Goal: Task Accomplishment & Management: Complete application form

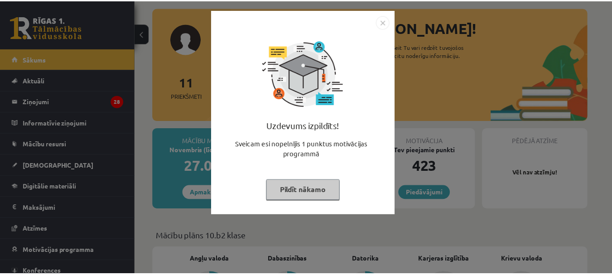
scroll to position [45, 0]
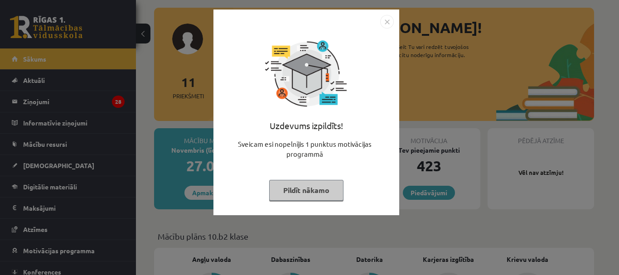
click at [385, 26] on img "Close" at bounding box center [387, 22] width 14 height 14
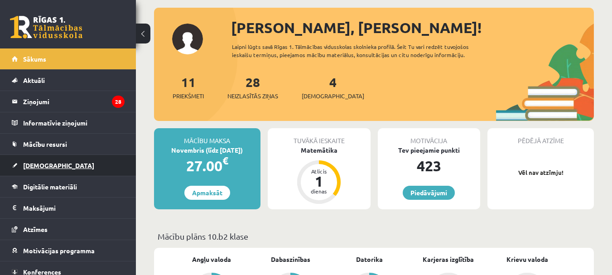
click at [45, 162] on span "[DEMOGRAPHIC_DATA]" at bounding box center [58, 165] width 71 height 8
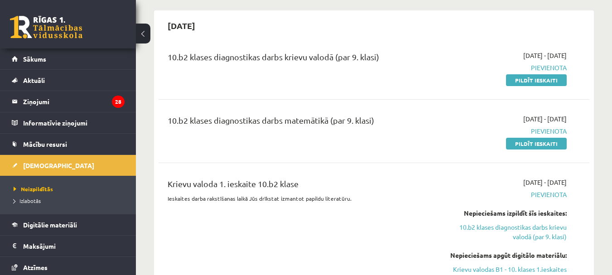
scroll to position [45, 0]
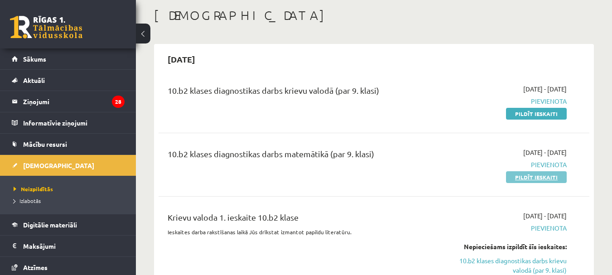
click at [525, 179] on link "Pildīt ieskaiti" at bounding box center [536, 177] width 61 height 12
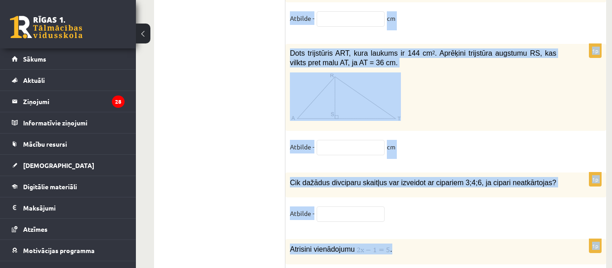
scroll to position [4801, 0]
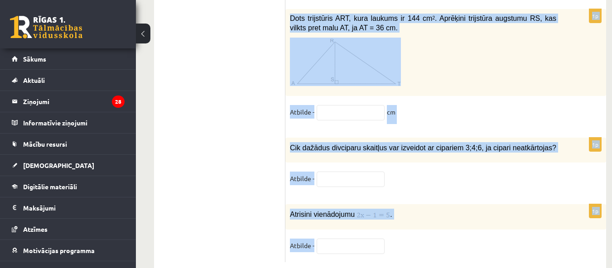
drag, startPoint x: 286, startPoint y: 185, endPoint x: 453, endPoint y: 217, distance: 169.3
copy form "Aprēķini ∢ 1, ja zināms, ka ∢ 2 = 46°. 134° 44° 144° 46° 1p Elektroskūtera atbl…"
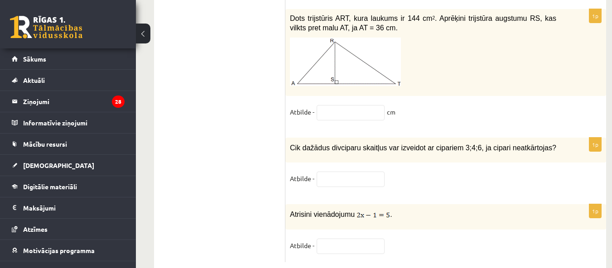
drag, startPoint x: 235, startPoint y: 102, endPoint x: 228, endPoint y: 104, distance: 6.5
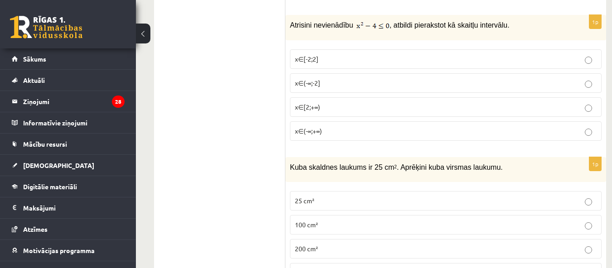
scroll to position [0, 0]
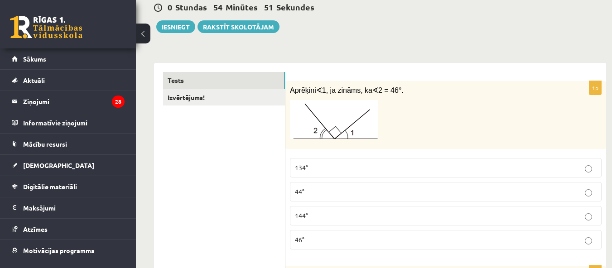
click at [334, 162] on label "134°" at bounding box center [446, 167] width 312 height 19
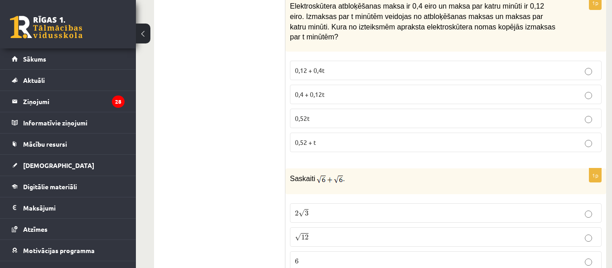
scroll to position [362, 0]
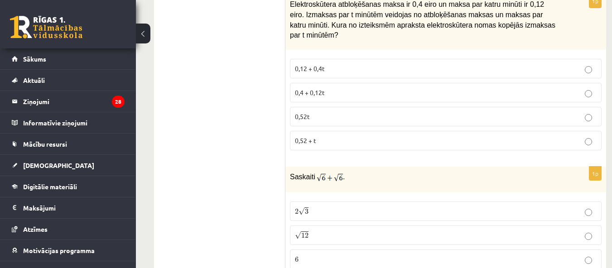
click at [319, 88] on span "0,4 + 0,12t" at bounding box center [310, 92] width 30 height 8
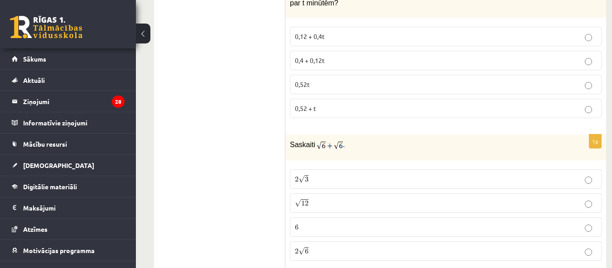
scroll to position [453, 0]
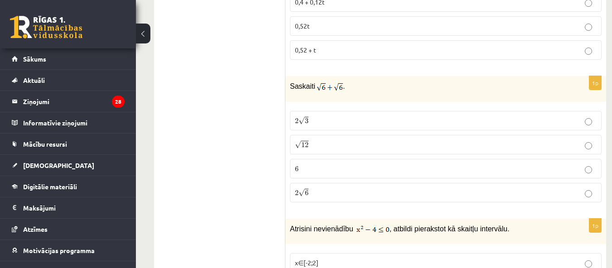
click at [318, 116] on p "2 √ 3 2 3" at bounding box center [446, 121] width 302 height 10
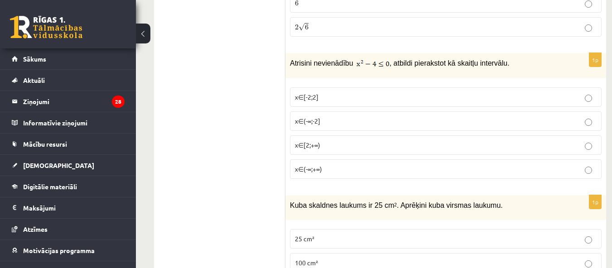
scroll to position [634, 0]
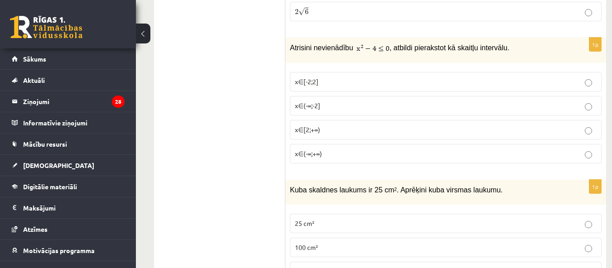
click at [316, 77] on p "x∈[-2;2]" at bounding box center [446, 82] width 302 height 10
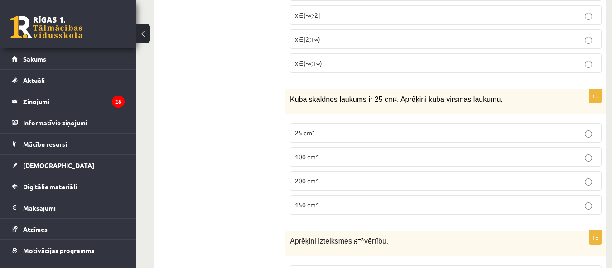
scroll to position [815, 0]
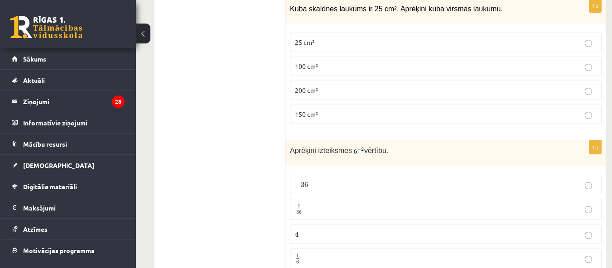
click at [313, 110] on span "150 cm²" at bounding box center [306, 114] width 23 height 8
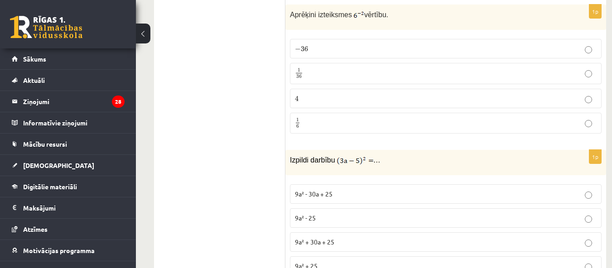
click at [311, 118] on p "1 6 1 6" at bounding box center [446, 123] width 302 height 11
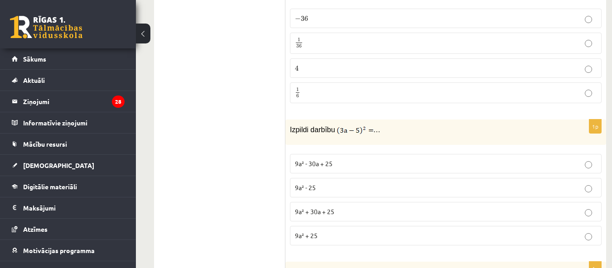
scroll to position [1042, 0]
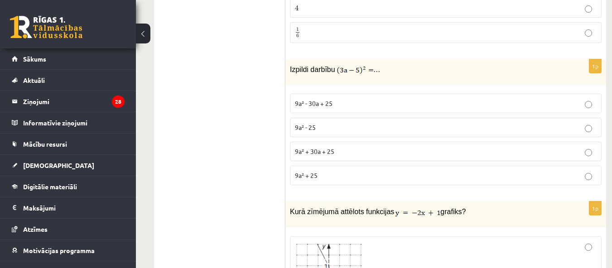
drag, startPoint x: 329, startPoint y: 92, endPoint x: 317, endPoint y: 98, distance: 13.6
click at [330, 99] on span "9a² - 30a + 25" at bounding box center [314, 103] width 38 height 8
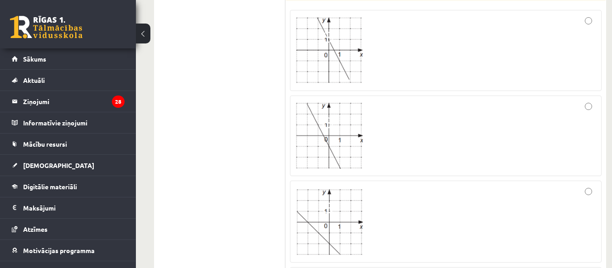
scroll to position [1359, 0]
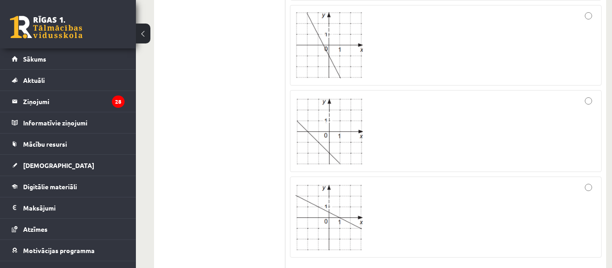
click at [371, 108] on div at bounding box center [446, 131] width 302 height 72
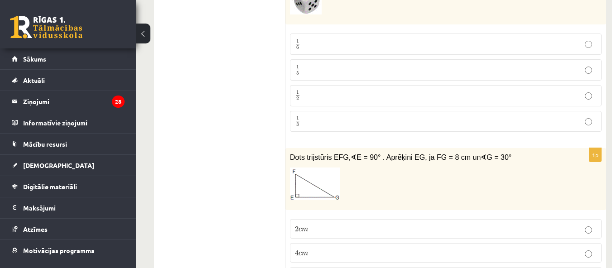
scroll to position [1721, 0]
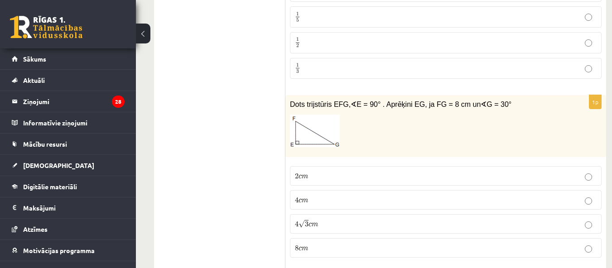
click at [321, 220] on label "4 √ 3 c m 4 3 c m" at bounding box center [446, 223] width 312 height 19
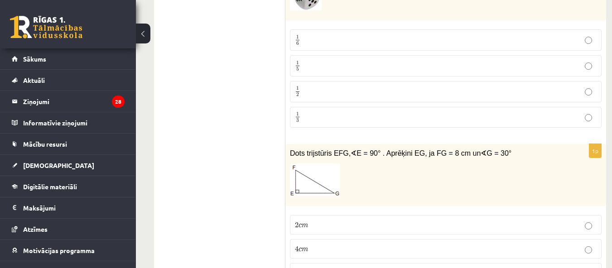
scroll to position [1631, 0]
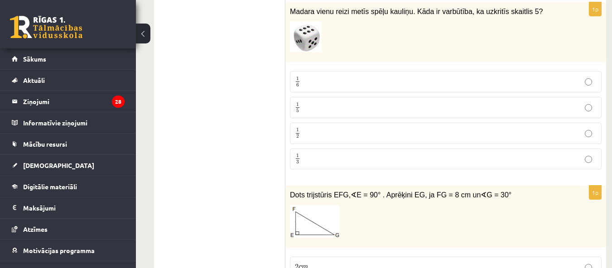
click at [309, 76] on p "1 6 1 6" at bounding box center [446, 81] width 302 height 11
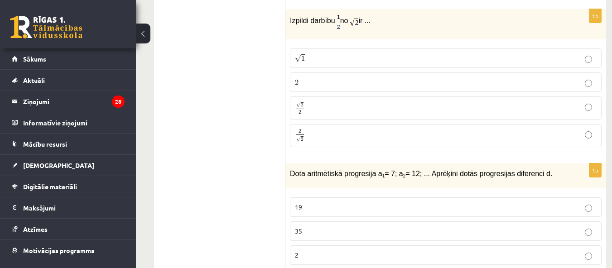
scroll to position [2084, 0]
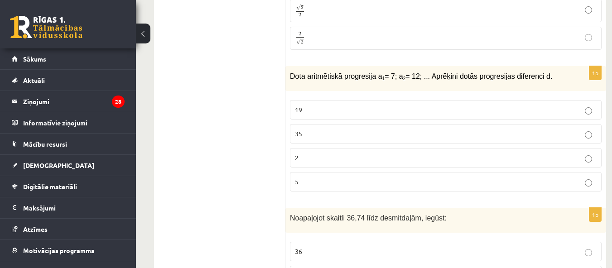
click at [310, 177] on p "5" at bounding box center [446, 182] width 302 height 10
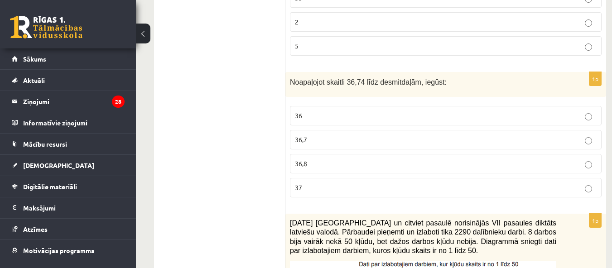
click at [318, 135] on p "36,7" at bounding box center [446, 140] width 302 height 10
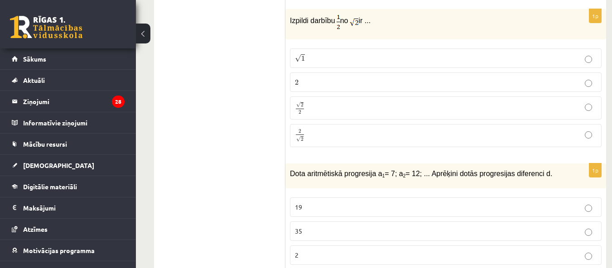
scroll to position [1948, 0]
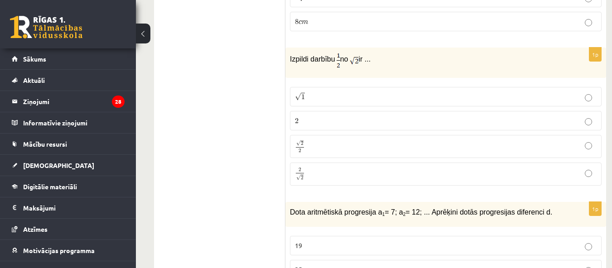
click at [366, 92] on p "√ 1 1" at bounding box center [446, 97] width 302 height 10
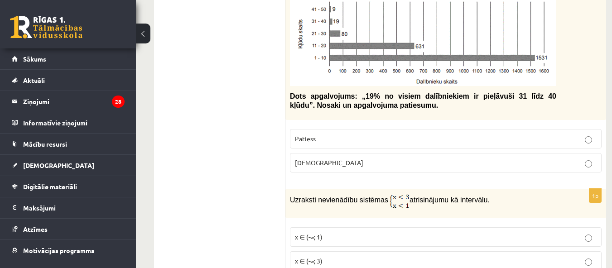
scroll to position [2446, 0]
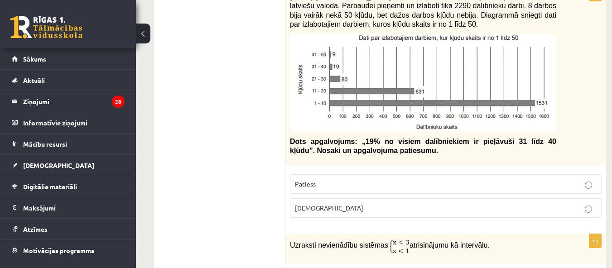
click at [331, 203] on p "Aplams" at bounding box center [446, 208] width 302 height 10
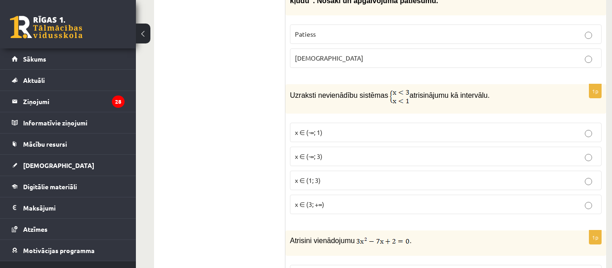
scroll to position [2582, 0]
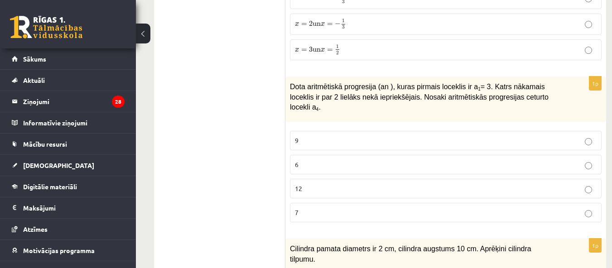
click at [336, 131] on label "9" at bounding box center [446, 140] width 312 height 19
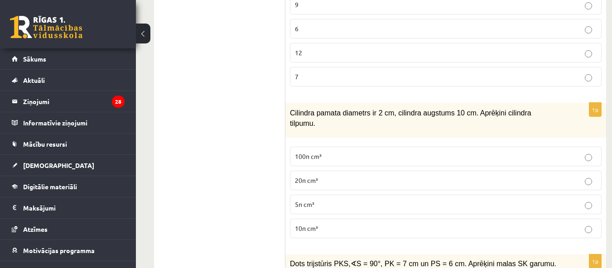
click at [312, 219] on label "10π cm³" at bounding box center [446, 228] width 312 height 19
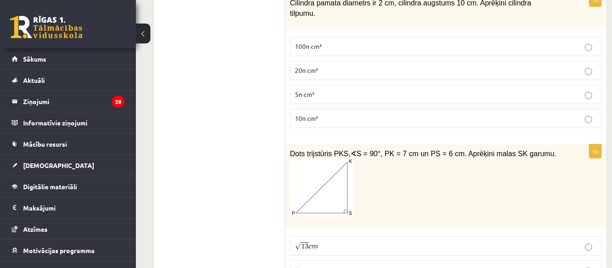
scroll to position [3216, 0]
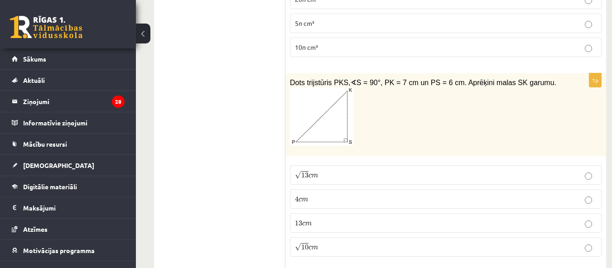
click at [304, 173] on span "13" at bounding box center [304, 175] width 7 height 5
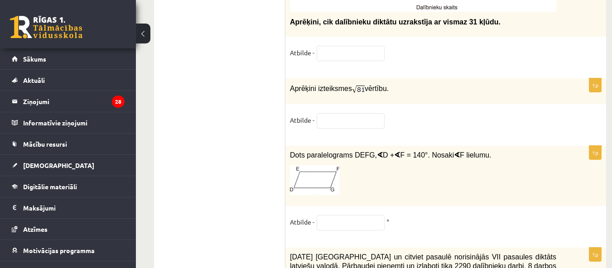
scroll to position [4076, 0]
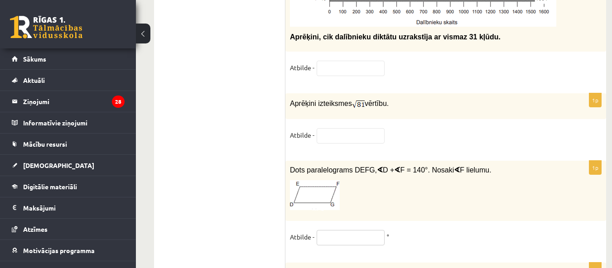
click at [326, 230] on input "text" at bounding box center [351, 237] width 68 height 15
type input "**"
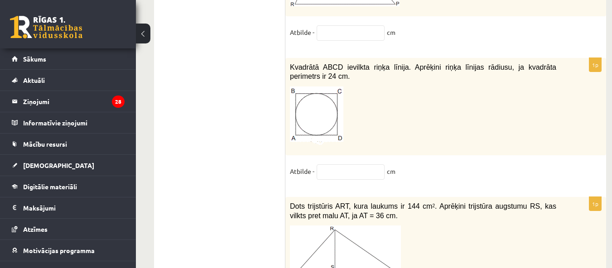
scroll to position [4711, 0]
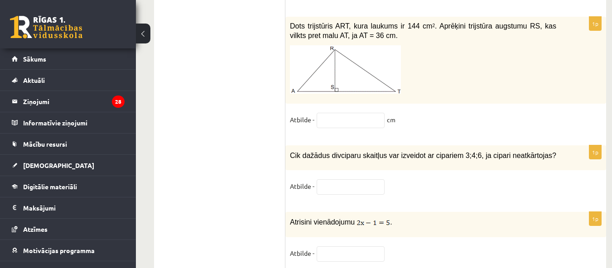
scroll to position [4801, 0]
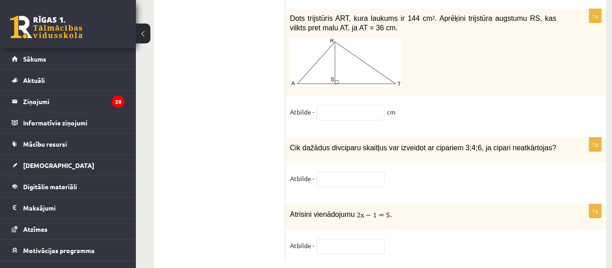
click at [339, 138] on div "Cik dažādus divciparu skaitļus var izveidot ar cipariem 3;4;6, ja cipari neatkā…" at bounding box center [445, 150] width 321 height 25
click at [342, 172] on input "text" at bounding box center [351, 179] width 68 height 15
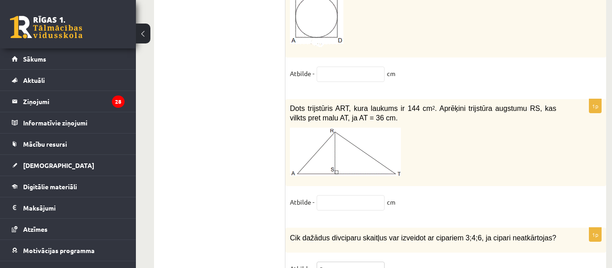
scroll to position [4711, 0]
type input "*"
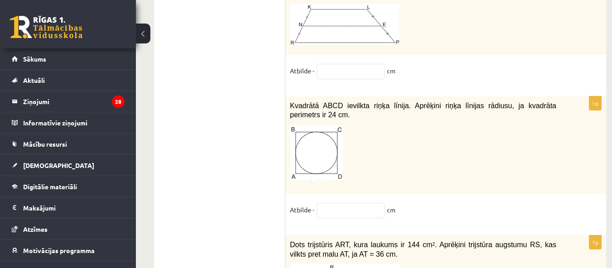
scroll to position [4439, 0]
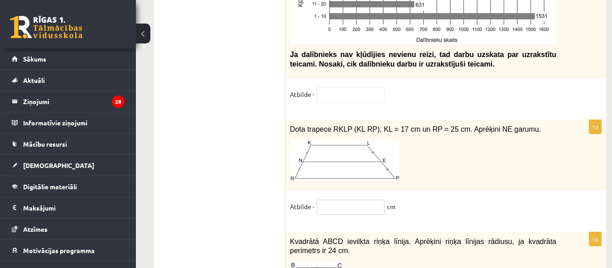
click at [342, 200] on input "text" at bounding box center [351, 207] width 68 height 15
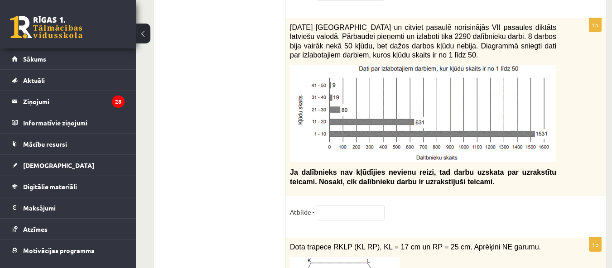
scroll to position [4303, 0]
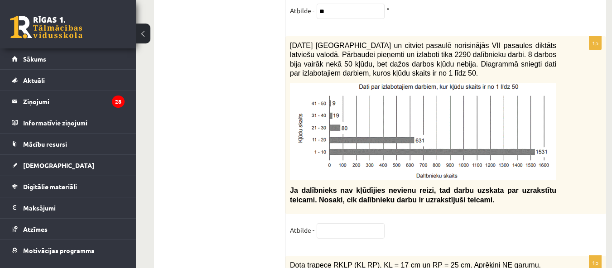
type input "**"
click at [322, 223] on input "text" at bounding box center [351, 230] width 68 height 15
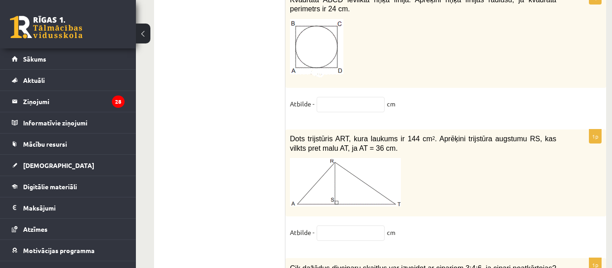
scroll to position [4801, 0]
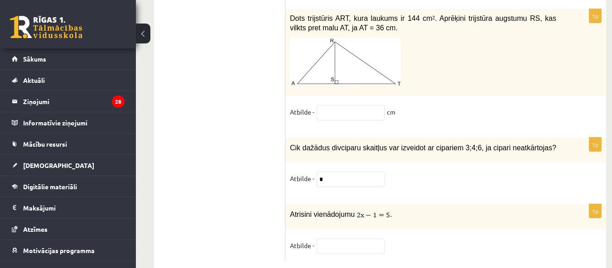
type input "**"
click at [367, 239] on input "text" at bounding box center [351, 246] width 68 height 15
type input "*"
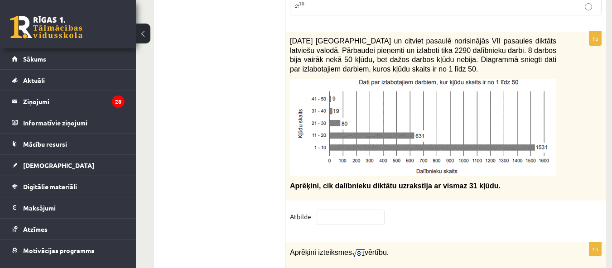
scroll to position [3941, 0]
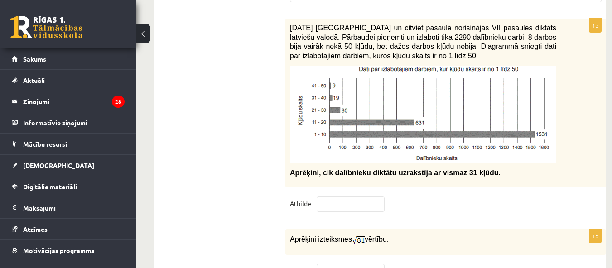
type input "*"
click at [343, 197] on input "text" at bounding box center [351, 204] width 68 height 15
click at [322, 264] on input "text" at bounding box center [351, 271] width 68 height 15
type input "*"
click at [342, 197] on input "text" at bounding box center [351, 204] width 68 height 15
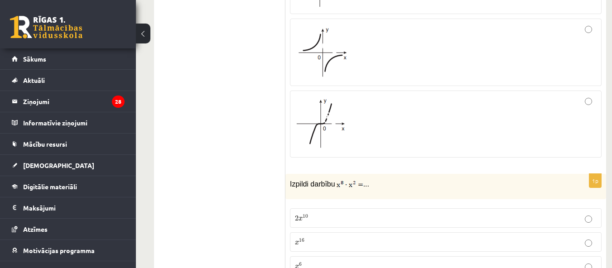
scroll to position [3714, 0]
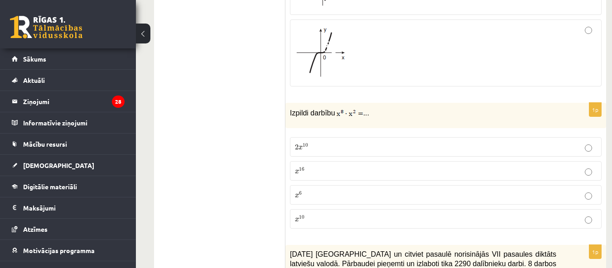
type input "**"
click at [313, 214] on p "x 10 x 10" at bounding box center [446, 219] width 302 height 10
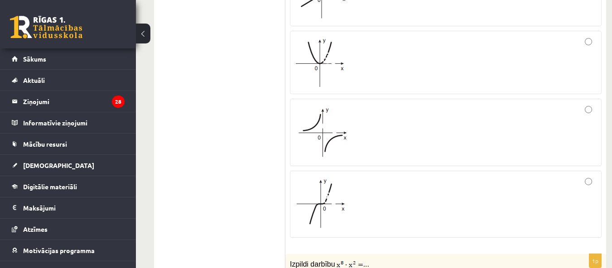
scroll to position [3578, 0]
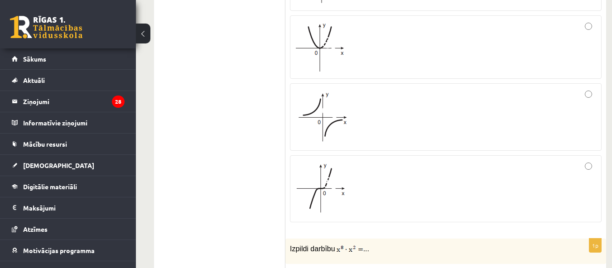
drag, startPoint x: 349, startPoint y: 155, endPoint x: 338, endPoint y: 158, distance: 10.8
click at [348, 160] on div at bounding box center [446, 188] width 302 height 57
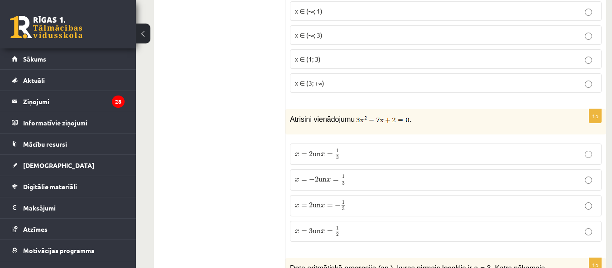
scroll to position [2627, 0]
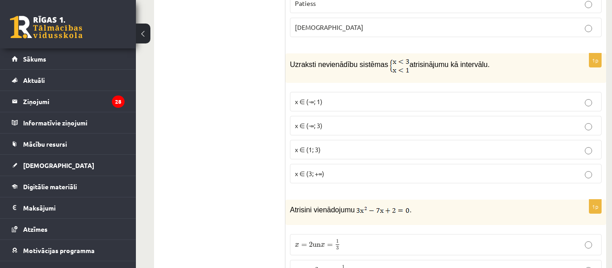
click at [332, 145] on p "x ∈ (1; 3)" at bounding box center [446, 150] width 302 height 10
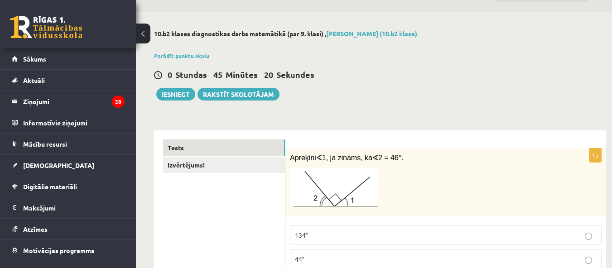
scroll to position [0, 0]
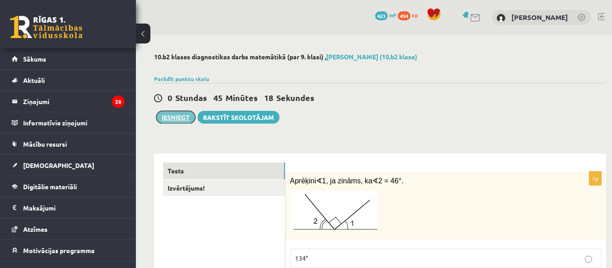
click at [178, 118] on button "Iesniegt" at bounding box center [175, 117] width 39 height 13
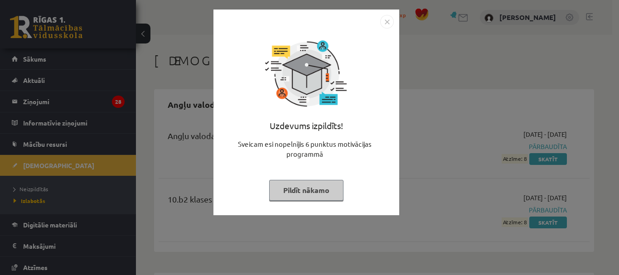
click at [331, 188] on button "Pildīt nākamo" at bounding box center [306, 190] width 74 height 21
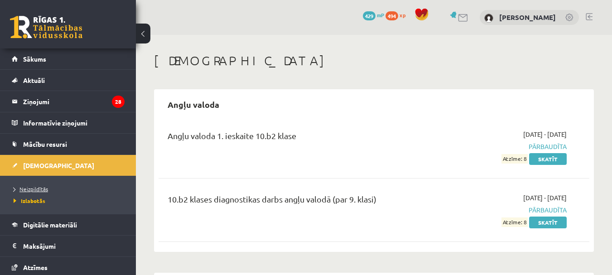
click at [41, 186] on span "Neizpildītās" at bounding box center [31, 188] width 34 height 7
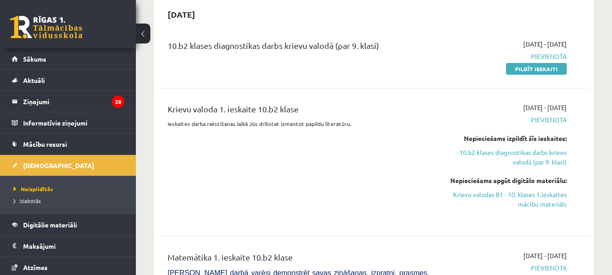
scroll to position [91, 0]
click at [539, 67] on link "Pildīt ieskaiti" at bounding box center [536, 69] width 61 height 12
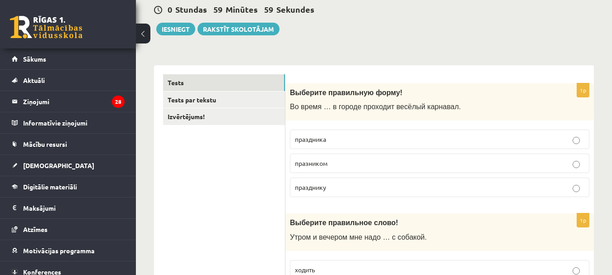
scroll to position [91, 0]
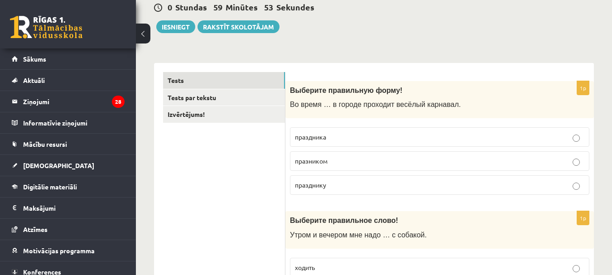
click at [314, 140] on span "праздника" at bounding box center [310, 137] width 31 height 8
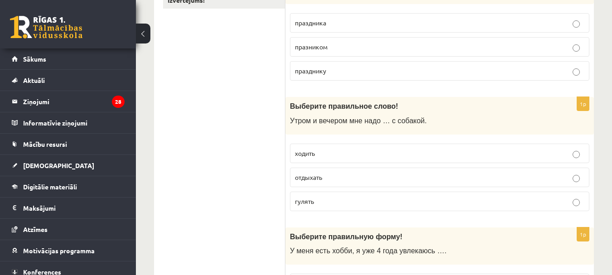
scroll to position [226, 0]
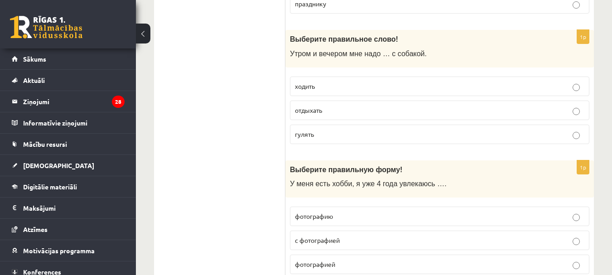
click at [318, 134] on p "гулять" at bounding box center [439, 135] width 289 height 10
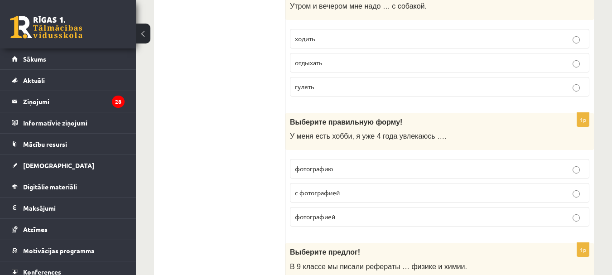
scroll to position [362, 0]
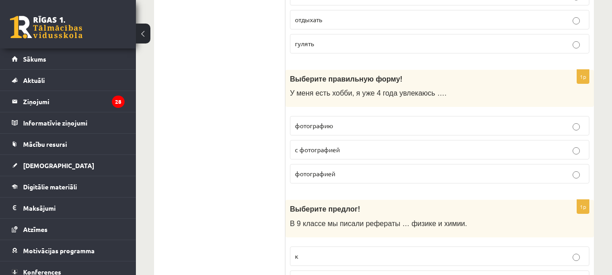
click at [350, 130] on p "фотографию" at bounding box center [439, 126] width 289 height 10
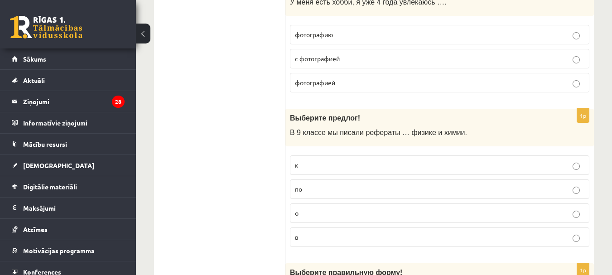
scroll to position [498, 0]
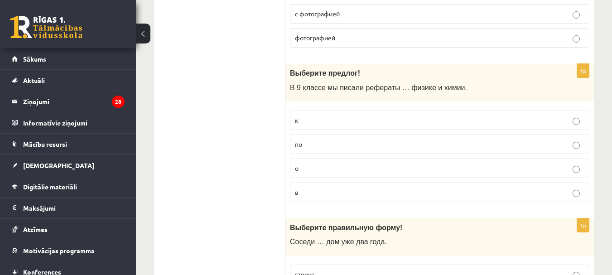
click at [321, 145] on p "по" at bounding box center [439, 145] width 289 height 10
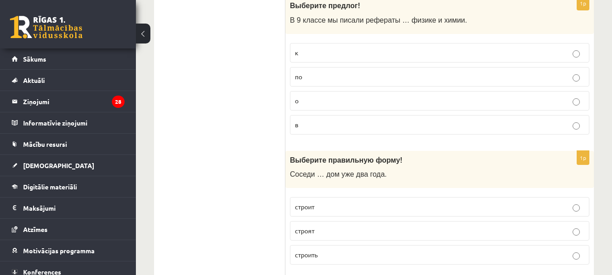
scroll to position [679, 0]
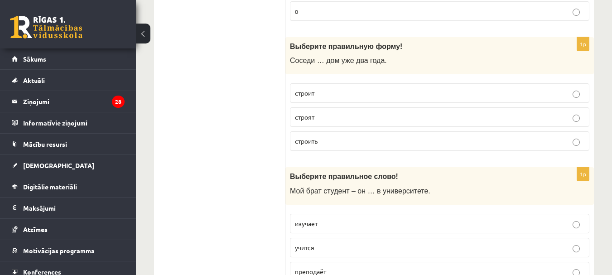
click at [334, 95] on p "строит" at bounding box center [439, 93] width 289 height 10
click at [330, 120] on p "строят" at bounding box center [439, 117] width 289 height 10
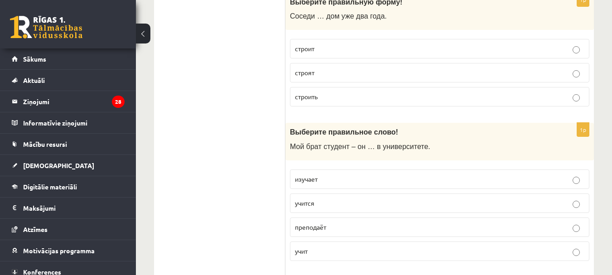
scroll to position [815, 0]
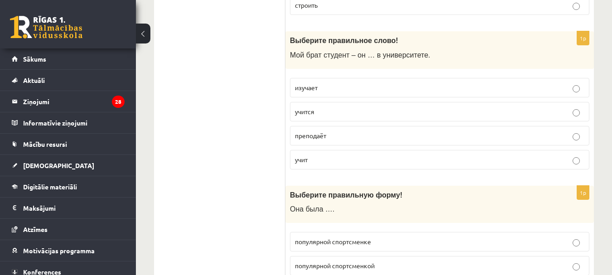
click at [338, 91] on p "изучает" at bounding box center [439, 88] width 289 height 10
click at [335, 114] on p "учится" at bounding box center [439, 112] width 289 height 10
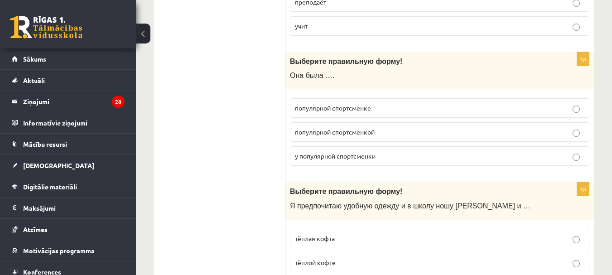
scroll to position [951, 0]
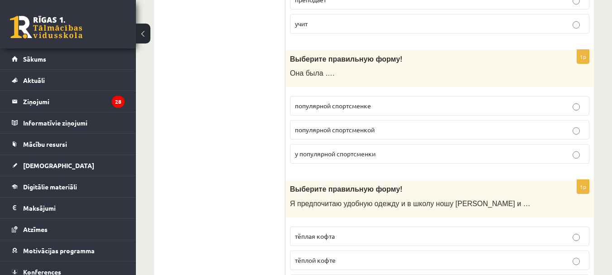
click at [341, 135] on p "популярной спортсменкой" at bounding box center [439, 130] width 289 height 10
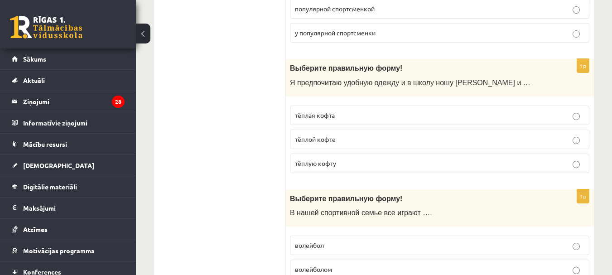
scroll to position [1087, 0]
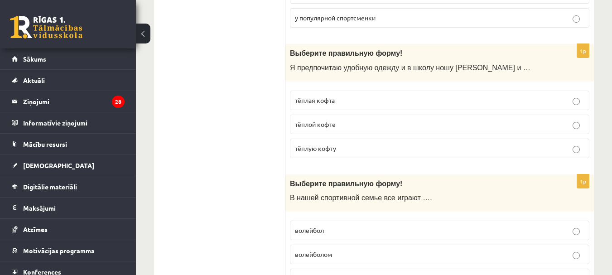
click at [345, 145] on p "тёплую кофту" at bounding box center [439, 149] width 289 height 10
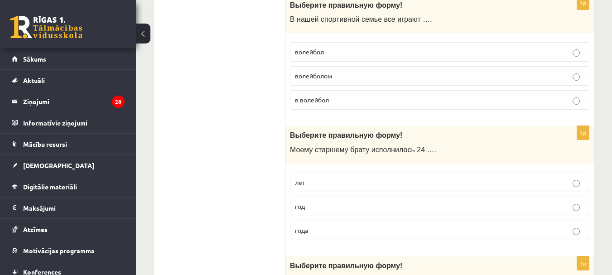
scroll to position [1268, 0]
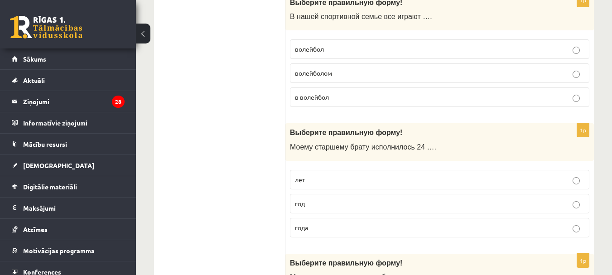
click at [348, 52] on p "волейбол" at bounding box center [439, 49] width 289 height 10
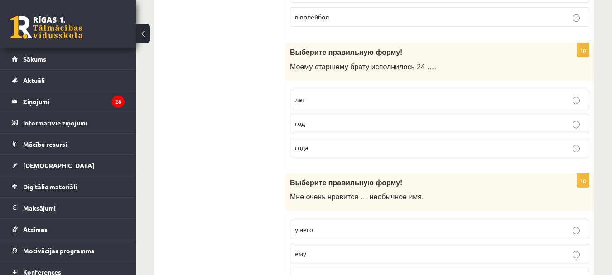
scroll to position [1359, 0]
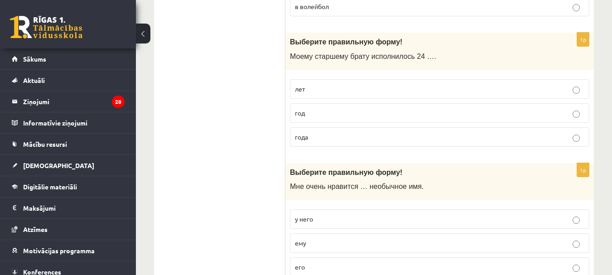
click at [322, 116] on p "год" at bounding box center [439, 113] width 289 height 10
click at [339, 137] on p "года" at bounding box center [439, 137] width 289 height 10
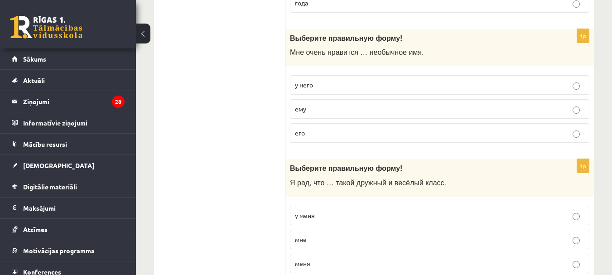
scroll to position [1495, 0]
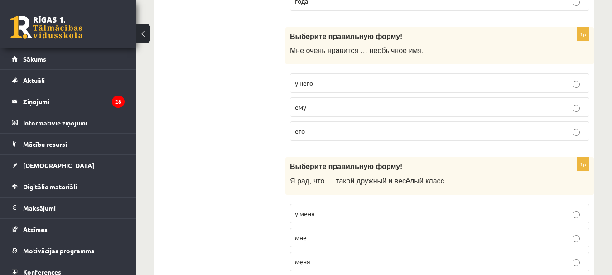
click at [329, 131] on p "его" at bounding box center [439, 131] width 289 height 10
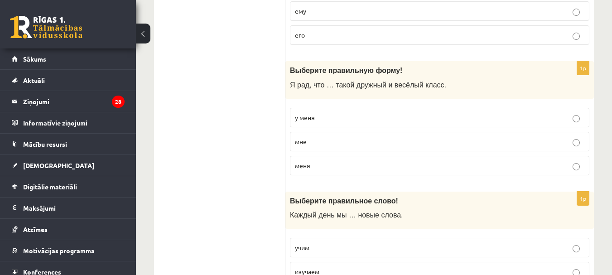
scroll to position [1585, 0]
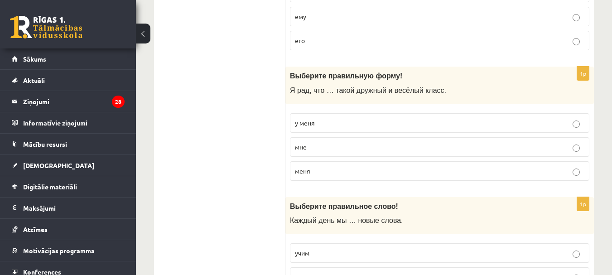
click at [326, 124] on p "у меня" at bounding box center [439, 123] width 289 height 10
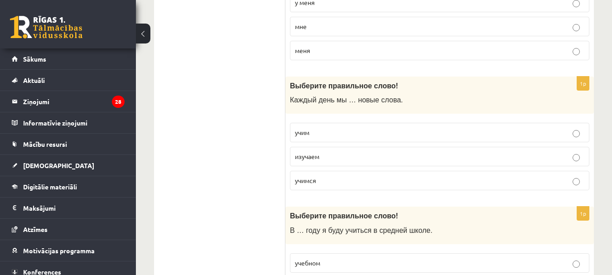
scroll to position [1721, 0]
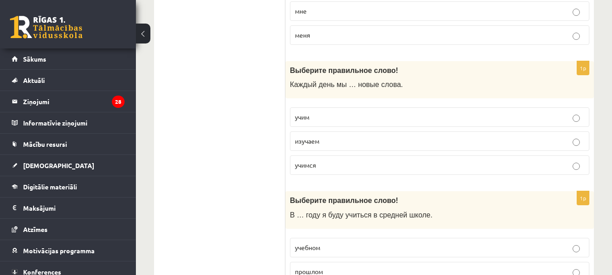
click at [332, 117] on p "учим" at bounding box center [439, 117] width 289 height 10
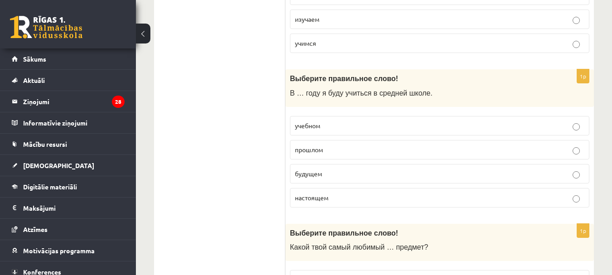
scroll to position [1857, 0]
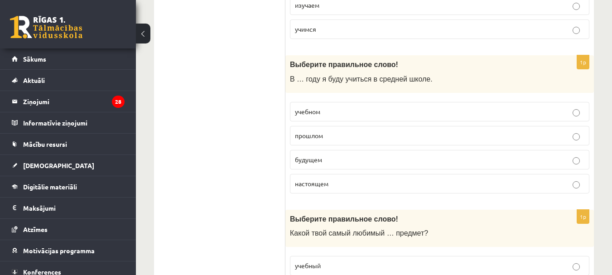
click at [338, 107] on p "учебном" at bounding box center [439, 112] width 289 height 10
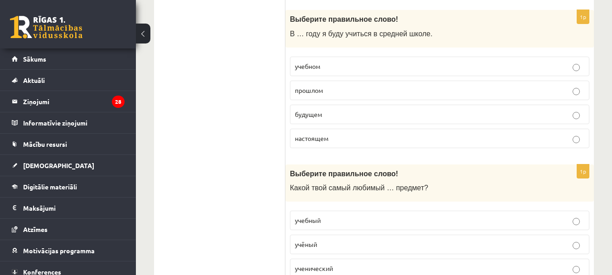
click at [323, 113] on p "будущем" at bounding box center [439, 115] width 289 height 10
click at [326, 73] on label "учебном" at bounding box center [439, 66] width 299 height 19
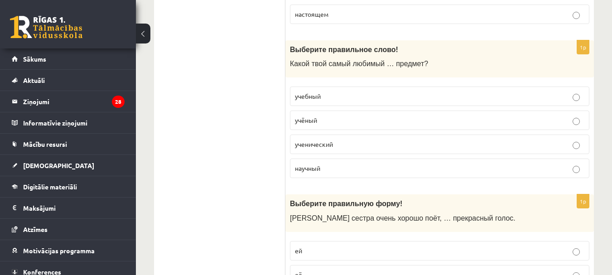
scroll to position [2038, 0]
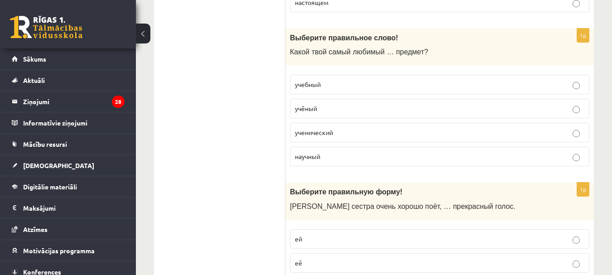
click at [330, 89] on p "учебный" at bounding box center [439, 85] width 289 height 10
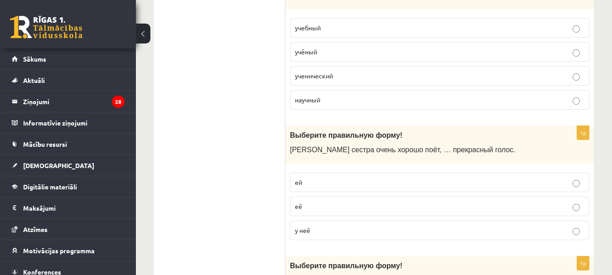
scroll to position [2174, 0]
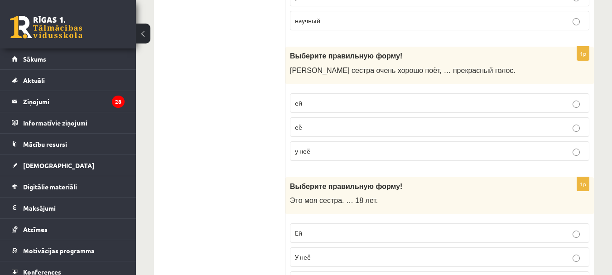
click at [317, 151] on p "у неё" at bounding box center [439, 151] width 289 height 10
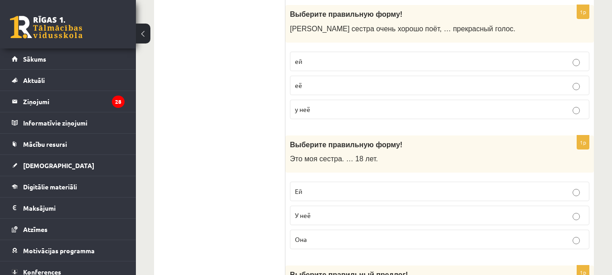
scroll to position [2265, 0]
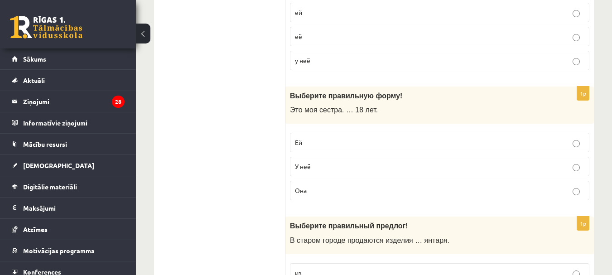
click at [320, 145] on p "Ей" at bounding box center [439, 143] width 289 height 10
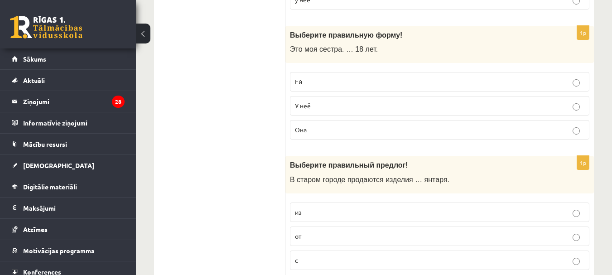
scroll to position [2401, 0]
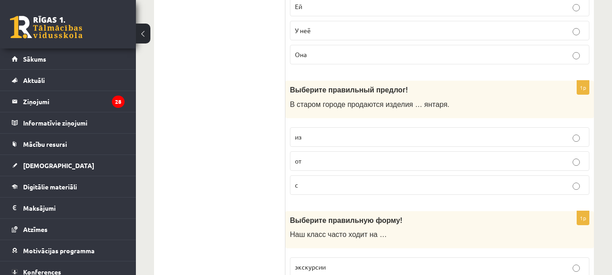
click at [328, 144] on label "из" at bounding box center [439, 136] width 299 height 19
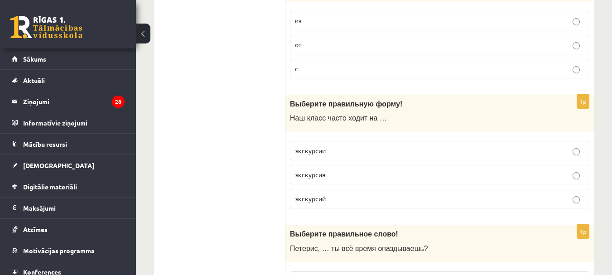
scroll to position [2537, 0]
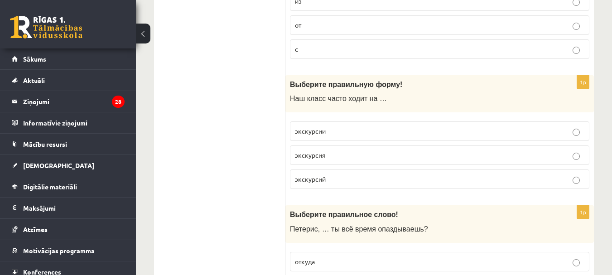
click at [345, 133] on p "экскурсии" at bounding box center [439, 131] width 289 height 10
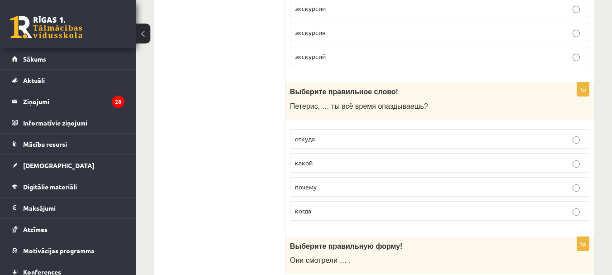
scroll to position [2673, 0]
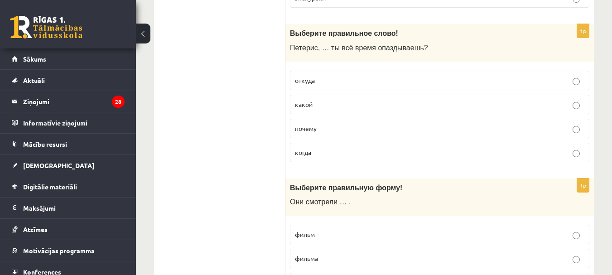
click at [329, 132] on p "почему" at bounding box center [439, 129] width 289 height 10
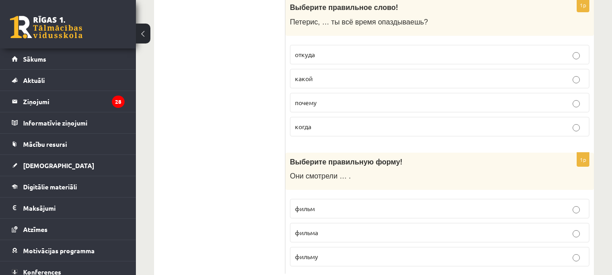
scroll to position [2770, 0]
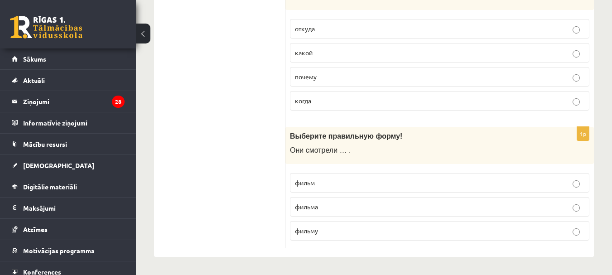
click at [325, 185] on p "фильм" at bounding box center [439, 183] width 289 height 10
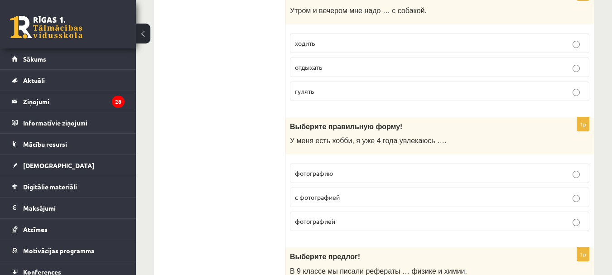
scroll to position [0, 0]
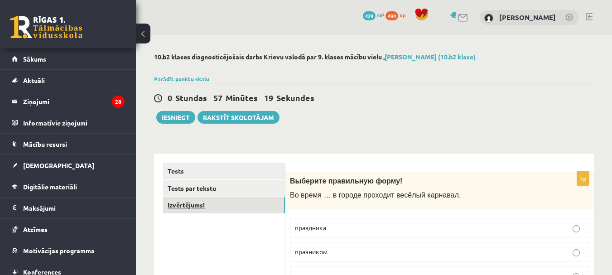
click at [193, 203] on link "Izvērtējums!" at bounding box center [224, 205] width 122 height 17
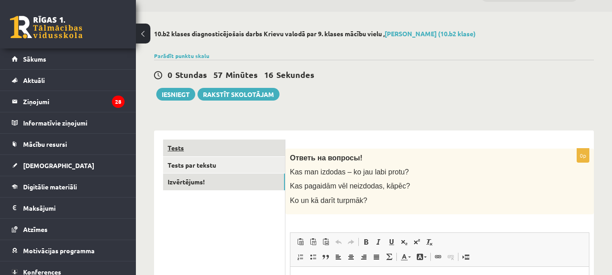
scroll to position [16, 0]
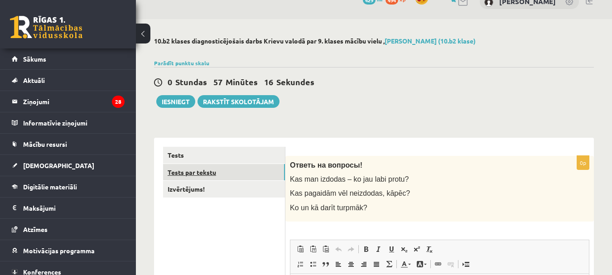
click at [199, 178] on link "Tests par tekstu" at bounding box center [224, 172] width 122 height 17
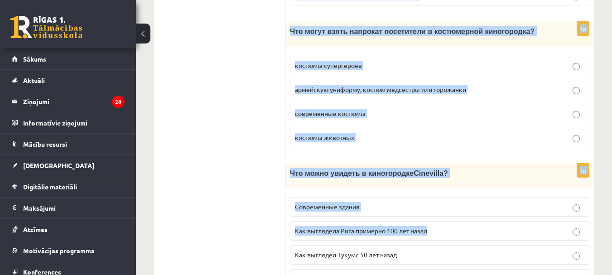
scroll to position [1401, 0]
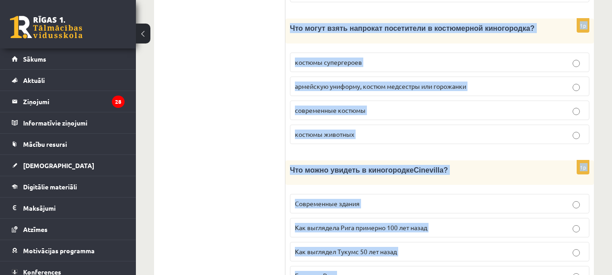
drag, startPoint x: 296, startPoint y: 17, endPoint x: 535, endPoint y: 245, distance: 330.0
copy form "Прочитайте текст «Киногородок Cinevilla », выберите правильный вариант. Киногор…"
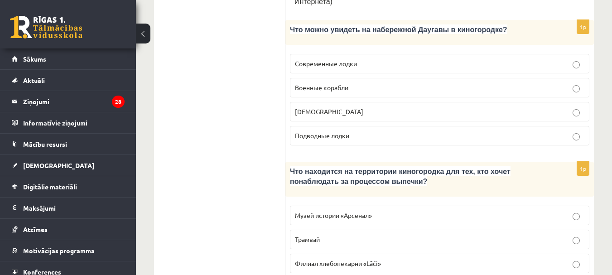
click at [302, 107] on p "Кораблики" at bounding box center [439, 112] width 289 height 10
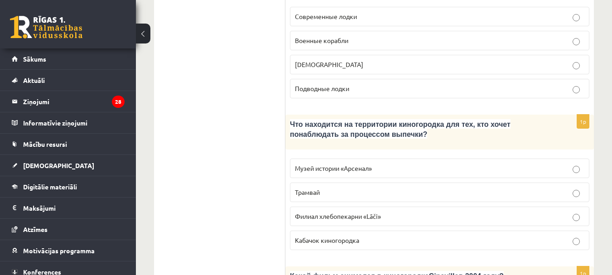
scroll to position [631, 0]
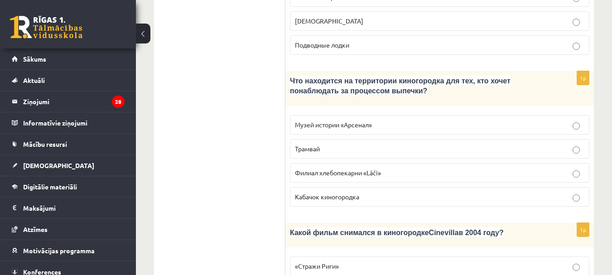
click at [317, 163] on label "Филиал хлебопекарни «Lāči»" at bounding box center [439, 172] width 299 height 19
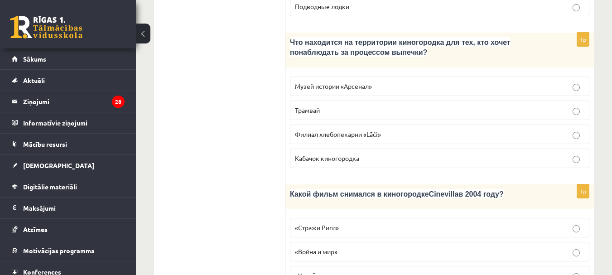
scroll to position [722, 0]
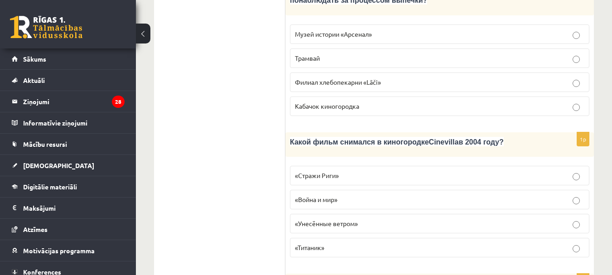
click at [336, 171] on span "«Стражи Риги»" at bounding box center [317, 175] width 44 height 8
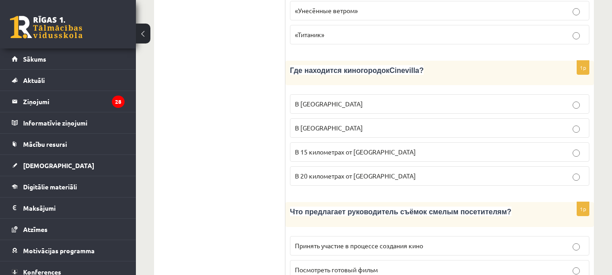
scroll to position [948, 0]
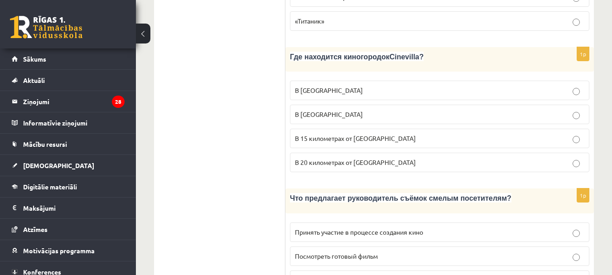
click at [384, 227] on p "Принять участие в процессе создания кино" at bounding box center [439, 232] width 289 height 10
click at [343, 134] on span "В 15 километрах от Тукумса" at bounding box center [355, 138] width 121 height 8
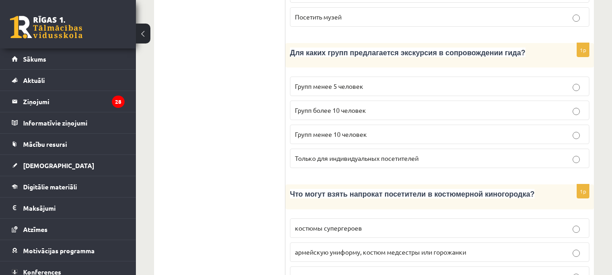
scroll to position [1220, 0]
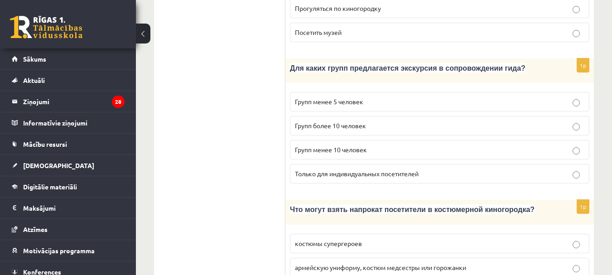
click at [366, 263] on span "армейскую униформу, костюм медсестры или горожанки" at bounding box center [380, 267] width 171 height 8
click at [339, 140] on label "Групп менее 10 человек" at bounding box center [439, 149] width 299 height 19
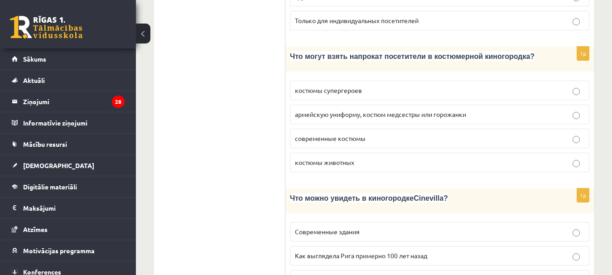
scroll to position [1401, 0]
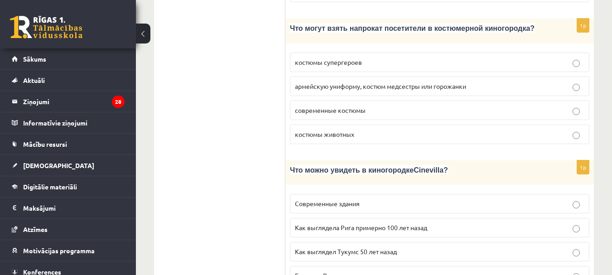
click at [388, 223] on span "Как выглядела Рига примерно 100 лет назад" at bounding box center [361, 227] width 132 height 8
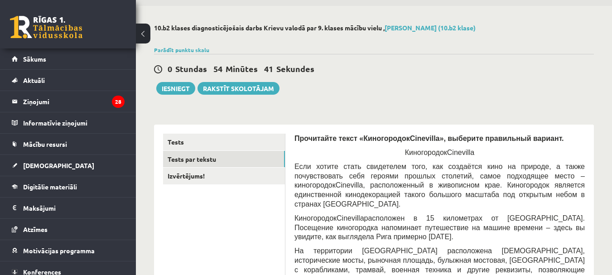
scroll to position [0, 0]
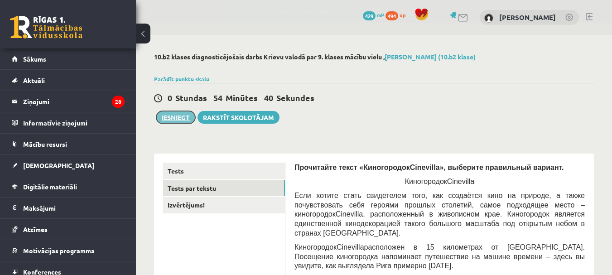
click at [181, 118] on button "Iesniegt" at bounding box center [175, 117] width 39 height 13
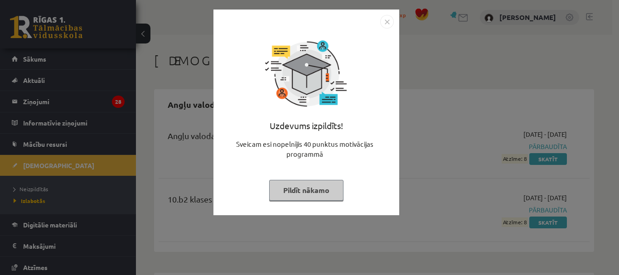
click at [323, 190] on button "Pildīt nākamo" at bounding box center [306, 190] width 74 height 21
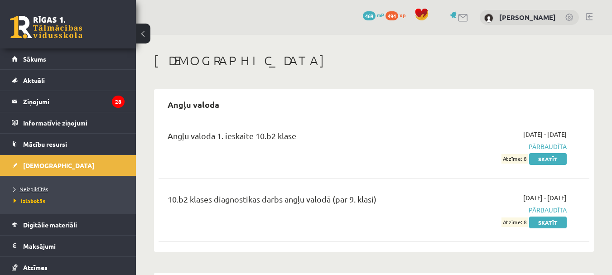
click at [28, 190] on span "Neizpildītās" at bounding box center [31, 188] width 34 height 7
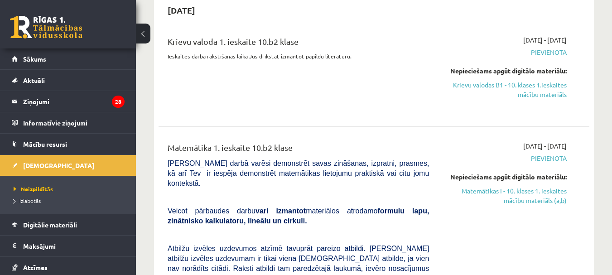
scroll to position [91, 0]
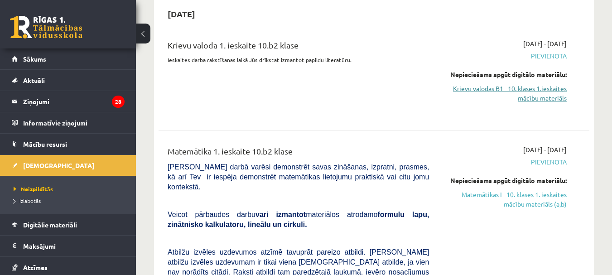
click at [504, 89] on link "Krievu valodas B1 - 10. klases 1.ieskaites mācību materiāls" at bounding box center [505, 93] width 124 height 19
click at [501, 91] on link "Krievu valodas B1 - 10. klases 1.ieskaites mācību materiāls" at bounding box center [505, 93] width 124 height 19
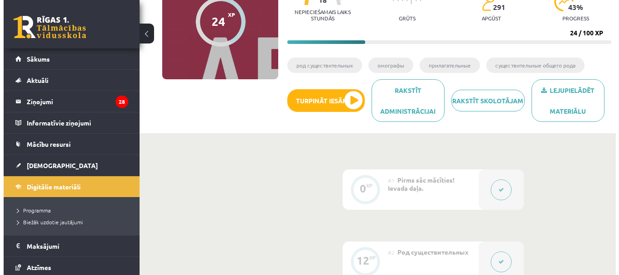
scroll to position [91, 0]
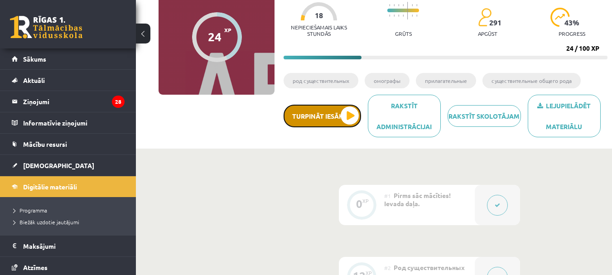
click at [347, 118] on button "Turpināt iesākto" at bounding box center [322, 116] width 77 height 23
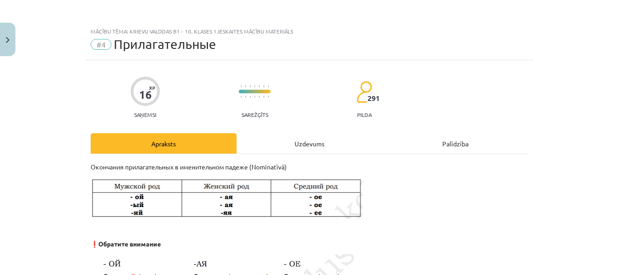
click at [308, 145] on div "Uzdevums" at bounding box center [309, 143] width 146 height 20
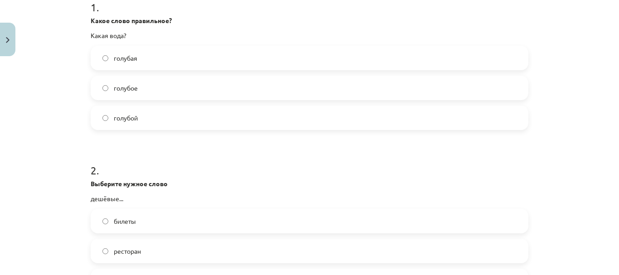
scroll to position [294, 0]
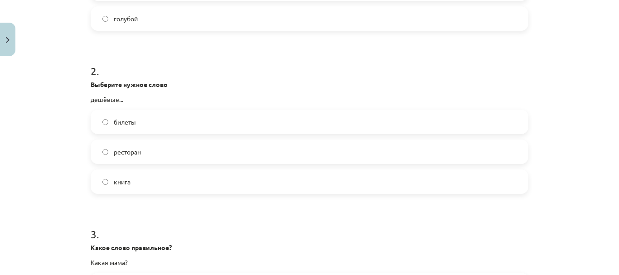
click at [148, 121] on label "билеты" at bounding box center [310, 122] width 436 height 23
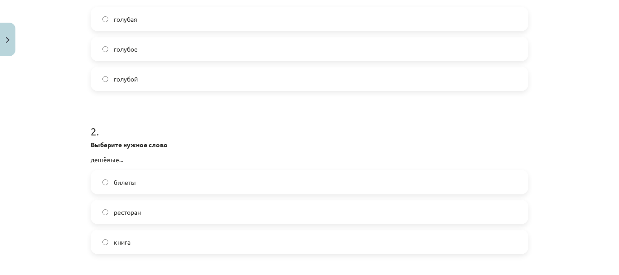
scroll to position [113, 0]
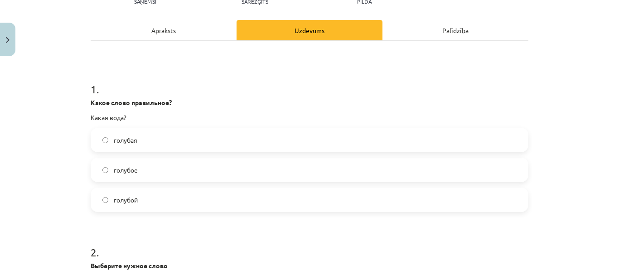
click at [153, 141] on label "голубая" at bounding box center [310, 140] width 436 height 23
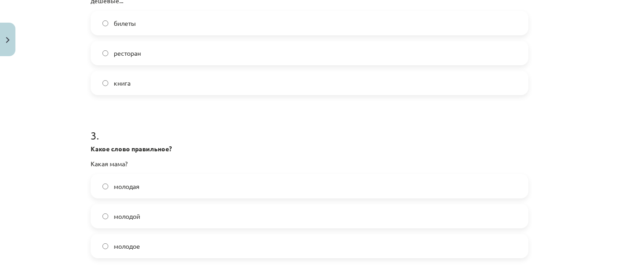
scroll to position [476, 0]
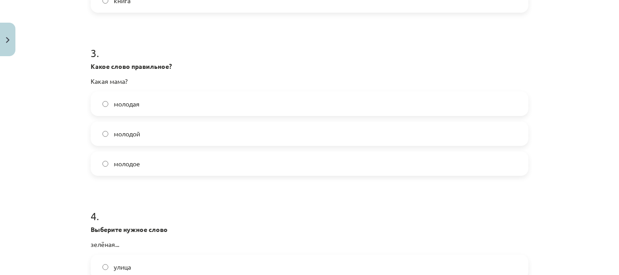
click at [149, 109] on label "молодая" at bounding box center [310, 103] width 436 height 23
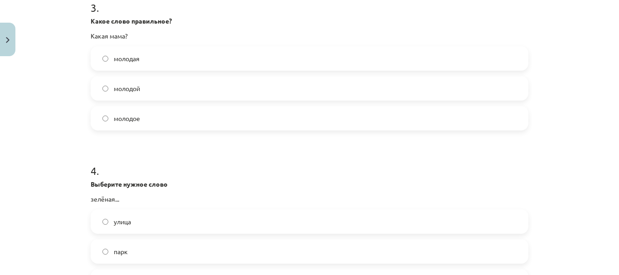
scroll to position [612, 0]
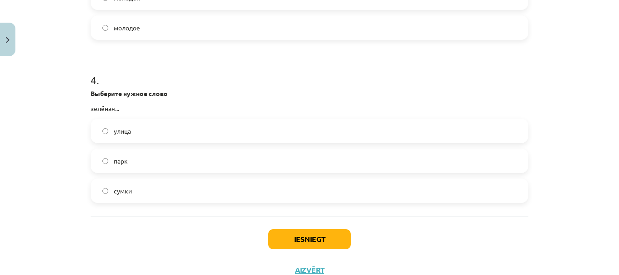
click at [159, 137] on label "улица" at bounding box center [310, 131] width 436 height 23
click at [175, 159] on label "парк" at bounding box center [310, 160] width 436 height 23
click at [222, 131] on label "улица" at bounding box center [310, 131] width 436 height 23
click at [292, 232] on button "Iesniegt" at bounding box center [309, 239] width 82 height 20
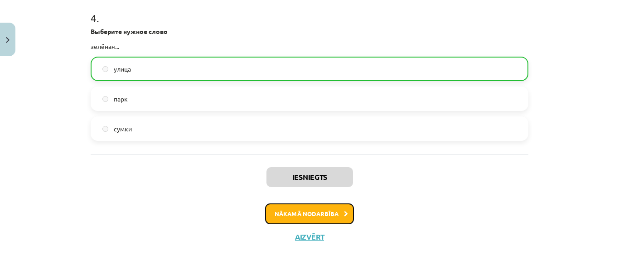
click at [317, 216] on button "Nākamā nodarbība" at bounding box center [309, 213] width 89 height 21
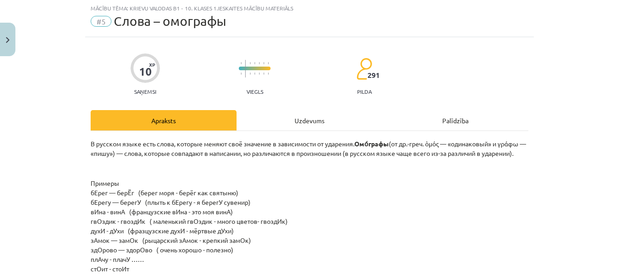
scroll to position [23, 0]
click at [307, 129] on div "Uzdevums" at bounding box center [309, 121] width 146 height 20
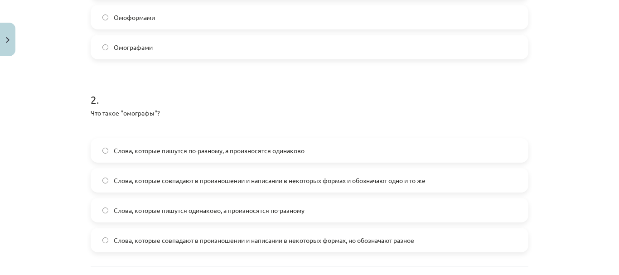
scroll to position [252, 0]
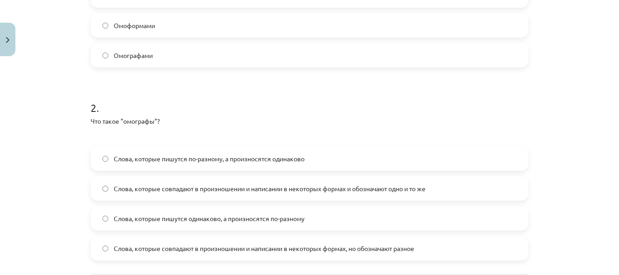
click at [104, 222] on label "Слова, которые пишутся одинаково, а произносятся по-разному" at bounding box center [310, 218] width 436 height 23
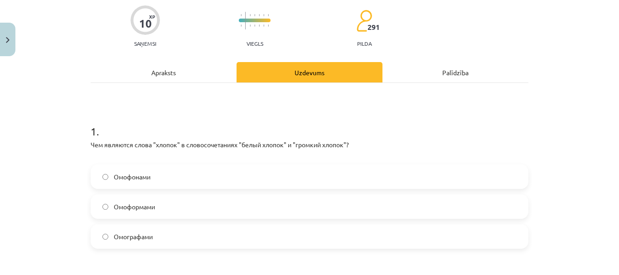
click at [108, 180] on label "Омофонами" at bounding box center [310, 176] width 436 height 23
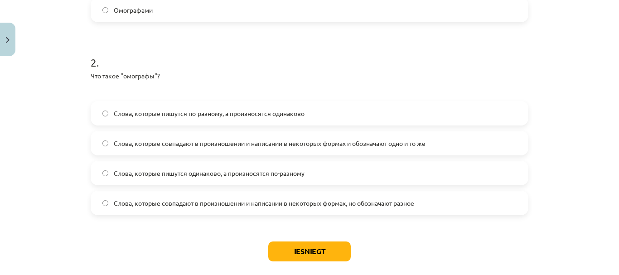
scroll to position [343, 0]
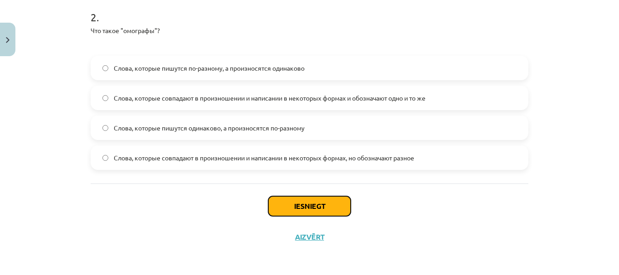
click at [310, 213] on button "Iesniegt" at bounding box center [309, 206] width 82 height 20
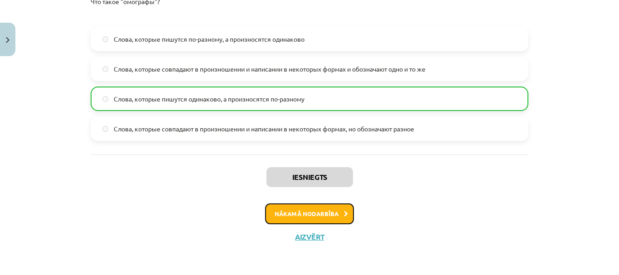
click at [294, 211] on button "Nākamā nodarbība" at bounding box center [309, 213] width 89 height 21
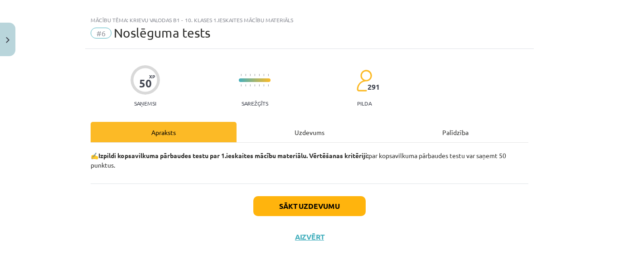
click at [294, 211] on button "Sākt uzdevumu" at bounding box center [309, 206] width 112 height 20
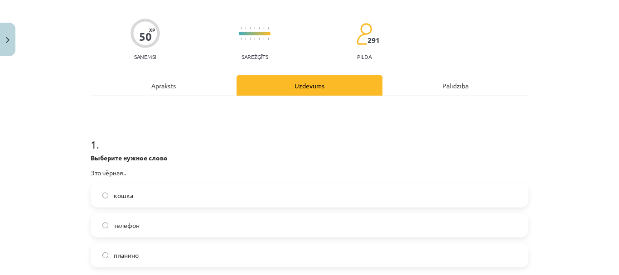
scroll to position [193, 0]
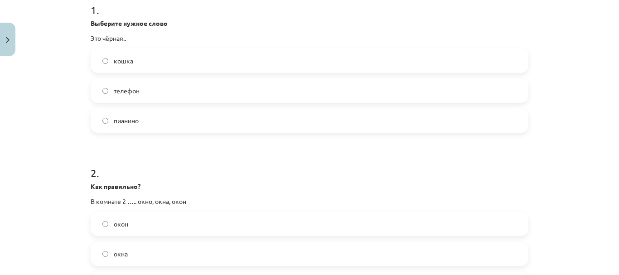
click at [139, 63] on label "кошка" at bounding box center [310, 60] width 436 height 23
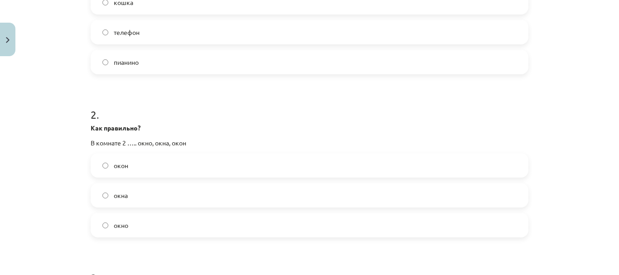
scroll to position [328, 0]
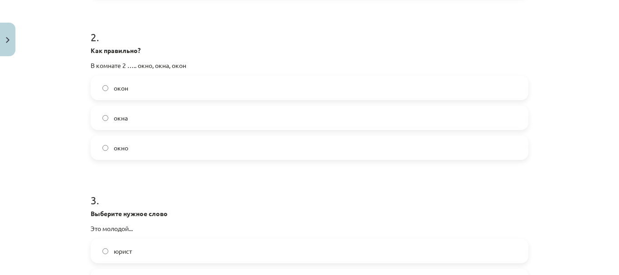
click at [151, 125] on label "окна" at bounding box center [310, 117] width 436 height 23
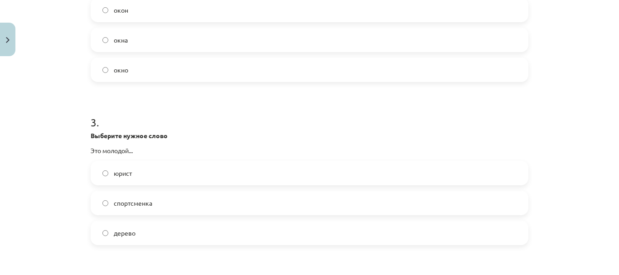
scroll to position [464, 0]
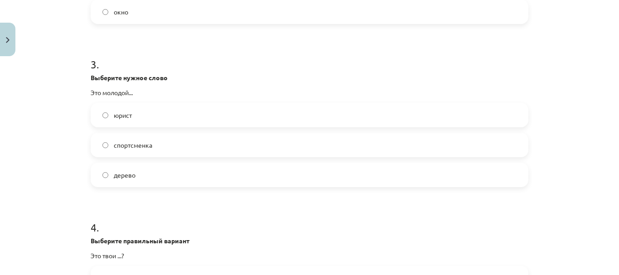
click at [159, 121] on label "юрист" at bounding box center [310, 115] width 436 height 23
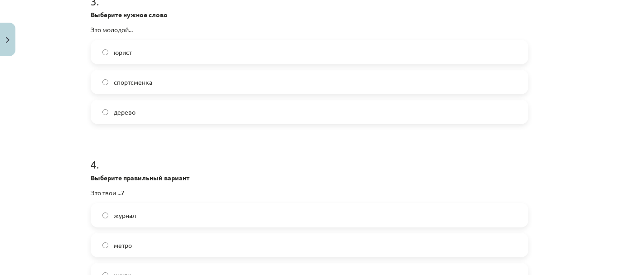
scroll to position [600, 0]
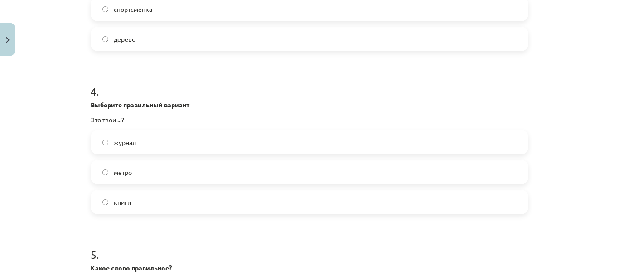
click at [144, 206] on label "книги" at bounding box center [310, 202] width 436 height 23
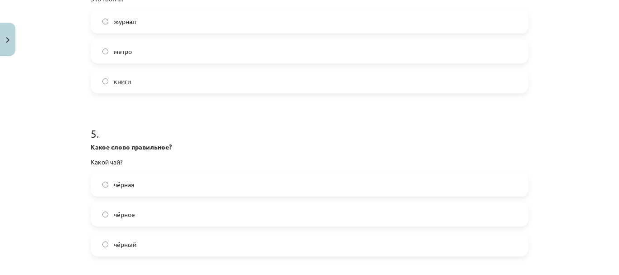
scroll to position [781, 0]
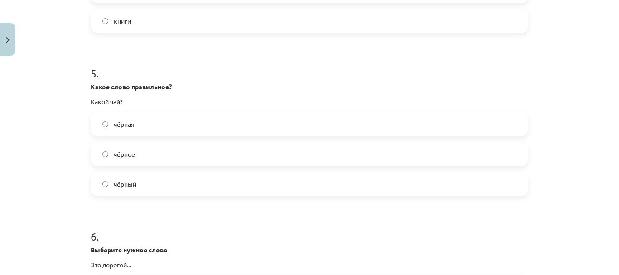
click at [141, 186] on label "чёрный" at bounding box center [310, 184] width 436 height 23
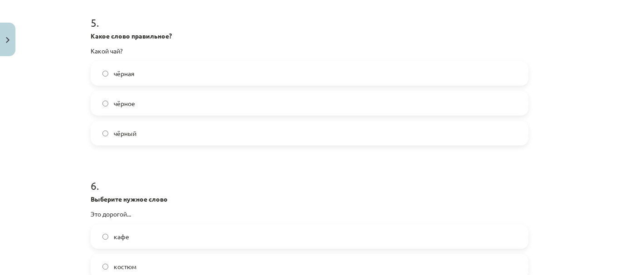
scroll to position [917, 0]
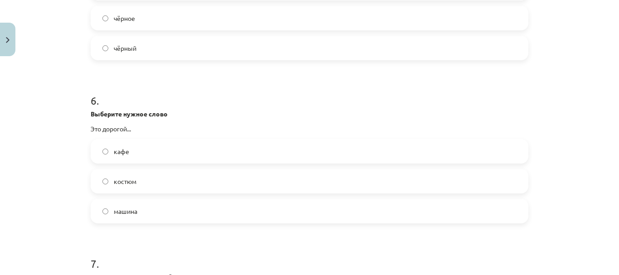
click at [142, 173] on label "костюм" at bounding box center [310, 181] width 436 height 23
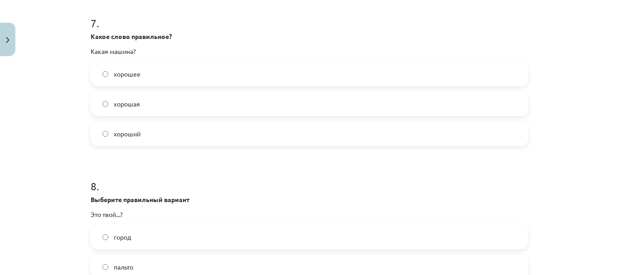
scroll to position [1144, 0]
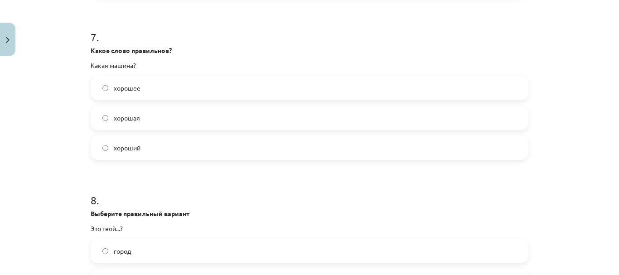
drag, startPoint x: 146, startPoint y: 117, endPoint x: 148, endPoint y: 128, distance: 10.6
click at [145, 117] on label "хорошая" at bounding box center [310, 117] width 436 height 23
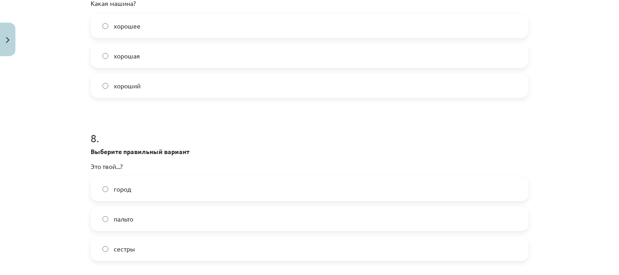
scroll to position [1280, 0]
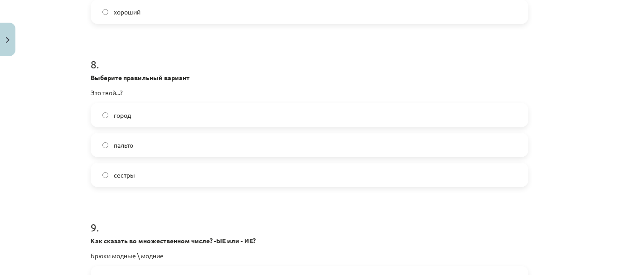
click at [149, 117] on label "город" at bounding box center [310, 115] width 436 height 23
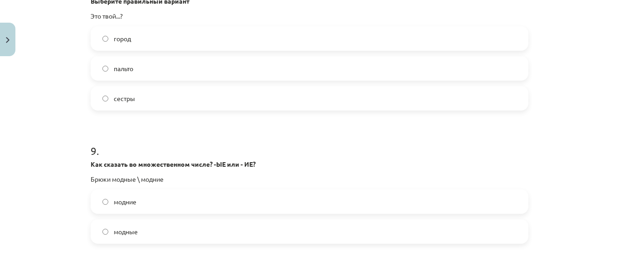
scroll to position [1461, 0]
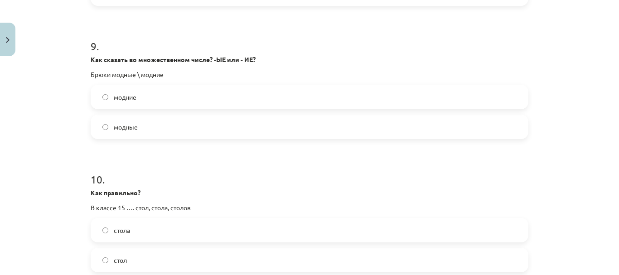
click at [144, 128] on label "модные" at bounding box center [310, 127] width 436 height 23
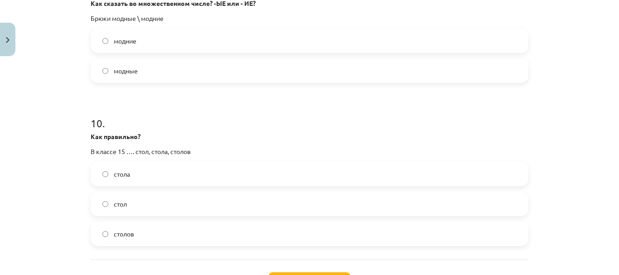
scroll to position [1593, 0]
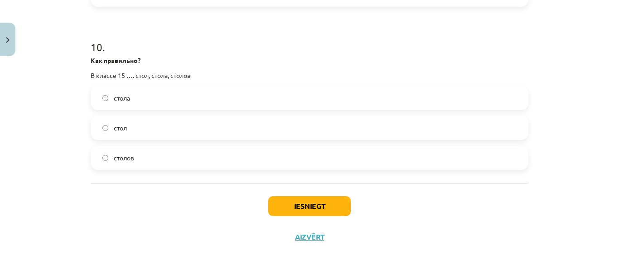
click at [141, 163] on label "столов" at bounding box center [310, 157] width 436 height 23
click at [280, 204] on button "Iesniegt" at bounding box center [309, 206] width 82 height 20
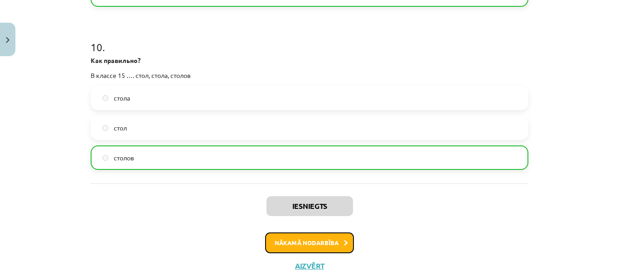
click at [314, 234] on button "Nākamā nodarbība" at bounding box center [309, 242] width 89 height 21
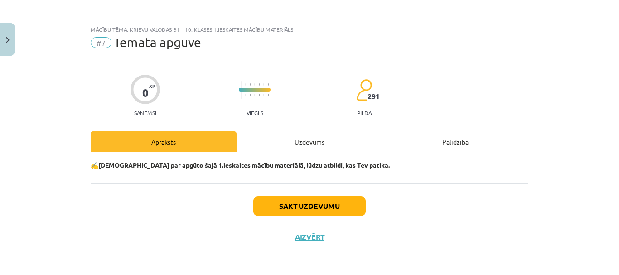
scroll to position [2, 0]
click at [326, 204] on button "Sākt uzdevumu" at bounding box center [309, 206] width 112 height 20
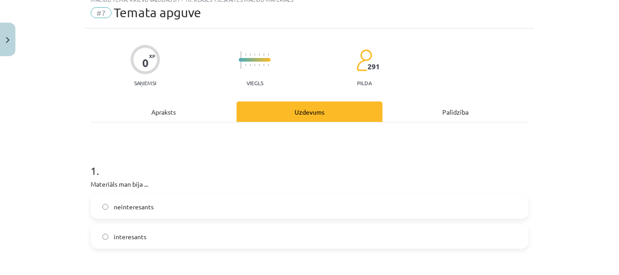
scroll to position [92, 0]
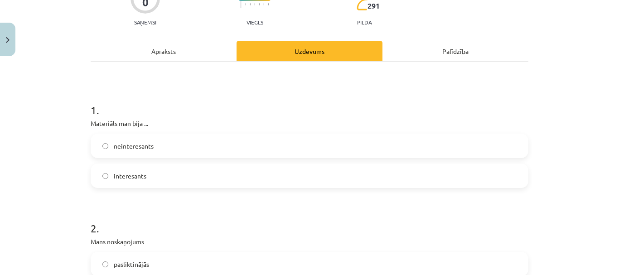
click at [172, 177] on label "interesants" at bounding box center [310, 175] width 436 height 23
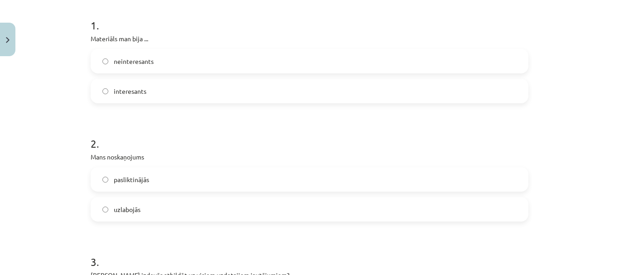
scroll to position [183, 0]
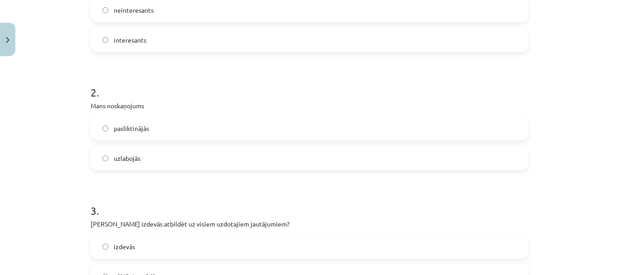
click at [164, 155] on label "uzlabojās" at bounding box center [310, 158] width 436 height 23
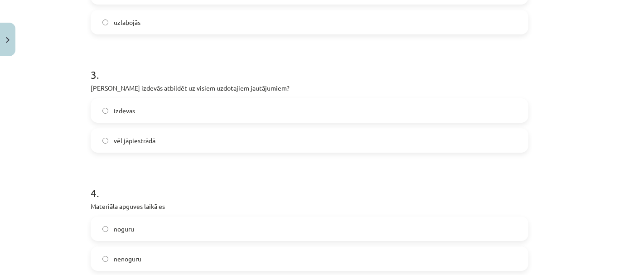
click at [159, 116] on label "izdevās" at bounding box center [310, 110] width 436 height 23
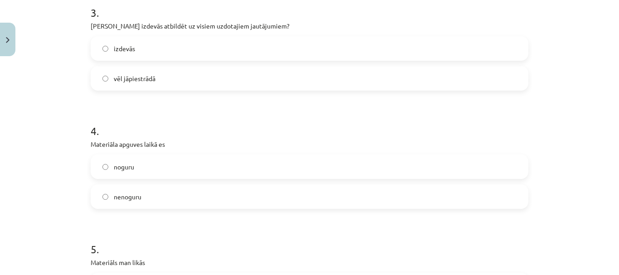
scroll to position [545, 0]
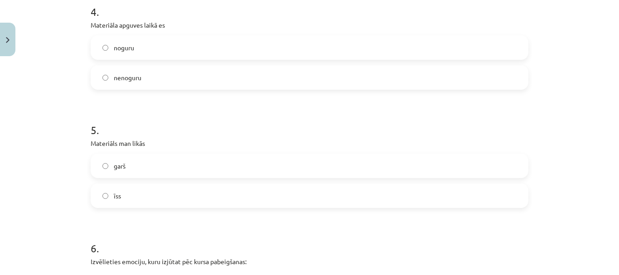
click at [165, 55] on label "noguru" at bounding box center [310, 47] width 436 height 23
click at [141, 81] on label "nenoguru" at bounding box center [310, 77] width 436 height 23
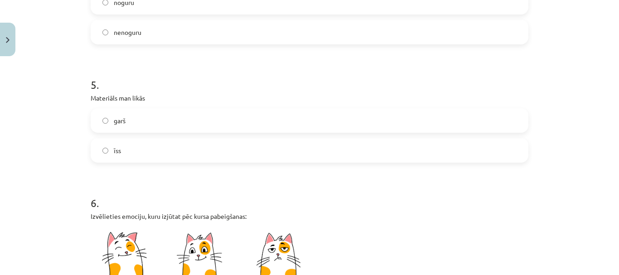
click at [143, 151] on label "īss" at bounding box center [310, 150] width 436 height 23
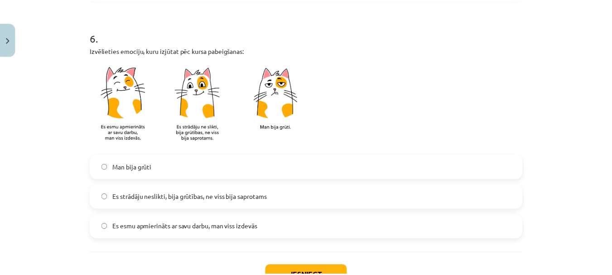
scroll to position [772, 0]
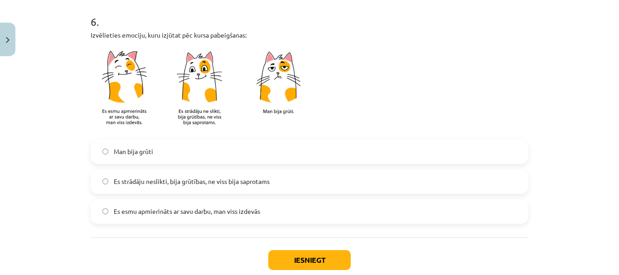
click at [105, 210] on label "Es esmu apmierināts ar savu darbu, man viss izdevās" at bounding box center [310, 211] width 436 height 23
click at [306, 257] on button "Iesniegt" at bounding box center [309, 260] width 82 height 20
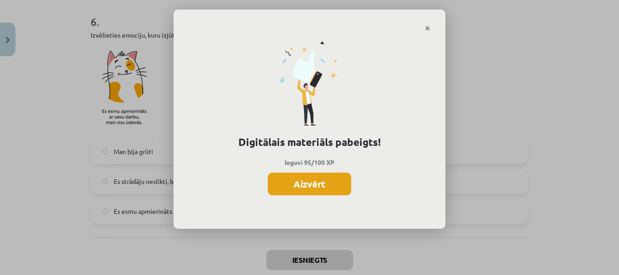
click at [311, 185] on button "Aizvērt" at bounding box center [309, 184] width 83 height 23
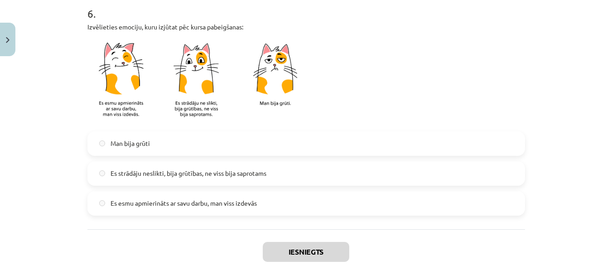
scroll to position [826, 0]
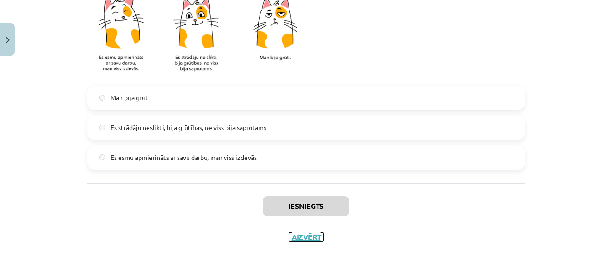
click at [317, 240] on button "Aizvērt" at bounding box center [306, 236] width 34 height 9
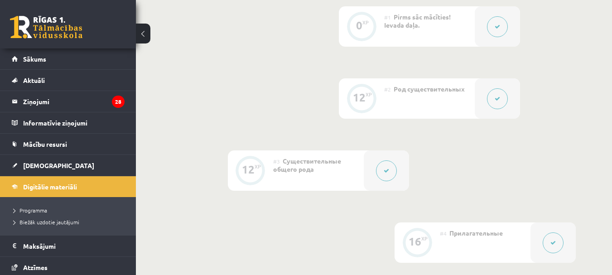
click at [389, 87] on span "#2" at bounding box center [387, 89] width 7 height 7
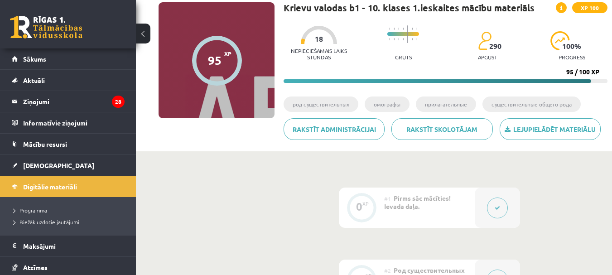
scroll to position [22, 0]
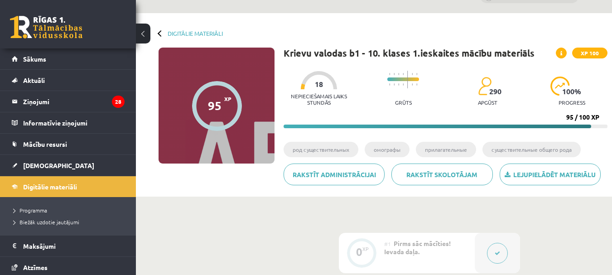
click at [156, 31] on div "Digitālie materiāli 95 XP XP 100 95 / 100 XP Krievu valodas b1 - 10. klases 1.i…" at bounding box center [374, 104] width 476 height 183
drag, startPoint x: 160, startPoint y: 29, endPoint x: 159, endPoint y: 36, distance: 6.9
click at [160, 29] on div "Digitālie materiāli 95 XP XP 100 95 / 100 XP Krievu valodas b1 - 10. klases 1.i…" at bounding box center [374, 104] width 476 height 183
click at [159, 36] on div "Digitālie materiāli" at bounding box center [191, 33] width 64 height 7
click at [145, 34] on button at bounding box center [143, 34] width 14 height 20
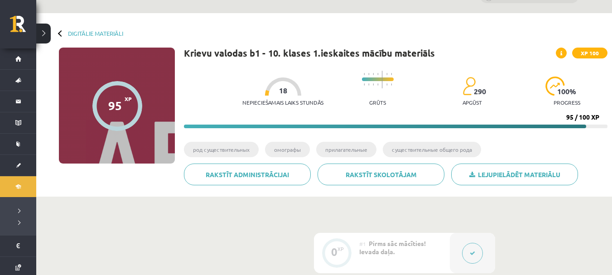
click at [58, 33] on div at bounding box center [61, 33] width 6 height 6
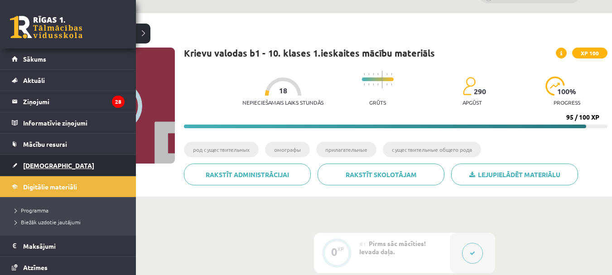
click at [37, 161] on link "[DEMOGRAPHIC_DATA]" at bounding box center [68, 165] width 113 height 21
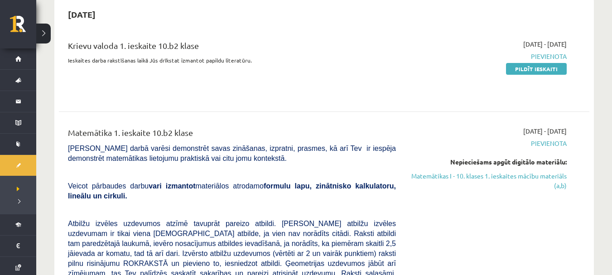
scroll to position [91, 0]
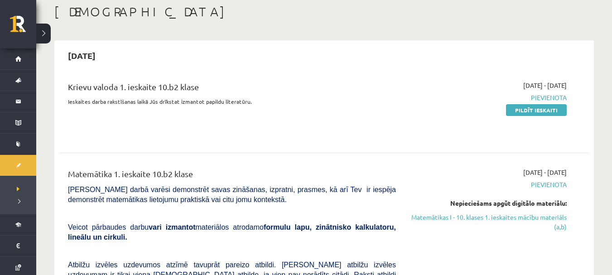
scroll to position [45, 0]
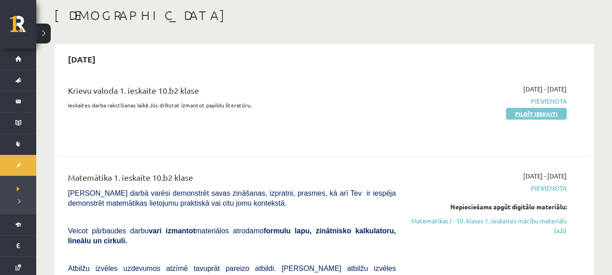
click at [522, 113] on link "Pildīt ieskaiti" at bounding box center [536, 114] width 61 height 12
drag, startPoint x: 540, startPoint y: 225, endPoint x: 349, endPoint y: 29, distance: 273.9
click at [540, 225] on link "Matemātikas I - 10. klases 1. ieskaites mācību materiāls (a,b)" at bounding box center [487, 225] width 157 height 19
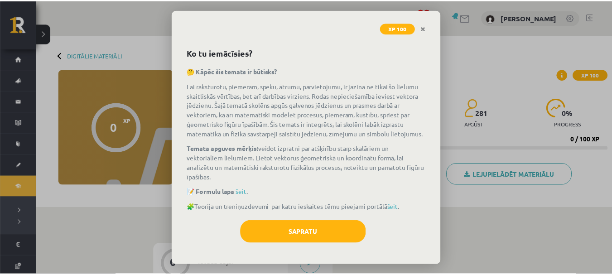
scroll to position [39, 0]
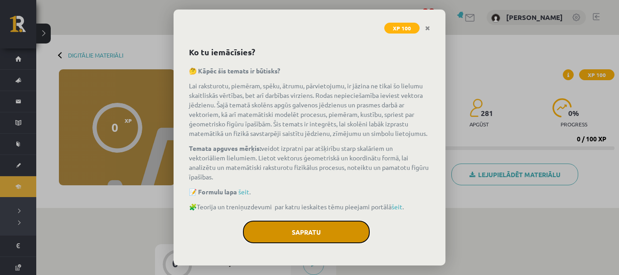
click at [314, 235] on button "Sapratu" at bounding box center [306, 232] width 127 height 23
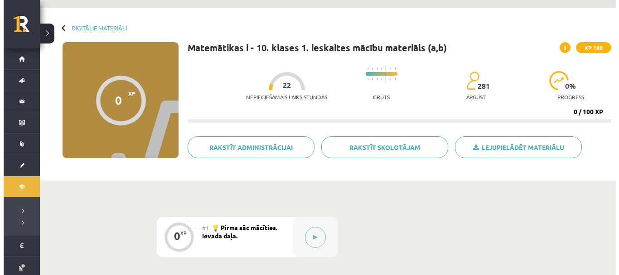
scroll to position [45, 0]
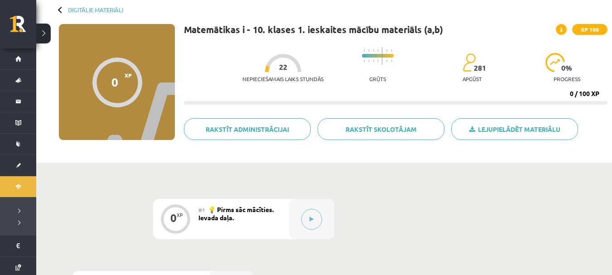
click at [284, 226] on div "#1 💡 Pirms sāc mācīties. Ievada daļa." at bounding box center [243, 219] width 91 height 40
click at [313, 218] on icon at bounding box center [311, 219] width 4 height 5
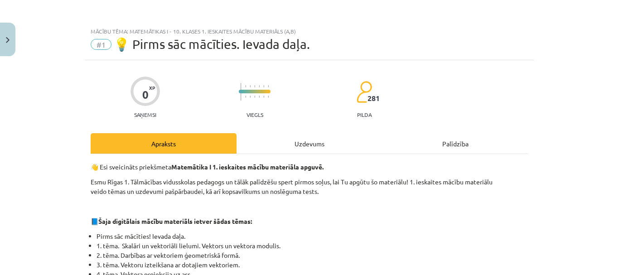
click at [311, 137] on div "Uzdevums" at bounding box center [309, 143] width 146 height 20
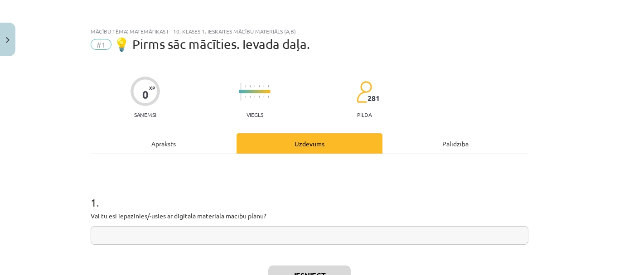
scroll to position [23, 0]
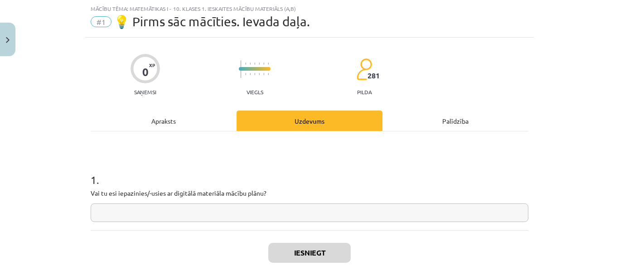
click at [236, 217] on input "text" at bounding box center [310, 212] width 438 height 19
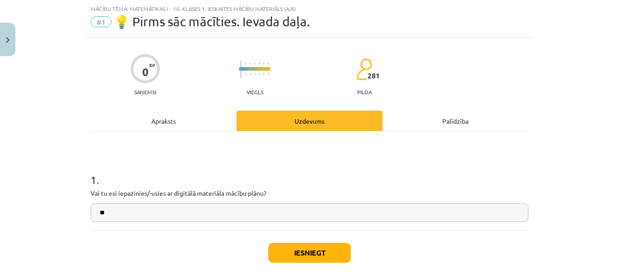
type input "**"
click at [294, 244] on button "Iesniegt" at bounding box center [309, 253] width 82 height 20
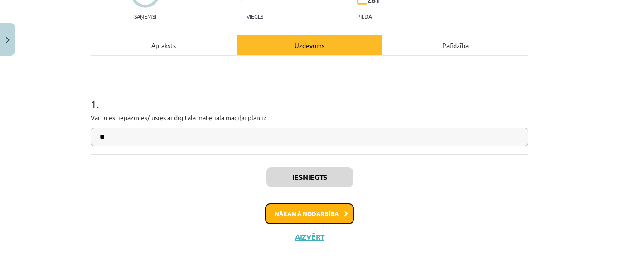
click at [320, 216] on button "Nākamā nodarbība" at bounding box center [309, 213] width 89 height 21
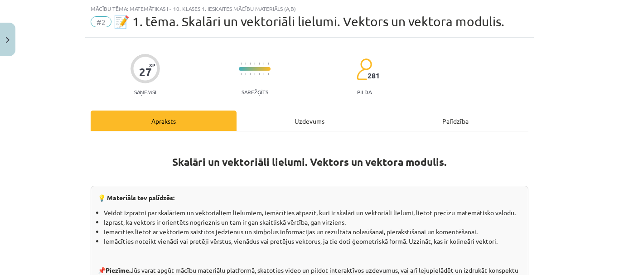
click at [282, 120] on div "Uzdevums" at bounding box center [309, 121] width 146 height 20
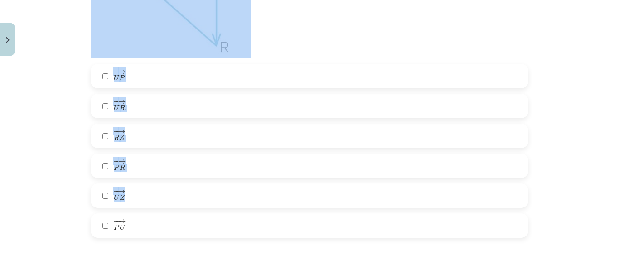
scroll to position [294, 0]
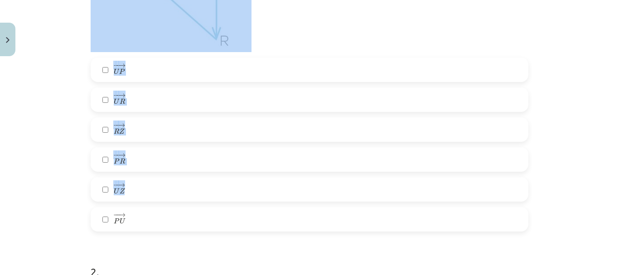
drag, startPoint x: 82, startPoint y: 183, endPoint x: 200, endPoint y: 177, distance: 117.9
click at [0, 142] on div "Mācību tēma: Matemātikas i - 10. klases 1. ieskaites mācību materiāls (a,b) #2 …" at bounding box center [309, 137] width 619 height 275
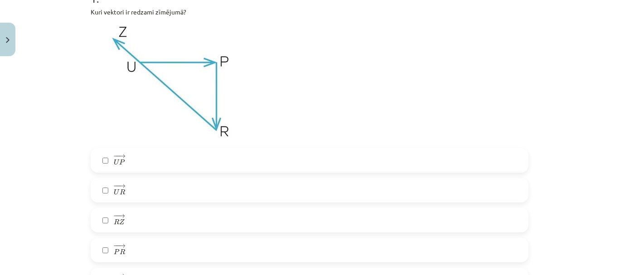
scroll to position [249, 0]
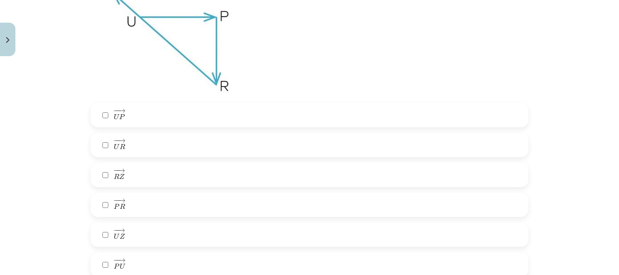
click at [135, 178] on label "− − → R Z R Z →" at bounding box center [310, 175] width 436 height 23
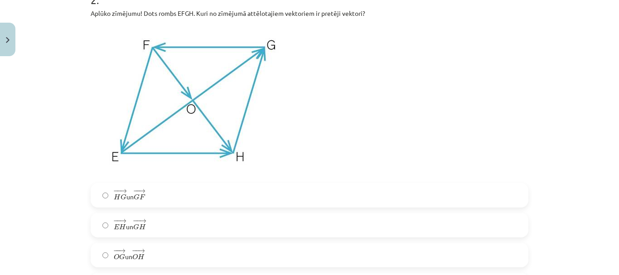
scroll to position [612, 0]
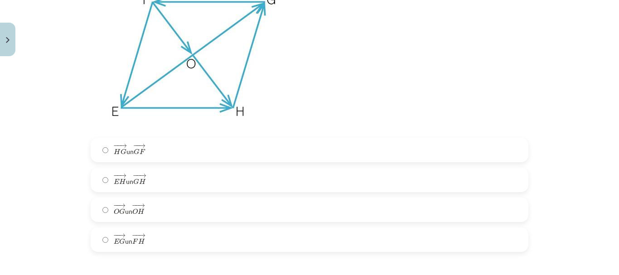
click at [154, 176] on label "− − → E H E H → un − − → G H G H →" at bounding box center [310, 180] width 436 height 23
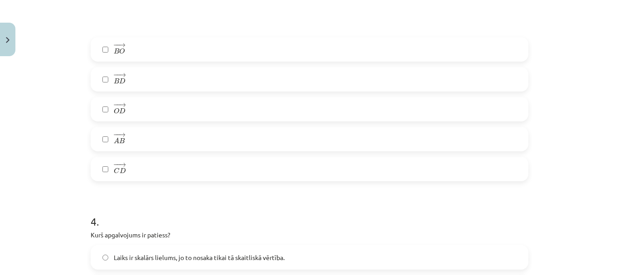
click at [150, 163] on label "− − → C D C D →" at bounding box center [310, 169] width 436 height 23
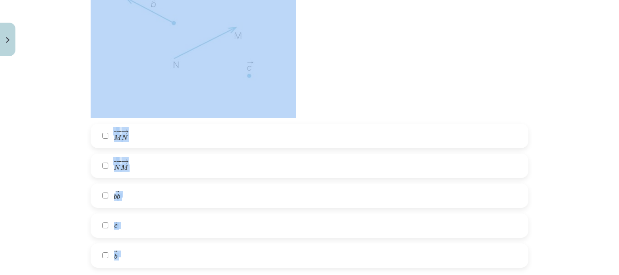
scroll to position [3011, 0]
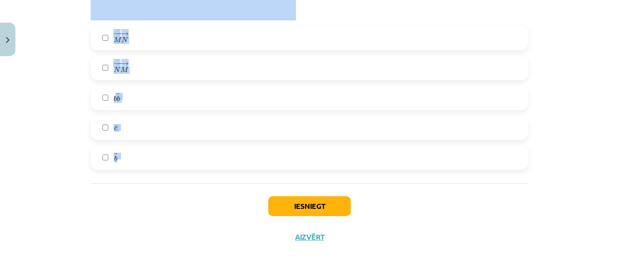
drag, startPoint x: 177, startPoint y: 65, endPoint x: 256, endPoint y: 161, distance: 124.5
click at [259, 162] on div "Mācību tēma: Matemātikas i - 10. klases 1. ieskaites mācību materiāls (a,b) #2 …" at bounding box center [309, 137] width 619 height 275
copy form "4 . Kurš apgalvojums ir patiess? Laiks ir skalārs lielums, jo to nosaka tikai t…"
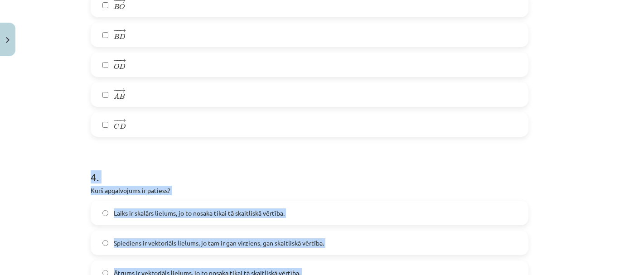
click at [67, 164] on div "Mācību tēma: Matemātikas i - 10. klases 1. ieskaites mācību materiāls (a,b) #2 …" at bounding box center [309, 137] width 619 height 275
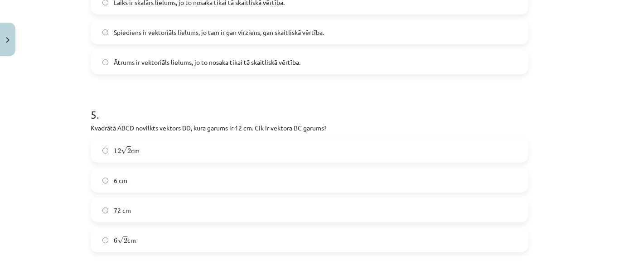
scroll to position [1335, 0]
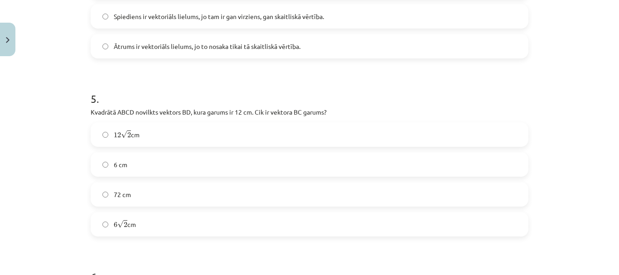
click at [107, 219] on label "6 √ 2 6 2 cm" at bounding box center [310, 224] width 436 height 23
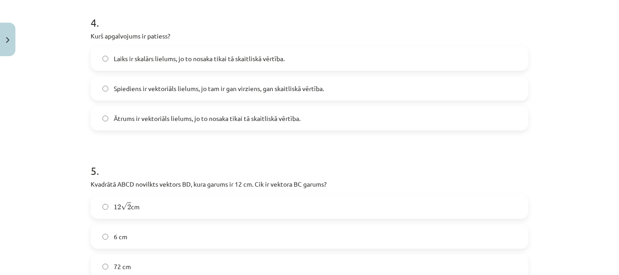
scroll to position [1245, 0]
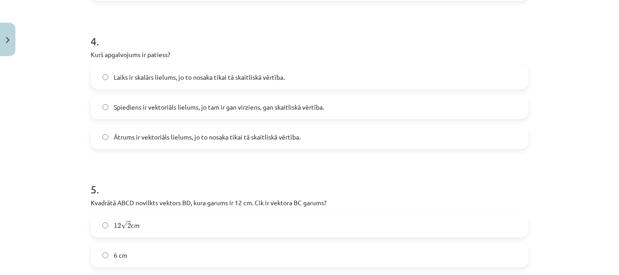
drag, startPoint x: 198, startPoint y: 70, endPoint x: 195, endPoint y: 85, distance: 15.2
click at [197, 70] on label "Laiks ir skalārs lielums, jo to nosaka tikai tā skaitliskā vērtība." at bounding box center [310, 77] width 436 height 23
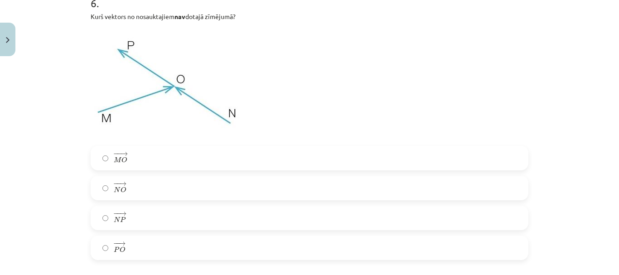
scroll to position [1652, 0]
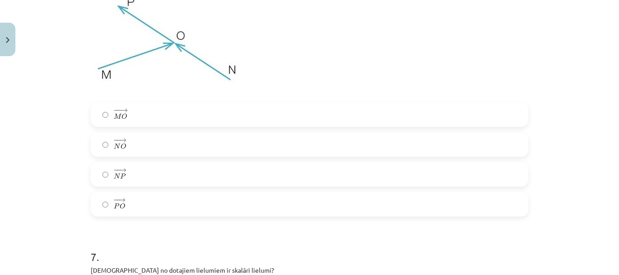
click at [128, 150] on label "− − → N O N O →" at bounding box center [310, 144] width 436 height 23
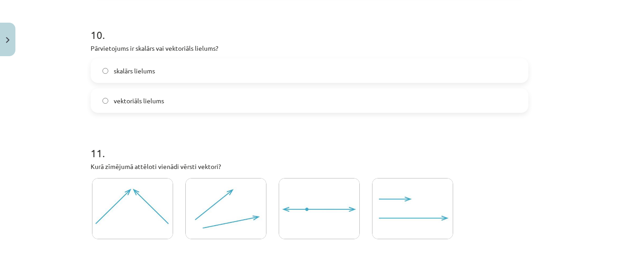
scroll to position [2513, 0]
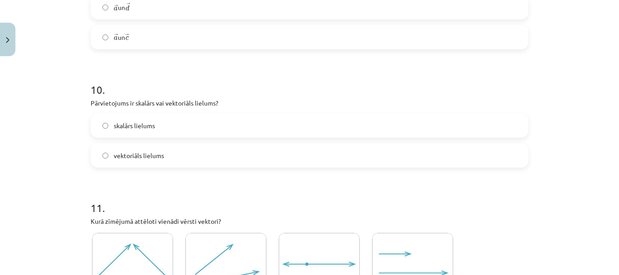
click at [121, 130] on span "skalārs lielums" at bounding box center [134, 126] width 41 height 10
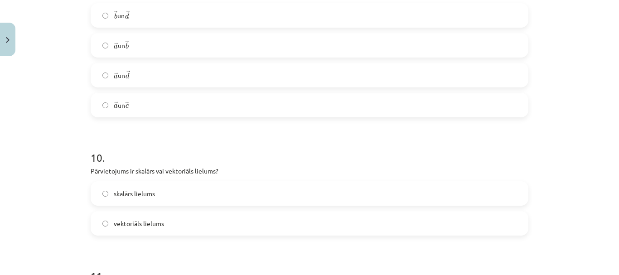
scroll to position [2423, 0]
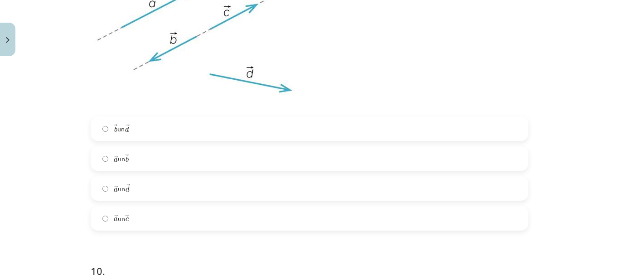
click at [130, 160] on label "→ a a → un → b b →" at bounding box center [310, 158] width 436 height 23
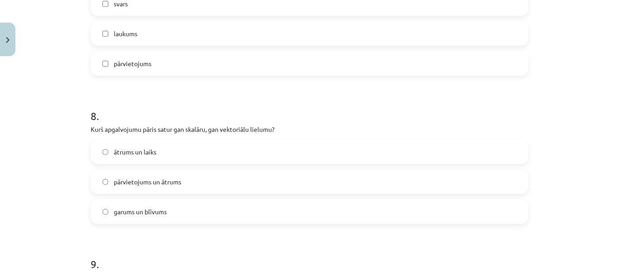
scroll to position [1970, 0]
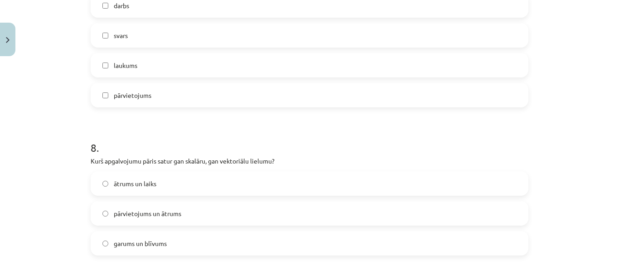
click at [121, 184] on span "ātrums un laiks" at bounding box center [135, 184] width 43 height 10
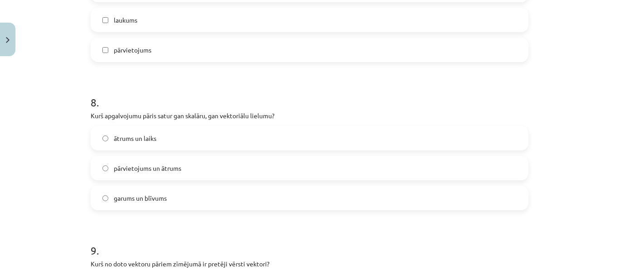
click at [116, 169] on span "pārvietojums un ātrums" at bounding box center [147, 169] width 67 height 10
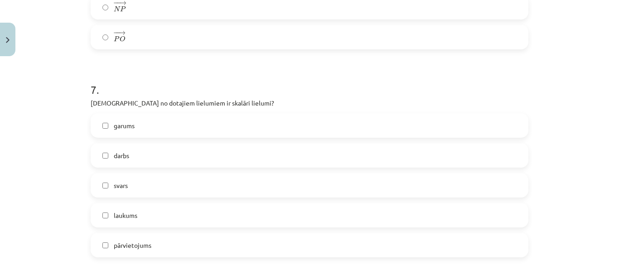
scroll to position [1834, 0]
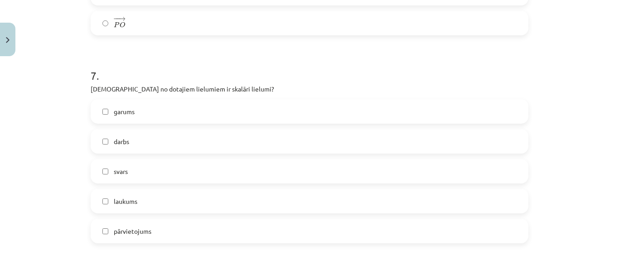
click at [128, 116] on label "garums" at bounding box center [310, 111] width 436 height 23
click at [137, 230] on span "pārvietojums" at bounding box center [133, 231] width 38 height 10
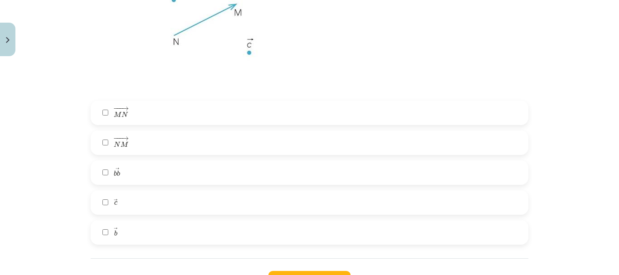
scroll to position [3011, 0]
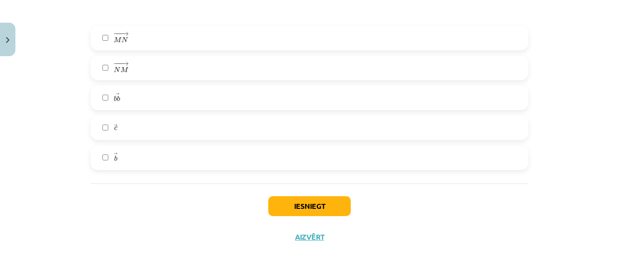
click at [201, 110] on div "− −− → M N M N → − −− → N M N M → → b b b b → → c c → → b b →" at bounding box center [310, 98] width 438 height 144
click at [206, 122] on label "→ c c →" at bounding box center [310, 127] width 436 height 23
click at [275, 198] on button "Iesniegt" at bounding box center [309, 206] width 82 height 20
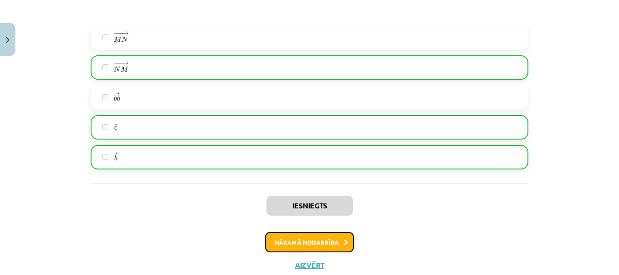
click at [326, 249] on button "Nākamā nodarbība" at bounding box center [309, 242] width 89 height 21
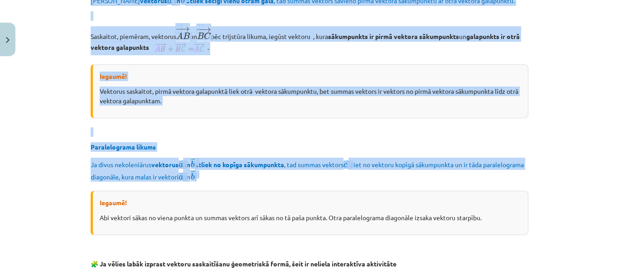
scroll to position [793, 0]
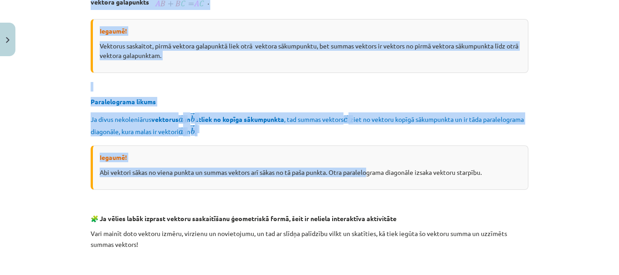
drag, startPoint x: 173, startPoint y: 22, endPoint x: 367, endPoint y: 172, distance: 245.5
click at [367, 172] on div "Darbības ar vektoriem ģeometriskā formā 💡 Materiāls tev palīdzēs: Iemācīties sa…" at bounding box center [310, 76] width 438 height 1415
click at [433, 146] on div "Iegaumē! Abi vektori sākas no viena punkta un summas vektors arī sākas no tā pa…" at bounding box center [310, 167] width 438 height 44
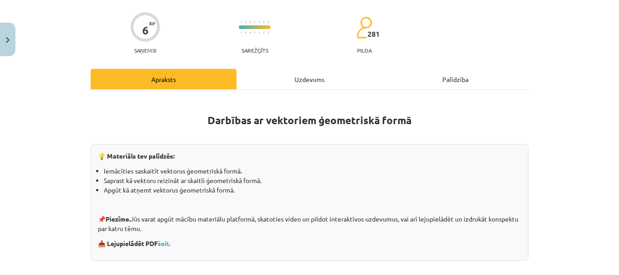
scroll to position [23, 0]
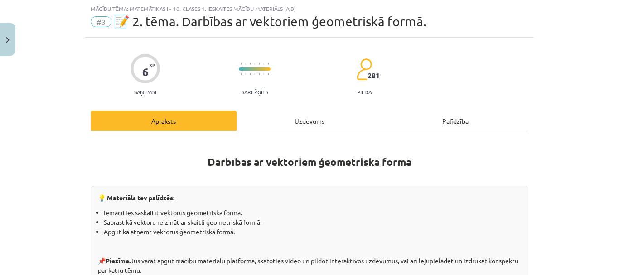
click at [301, 121] on div "Uzdevums" at bounding box center [309, 121] width 146 height 20
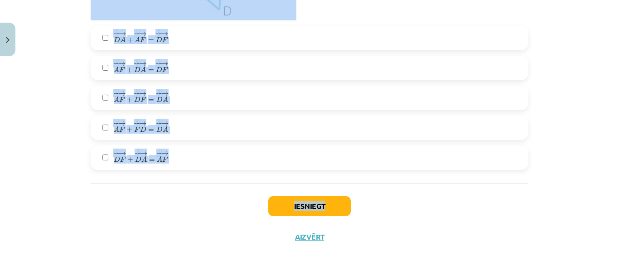
scroll to position [1418, 0]
drag, startPoint x: 83, startPoint y: 12, endPoint x: 373, endPoint y: 182, distance: 336.6
copy div "1 . Aplūko zīmējumu! Dots vektors ﻿ → u u → ﻿. Kurš vektors ir vienāds ar vekto…"
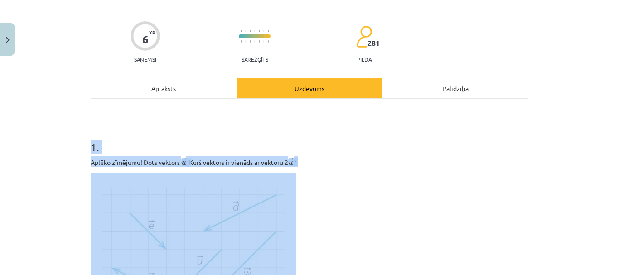
scroll to position [0, 0]
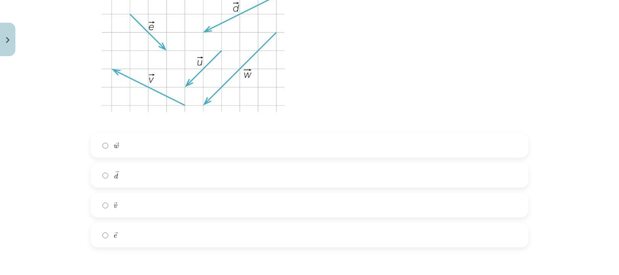
scroll to position [272, 0]
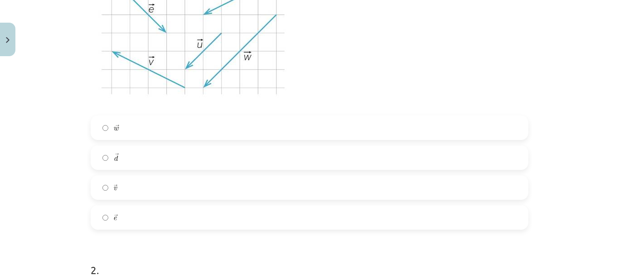
click at [138, 125] on label "→ w w →" at bounding box center [310, 127] width 436 height 23
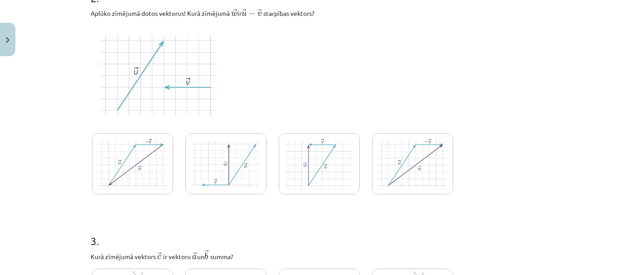
click at [148, 155] on img at bounding box center [132, 163] width 81 height 61
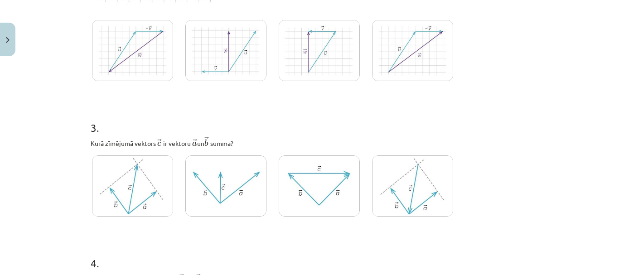
scroll to position [770, 0]
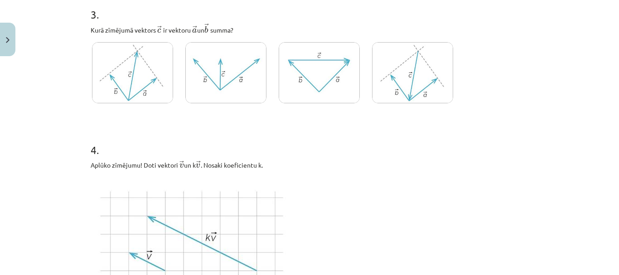
click at [214, 76] on img at bounding box center [225, 72] width 81 height 61
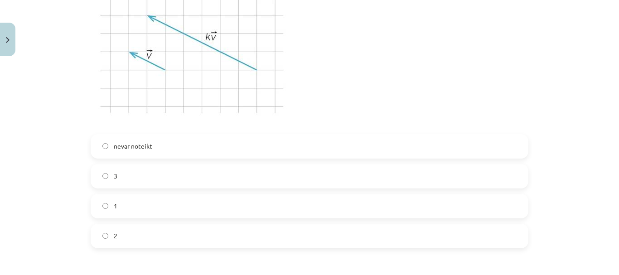
scroll to position [951, 0]
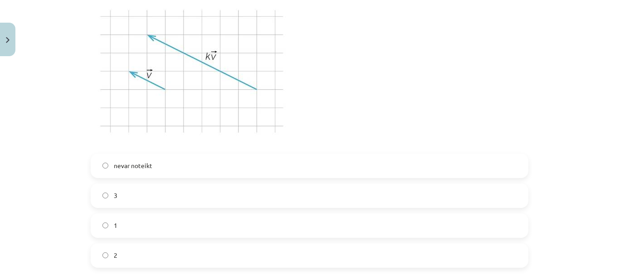
click at [136, 191] on label "3" at bounding box center [310, 195] width 436 height 23
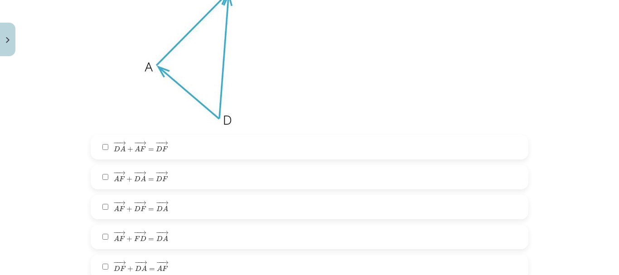
scroll to position [1359, 0]
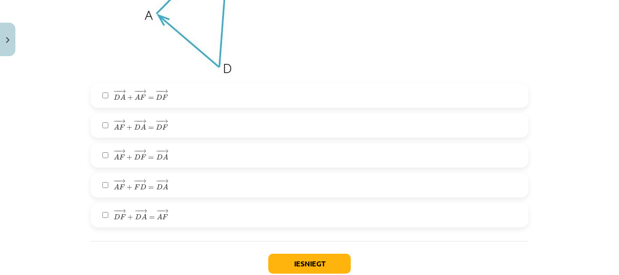
click at [140, 155] on span "F" at bounding box center [143, 156] width 6 height 5
click at [294, 261] on button "Iesniegt" at bounding box center [309, 264] width 82 height 20
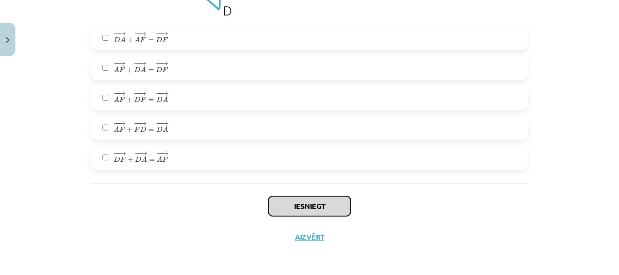
scroll to position [1418, 0]
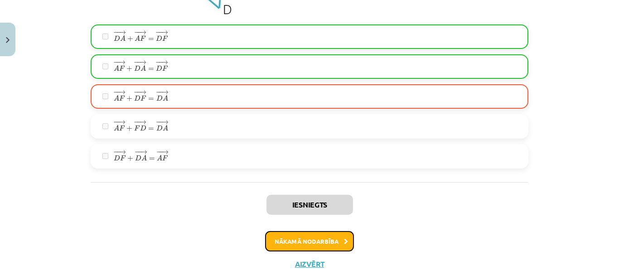
click at [328, 245] on button "Nākamā nodarbība" at bounding box center [309, 241] width 89 height 21
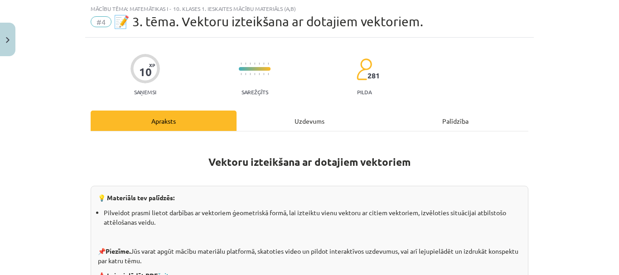
click at [283, 124] on div "Uzdevums" at bounding box center [309, 121] width 146 height 20
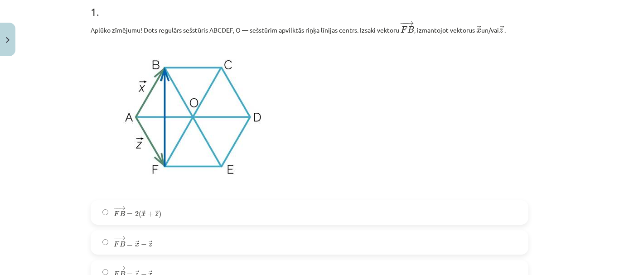
scroll to position [204, 0]
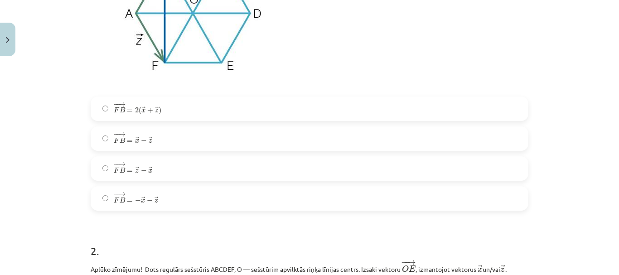
click at [170, 159] on label "− − → F B = → z − → x F B → = z → − x →" at bounding box center [310, 168] width 436 height 23
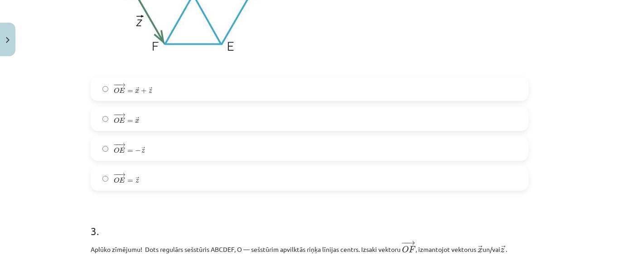
click at [181, 160] on label "− − → O E = − → z O E → = − z →" at bounding box center [310, 148] width 436 height 23
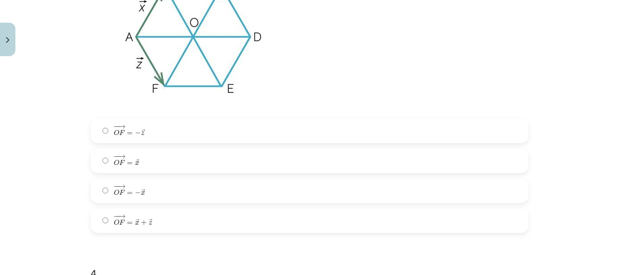
scroll to position [974, 0]
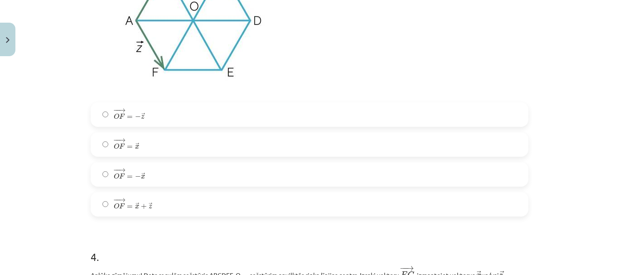
click at [166, 126] on label "− − → O F = − → z O F → = − z →" at bounding box center [310, 114] width 436 height 23
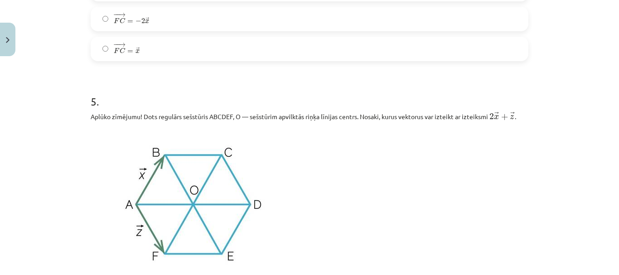
drag, startPoint x: 167, startPoint y: 46, endPoint x: 165, endPoint y: 51, distance: 5.2
click at [166, 46] on label "− − → F C = → x F C → = x →" at bounding box center [310, 49] width 436 height 23
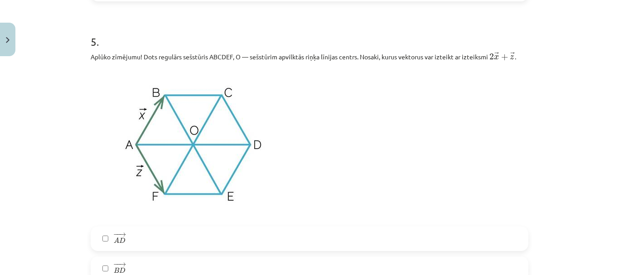
scroll to position [1653, 0]
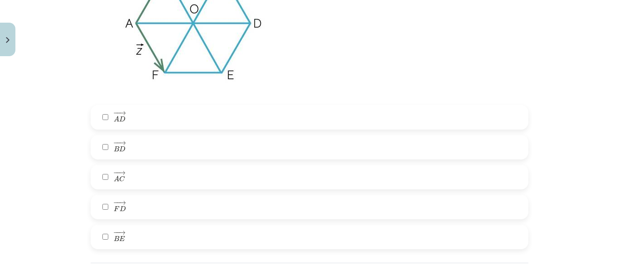
click at [172, 168] on label "− − → A C A C →" at bounding box center [310, 177] width 436 height 23
click at [175, 143] on label "− − → B D B D →" at bounding box center [310, 147] width 436 height 23
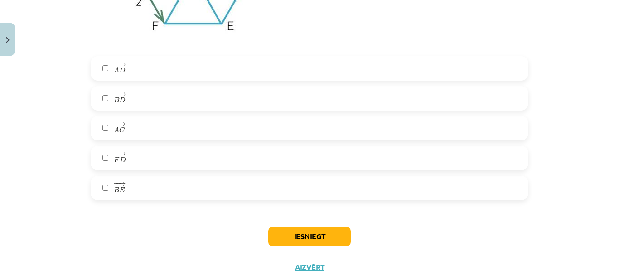
scroll to position [1734, 0]
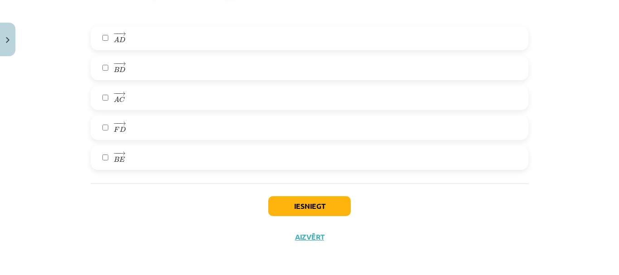
click at [289, 190] on div "Iesniegt Aizvērt" at bounding box center [310, 214] width 438 height 63
click at [297, 211] on button "Iesniegt" at bounding box center [309, 206] width 82 height 20
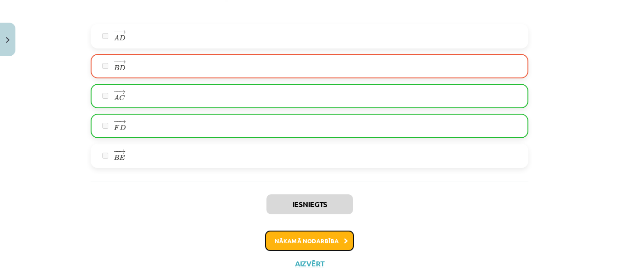
click at [298, 236] on button "Nākamā nodarbība" at bounding box center [309, 241] width 89 height 21
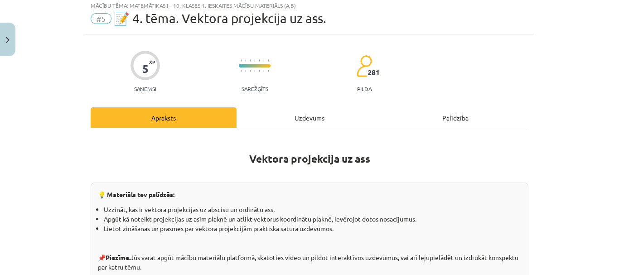
scroll to position [23, 0]
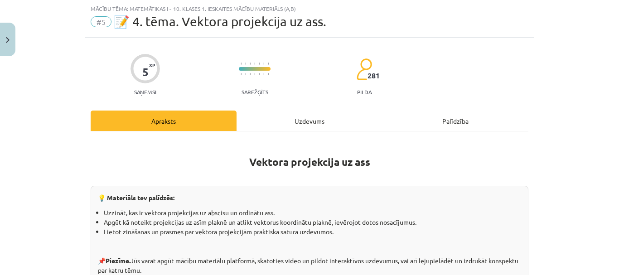
click at [289, 115] on div "Uzdevums" at bounding box center [309, 121] width 146 height 20
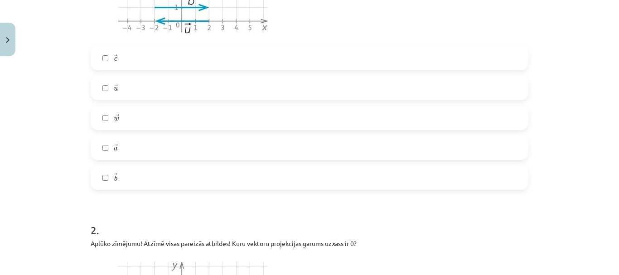
click at [182, 146] on label "→ a a →" at bounding box center [310, 147] width 436 height 23
click at [208, 116] on label "→ w w →" at bounding box center [310, 117] width 436 height 23
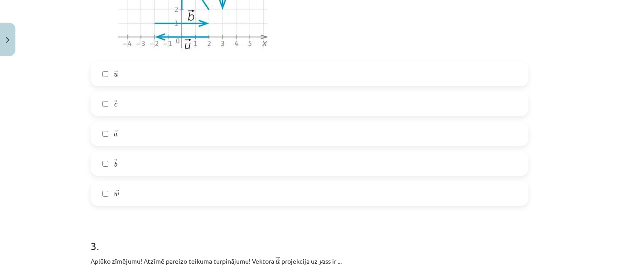
scroll to position [747, 0]
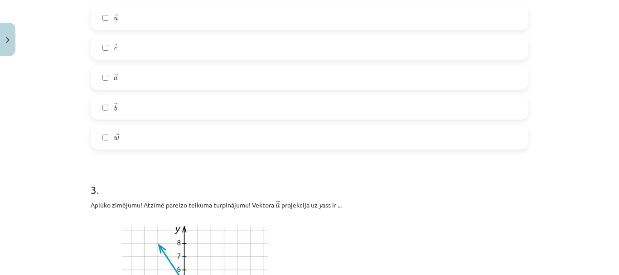
click at [187, 139] on label "→ w w →" at bounding box center [310, 137] width 436 height 23
click at [199, 62] on div "→ u u → → c c → → a a → → b b → → w w →" at bounding box center [310, 77] width 438 height 144
click at [202, 77] on label "→ a a →" at bounding box center [310, 77] width 436 height 23
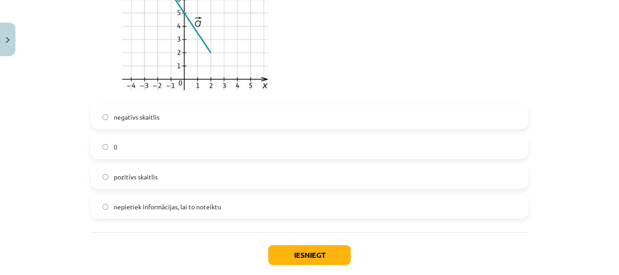
scroll to position [1066, 0]
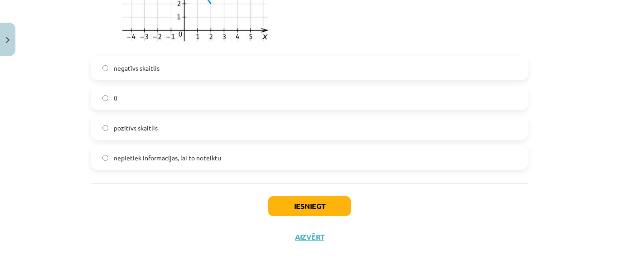
click at [202, 98] on label "0" at bounding box center [310, 98] width 436 height 23
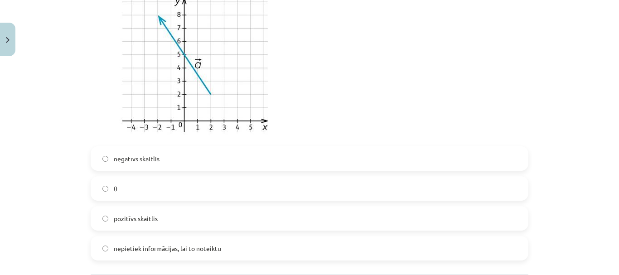
scroll to position [1021, 0]
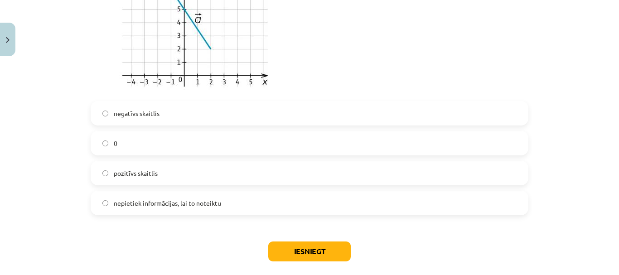
click at [190, 177] on label "pozitīvs skaitlis" at bounding box center [310, 173] width 436 height 23
click at [285, 249] on button "Iesniegt" at bounding box center [309, 251] width 82 height 20
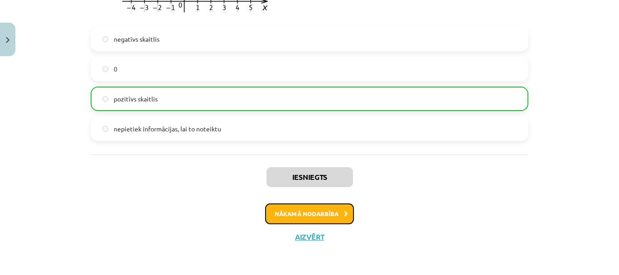
click at [300, 213] on button "Nākamā nodarbība" at bounding box center [309, 213] width 89 height 21
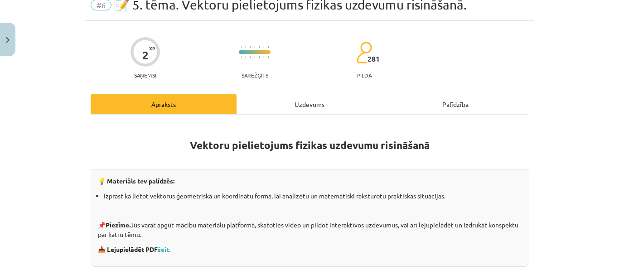
scroll to position [23, 0]
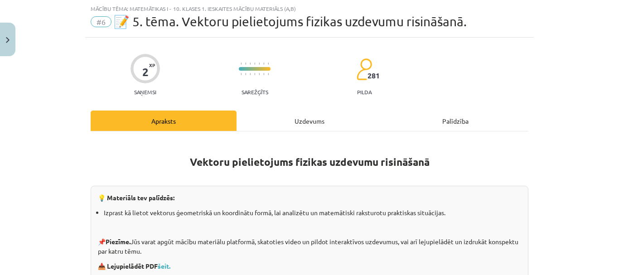
click at [305, 125] on div "Uzdevums" at bounding box center [309, 121] width 146 height 20
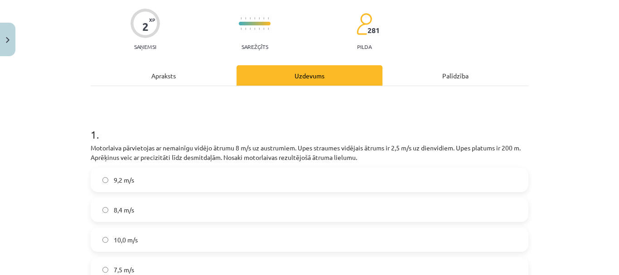
scroll to position [113, 0]
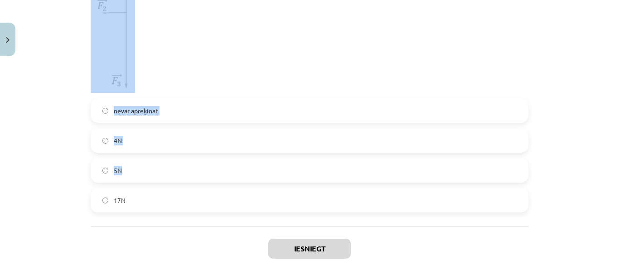
drag, startPoint x: 106, startPoint y: 89, endPoint x: 270, endPoint y: 172, distance: 183.5
click at [270, 173] on div "Mācību tēma: Matemātikas i - 10. klases 1. ieskaites mācību materiāls (a,b) #6 …" at bounding box center [309, 137] width 619 height 275
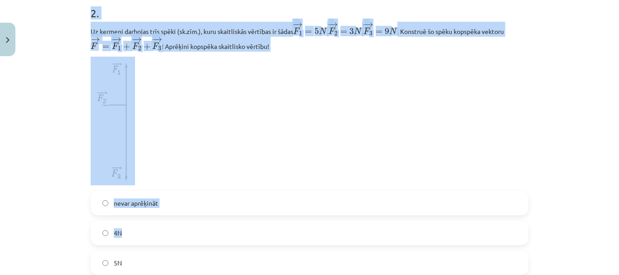
click at [54, 142] on div "Mācību tēma: Matemātikas i - 10. klases 1. ieskaites mācību materiāls (a,b) #6 …" at bounding box center [309, 137] width 619 height 275
click at [42, 148] on div "Mācību tēma: Matemātikas i - 10. klases 1. ieskaites mācību materiāls (a,b) #6 …" at bounding box center [309, 137] width 619 height 275
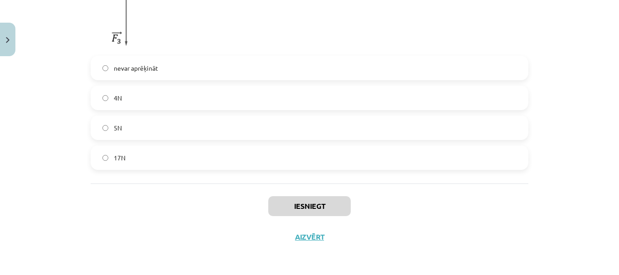
click at [134, 135] on label "5N" at bounding box center [310, 127] width 436 height 23
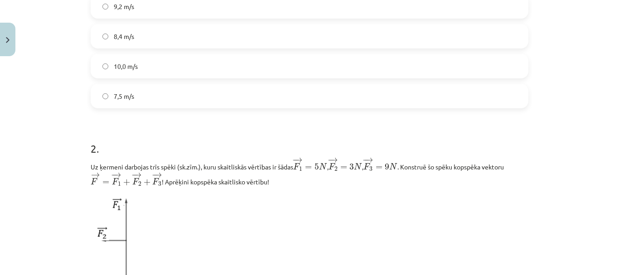
scroll to position [241, 0]
click at [144, 84] on div "9,2 m/s 8,4 m/s 10,0 m/s 7,5 m/s" at bounding box center [310, 52] width 438 height 114
click at [143, 69] on label "10,0 m/s" at bounding box center [310, 66] width 436 height 23
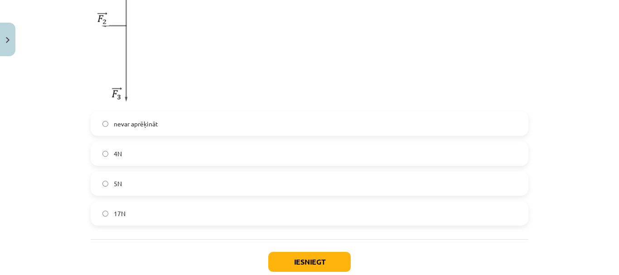
scroll to position [513, 0]
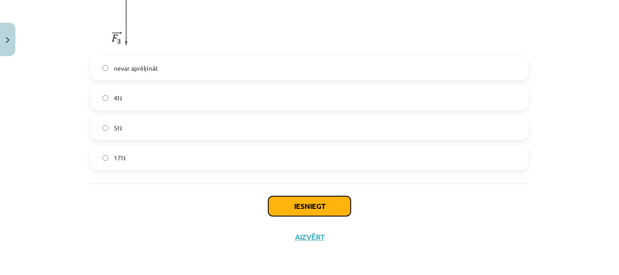
click at [305, 211] on button "Iesniegt" at bounding box center [309, 206] width 82 height 20
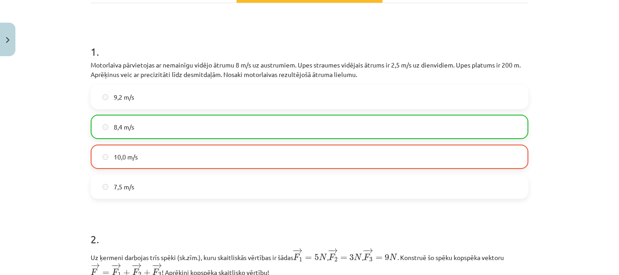
scroll to position [150, 0]
click at [230, 135] on label "8,4 m/s" at bounding box center [310, 127] width 436 height 23
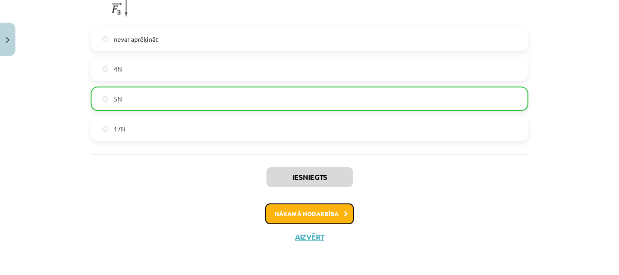
click at [330, 218] on button "Nākamā nodarbība" at bounding box center [309, 213] width 89 height 21
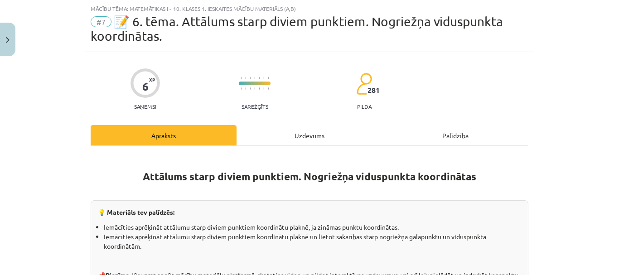
click at [302, 137] on div "Uzdevums" at bounding box center [309, 135] width 146 height 20
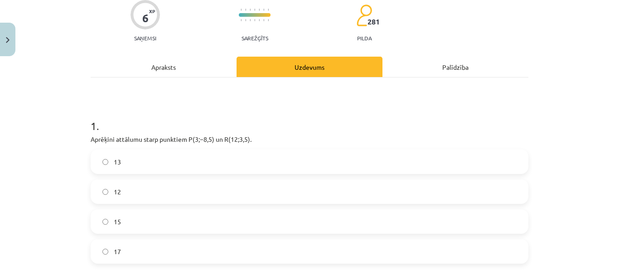
scroll to position [204, 0]
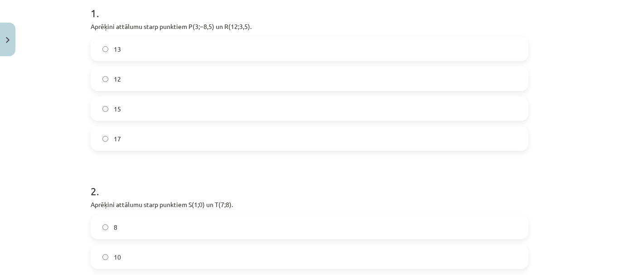
click at [141, 87] on label "12" at bounding box center [310, 78] width 436 height 23
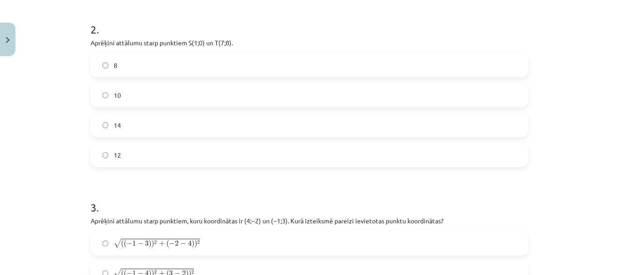
scroll to position [385, 0]
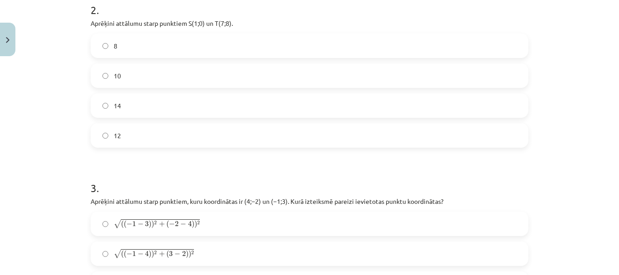
click at [157, 104] on label "14" at bounding box center [310, 105] width 436 height 23
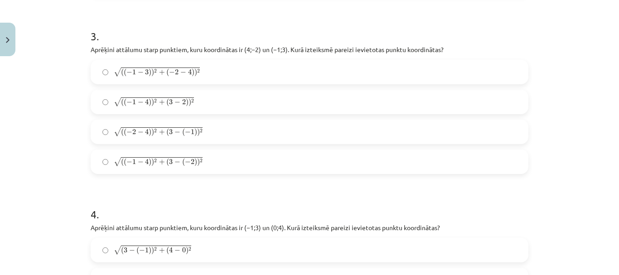
scroll to position [521, 0]
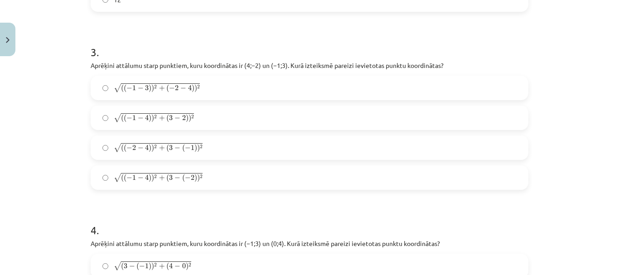
click at [194, 133] on div "√ ( ( − 1 − 3 ) ) 2 + ( − 2 − 4 ) ) 2 ( ( − 1 − 3 ) ) 2 + ( − 2 − 4 ) ) 2 √ ( (…" at bounding box center [310, 133] width 438 height 114
click at [202, 117] on label "√ ( ( − 1 − 4 ) ) 2 + ( 3 − 2 ) ) 2 ( ( − 1 − 4 ) ) 2 + ( 3 − 2 ) ) 2" at bounding box center [310, 117] width 436 height 23
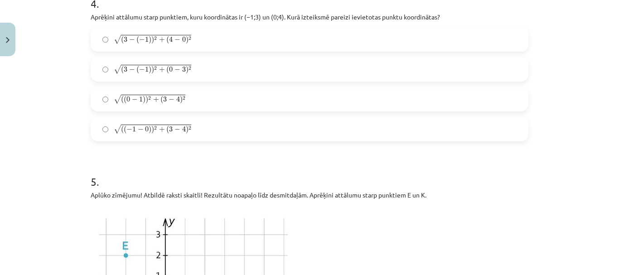
click at [183, 100] on span "2" at bounding box center [184, 98] width 3 height 4
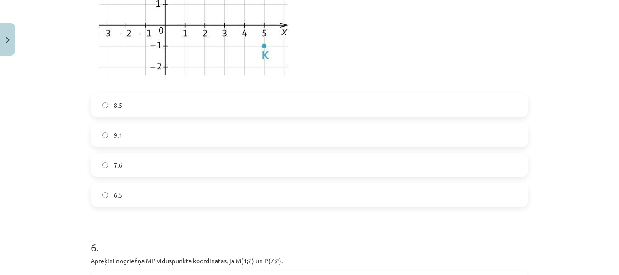
click at [185, 111] on label "8.5" at bounding box center [310, 105] width 436 height 23
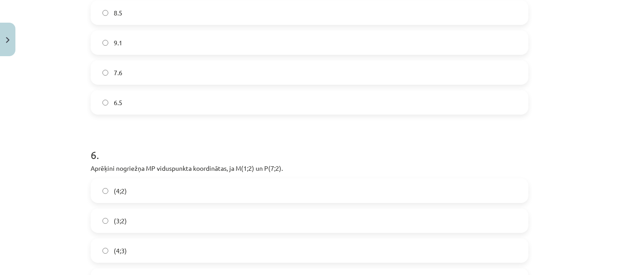
scroll to position [1200, 0]
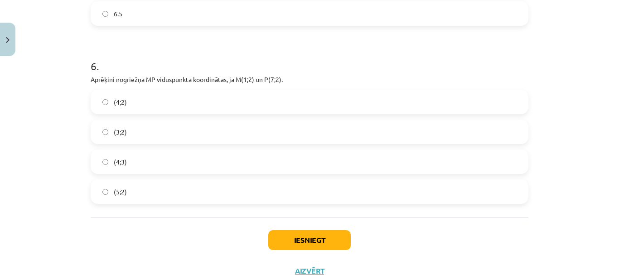
click at [178, 193] on label "(5;2)" at bounding box center [310, 191] width 436 height 23
click at [294, 237] on button "Iesniegt" at bounding box center [309, 240] width 82 height 20
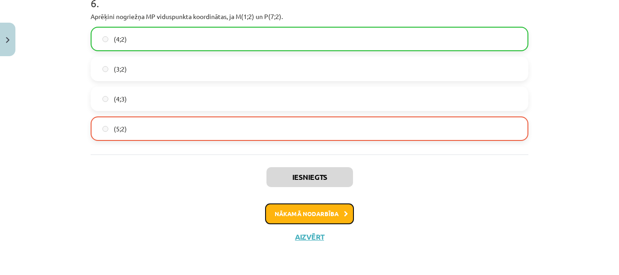
click at [307, 215] on button "Nākamā nodarbība" at bounding box center [309, 213] width 89 height 21
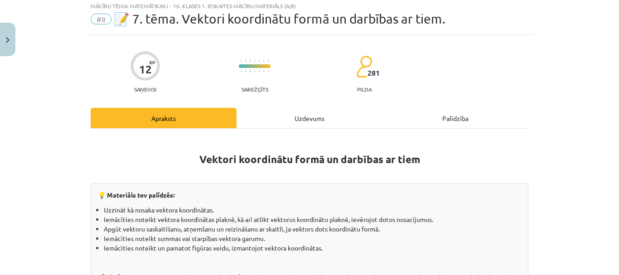
scroll to position [23, 0]
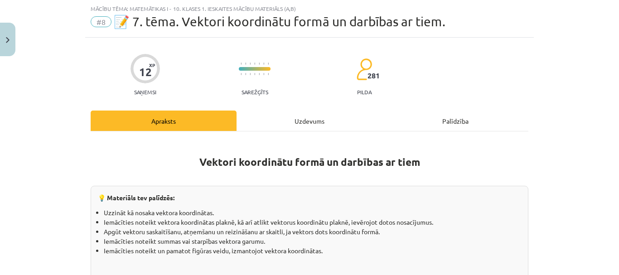
click at [294, 125] on div "Uzdevums" at bounding box center [309, 121] width 146 height 20
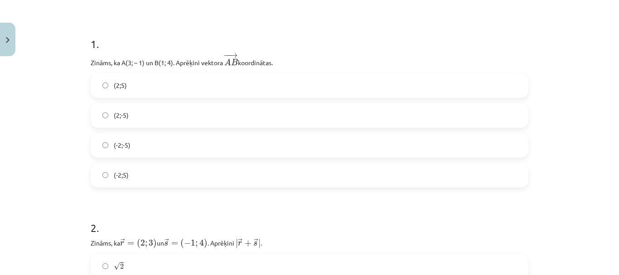
click at [207, 119] on label "(2;-5)" at bounding box center [310, 115] width 436 height 23
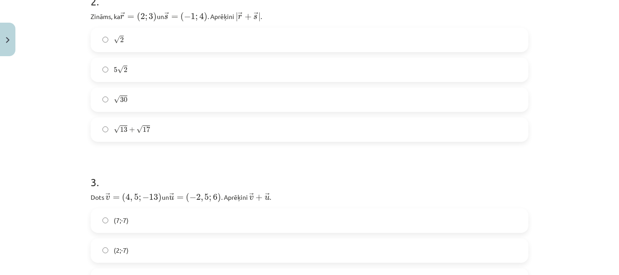
click at [225, 132] on label "√ 13 + √ 17 13 + 17" at bounding box center [310, 129] width 436 height 23
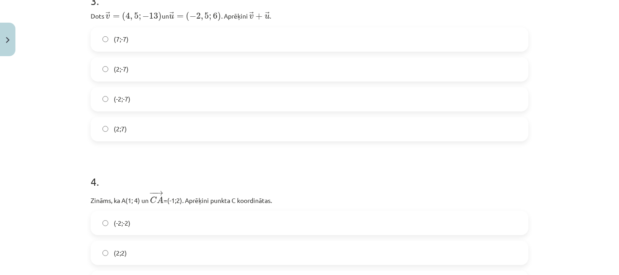
click at [224, 100] on label "(-2;-7)" at bounding box center [310, 99] width 436 height 23
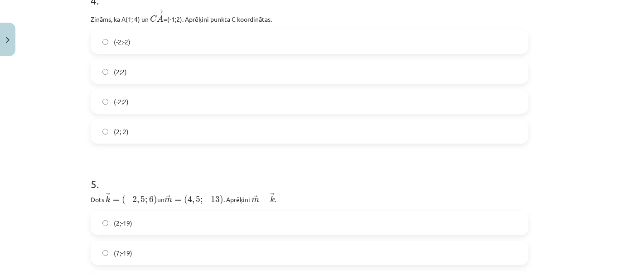
click at [220, 131] on label "(2;-2)" at bounding box center [310, 131] width 436 height 23
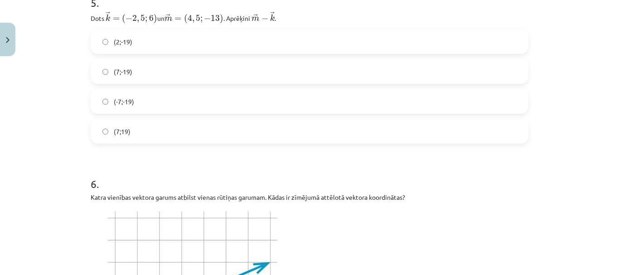
drag, startPoint x: 199, startPoint y: 96, endPoint x: 194, endPoint y: 132, distance: 36.1
click at [198, 96] on label "(-7;-19)" at bounding box center [310, 101] width 436 height 23
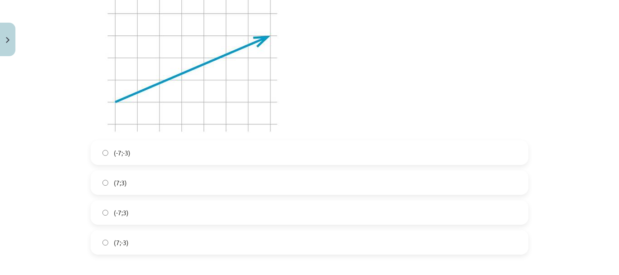
click at [195, 179] on label "(7;3)" at bounding box center [310, 182] width 436 height 23
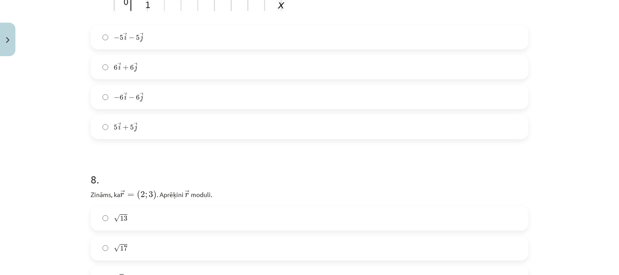
drag, startPoint x: 210, startPoint y: 128, endPoint x: 201, endPoint y: 153, distance: 26.5
click at [209, 128] on label "5 → i + 5 → j 5 i → + 5 j →" at bounding box center [310, 127] width 436 height 23
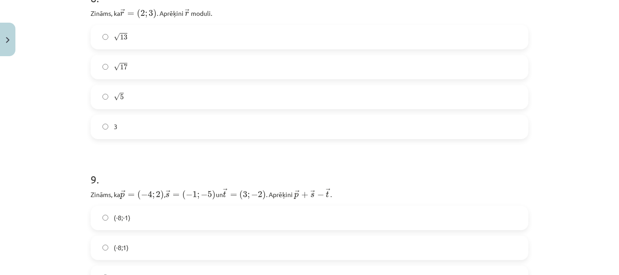
click at [199, 116] on label "3" at bounding box center [310, 127] width 436 height 23
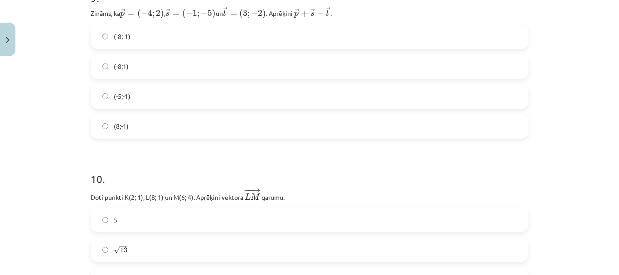
click at [194, 92] on label "(-5;-1)" at bounding box center [310, 96] width 436 height 23
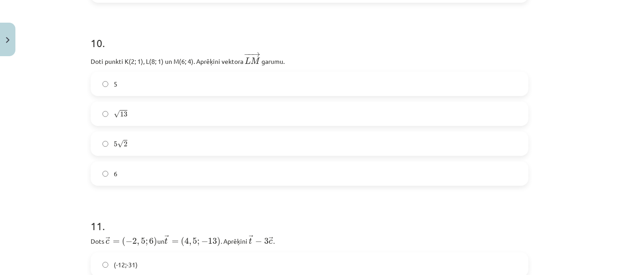
click at [180, 111] on label "√ 13 13" at bounding box center [310, 113] width 436 height 23
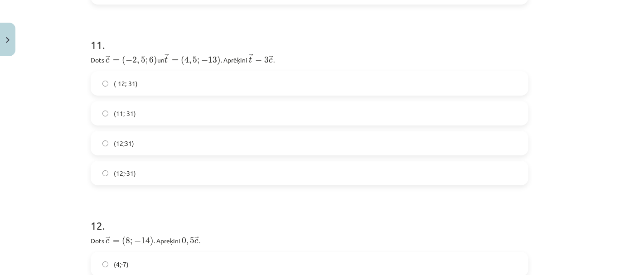
click at [174, 114] on label "(11;-31)" at bounding box center [310, 113] width 436 height 23
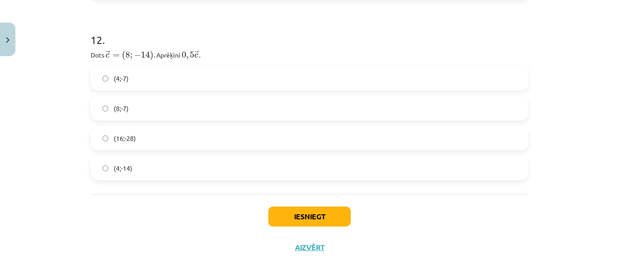
scroll to position [2483, 0]
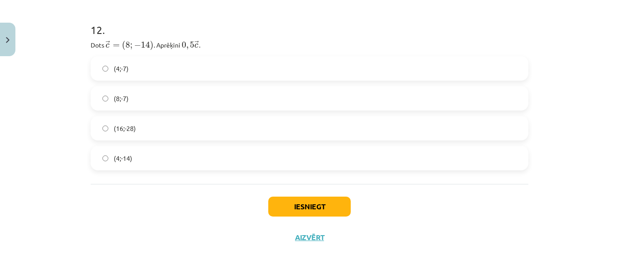
click at [192, 70] on label "(4;-7)" at bounding box center [310, 68] width 436 height 23
click at [314, 207] on button "Iesniegt" at bounding box center [309, 207] width 82 height 20
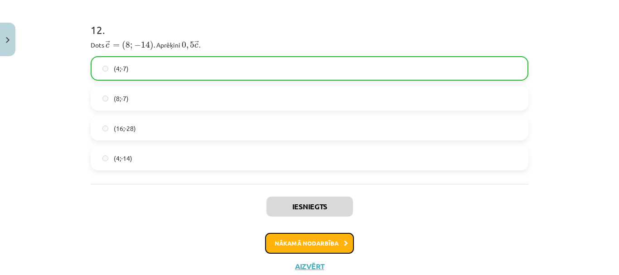
click at [308, 248] on button "Nākamā nodarbība" at bounding box center [309, 243] width 89 height 21
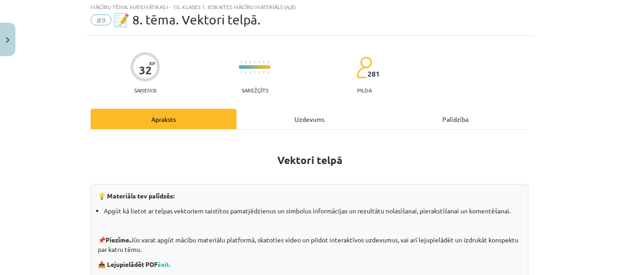
scroll to position [23, 0]
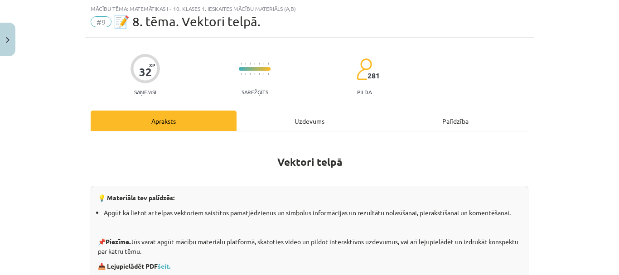
click at [287, 115] on div "Uzdevums" at bounding box center [309, 121] width 146 height 20
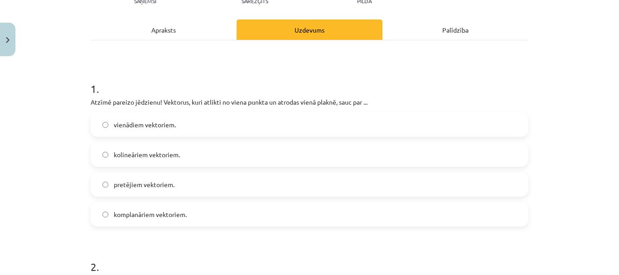
scroll to position [113, 0]
click at [131, 137] on div "vienādiem vektoriem." at bounding box center [310, 125] width 438 height 24
click at [148, 157] on span "kolineāriem vektoriem." at bounding box center [147, 155] width 66 height 10
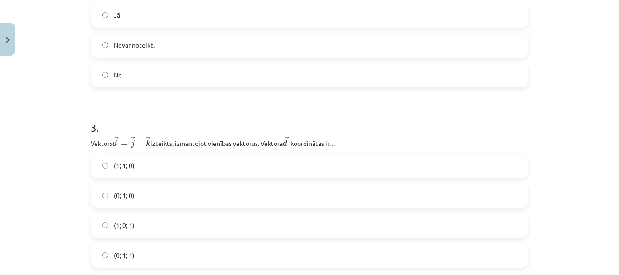
drag, startPoint x: 166, startPoint y: 42, endPoint x: 169, endPoint y: 61, distance: 18.7
click at [167, 42] on label "Nevar noteikt." at bounding box center [310, 45] width 436 height 23
click at [180, 14] on label "Jā." at bounding box center [310, 15] width 436 height 23
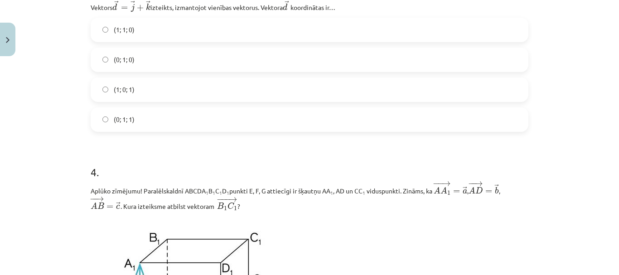
click at [192, 111] on label "(0; 1; 1)" at bounding box center [310, 119] width 436 height 23
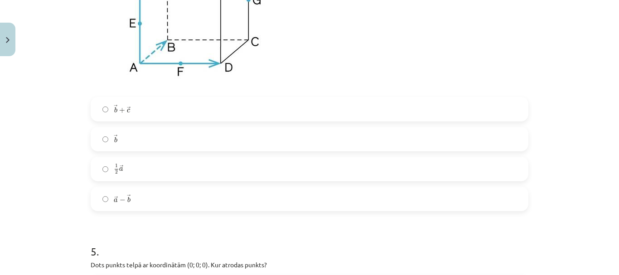
scroll to position [1065, 0]
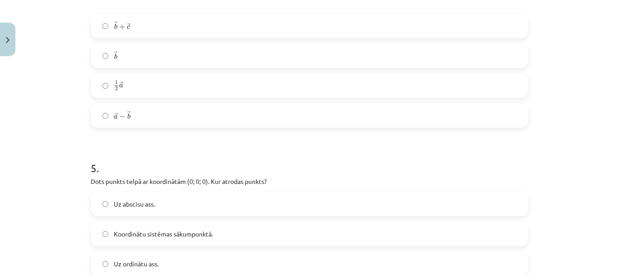
click at [185, 67] on label "→ b b →" at bounding box center [310, 55] width 436 height 23
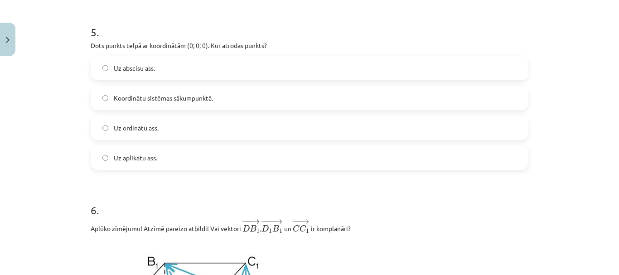
drag, startPoint x: 155, startPoint y: 103, endPoint x: 163, endPoint y: 168, distance: 65.2
click at [155, 103] on span "Koordinātu sistēmas sākumpunktā." at bounding box center [163, 98] width 99 height 10
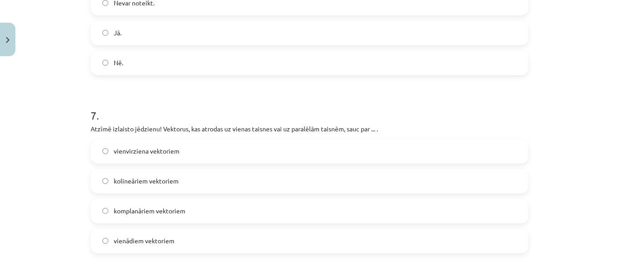
scroll to position [1518, 0]
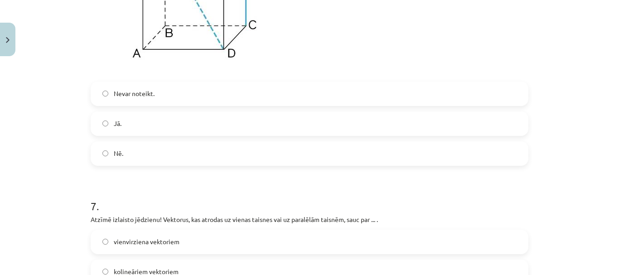
click at [162, 90] on label "Nevar noteikt." at bounding box center [310, 93] width 436 height 23
click at [159, 129] on label "Jā." at bounding box center [310, 123] width 436 height 23
click at [159, 159] on label "Nē." at bounding box center [310, 153] width 436 height 23
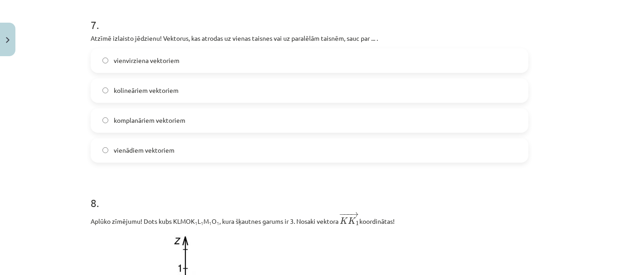
click at [161, 111] on label "komplanāriem vektoriem" at bounding box center [310, 120] width 436 height 23
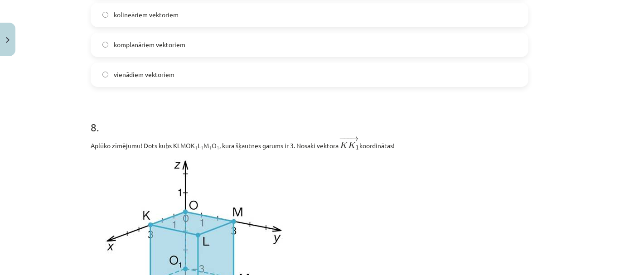
scroll to position [1925, 0]
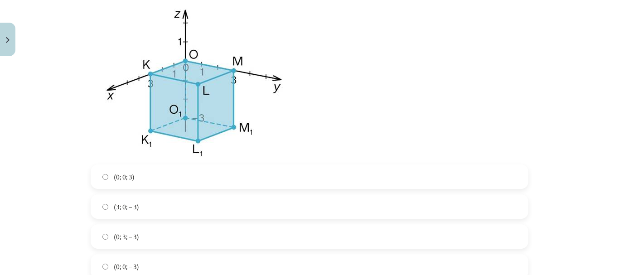
click at [162, 188] on label "(0; 0; 3)" at bounding box center [310, 176] width 436 height 23
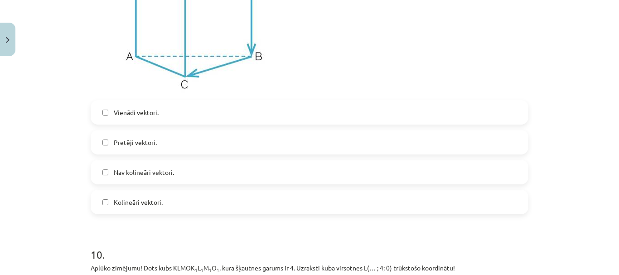
click at [160, 174] on span "Nav kolineāri vektori." at bounding box center [144, 173] width 60 height 10
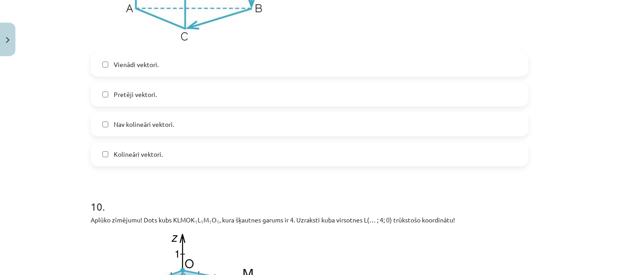
scroll to position [2378, 0]
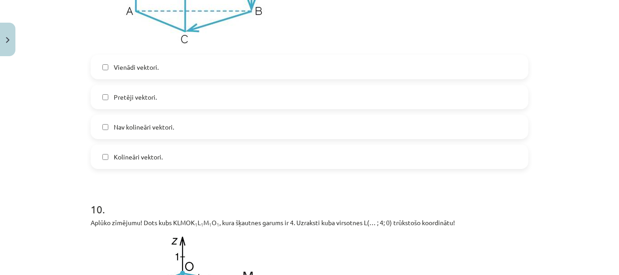
click at [157, 68] on label "Vienādi vektori." at bounding box center [310, 67] width 436 height 23
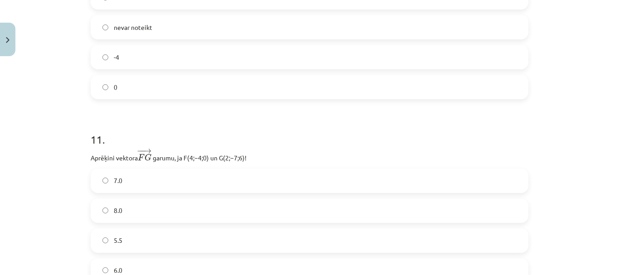
scroll to position [2786, 0]
click at [148, 62] on label "-4" at bounding box center [310, 56] width 436 height 23
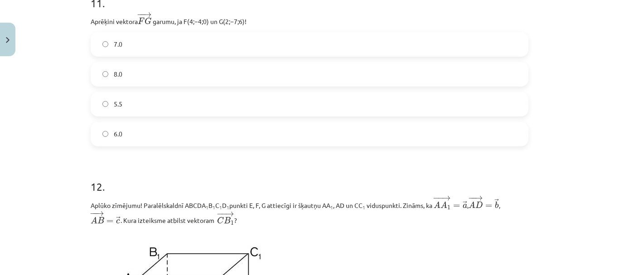
click at [162, 98] on label "5.5" at bounding box center [310, 104] width 436 height 23
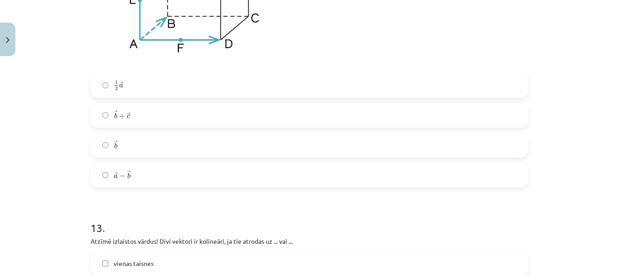
scroll to position [3284, 0]
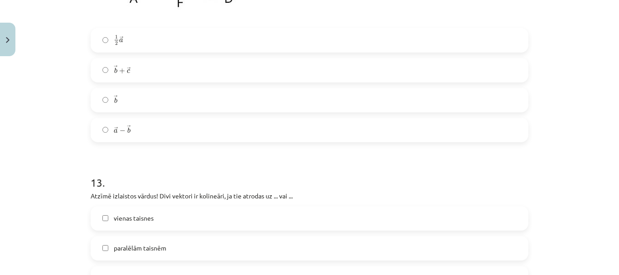
click at [155, 75] on label "→ b + → c b → + c →" at bounding box center [310, 70] width 436 height 23
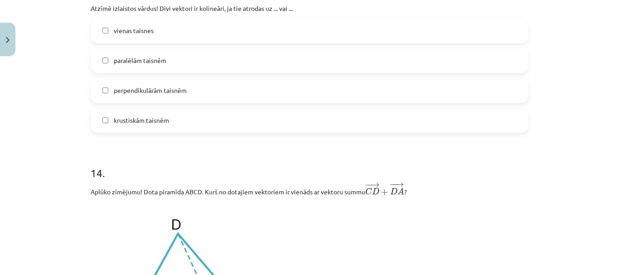
scroll to position [3420, 0]
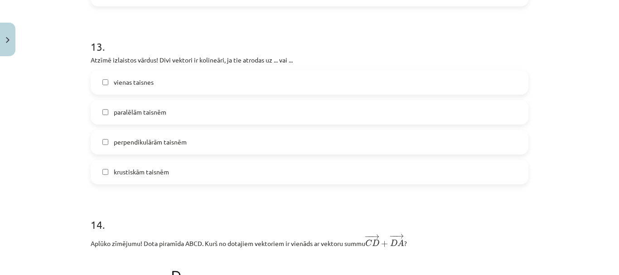
click at [159, 90] on label "vienas taisnes" at bounding box center [310, 82] width 436 height 23
click at [164, 172] on span "krustiskām taisnēm" at bounding box center [141, 172] width 55 height 10
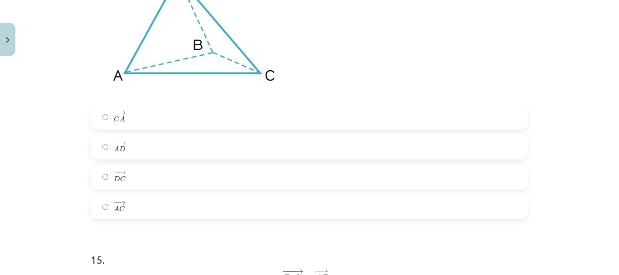
scroll to position [3737, 0]
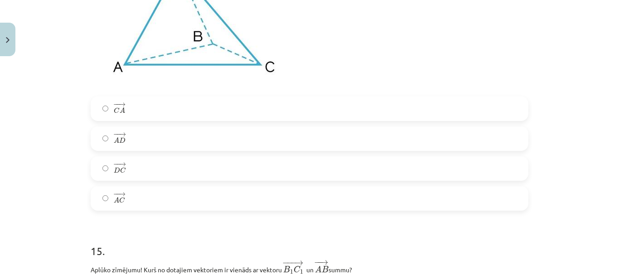
click at [142, 149] on label "− − → A D A D →" at bounding box center [310, 138] width 436 height 23
click at [142, 150] on label "− − → A D A D →" at bounding box center [310, 138] width 436 height 23
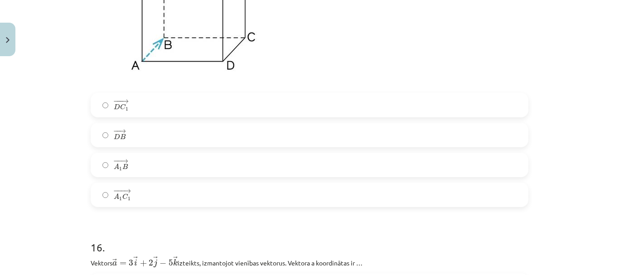
scroll to position [4100, 0]
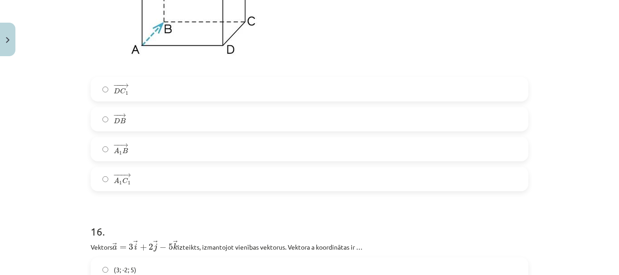
click at [132, 116] on label "− − → D B D B →" at bounding box center [310, 119] width 436 height 23
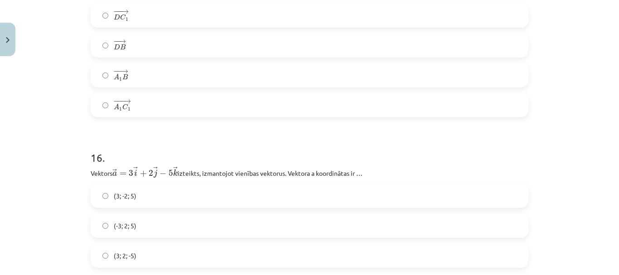
scroll to position [4307, 0]
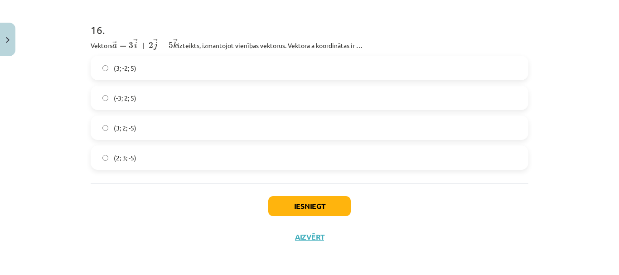
drag, startPoint x: 134, startPoint y: 106, endPoint x: 131, endPoint y: 119, distance: 13.8
click at [133, 106] on label "(-3; 2; 5)" at bounding box center [310, 98] width 436 height 23
click at [293, 204] on button "Iesniegt" at bounding box center [309, 206] width 82 height 20
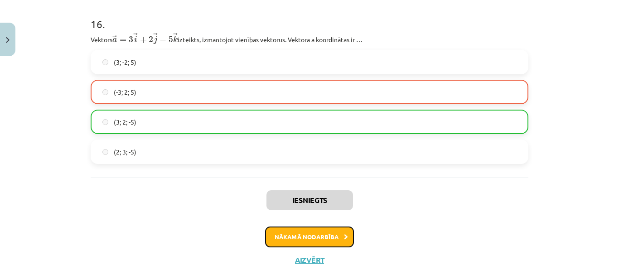
click at [299, 235] on button "Nākamā nodarbība" at bounding box center [309, 236] width 89 height 21
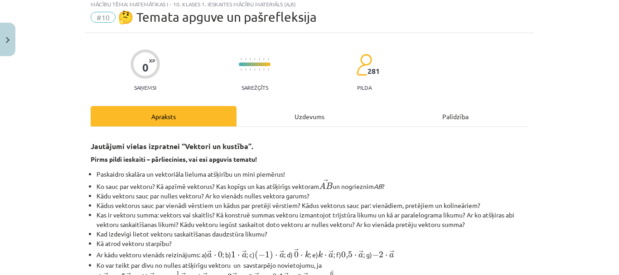
scroll to position [23, 0]
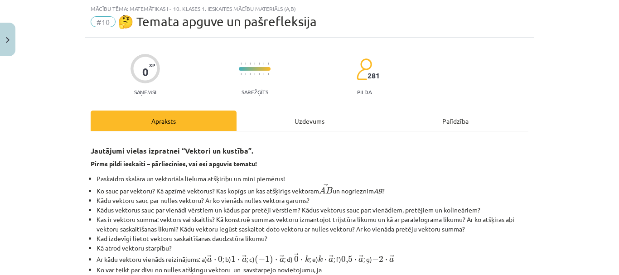
drag, startPoint x: 310, startPoint y: 111, endPoint x: 305, endPoint y: 115, distance: 5.9
click at [309, 111] on div "Uzdevums" at bounding box center [309, 121] width 146 height 20
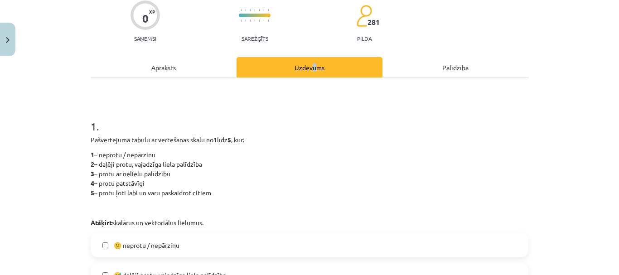
scroll to position [159, 0]
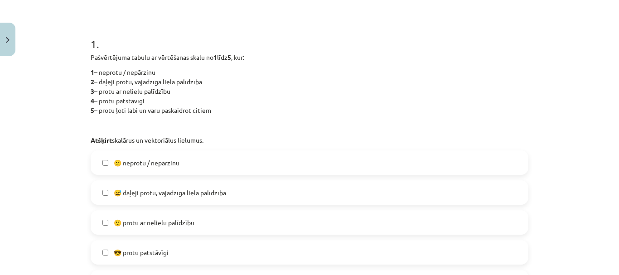
click at [176, 193] on span "😅 daļēji protu, vajadzīga liela palīdzība" at bounding box center [170, 193] width 112 height 10
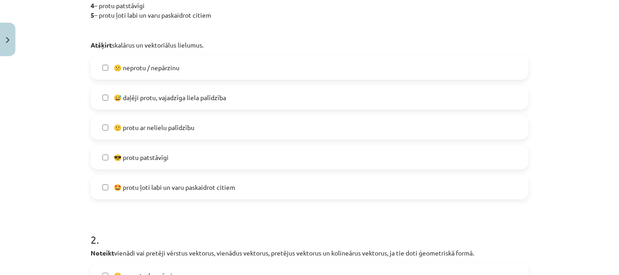
scroll to position [249, 0]
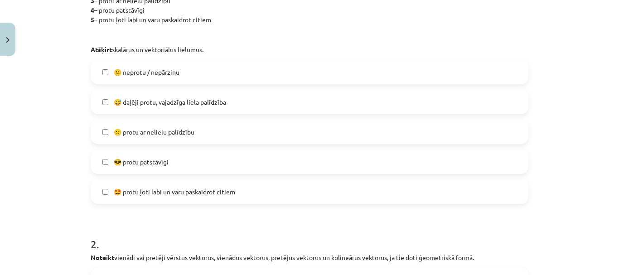
click at [197, 133] on label "🙂 protu ar nelielu palīdzību" at bounding box center [310, 131] width 436 height 23
click at [213, 98] on span "😅 daļēji protu, vajadzīga liela palīdzība" at bounding box center [170, 102] width 112 height 10
click at [192, 156] on label "😎 protu patstāvīgi" at bounding box center [310, 161] width 436 height 23
click at [196, 134] on label "🙂 protu ar nelielu palīdzību" at bounding box center [310, 131] width 436 height 23
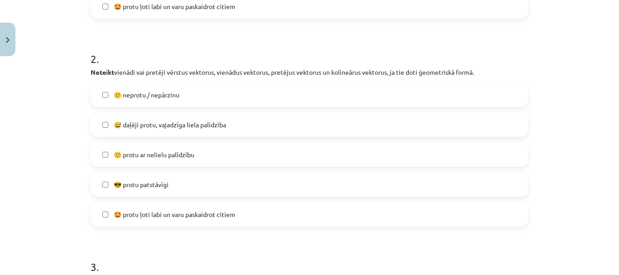
scroll to position [476, 0]
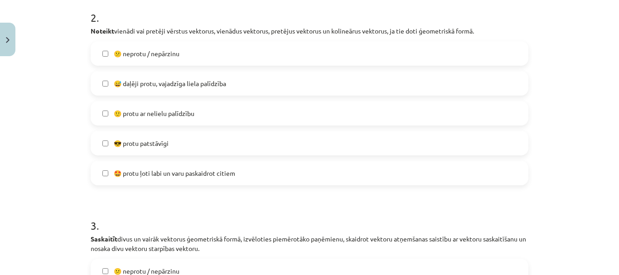
click at [169, 146] on label "😎 protu patstāvīgi" at bounding box center [310, 143] width 436 height 23
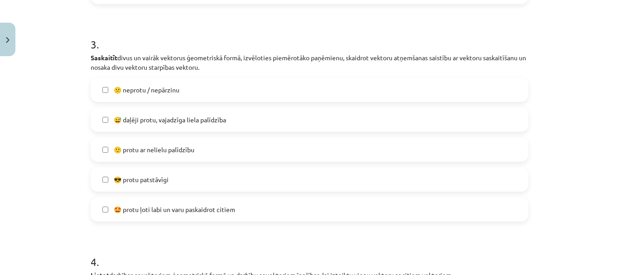
click at [183, 181] on label "😎 protu patstāvīgi" at bounding box center [310, 179] width 436 height 23
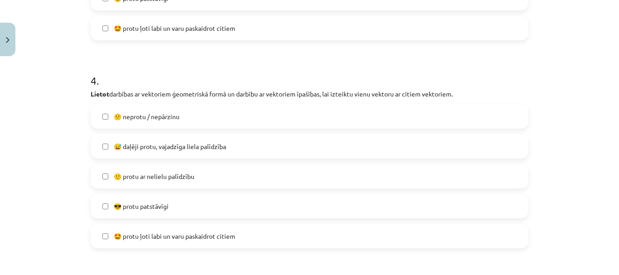
click at [173, 183] on label "🙂 protu ar nelielu palīdzību" at bounding box center [310, 176] width 436 height 23
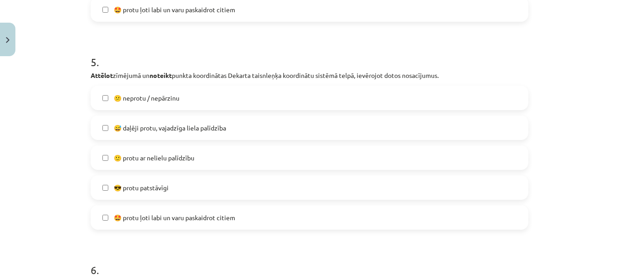
click at [176, 185] on label "😎 protu patstāvīgi" at bounding box center [310, 187] width 436 height 23
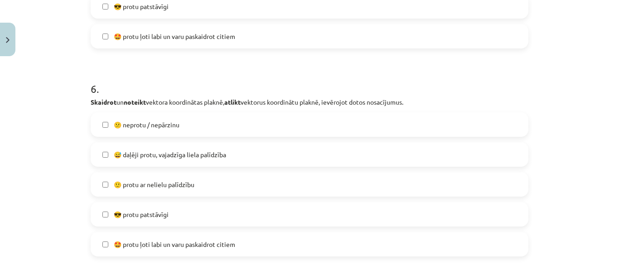
click at [168, 209] on label "😎 protu patstāvīgi" at bounding box center [310, 214] width 436 height 23
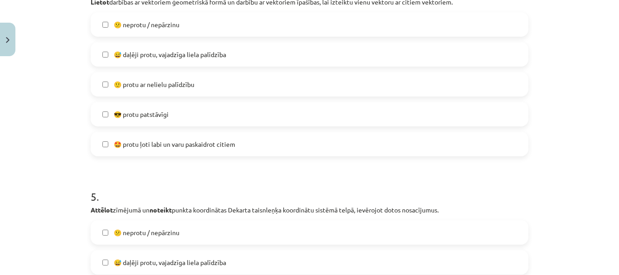
scroll to position [883, 0]
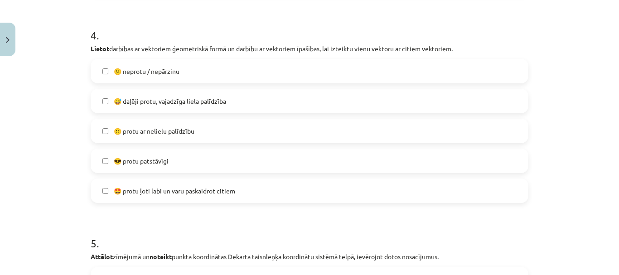
click at [159, 156] on span "😎 protu patstāvīgi" at bounding box center [141, 161] width 55 height 10
click at [177, 132] on span "🙂 protu ar nelielu palīdzību" at bounding box center [154, 131] width 81 height 10
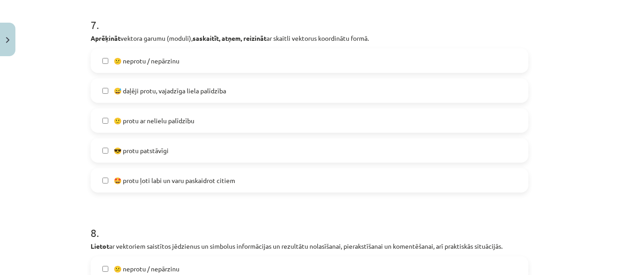
click at [162, 153] on span "😎 protu patstāvīgi" at bounding box center [141, 151] width 55 height 10
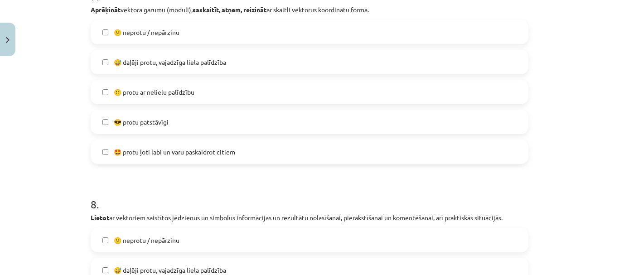
scroll to position [1699, 0]
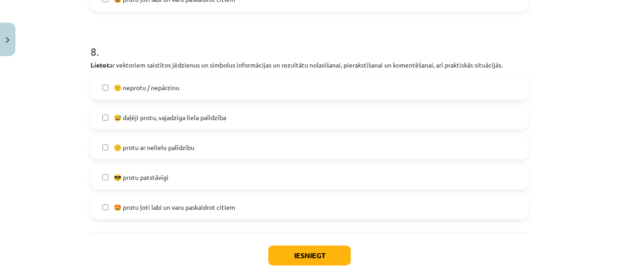
click at [154, 176] on span "😎 protu patstāvīgi" at bounding box center [141, 178] width 55 height 10
click at [299, 263] on button "Iesniegt" at bounding box center [309, 256] width 82 height 20
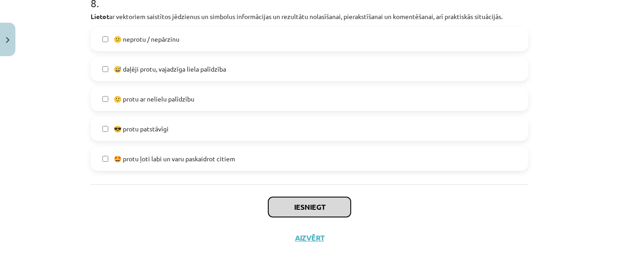
scroll to position [1748, 0]
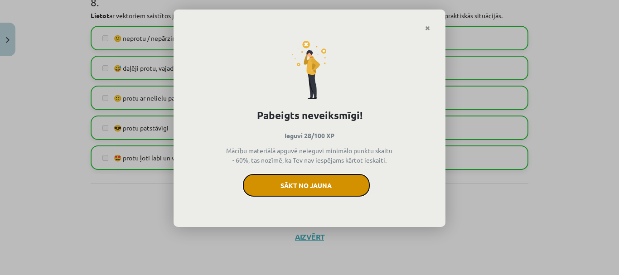
click at [284, 189] on button "Sākt no jauna" at bounding box center [306, 185] width 127 height 23
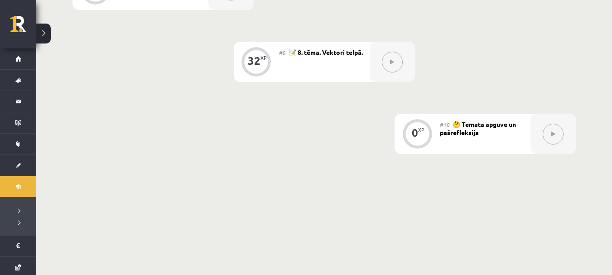
scroll to position [770, 0]
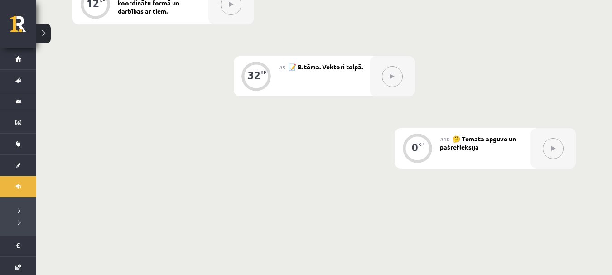
click at [314, 75] on div "#9 📝 8. tēma. Vektori telpā." at bounding box center [324, 76] width 91 height 40
click at [378, 77] on div at bounding box center [392, 76] width 45 height 40
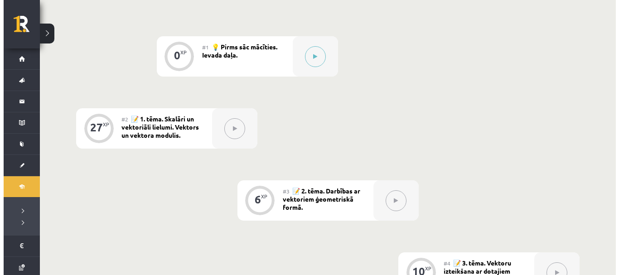
scroll to position [136, 0]
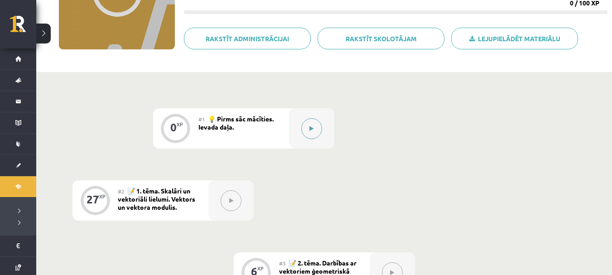
click at [311, 123] on button at bounding box center [311, 128] width 21 height 21
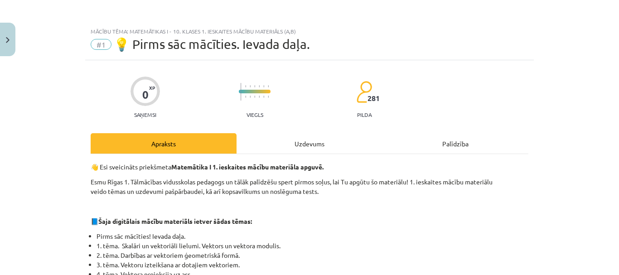
drag, startPoint x: 295, startPoint y: 134, endPoint x: 291, endPoint y: 143, distance: 9.3
click at [293, 140] on div "Uzdevums" at bounding box center [309, 143] width 146 height 20
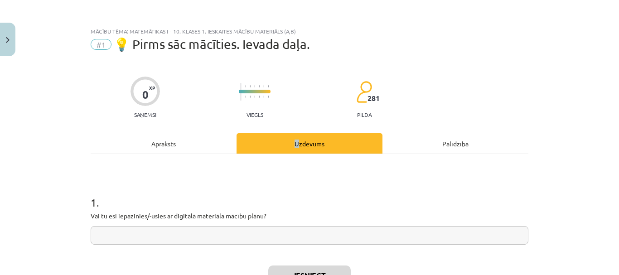
scroll to position [23, 0]
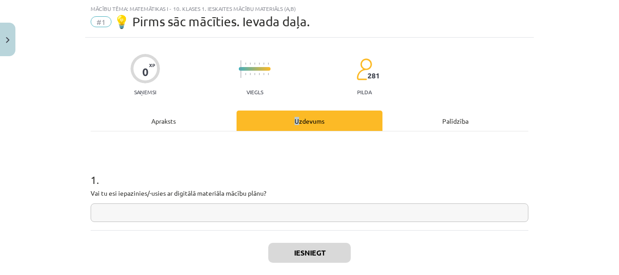
click at [280, 212] on input "text" at bounding box center [310, 212] width 438 height 19
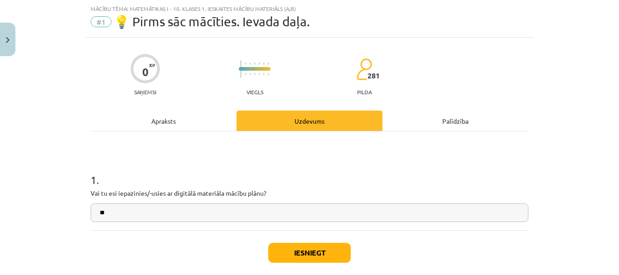
type input "**"
click at [314, 273] on div "Iesniegt Aizvērt" at bounding box center [310, 261] width 438 height 63
click at [322, 260] on button "Iesniegt" at bounding box center [309, 253] width 82 height 20
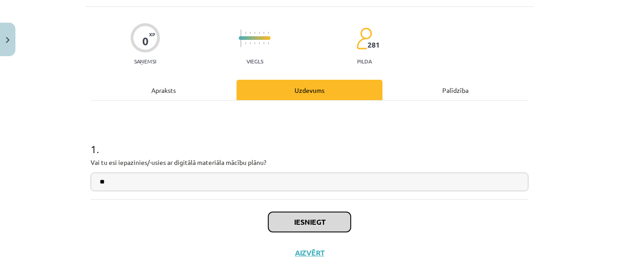
scroll to position [68, 0]
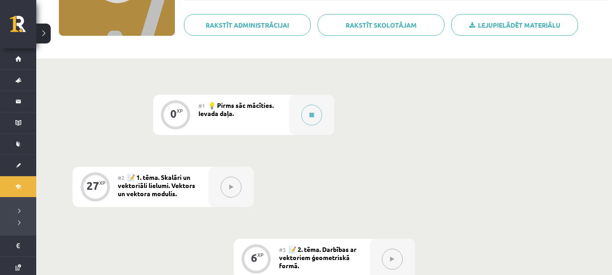
scroll to position [136, 0]
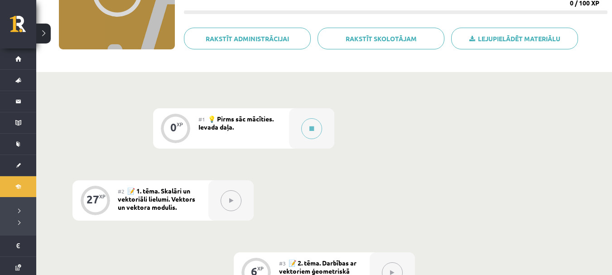
click at [245, 125] on div "#1 💡 Pirms sāc mācīties. Ievada daļa." at bounding box center [243, 128] width 91 height 40
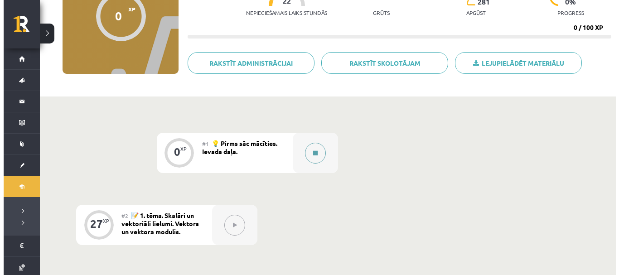
scroll to position [91, 0]
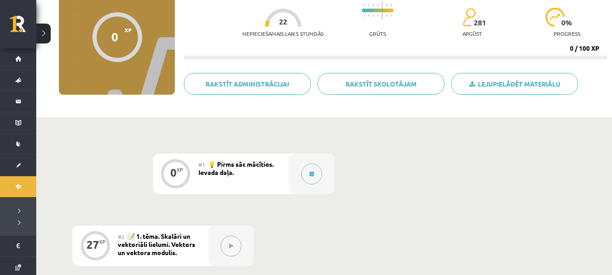
click at [228, 167] on span "💡 Pirms sāc mācīties. Ievada daļa." at bounding box center [235, 168] width 75 height 16
click at [226, 239] on button at bounding box center [231, 246] width 21 height 21
click at [314, 186] on div at bounding box center [311, 174] width 45 height 40
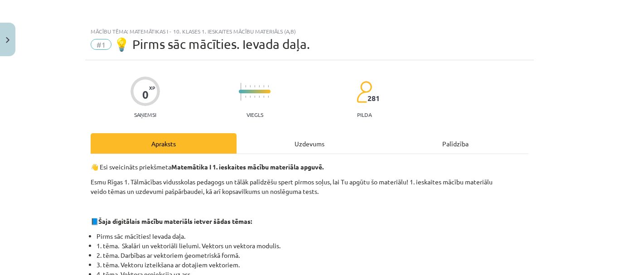
click at [311, 149] on div "Uzdevums" at bounding box center [309, 143] width 146 height 20
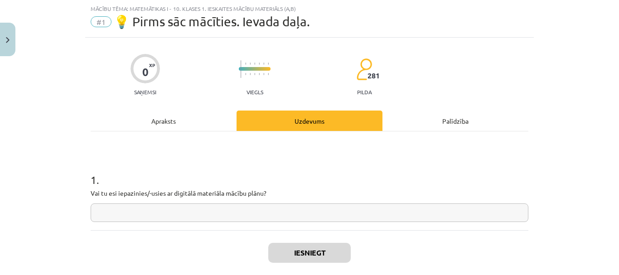
click at [267, 222] on input "text" at bounding box center [310, 212] width 438 height 19
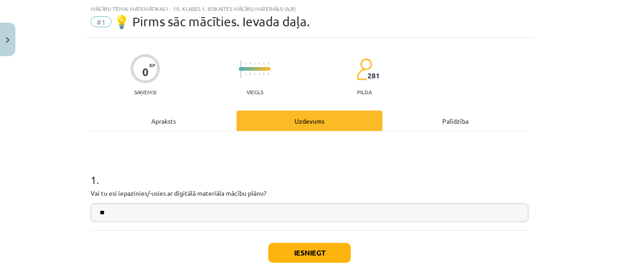
type input "**"
click at [337, 248] on button "Iesniegt" at bounding box center [309, 253] width 82 height 20
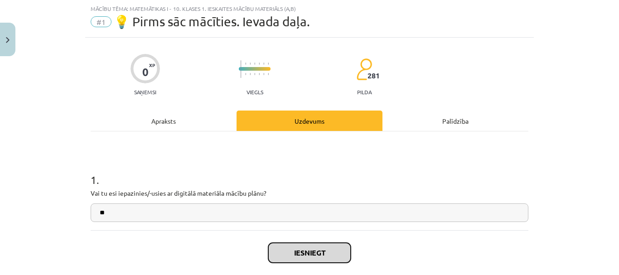
scroll to position [69, 0]
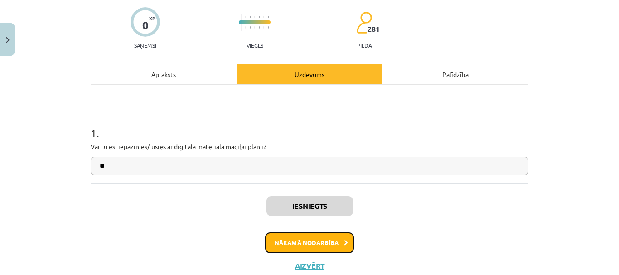
click at [303, 234] on button "Nākamā nodarbība" at bounding box center [309, 242] width 89 height 21
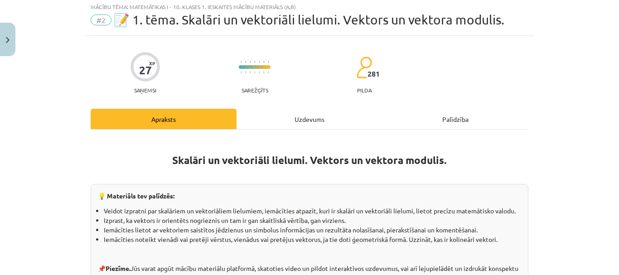
scroll to position [23, 0]
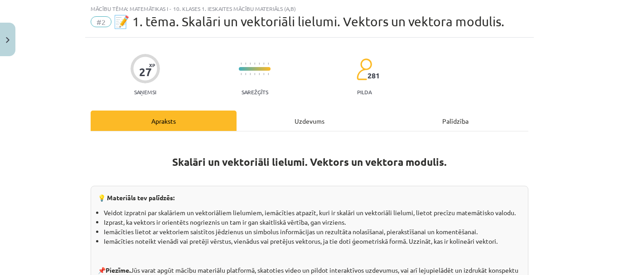
click at [297, 129] on div "Uzdevums" at bounding box center [309, 121] width 146 height 20
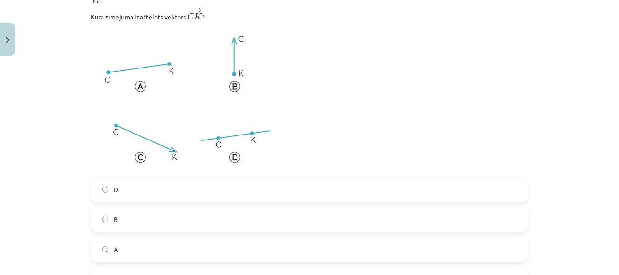
scroll to position [249, 0]
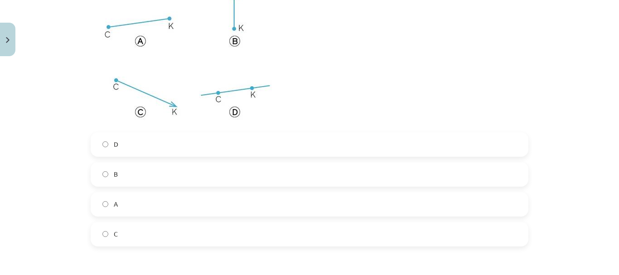
click at [127, 228] on label "C" at bounding box center [310, 234] width 436 height 23
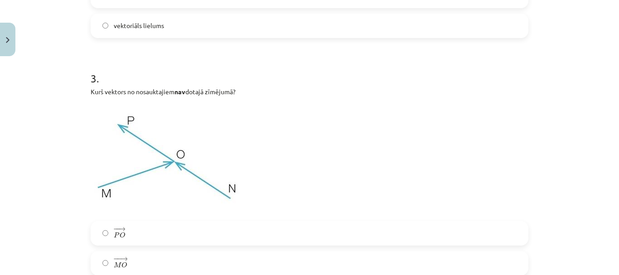
scroll to position [657, 0]
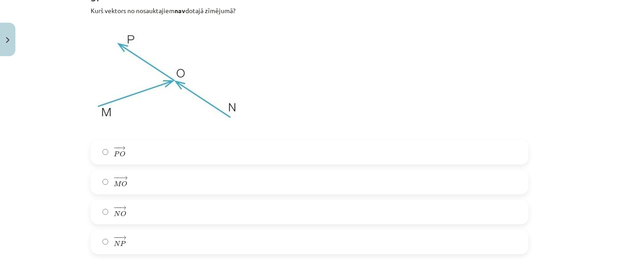
click at [145, 158] on label "− − → P O P O →" at bounding box center [310, 152] width 436 height 23
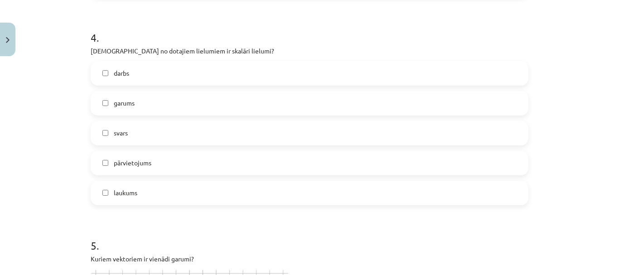
scroll to position [929, 0]
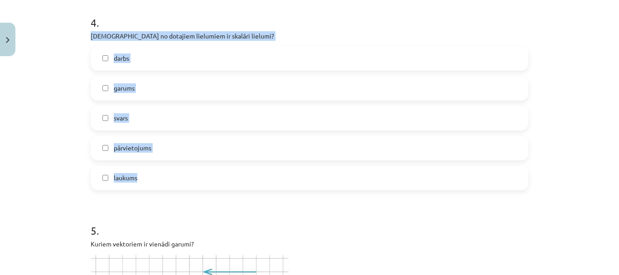
drag, startPoint x: 79, startPoint y: 32, endPoint x: 198, endPoint y: 180, distance: 190.1
click at [198, 181] on div "Mācību tēma: Matemātikas i - 10. klases 1. ieskaites mācību materiāls (a,b) #2 …" at bounding box center [309, 137] width 619 height 275
copy div "Kuri no dotajiem lielumiem ir skalāri lielumi? darbs garums svars pārvietojums …"
click at [98, 58] on label "darbs" at bounding box center [310, 58] width 436 height 23
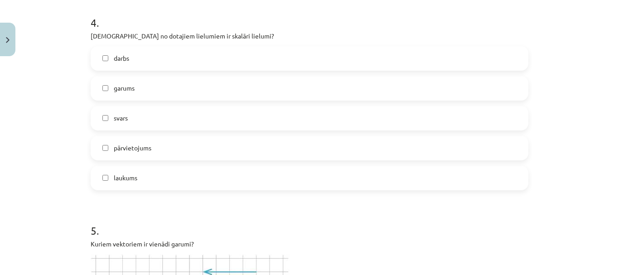
click at [98, 83] on label "garums" at bounding box center [310, 88] width 436 height 23
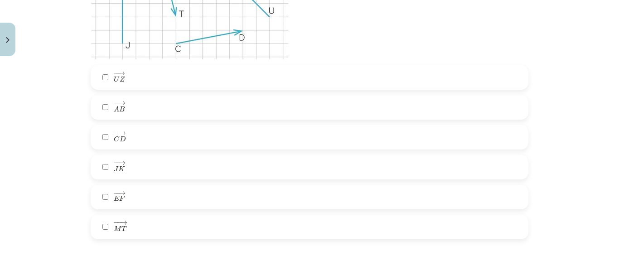
scroll to position [1291, 0]
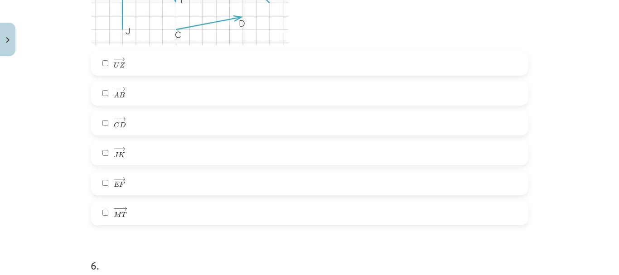
click at [141, 184] on label "− − → E F E F →" at bounding box center [310, 183] width 436 height 23
click at [122, 177] on label "− − → E F E F →" at bounding box center [310, 183] width 436 height 23
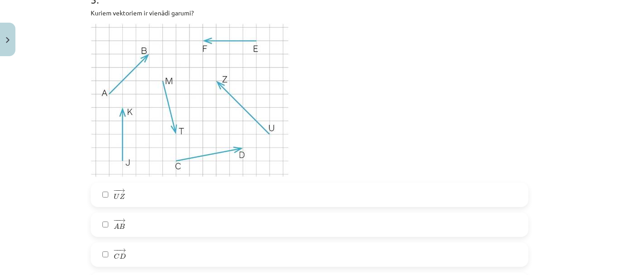
scroll to position [1155, 0]
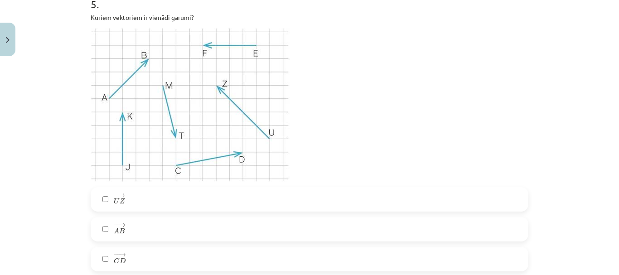
click at [124, 228] on label "− − → A B A B →" at bounding box center [310, 229] width 436 height 23
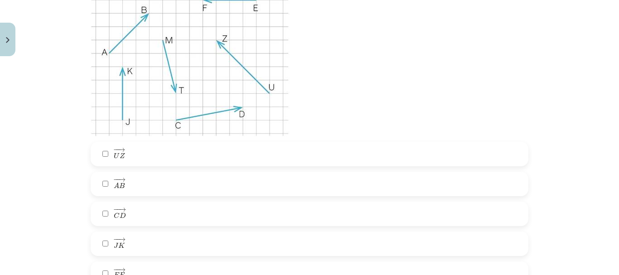
scroll to position [1246, 0]
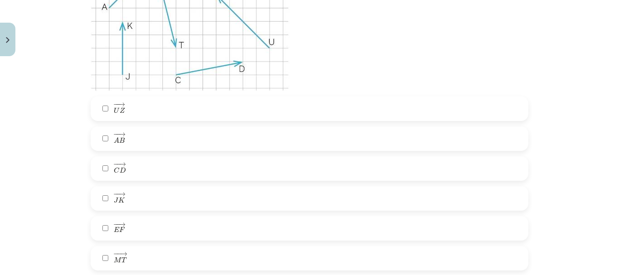
click at [129, 227] on label "− − → E F E F →" at bounding box center [310, 228] width 436 height 23
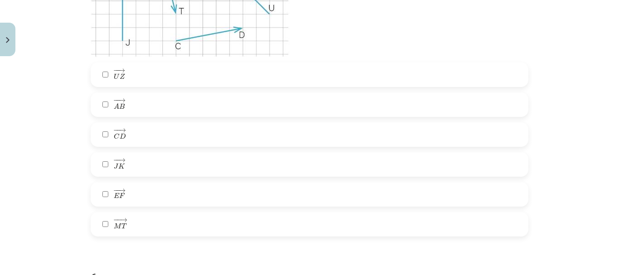
scroll to position [1336, 0]
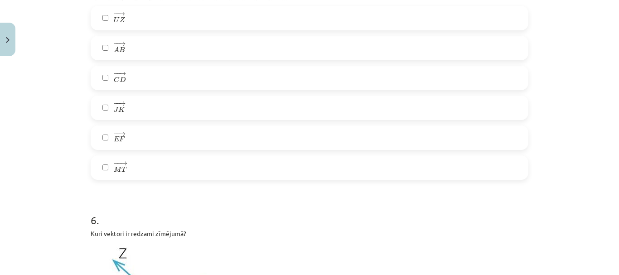
click at [140, 103] on label "− − → J K J K →" at bounding box center [310, 107] width 436 height 23
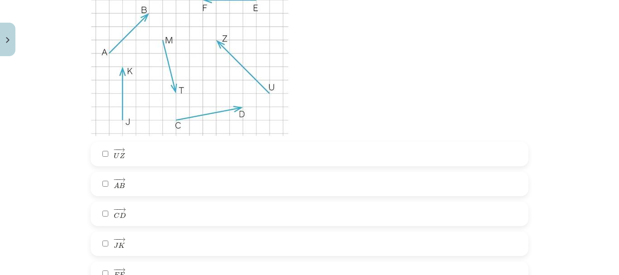
scroll to position [1155, 0]
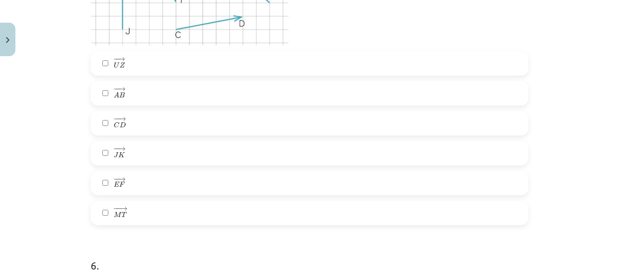
click at [126, 218] on label "− − → M T M T →" at bounding box center [310, 213] width 436 height 23
click at [134, 187] on label "− − → P R P R →" at bounding box center [310, 184] width 436 height 23
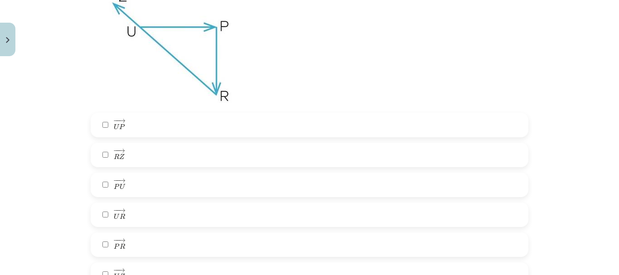
scroll to position [1608, 0]
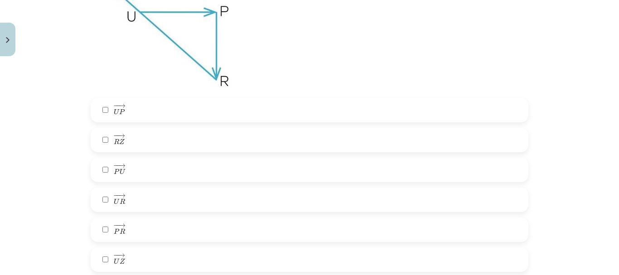
click at [131, 142] on label "− − → R Z R Z →" at bounding box center [310, 140] width 436 height 23
click at [125, 258] on label "− − → U Z U Z →" at bounding box center [310, 259] width 436 height 23
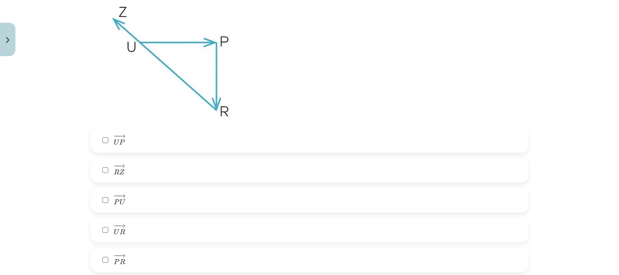
scroll to position [1563, 0]
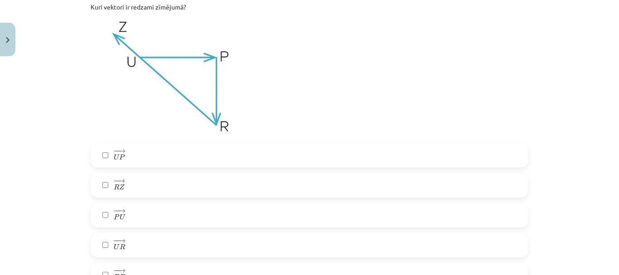
click at [131, 158] on label "− − → U P U P →" at bounding box center [310, 155] width 436 height 23
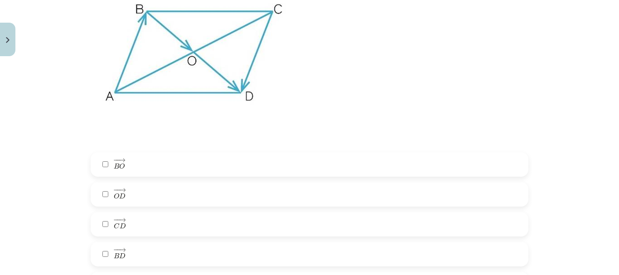
scroll to position [2016, 0]
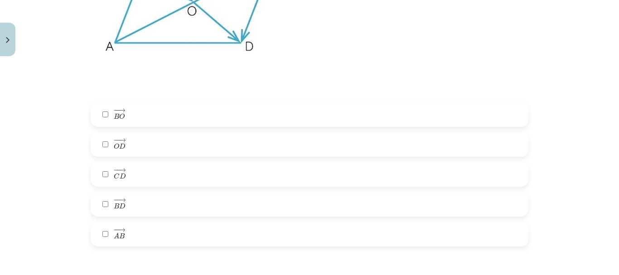
click at [107, 141] on label "− − → O D O D →" at bounding box center [310, 144] width 436 height 23
click at [115, 154] on label "− − → O D O D →" at bounding box center [310, 144] width 436 height 23
click at [121, 203] on span "D" at bounding box center [122, 206] width 6 height 6
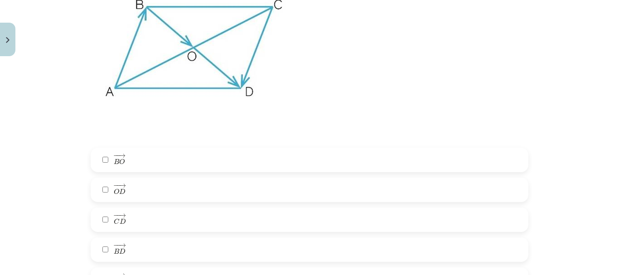
scroll to position [2061, 0]
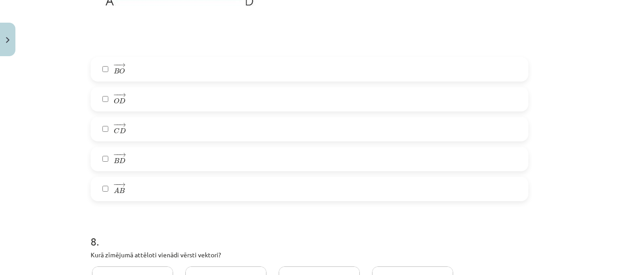
click at [119, 190] on span "B" at bounding box center [121, 191] width 5 height 6
click at [120, 131] on span "D" at bounding box center [123, 131] width 6 height 6
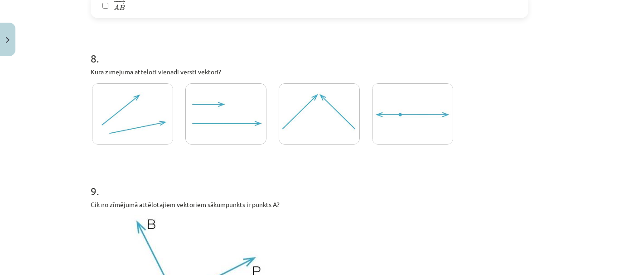
scroll to position [2288, 0]
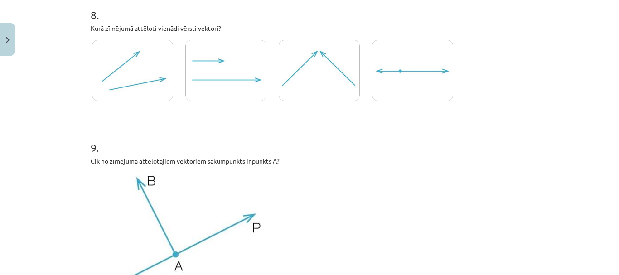
click at [282, 71] on img at bounding box center [319, 70] width 81 height 61
click at [236, 73] on img at bounding box center [225, 70] width 81 height 61
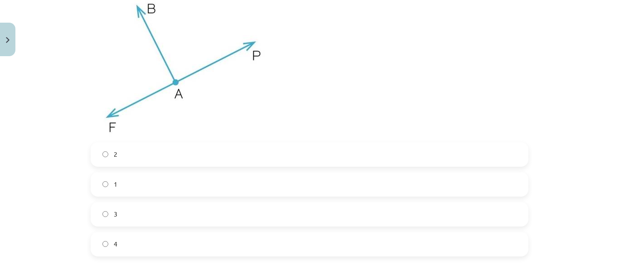
scroll to position [2469, 0]
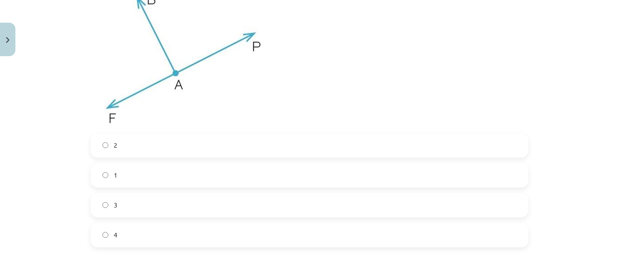
click at [121, 199] on label "3" at bounding box center [310, 205] width 436 height 23
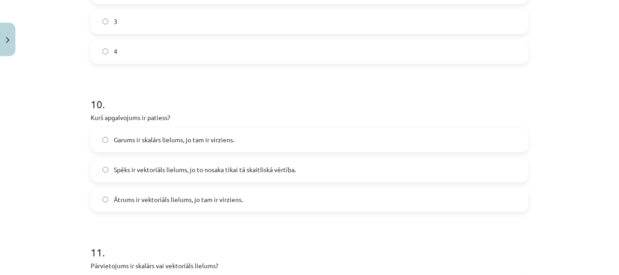
scroll to position [2695, 0]
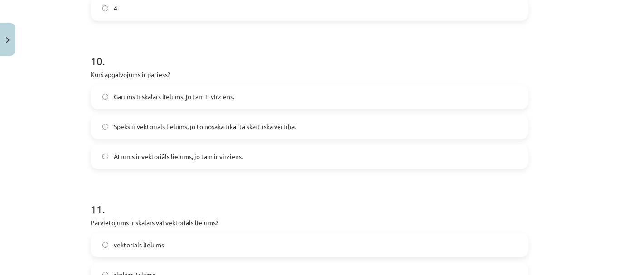
click at [136, 100] on span "Garums ir skalārs lielums, jo tam ir virziens." at bounding box center [174, 97] width 120 height 10
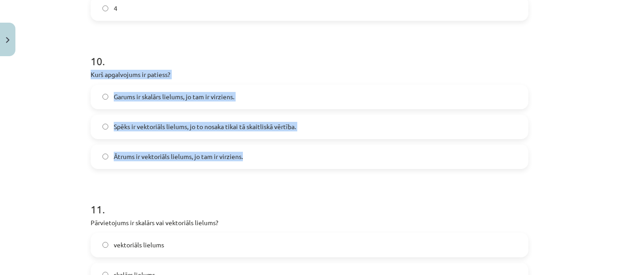
drag, startPoint x: 82, startPoint y: 72, endPoint x: 291, endPoint y: 157, distance: 225.4
copy div "Kurš apgalvojums ir patiess? Garums ir skalārs lielums, jo tam ir virziens. Spē…"
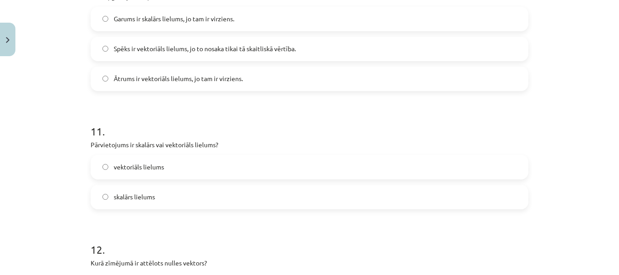
scroll to position [2605, 0]
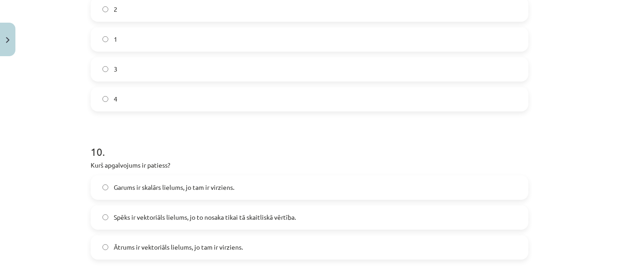
click at [150, 240] on label "Ātrums ir vektoriāls lielums, jo tam ir virziens." at bounding box center [310, 247] width 436 height 23
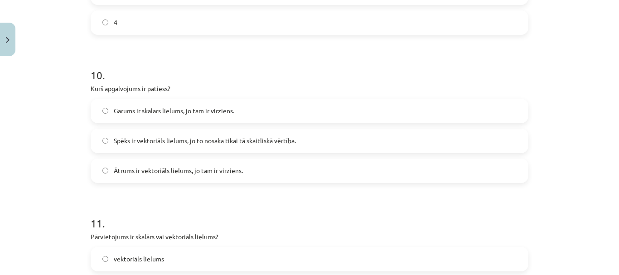
scroll to position [2831, 0]
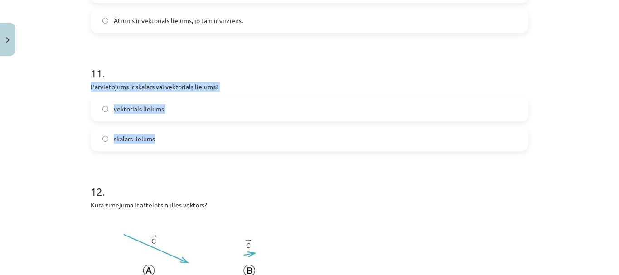
drag, startPoint x: 84, startPoint y: 84, endPoint x: 241, endPoint y: 146, distance: 168.6
copy div "Pārvietojums ir skalārs vai vektoriāls lielums? vektoriāls lielums skalārs liel…"
click at [98, 112] on label "vektoriāls lielums" at bounding box center [310, 109] width 436 height 23
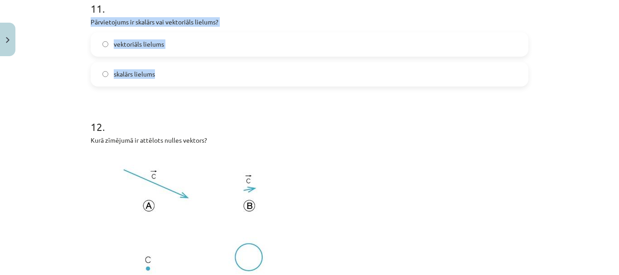
scroll to position [3012, 0]
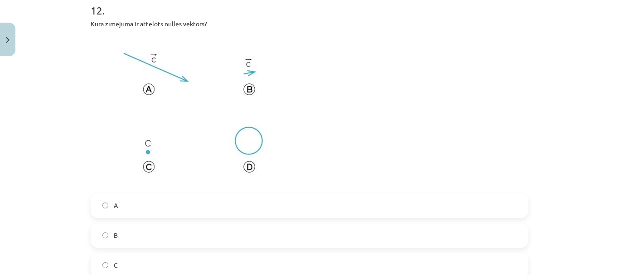
click at [67, 147] on div "Mācību tēma: Matemātikas i - 10. klases 1. ieskaites mācību materiāls (a,b) #2 …" at bounding box center [309, 137] width 619 height 275
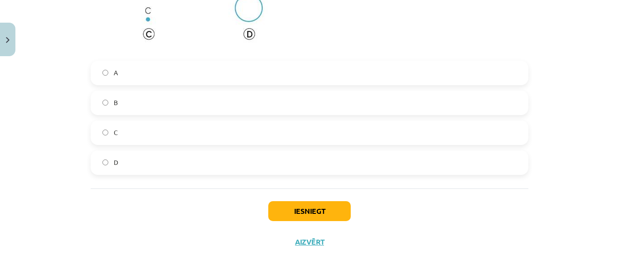
scroll to position [3148, 0]
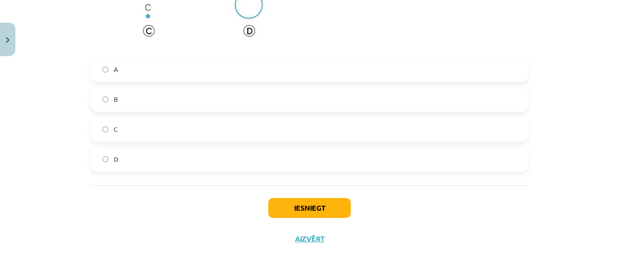
click at [124, 118] on div "C" at bounding box center [310, 129] width 438 height 24
click at [199, 135] on label "C" at bounding box center [310, 129] width 436 height 23
click at [318, 212] on button "Iesniegt" at bounding box center [309, 208] width 82 height 20
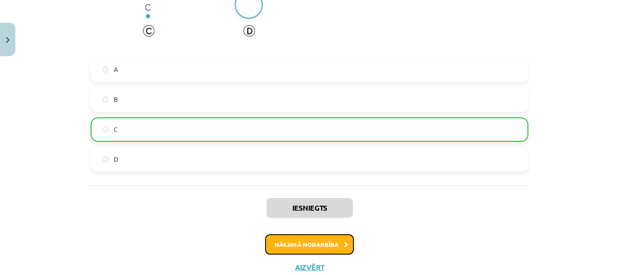
click at [293, 248] on button "Nākamā nodarbība" at bounding box center [309, 244] width 89 height 21
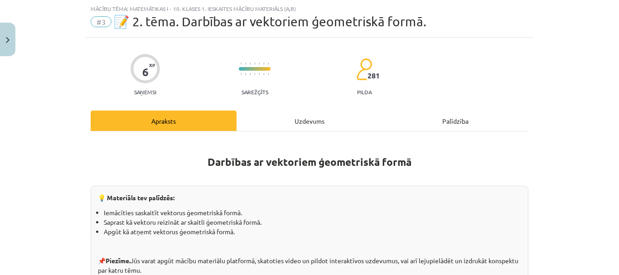
click at [285, 120] on div "Uzdevums" at bounding box center [309, 121] width 146 height 20
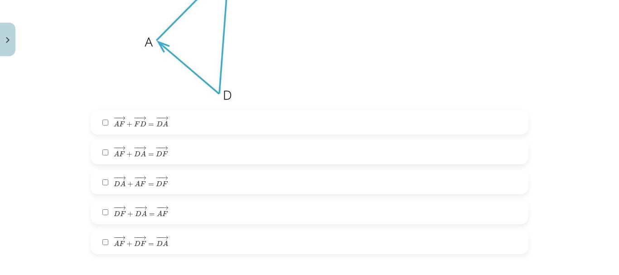
scroll to position [294, 0]
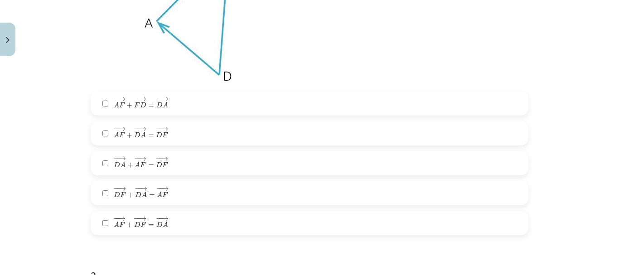
click at [169, 168] on label "− − → D A + − − → A F = − − → D F D A → + A F → = D F →" at bounding box center [310, 163] width 436 height 23
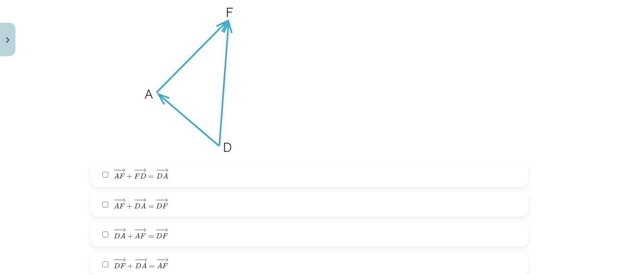
scroll to position [204, 0]
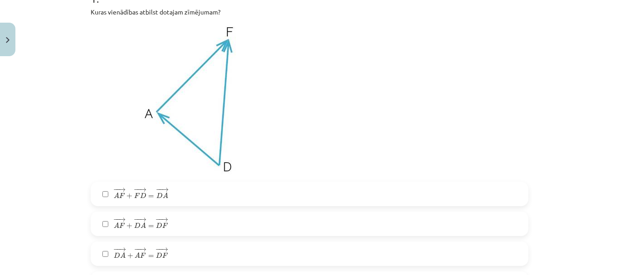
drag, startPoint x: 169, startPoint y: 182, endPoint x: 98, endPoint y: 167, distance: 71.9
click at [98, 167] on img at bounding box center [194, 99] width 206 height 154
click at [126, 227] on span "+" at bounding box center [129, 225] width 6 height 5
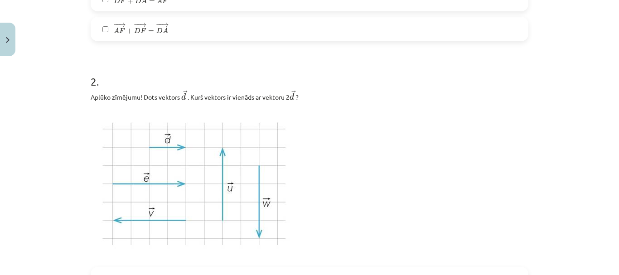
scroll to position [566, 0]
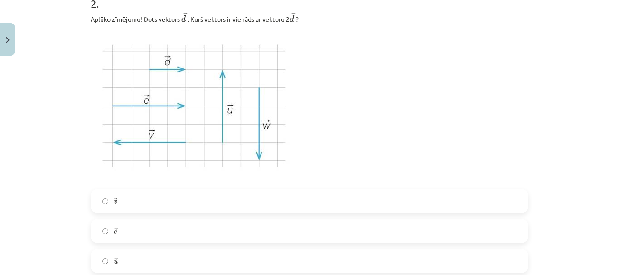
drag, startPoint x: 50, startPoint y: 206, endPoint x: 327, endPoint y: 140, distance: 285.1
click at [327, 140] on p at bounding box center [310, 106] width 438 height 154
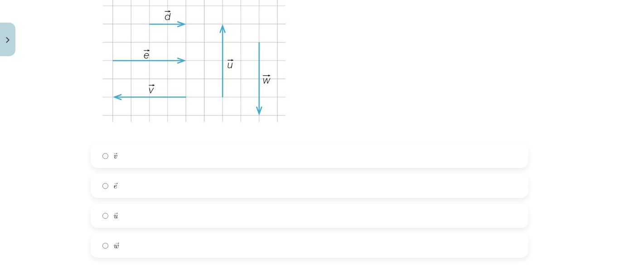
click at [126, 208] on label "→ u u →" at bounding box center [310, 215] width 436 height 23
click at [125, 185] on label "→ e e →" at bounding box center [310, 185] width 436 height 23
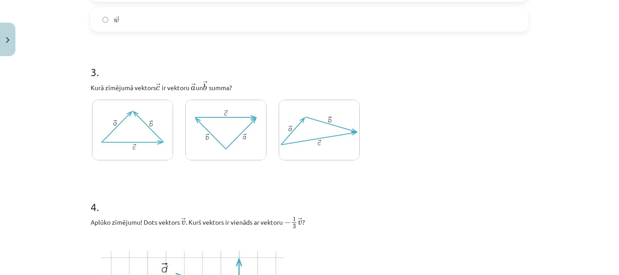
scroll to position [838, 0]
click at [294, 138] on img at bounding box center [319, 129] width 81 height 61
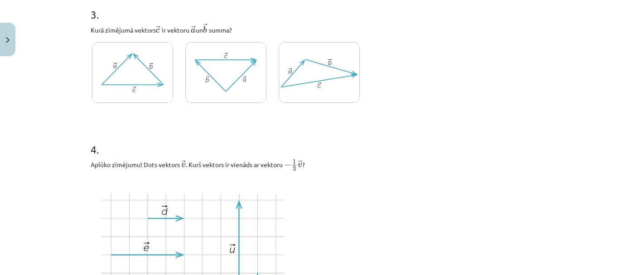
scroll to position [1019, 0]
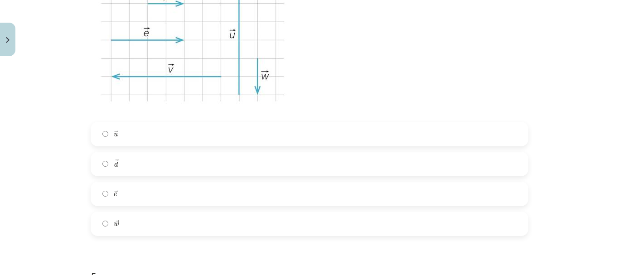
click at [128, 183] on label "→ e e →" at bounding box center [310, 194] width 436 height 23
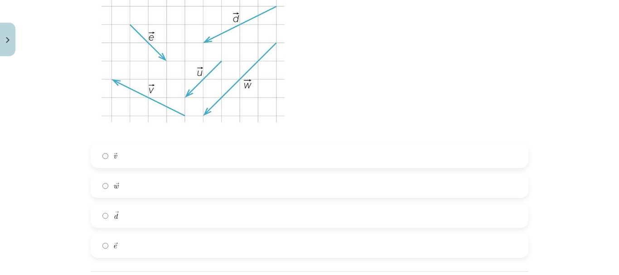
scroll to position [1472, 0]
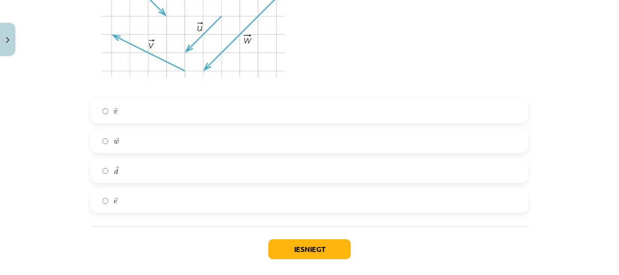
click at [129, 140] on label "→ w w →" at bounding box center [310, 141] width 436 height 23
drag, startPoint x: 288, startPoint y: 249, endPoint x: 289, endPoint y: 255, distance: 6.5
click at [288, 251] on button "Iesniegt" at bounding box center [309, 249] width 82 height 20
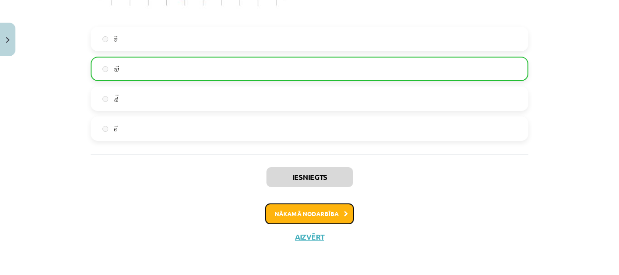
click at [303, 219] on button "Nākamā nodarbība" at bounding box center [309, 213] width 89 height 21
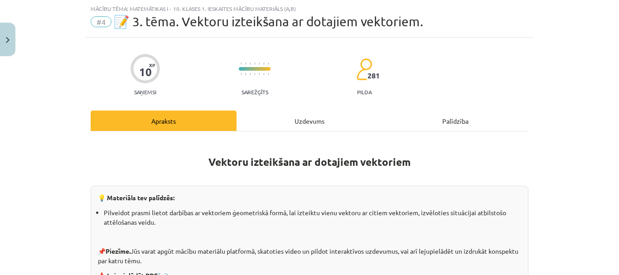
scroll to position [113, 0]
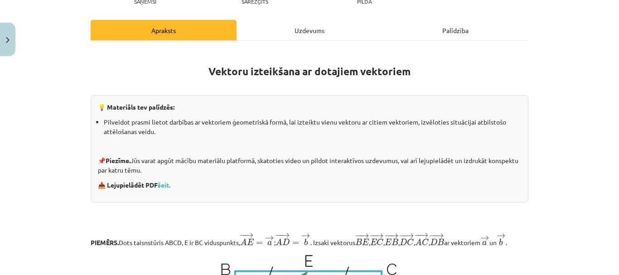
click at [289, 34] on div "Uzdevums" at bounding box center [309, 30] width 146 height 20
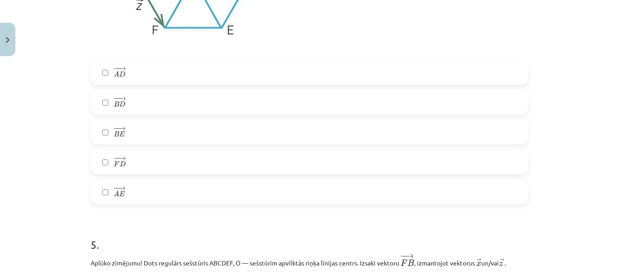
scroll to position [1372, 0]
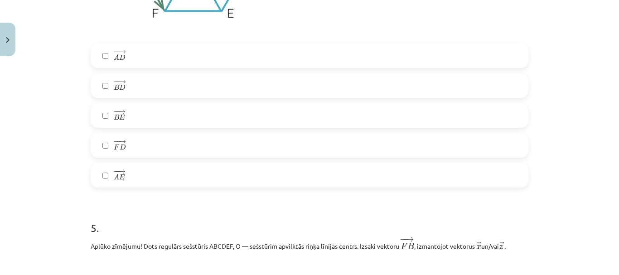
click at [162, 153] on label "− − → F D F D →" at bounding box center [310, 145] width 436 height 23
click at [165, 82] on label "− − → B D B D →" at bounding box center [310, 85] width 436 height 23
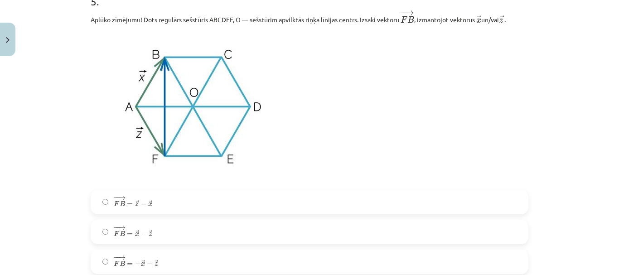
click at [184, 206] on label "− − → F B = → z − → x F B → = z → − x →" at bounding box center [310, 202] width 436 height 23
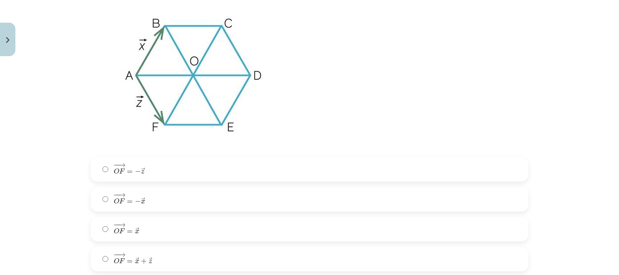
click at [178, 202] on label "− − → O F = − → x O F → = − x →" at bounding box center [310, 199] width 436 height 23
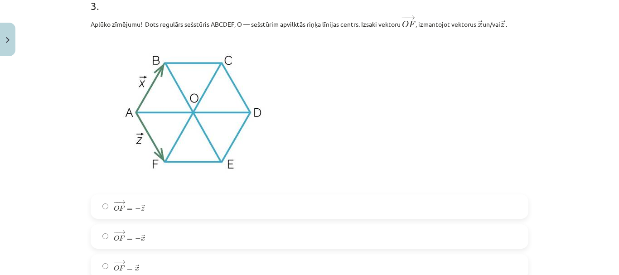
scroll to position [693, 0]
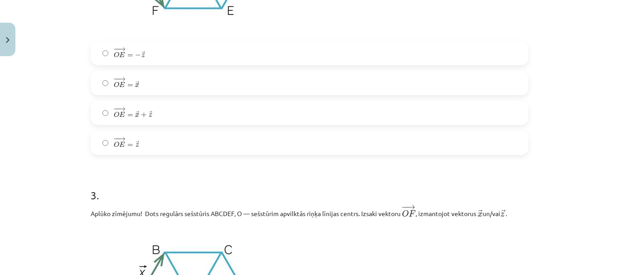
click at [173, 109] on label "− − → O E = → x + → z O E → = x → + z →" at bounding box center [310, 112] width 436 height 23
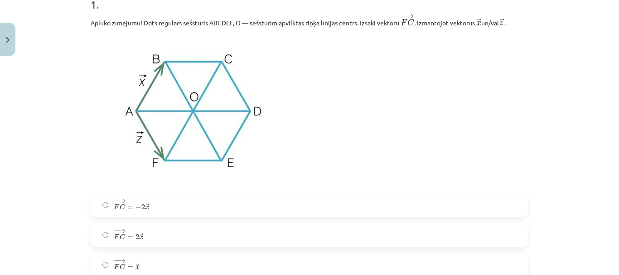
scroll to position [194, 0]
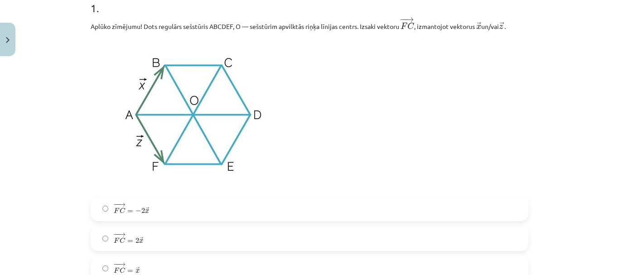
drag, startPoint x: 151, startPoint y: 219, endPoint x: 162, endPoint y: 213, distance: 12.6
click at [151, 220] on label "− − → F C = − 2 → x F C → = − 2 x →" at bounding box center [310, 209] width 436 height 23
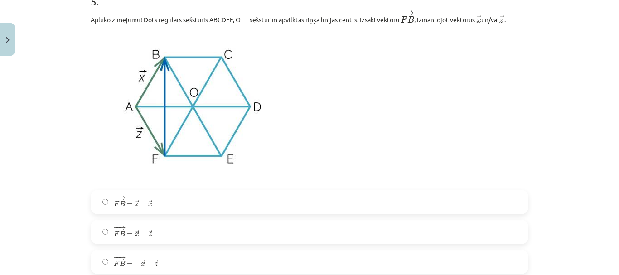
scroll to position [1734, 0]
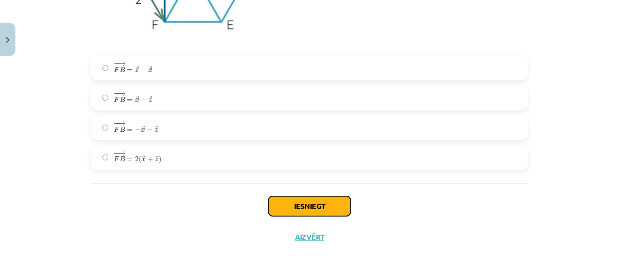
click at [282, 207] on button "Iesniegt" at bounding box center [309, 206] width 82 height 20
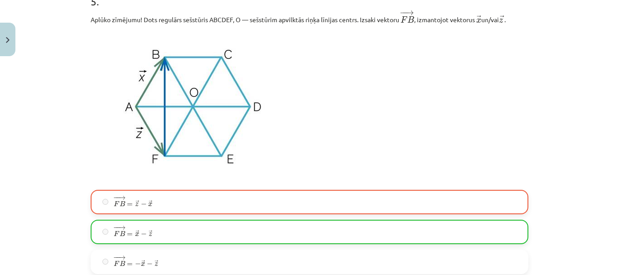
scroll to position [1763, 0]
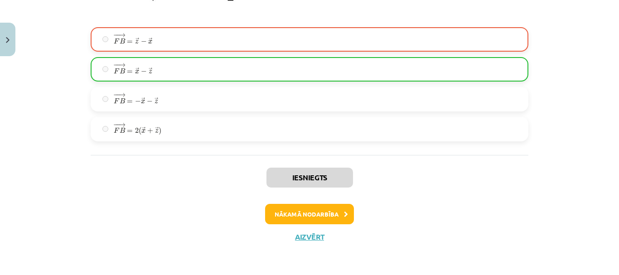
drag, startPoint x: 285, startPoint y: 82, endPoint x: 280, endPoint y: 84, distance: 6.1
click at [282, 84] on div "− − → F B = → z − → x F B → = z → − x → − − → F B = → x − → z F B → = x → − z →…" at bounding box center [310, 84] width 438 height 114
click at [275, 79] on label "− − → F B = → x − → z F B → = x → − z →" at bounding box center [310, 69] width 436 height 23
click at [275, 74] on label "− − → F B = → x − → z F B → = x → − z →" at bounding box center [310, 69] width 436 height 23
click at [268, 95] on label "− − → F B = − → x − → z F B → = − x → − z →" at bounding box center [310, 99] width 436 height 23
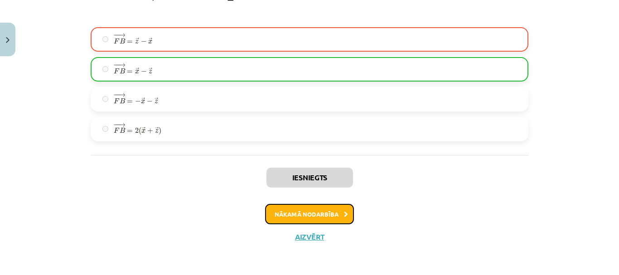
click at [300, 219] on button "Nākamā nodarbība" at bounding box center [309, 214] width 89 height 21
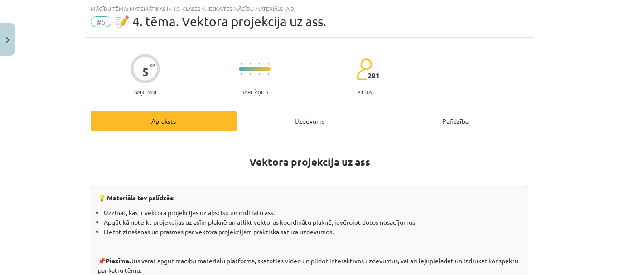
click at [290, 114] on div "Uzdevums" at bounding box center [309, 121] width 146 height 20
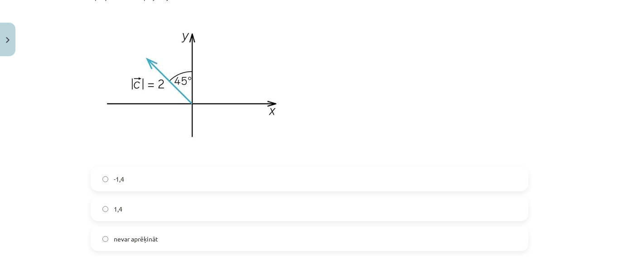
scroll to position [249, 0]
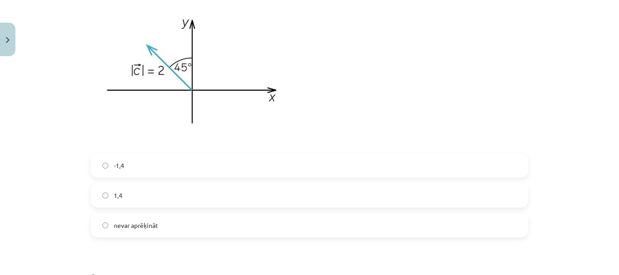
click at [135, 167] on label "-1,4" at bounding box center [310, 165] width 436 height 23
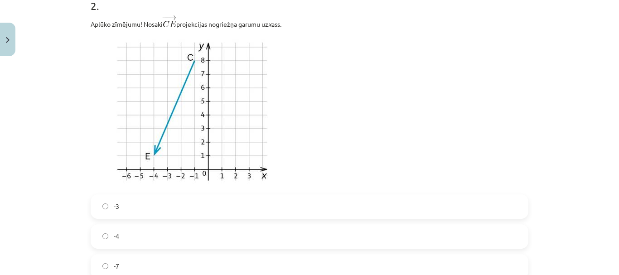
scroll to position [566, 0]
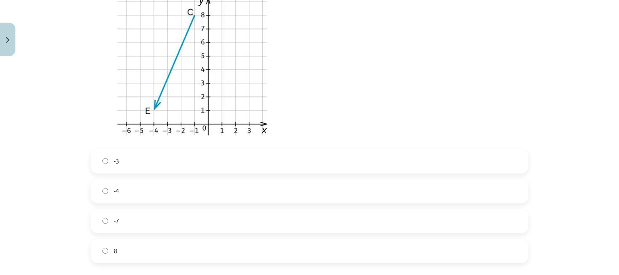
click at [114, 249] on span "8" at bounding box center [116, 251] width 4 height 10
click at [124, 223] on label "-7" at bounding box center [310, 221] width 436 height 23
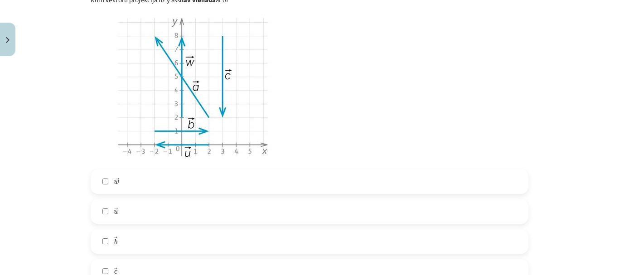
scroll to position [929, 0]
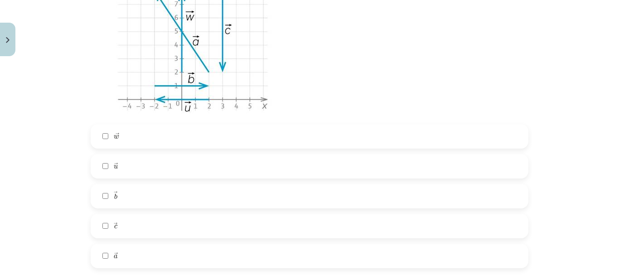
click at [125, 169] on label "→ u u →" at bounding box center [310, 166] width 436 height 23
click at [119, 222] on label "→ c c →" at bounding box center [310, 226] width 436 height 23
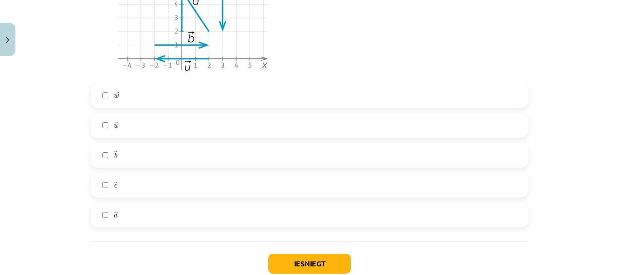
scroll to position [1027, 0]
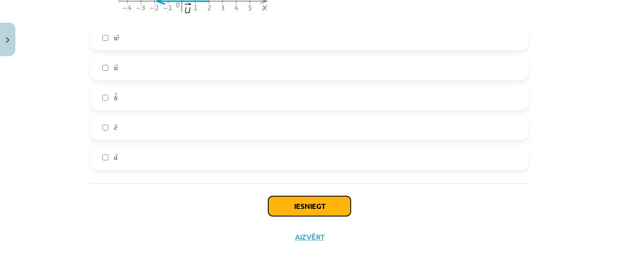
click at [284, 205] on button "Iesniegt" at bounding box center [309, 206] width 82 height 20
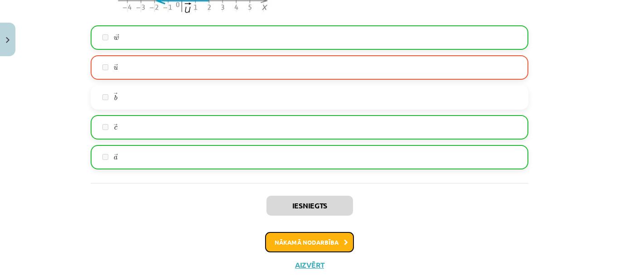
click at [322, 236] on button "Nākamā nodarbība" at bounding box center [309, 242] width 89 height 21
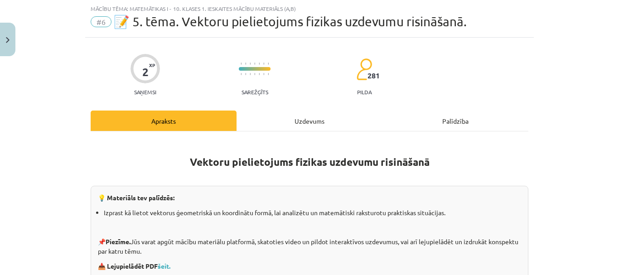
click at [285, 117] on div "Uzdevums" at bounding box center [309, 121] width 146 height 20
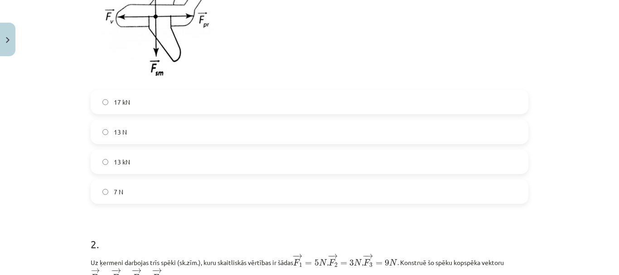
click at [198, 140] on label "13 N" at bounding box center [310, 131] width 436 height 23
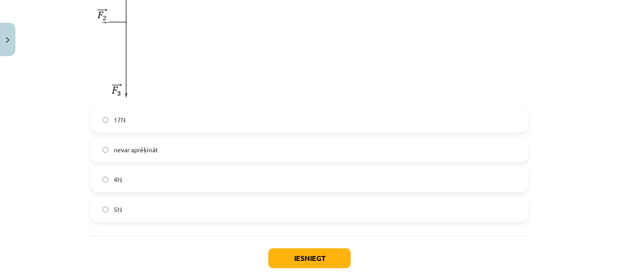
scroll to position [662, 0]
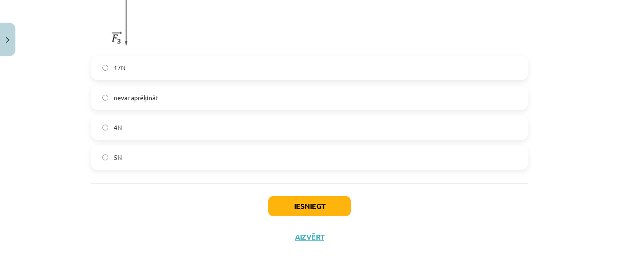
click at [203, 126] on label "4N" at bounding box center [310, 127] width 436 height 23
click at [284, 198] on button "Iesniegt" at bounding box center [309, 206] width 82 height 20
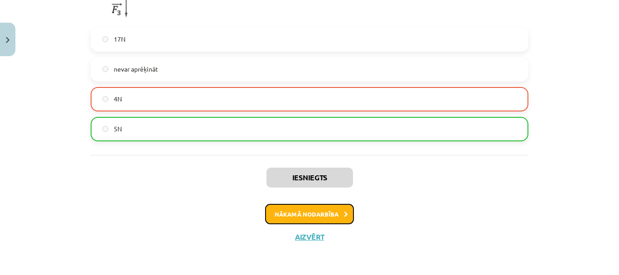
click at [294, 214] on button "Nākamā nodarbība" at bounding box center [309, 214] width 89 height 21
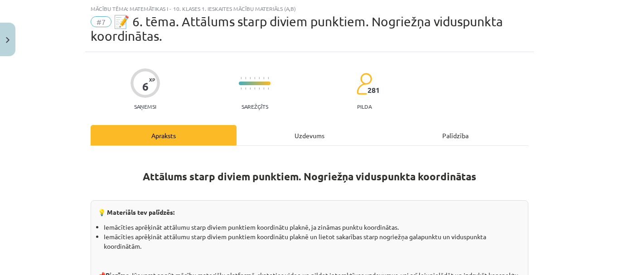
click at [292, 134] on div "Uzdevums" at bounding box center [309, 135] width 146 height 20
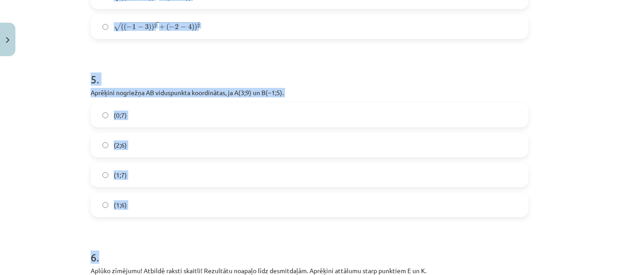
scroll to position [883, 0]
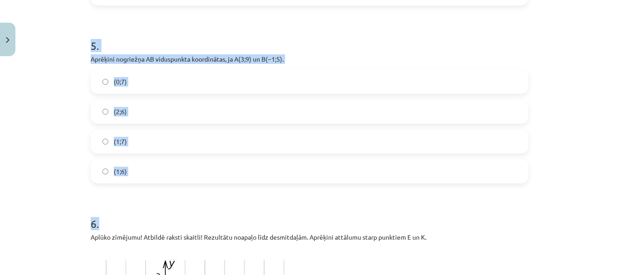
drag, startPoint x: 84, startPoint y: 71, endPoint x: 303, endPoint y: 183, distance: 245.9
copy form "Aprēķini nogriežņa ﻿MP﻿ viduspunkta koordinātas, ja ﻿M(1;2) un ﻿P(7;2). (5;2) (…"
click at [61, 164] on div "Mācību tēma: Matemātikas i - 10. klases 1. ieskaites mācību materiāls (a,b) #7 …" at bounding box center [309, 137] width 619 height 275
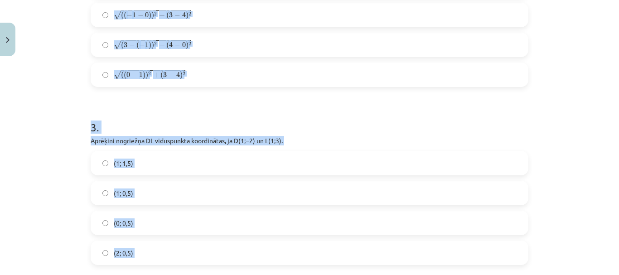
scroll to position [430, 0]
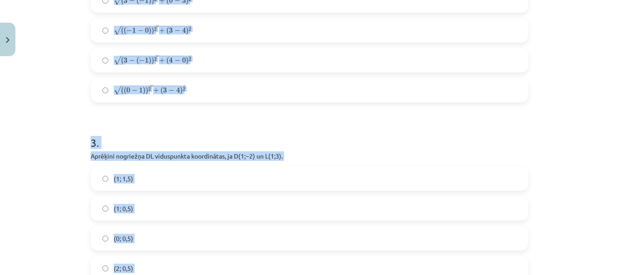
click at [48, 174] on div "Mācību tēma: Matemātikas i - 10. klases 1. ieskaites mācību materiāls (a,b) #7 …" at bounding box center [309, 137] width 619 height 275
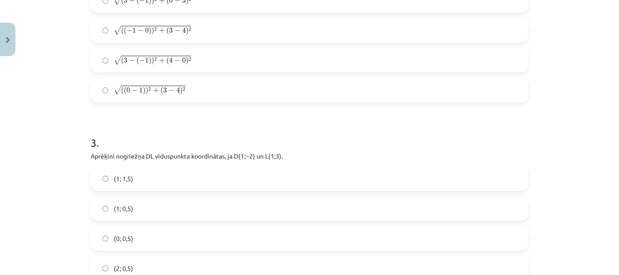
click at [93, 209] on label "(1; 0,5)" at bounding box center [310, 208] width 436 height 23
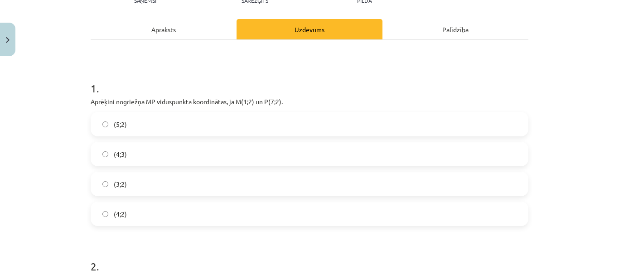
scroll to position [113, 0]
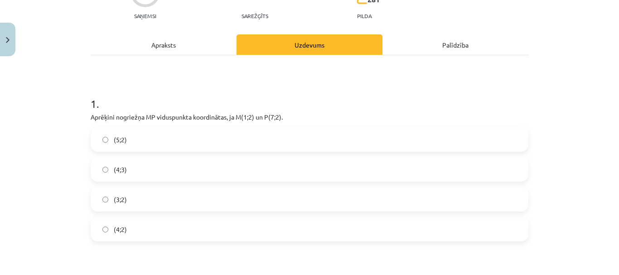
click at [135, 232] on label "(4;2)" at bounding box center [310, 229] width 436 height 23
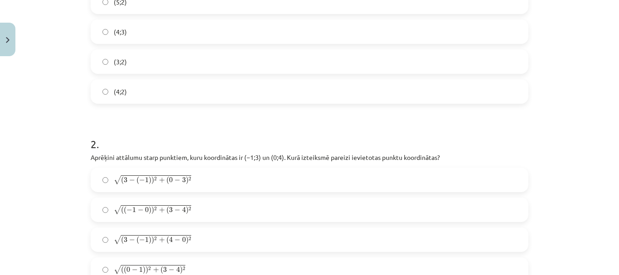
scroll to position [362, 0]
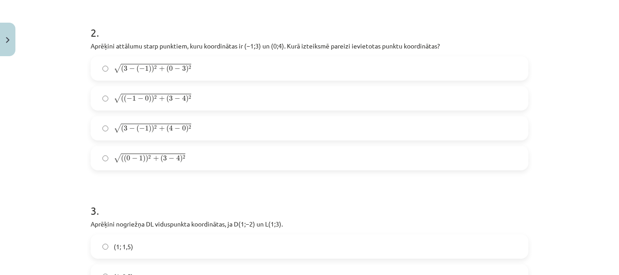
click at [178, 97] on span "( ( − 1 − 0 ) ) 2 + ( 3 − 4 ) 2" at bounding box center [156, 99] width 70 height 8
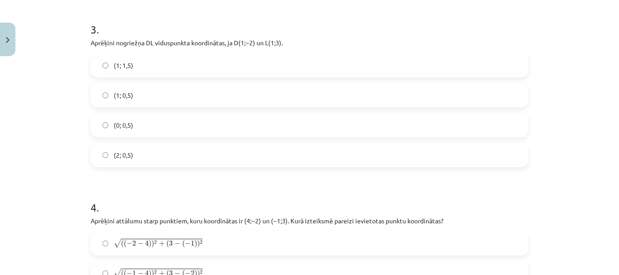
scroll to position [679, 0]
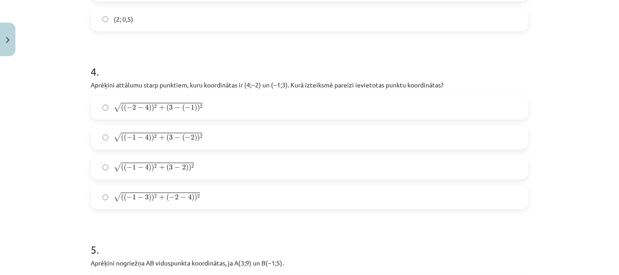
click at [159, 140] on span "+" at bounding box center [162, 137] width 6 height 5
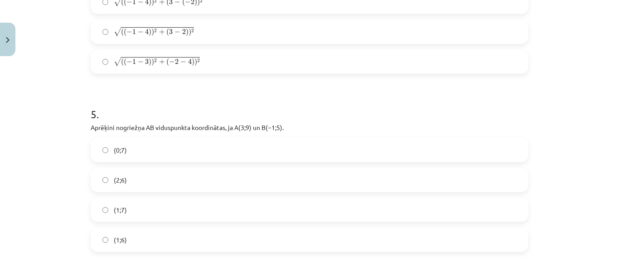
scroll to position [906, 0]
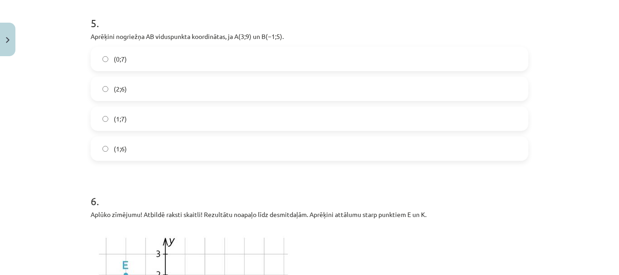
click at [146, 122] on label "(1;7)" at bounding box center [310, 118] width 436 height 23
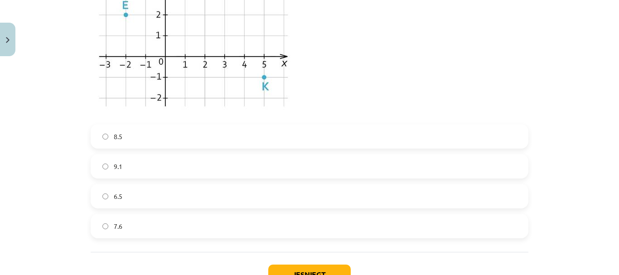
scroll to position [1234, 0]
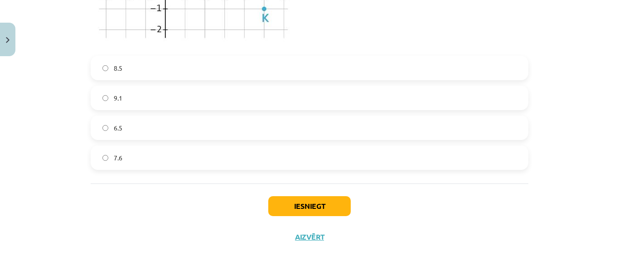
click at [168, 125] on label "6.5" at bounding box center [310, 127] width 436 height 23
click at [292, 203] on button "Iesniegt" at bounding box center [309, 206] width 82 height 20
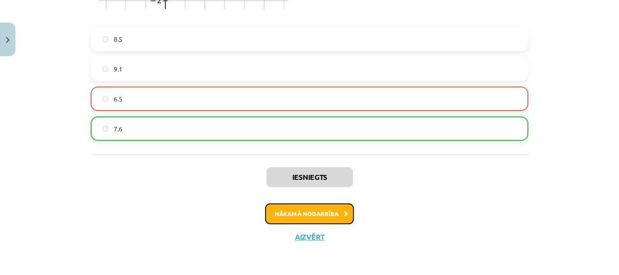
click at [313, 214] on button "Nākamā nodarbība" at bounding box center [309, 213] width 89 height 21
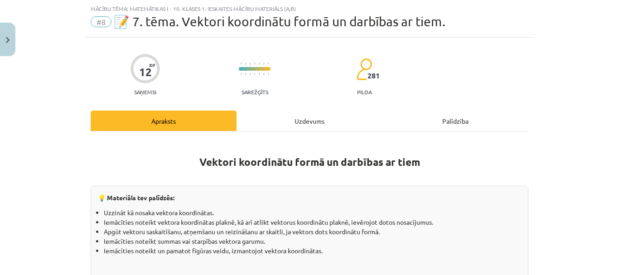
click at [289, 127] on div "Uzdevums" at bounding box center [309, 121] width 146 height 20
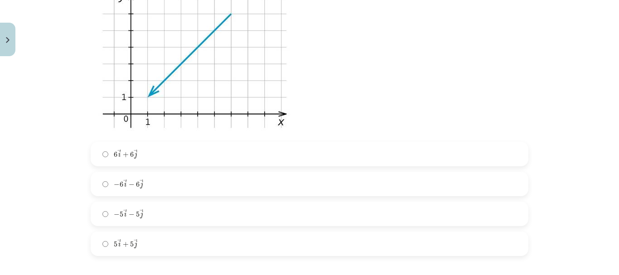
scroll to position [294, 0]
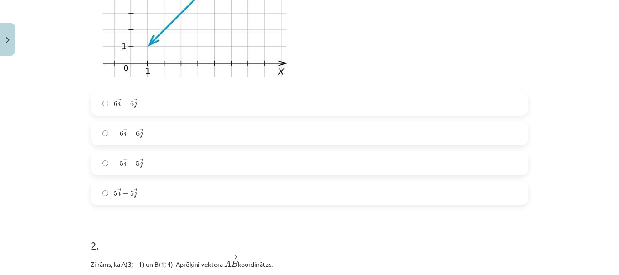
click at [158, 167] on label "− 5 → i − 5 → j − 5 i → − 5 j →" at bounding box center [310, 163] width 436 height 23
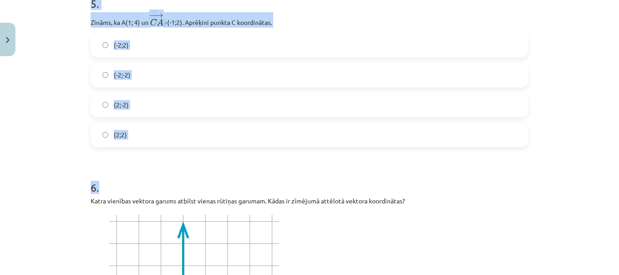
scroll to position [1065, 0]
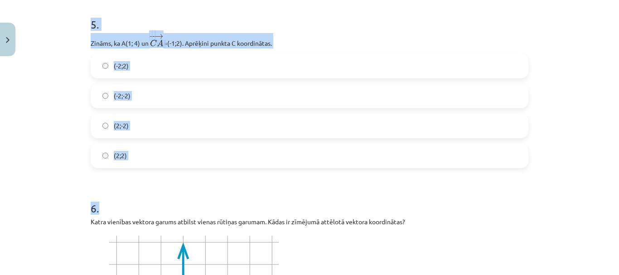
drag, startPoint x: 85, startPoint y: 77, endPoint x: 243, endPoint y: 179, distance: 188.7
copy form "Zināms, ka A(3; – 1) un B(1; 4). Aprēķini vektora ﻿ − − → A B A B → ﻿ koordināt…"
click at [68, 131] on div "Mācību tēma: Matemātikas i - 10. klases 1. ieskaites mācību materiāls (a,b) #8 …" at bounding box center [309, 137] width 619 height 275
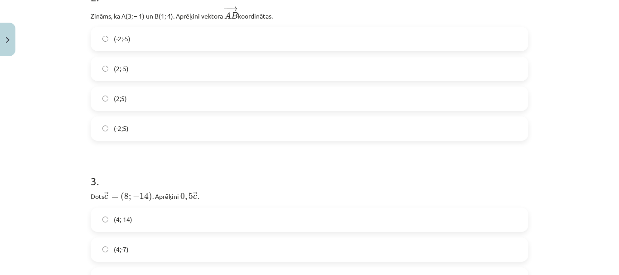
scroll to position [521, 0]
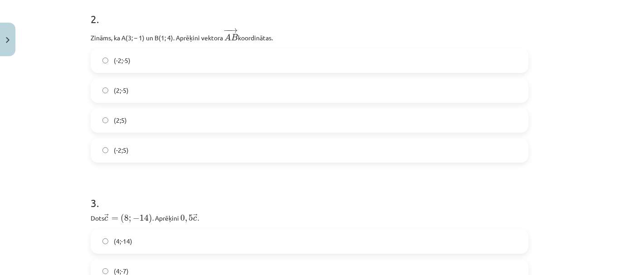
click at [137, 56] on label "(-2;-5)" at bounding box center [310, 60] width 436 height 23
click at [139, 149] on label "(-2;5)" at bounding box center [310, 150] width 436 height 23
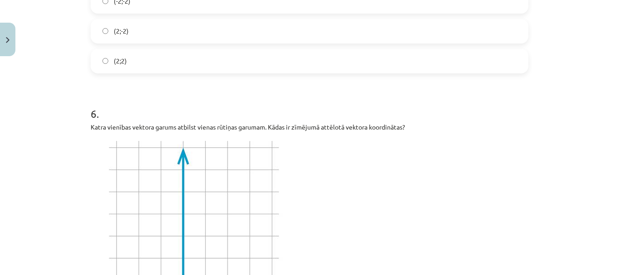
scroll to position [974, 0]
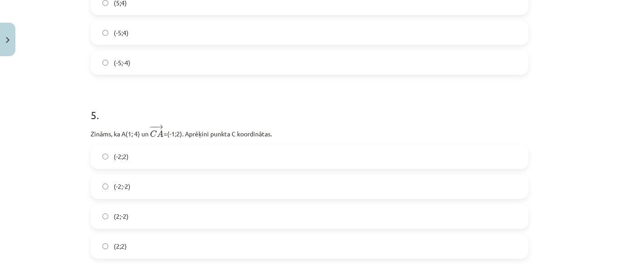
click at [120, 247] on span "(2;2)" at bounding box center [120, 246] width 13 height 10
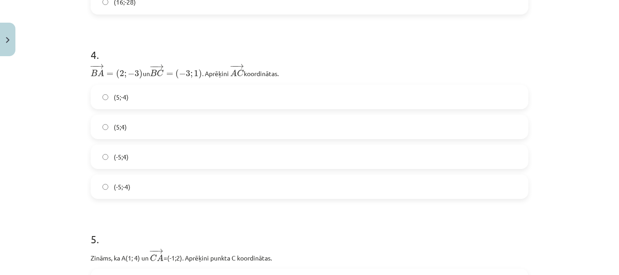
scroll to position [838, 0]
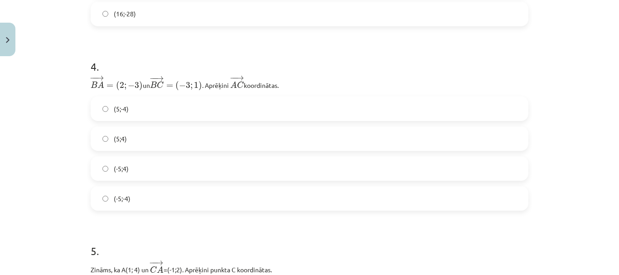
click at [130, 170] on label "(-5;4)" at bounding box center [310, 168] width 436 height 23
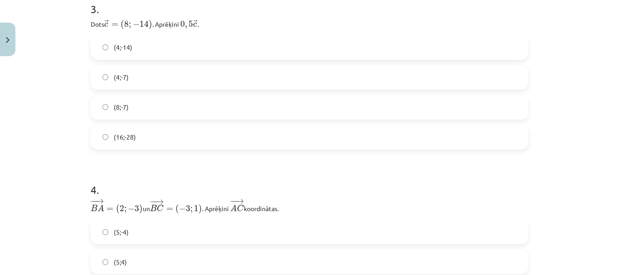
scroll to position [702, 0]
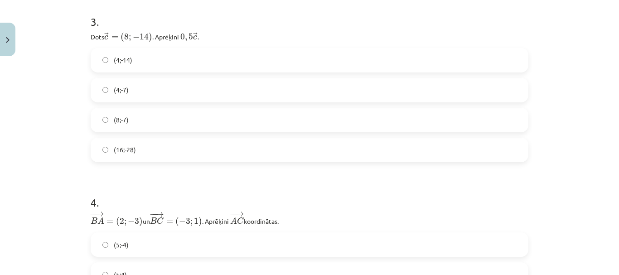
click at [141, 87] on label "(4;-7)" at bounding box center [310, 90] width 436 height 23
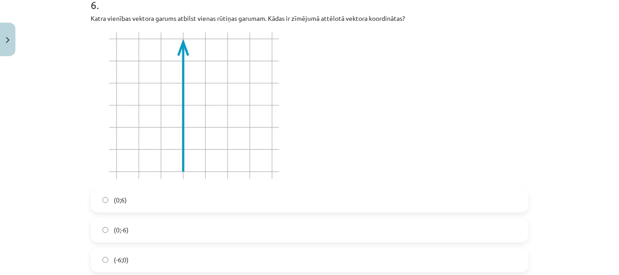
scroll to position [1382, 0]
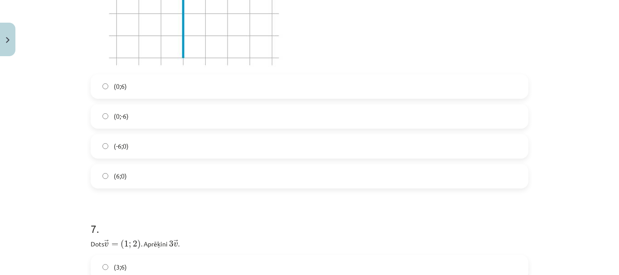
click at [154, 86] on label "(0;6)" at bounding box center [310, 86] width 436 height 23
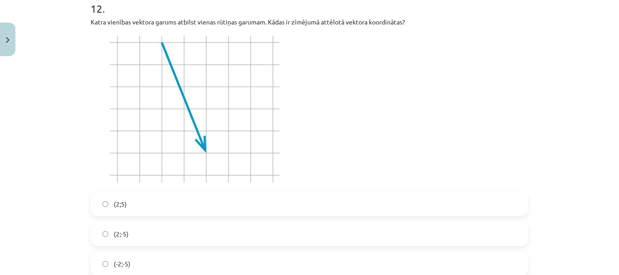
scroll to position [2558, 0]
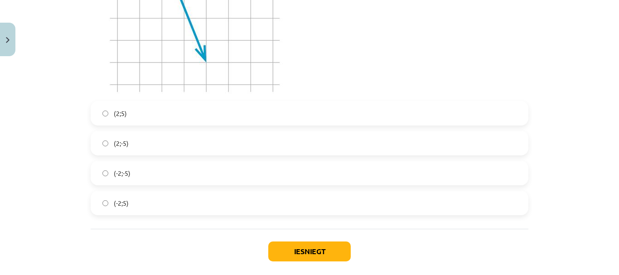
click at [129, 168] on label "(-2;-5)" at bounding box center [310, 173] width 436 height 23
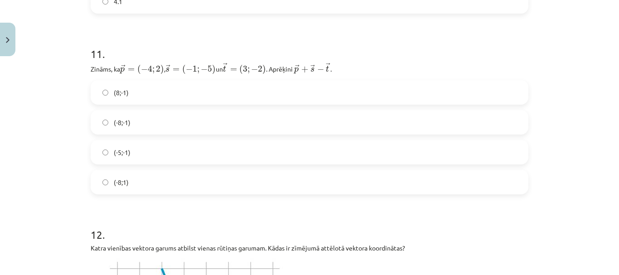
scroll to position [2286, 0]
drag, startPoint x: 134, startPoint y: 192, endPoint x: 131, endPoint y: 187, distance: 5.7
click at [134, 189] on label "(-8;1)" at bounding box center [310, 182] width 436 height 23
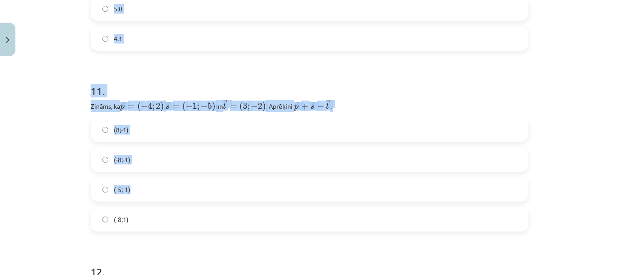
scroll to position [2240, 0]
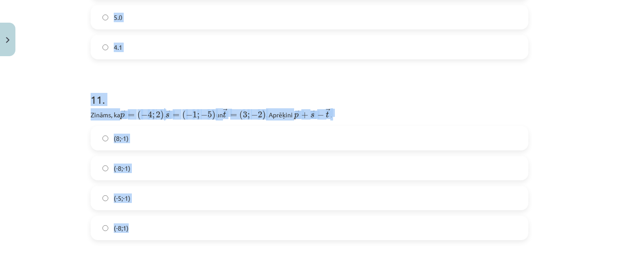
drag, startPoint x: 86, startPoint y: 112, endPoint x: 215, endPoint y: 215, distance: 165.0
copy form "Dots → v = ( 1 ; 2 ) v → = ( 1 ; 2 ) ﻿. Aprēķini ﻿ 3 → v 3 v → ﻿. (3;6) (3;2) (…"
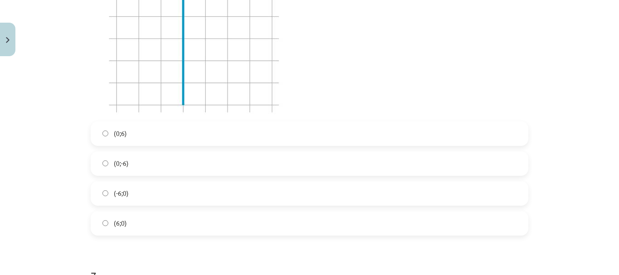
click at [49, 189] on div "Mācību tēma: Matemātikas i - 10. klases 1. ieskaites mācību materiāls (a,b) #8 …" at bounding box center [309, 137] width 619 height 275
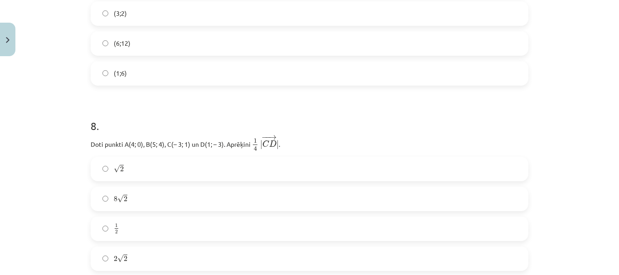
scroll to position [1742, 0]
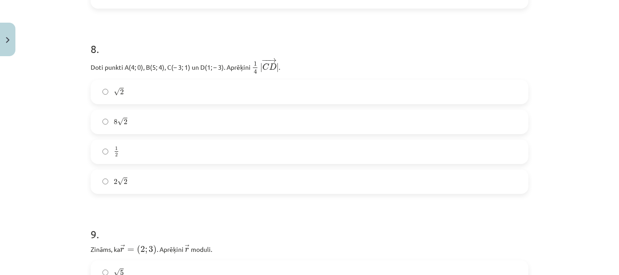
click at [151, 84] on label "√ 2 2" at bounding box center [310, 92] width 436 height 23
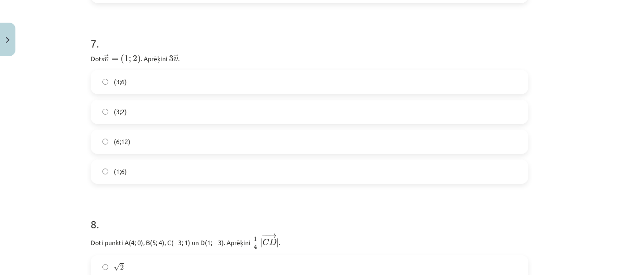
scroll to position [1561, 0]
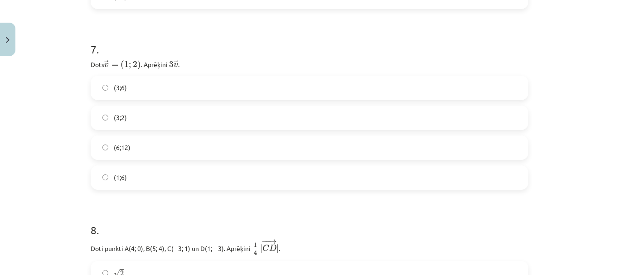
click at [132, 90] on label "(3;6)" at bounding box center [310, 88] width 436 height 23
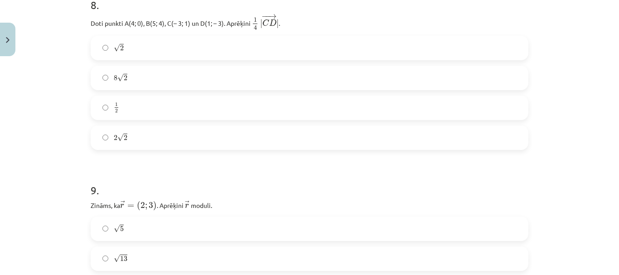
scroll to position [1878, 0]
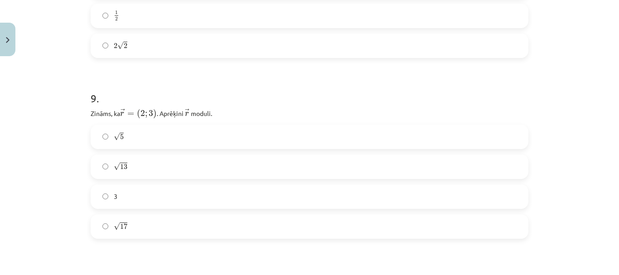
click at [141, 164] on label "√ 13 13" at bounding box center [310, 166] width 436 height 23
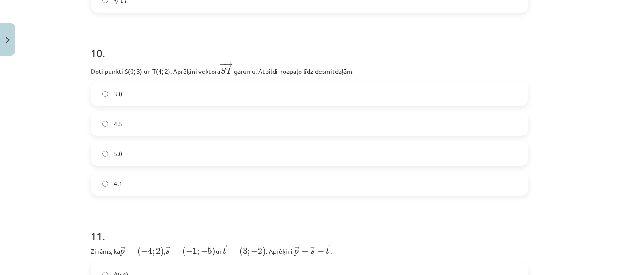
scroll to position [2105, 0]
click at [137, 183] on label "4.1" at bounding box center [310, 183] width 436 height 23
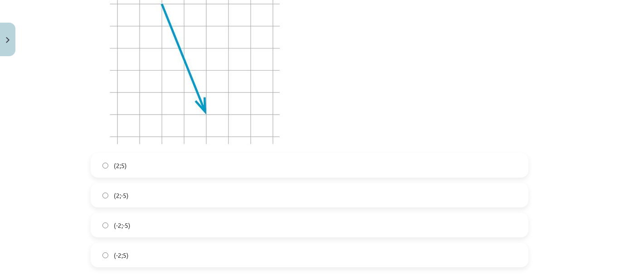
scroll to position [2648, 0]
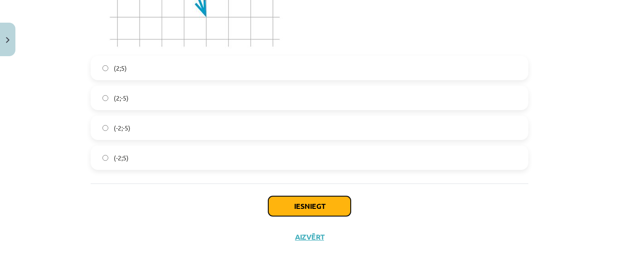
click at [268, 208] on button "Iesniegt" at bounding box center [309, 206] width 82 height 20
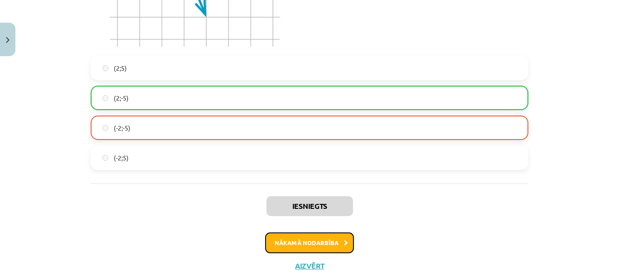
click at [282, 243] on button "Nākamā nodarbība" at bounding box center [309, 242] width 89 height 21
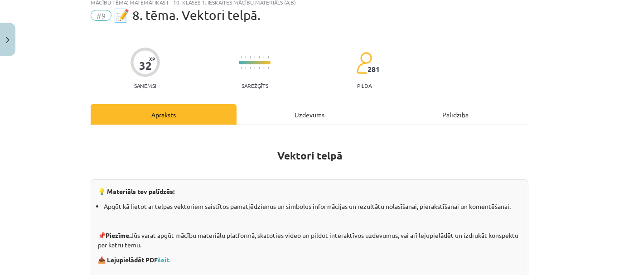
scroll to position [23, 0]
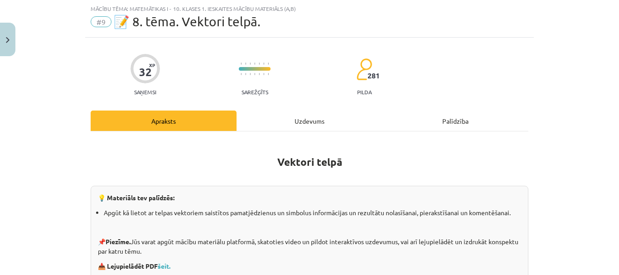
click at [271, 115] on div "Uzdevums" at bounding box center [309, 121] width 146 height 20
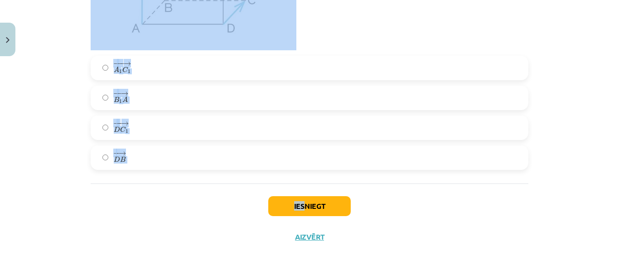
scroll to position [4421, 0]
drag, startPoint x: 82, startPoint y: 184, endPoint x: 294, endPoint y: 152, distance: 214.4
copy form "1 . Atzīmē izlaistos vārdus! Divi vektori ir kolineāri, ja tie atrodas uz ... v…"
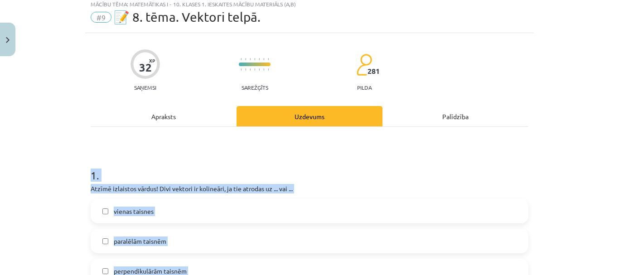
click at [74, 210] on div "Mācību tēma: Matemātikas i - 10. klases 1. ieskaites mācību materiāls (a,b) #9 …" at bounding box center [309, 137] width 619 height 275
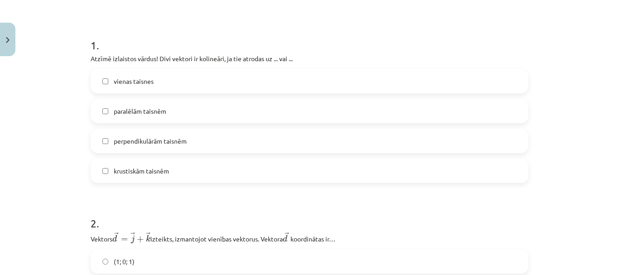
scroll to position [118, 0]
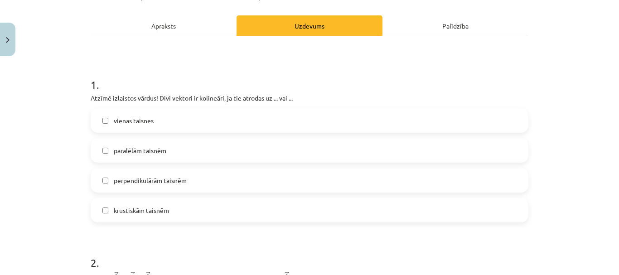
click at [132, 121] on span "vienas taisnes" at bounding box center [134, 121] width 40 height 10
click at [149, 151] on span "paralēlām taisnēm" at bounding box center [140, 151] width 53 height 10
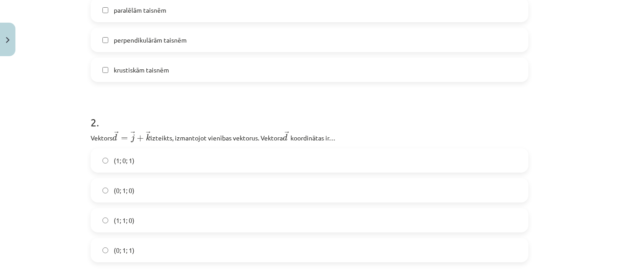
scroll to position [299, 0]
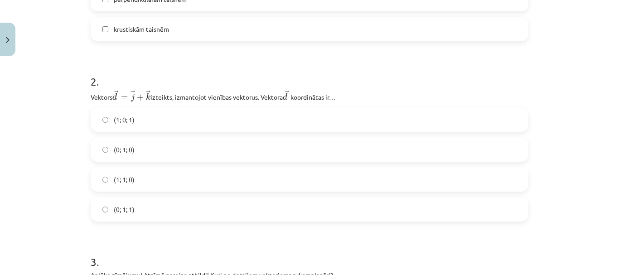
click at [139, 184] on label "(1; 1; 0)" at bounding box center [310, 179] width 436 height 23
drag, startPoint x: 135, startPoint y: 148, endPoint x: 137, endPoint y: 164, distance: 15.9
click at [135, 148] on label "(0; 1; 0)" at bounding box center [310, 149] width 436 height 23
click at [136, 217] on label "(0; 1; 1)" at bounding box center [310, 209] width 436 height 23
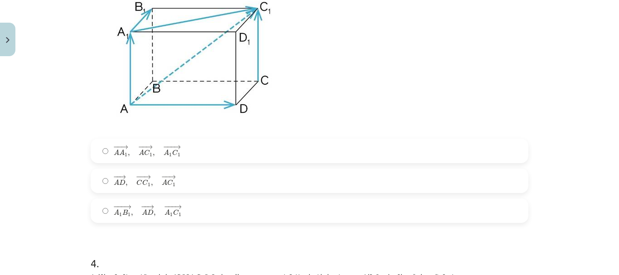
scroll to position [661, 0]
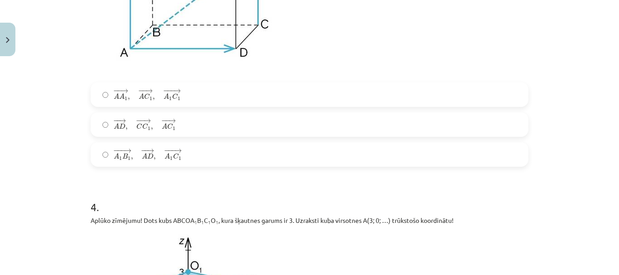
click at [124, 129] on span "− − → A D , − − → C C 1 , − − → A C 1" at bounding box center [145, 125] width 62 height 12
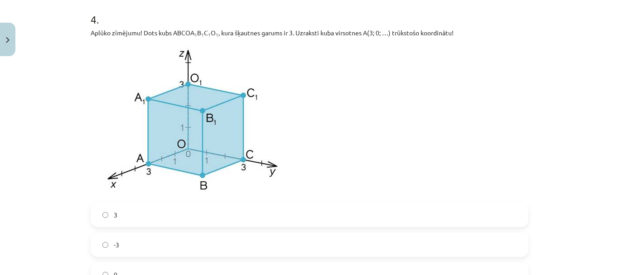
scroll to position [933, 0]
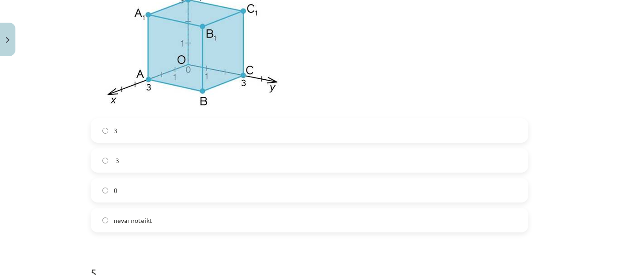
click at [140, 165] on label "-3" at bounding box center [310, 160] width 436 height 23
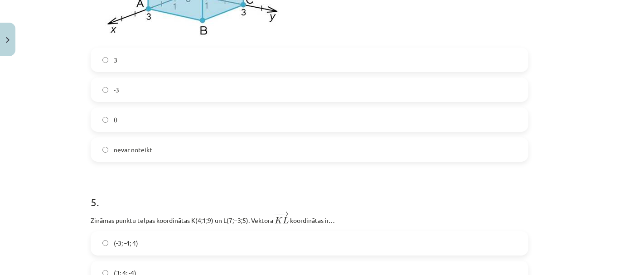
scroll to position [1160, 0]
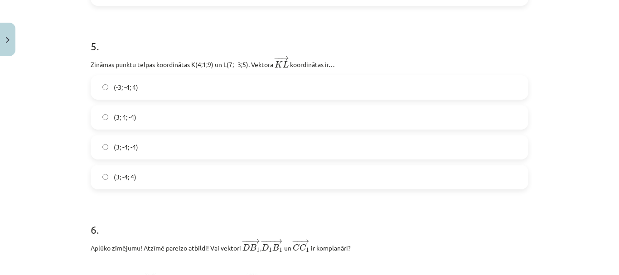
click at [133, 145] on span "(3; -4; -4)" at bounding box center [126, 147] width 24 height 10
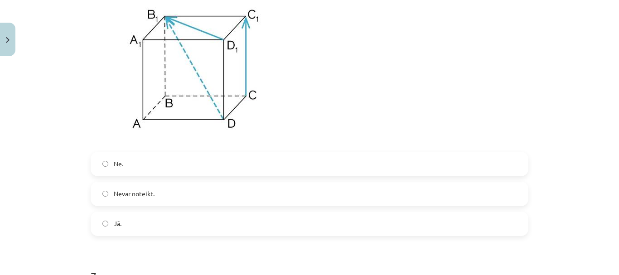
scroll to position [1431, 0]
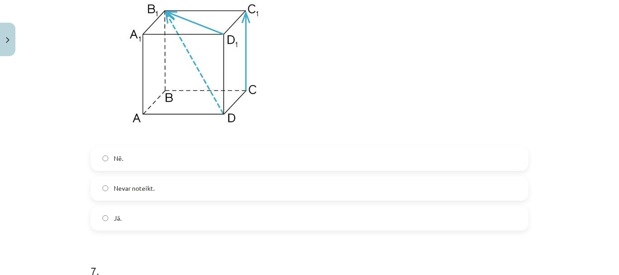
click at [147, 190] on span "Nevar noteikt." at bounding box center [134, 188] width 41 height 10
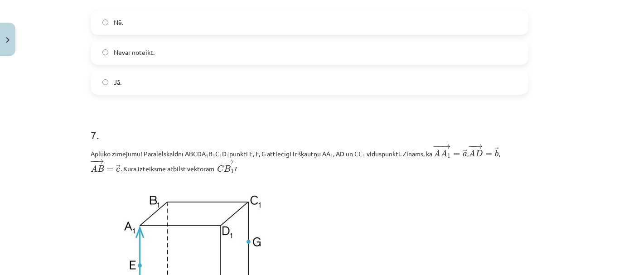
click at [173, 25] on label "Nē." at bounding box center [310, 22] width 436 height 23
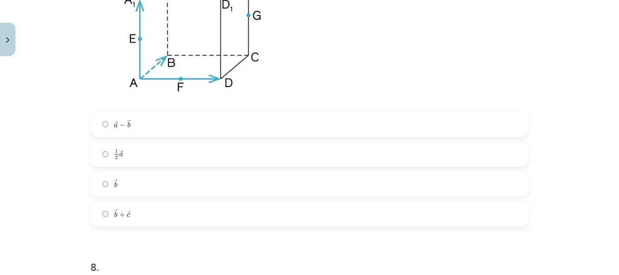
click at [164, 188] on label "→ b b →" at bounding box center [310, 184] width 436 height 23
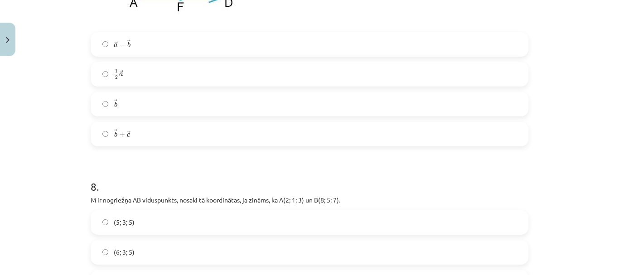
scroll to position [1975, 0]
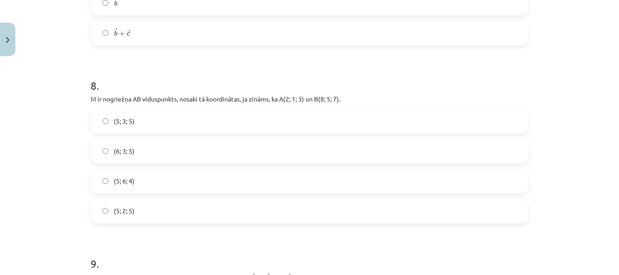
click at [147, 123] on label "(5; 3; 5)" at bounding box center [310, 121] width 436 height 23
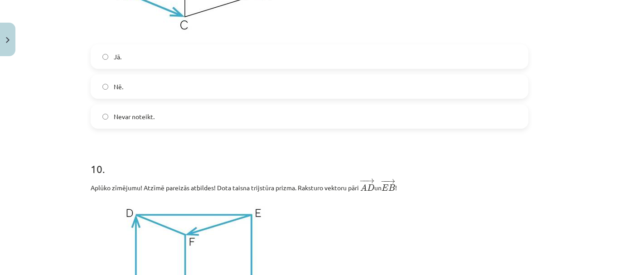
click at [162, 91] on label "Nē." at bounding box center [310, 86] width 436 height 23
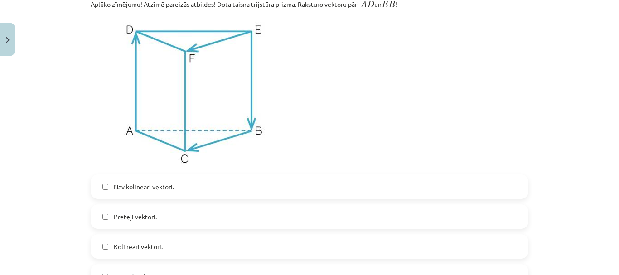
scroll to position [2609, 0]
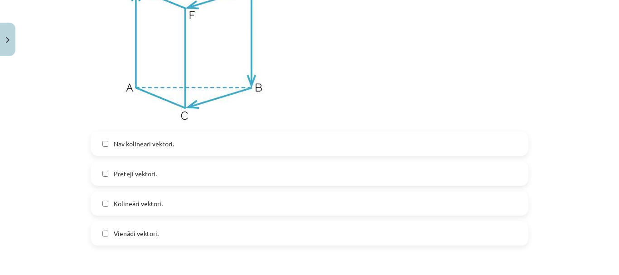
click at [138, 172] on span "Pretēji vektori." at bounding box center [135, 174] width 43 height 10
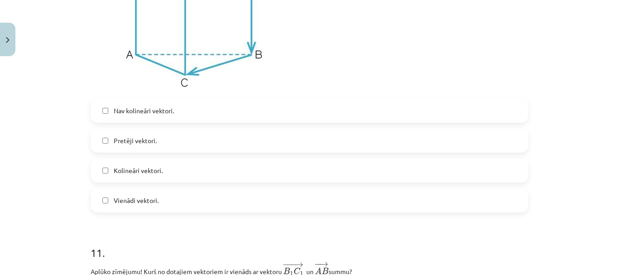
scroll to position [2654, 0]
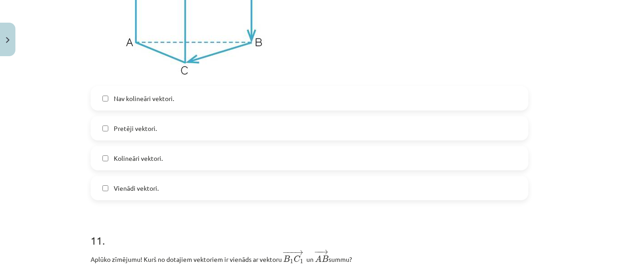
click at [154, 156] on span "Kolineāri vektori." at bounding box center [138, 159] width 49 height 10
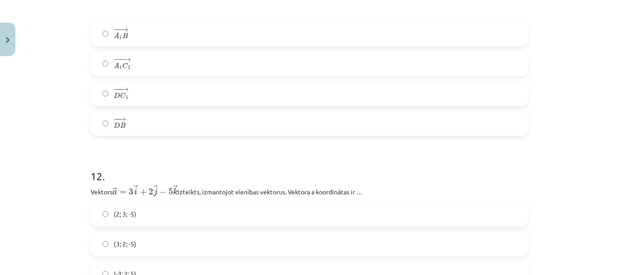
click at [148, 116] on label "− − → D B D B →" at bounding box center [310, 123] width 436 height 23
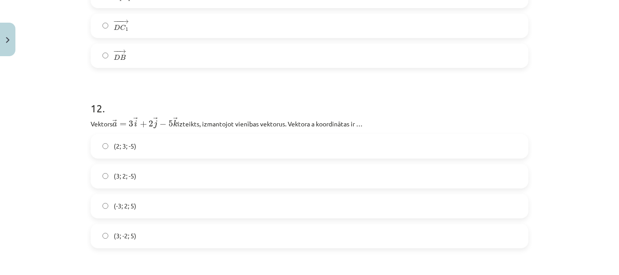
scroll to position [3198, 0]
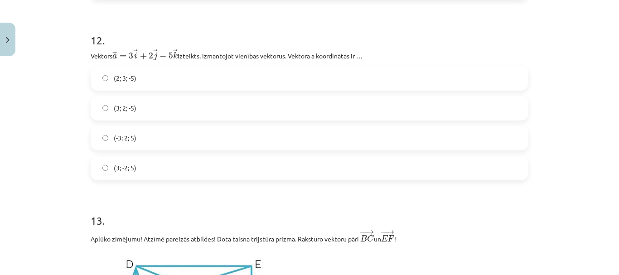
click at [163, 102] on label "(3; 2; -5)" at bounding box center [310, 108] width 436 height 23
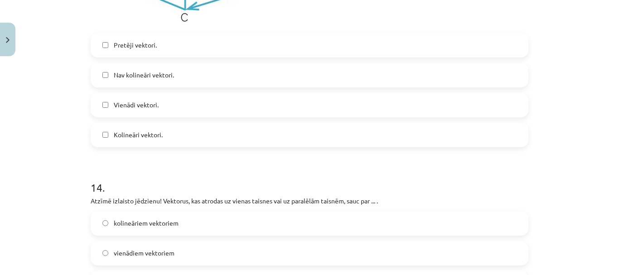
scroll to position [3560, 0]
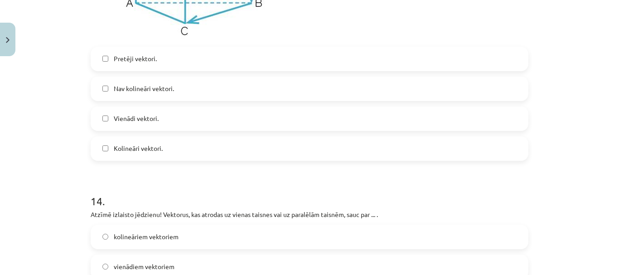
drag, startPoint x: 150, startPoint y: 118, endPoint x: 160, endPoint y: 136, distance: 20.3
click at [150, 118] on label "Vienādi vektori." at bounding box center [310, 118] width 436 height 23
click at [167, 145] on label "Kolineāri vektori." at bounding box center [310, 148] width 436 height 23
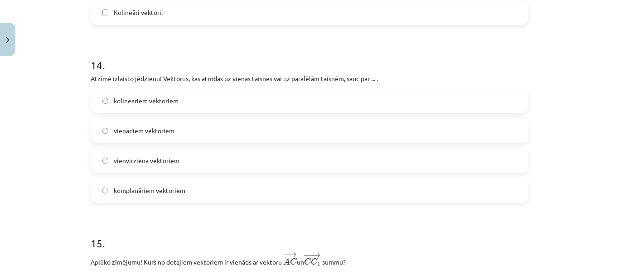
click at [180, 108] on label "kolineāriem vektoriem" at bounding box center [310, 101] width 436 height 23
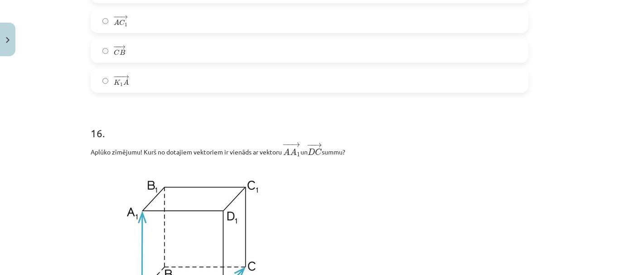
click at [166, 87] on label "− −− → K 1 A K 1 A →" at bounding box center [310, 80] width 436 height 23
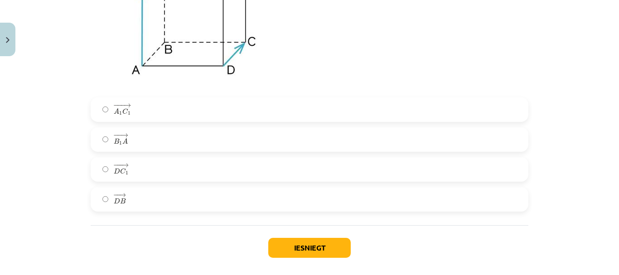
scroll to position [4421, 0]
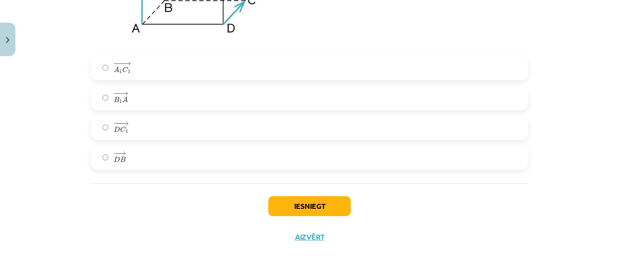
click at [157, 113] on div "− −− → A 1 C 1 A 1 C 1 → − − → B 1 A B 1 A → − −− → D C 1 D C 1 → − − → D B D B…" at bounding box center [310, 113] width 438 height 114
click at [226, 117] on label "− −− → D C 1 D C 1 →" at bounding box center [310, 127] width 436 height 23
click at [317, 214] on button "Iesniegt" at bounding box center [309, 206] width 82 height 20
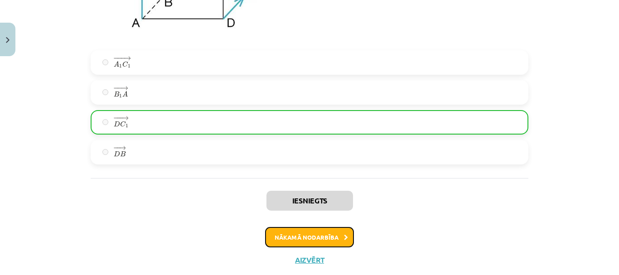
click at [284, 243] on button "Nākamā nodarbība" at bounding box center [309, 237] width 89 height 21
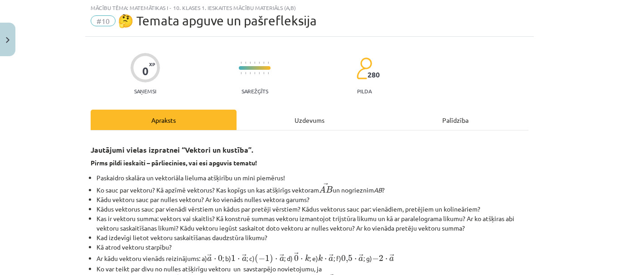
scroll to position [23, 0]
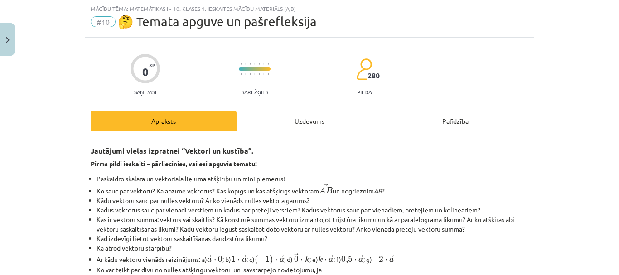
click at [287, 122] on div "Uzdevums" at bounding box center [309, 121] width 146 height 20
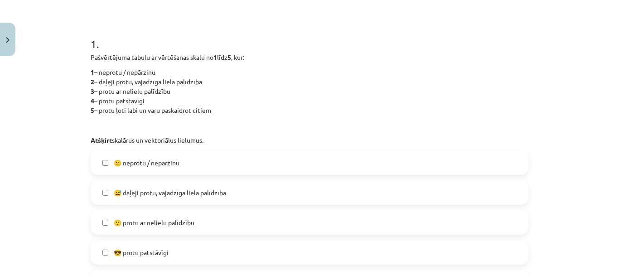
click at [180, 169] on label "😕 neprotu / nepārzinu" at bounding box center [310, 162] width 436 height 23
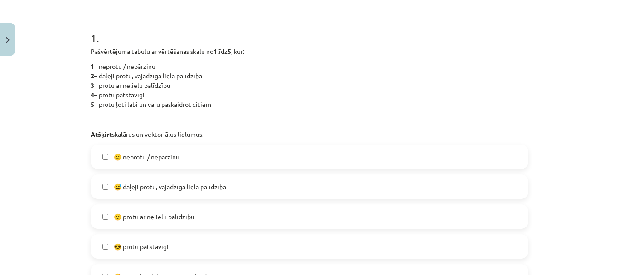
scroll to position [159, 0]
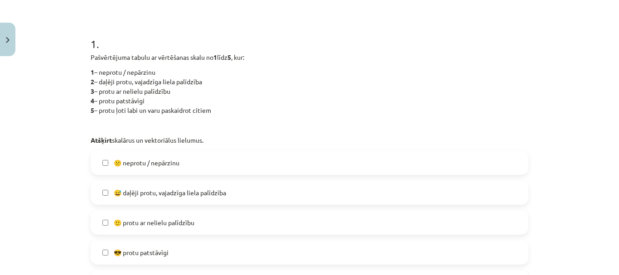
click at [180, 159] on label "😕 neprotu / nepārzinu" at bounding box center [310, 162] width 436 height 23
click at [178, 222] on span "🙂 protu ar nelielu palīdzību" at bounding box center [154, 223] width 81 height 10
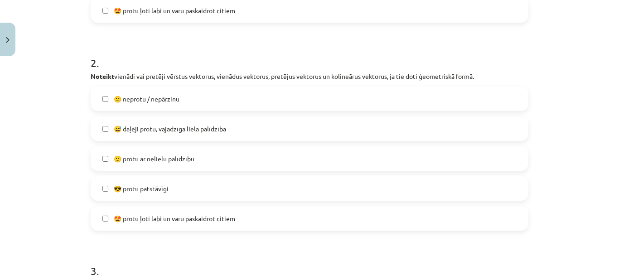
click at [174, 188] on label "😎 protu patstāvīgi" at bounding box center [310, 188] width 436 height 23
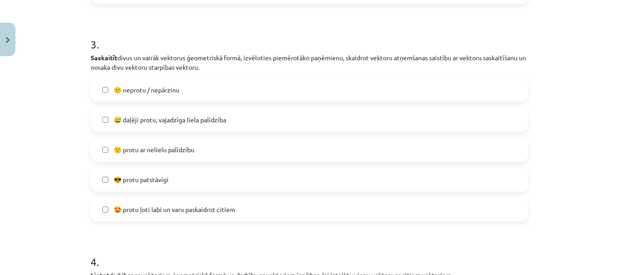
click at [171, 182] on label "😎 protu patstāvīgi" at bounding box center [310, 179] width 436 height 23
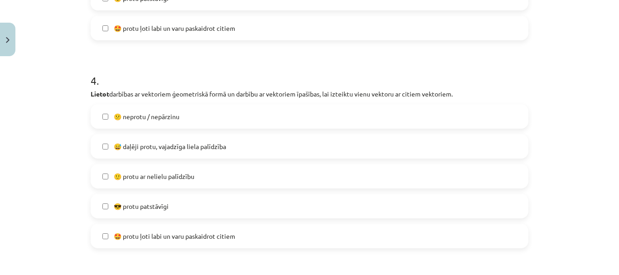
click at [166, 199] on label "😎 protu patstāvīgi" at bounding box center [310, 206] width 436 height 23
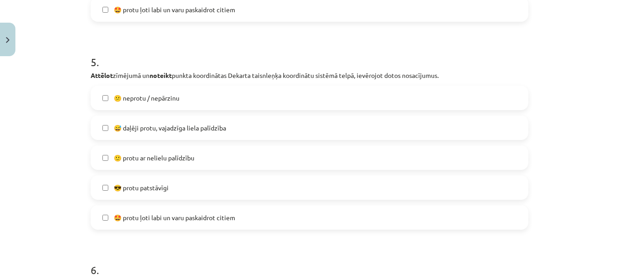
click at [171, 184] on label "😎 protu patstāvīgi" at bounding box center [310, 187] width 436 height 23
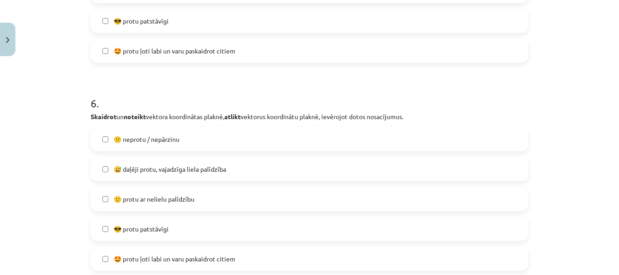
scroll to position [1291, 0]
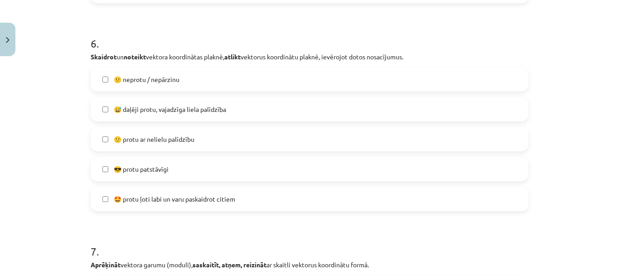
click at [173, 169] on label "😎 protu patstāvīgi" at bounding box center [310, 169] width 436 height 23
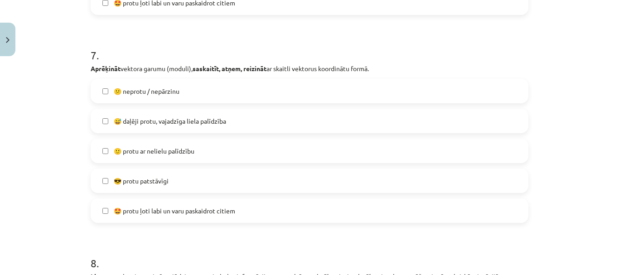
drag, startPoint x: 160, startPoint y: 177, endPoint x: 168, endPoint y: 193, distance: 18.0
click at [160, 178] on span "😎 protu patstāvīgi" at bounding box center [141, 181] width 55 height 10
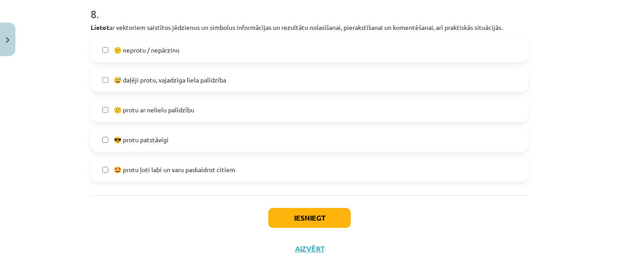
scroll to position [1748, 0]
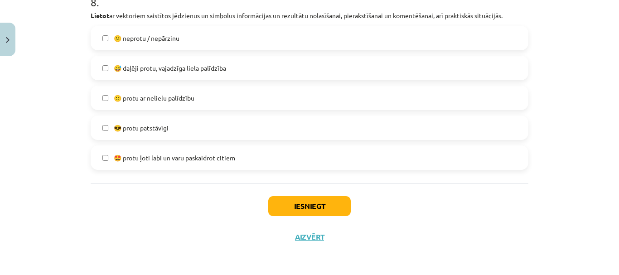
click at [168, 121] on label "😎 protu patstāvīgi" at bounding box center [310, 127] width 436 height 23
click at [313, 207] on button "Iesniegt" at bounding box center [309, 206] width 82 height 20
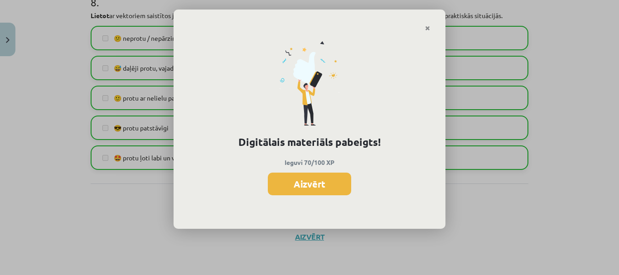
click at [320, 187] on button "Aizvērt" at bounding box center [309, 184] width 83 height 23
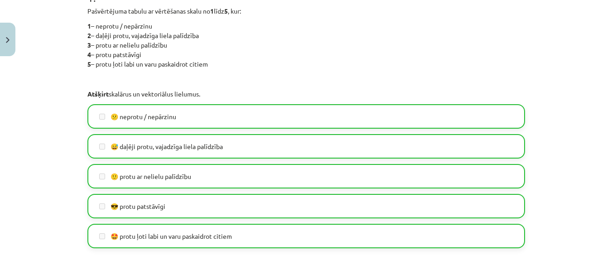
scroll to position [0, 0]
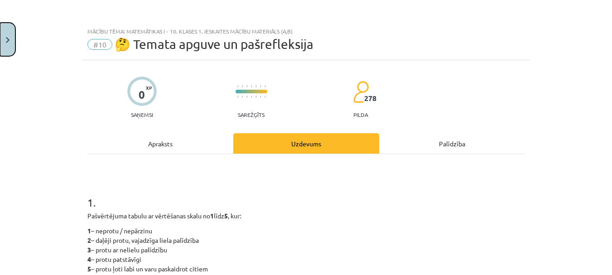
click at [11, 37] on button "Close" at bounding box center [7, 40] width 15 height 34
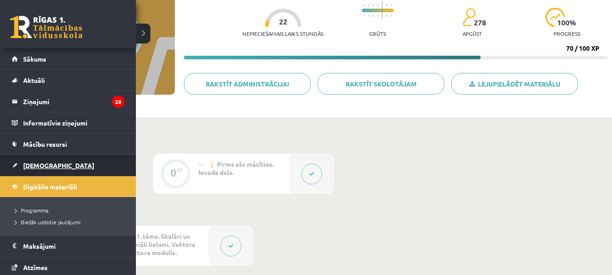
click at [38, 167] on span "[DEMOGRAPHIC_DATA]" at bounding box center [58, 165] width 71 height 8
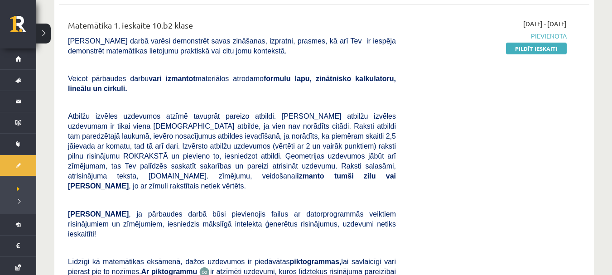
scroll to position [45, 0]
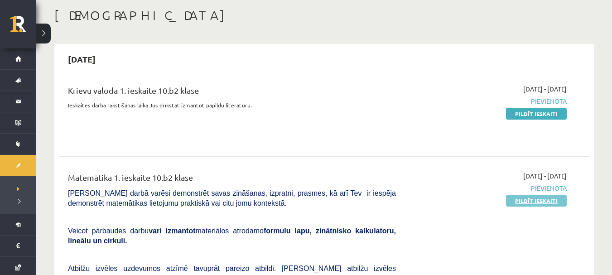
click at [537, 202] on link "Pildīt ieskaiti" at bounding box center [536, 201] width 61 height 12
click at [519, 114] on link "Pildīt ieskaiti" at bounding box center [536, 114] width 61 height 12
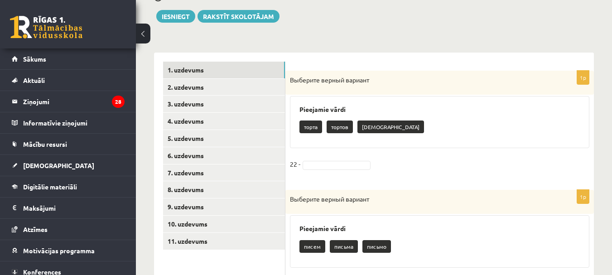
scroll to position [181, 0]
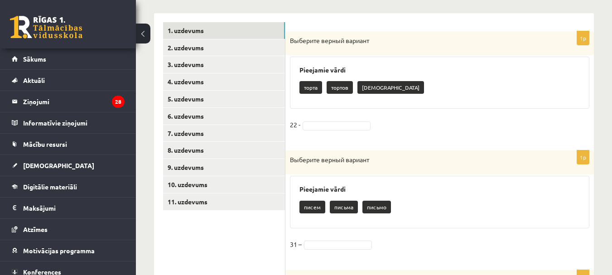
click at [316, 90] on p "торта" at bounding box center [310, 87] width 23 height 13
drag, startPoint x: 318, startPoint y: 91, endPoint x: 299, endPoint y: 87, distance: 19.8
click at [299, 87] on div "Pieejamie vārdi торта тортов торы" at bounding box center [439, 83] width 299 height 53
copy p "торта"
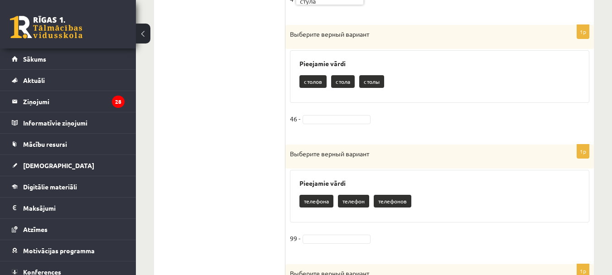
scroll to position [906, 0]
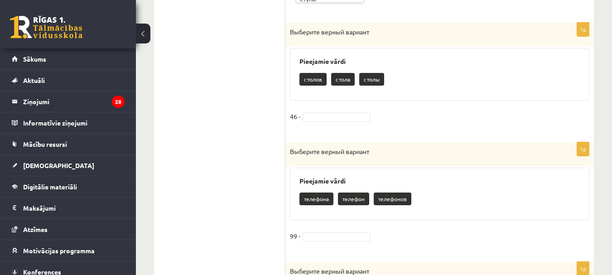
click at [341, 122] on fieldset "46 -" at bounding box center [439, 119] width 299 height 19
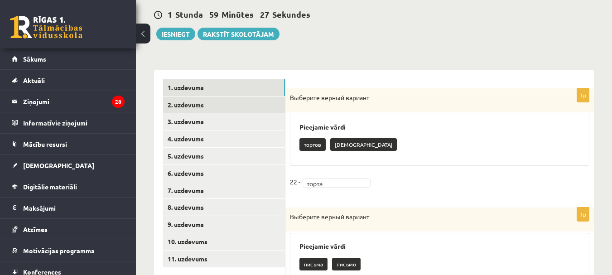
scroll to position [125, 0]
click at [194, 101] on link "2. uzdevums" at bounding box center [224, 104] width 122 height 17
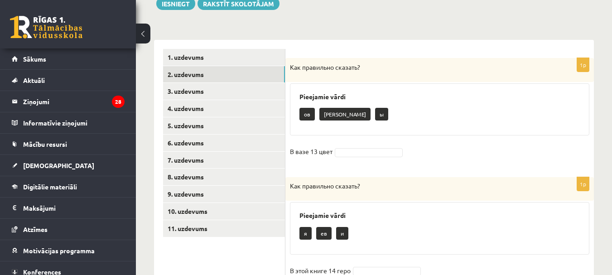
scroll to position [170, 0]
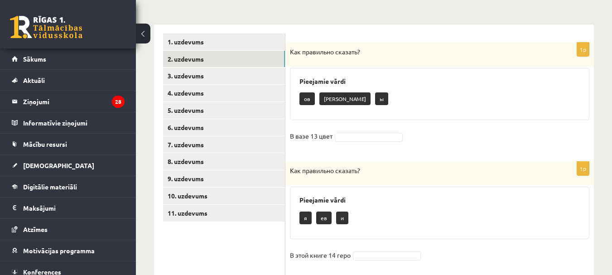
click at [305, 100] on p "ов" at bounding box center [306, 98] width 15 height 13
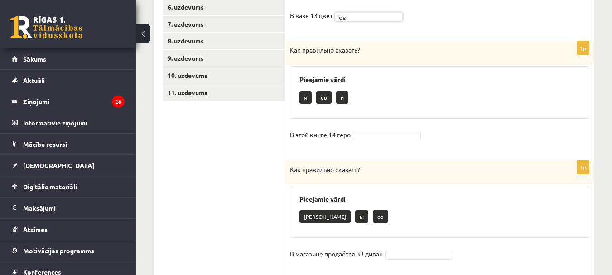
scroll to position [306, 0]
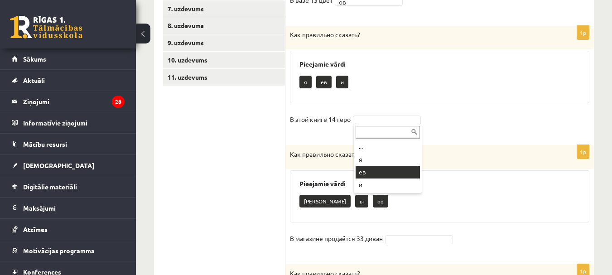
drag, startPoint x: 376, startPoint y: 172, endPoint x: 370, endPoint y: 171, distance: 5.5
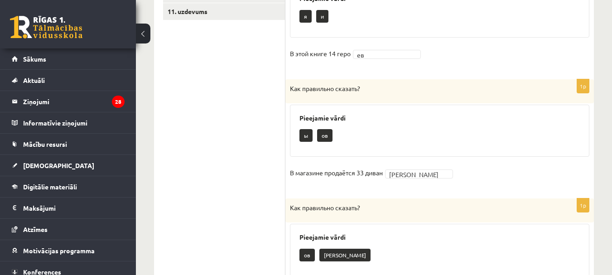
scroll to position [100, 0]
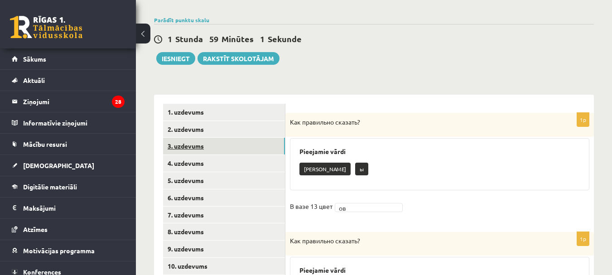
click at [190, 141] on link "3. uzdevums" at bounding box center [224, 146] width 122 height 17
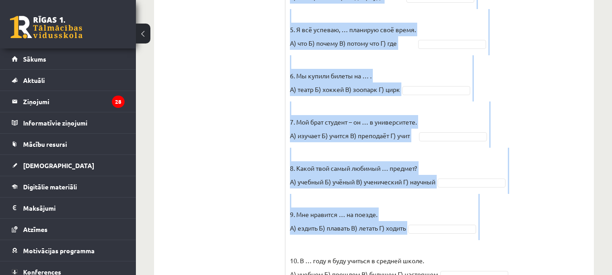
scroll to position [525, 0]
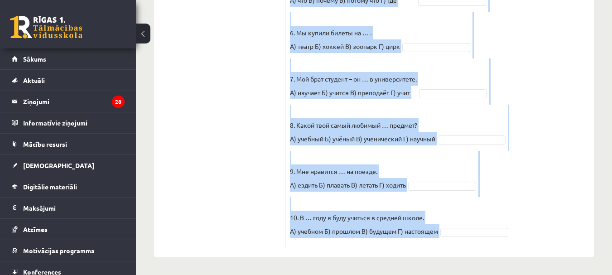
drag, startPoint x: 288, startPoint y: 169, endPoint x: 493, endPoint y: 237, distance: 216.4
copy fieldset "1. Петерис, … ты всё время опаздываешь? А) откуда Б) какой В) почему Г) когда В…"
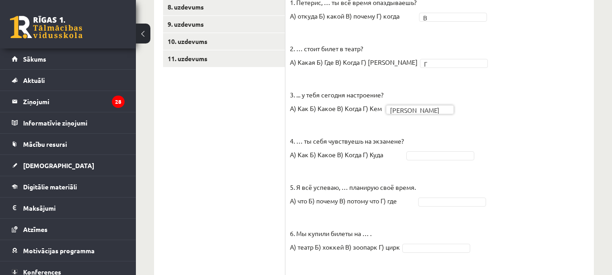
scroll to position [390, 0]
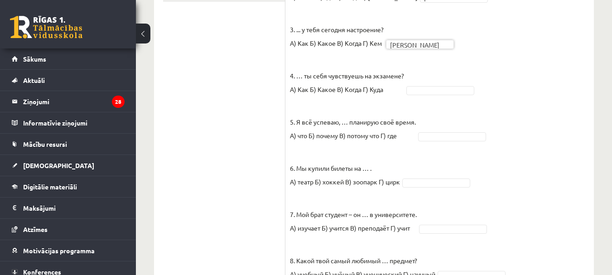
click at [424, 85] on fieldset "1. Петерис, … ты всё время опаздываешь? А) откуда Б) какой В) почему Г) когда В…" at bounding box center [439, 154] width 299 height 448
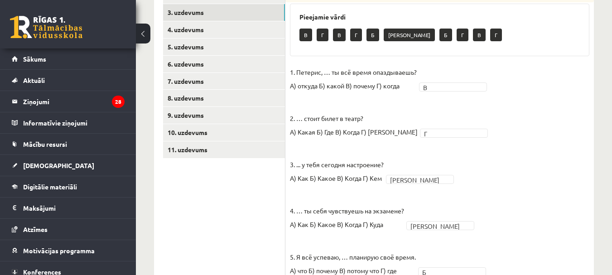
scroll to position [232, 0]
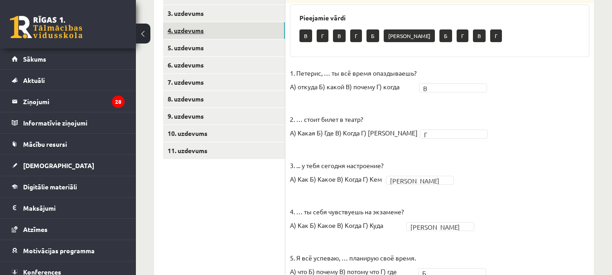
click at [181, 29] on link "4. uzdevums" at bounding box center [224, 30] width 122 height 17
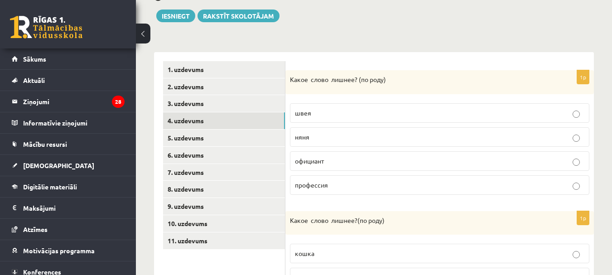
scroll to position [142, 0]
click at [191, 107] on link "3. uzdevums" at bounding box center [224, 104] width 122 height 17
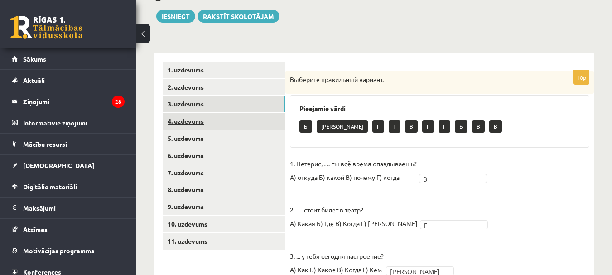
click at [197, 117] on link "4. uzdevums" at bounding box center [224, 121] width 122 height 17
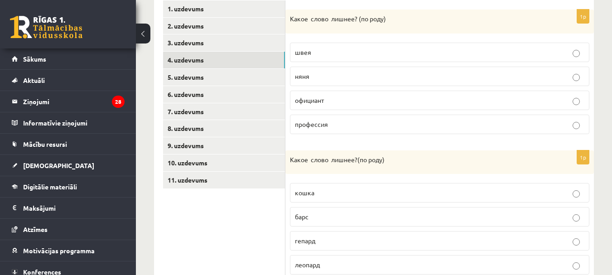
scroll to position [187, 0]
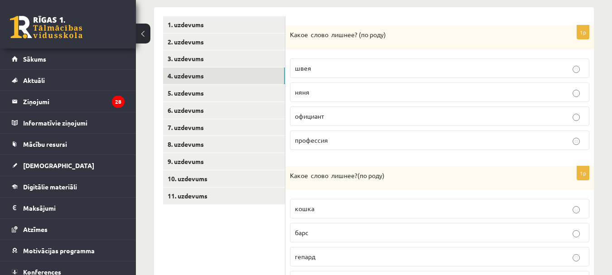
click at [346, 95] on p "няня" at bounding box center [439, 92] width 289 height 10
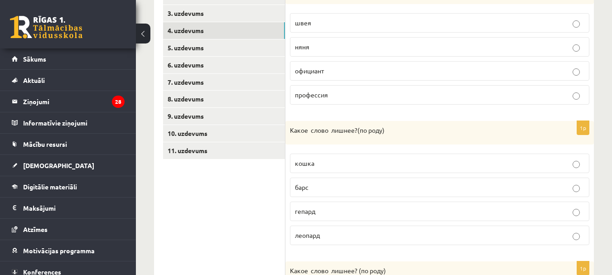
click at [342, 66] on p "официант" at bounding box center [439, 71] width 289 height 10
click at [329, 46] on p "няня" at bounding box center [439, 47] width 289 height 10
click at [339, 92] on p "профессия" at bounding box center [439, 95] width 289 height 10
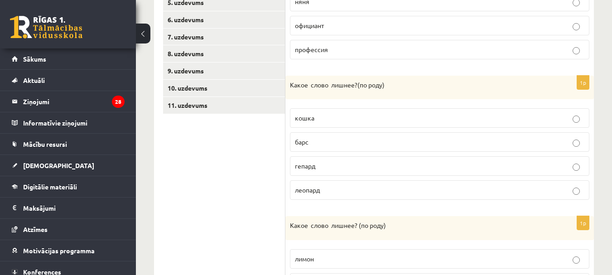
scroll to position [323, 0]
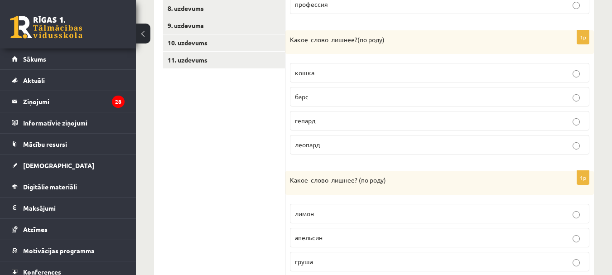
click at [336, 97] on p "барс" at bounding box center [439, 97] width 289 height 10
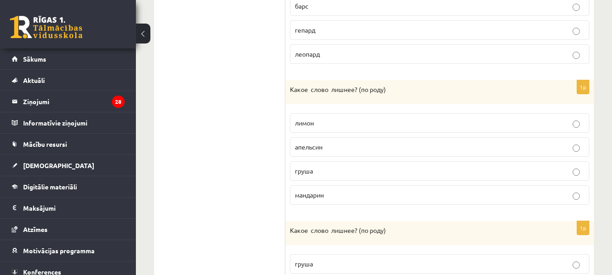
scroll to position [459, 0]
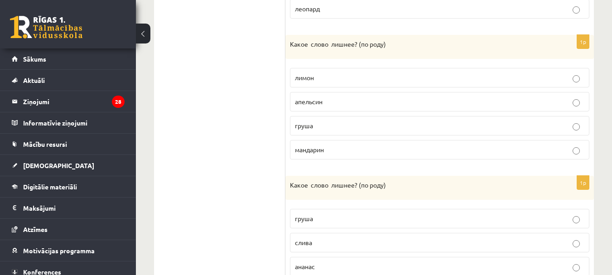
click at [327, 74] on p "лимон" at bounding box center [439, 78] width 289 height 10
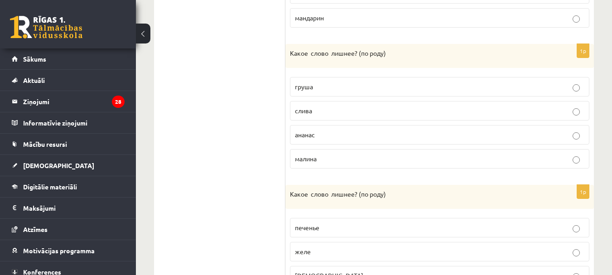
scroll to position [640, 0]
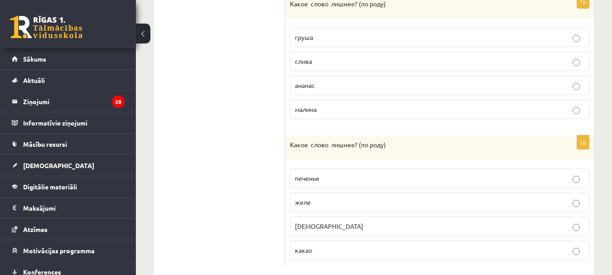
click at [326, 110] on p "малина" at bounding box center [439, 110] width 289 height 10
click at [327, 82] on p "ананас" at bounding box center [439, 86] width 289 height 10
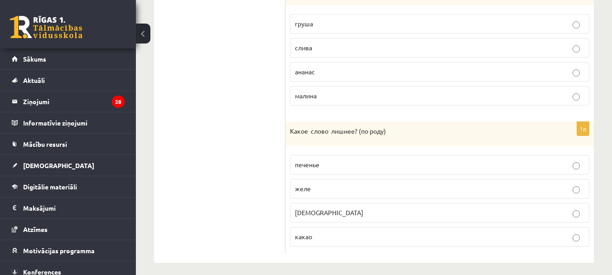
scroll to position [660, 0]
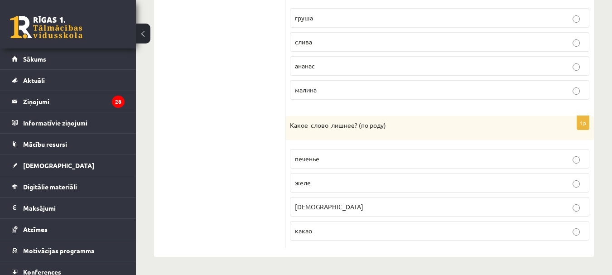
click at [332, 229] on p "какао" at bounding box center [439, 231] width 289 height 10
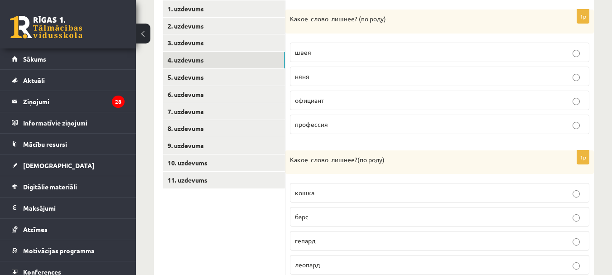
scroll to position [252, 0]
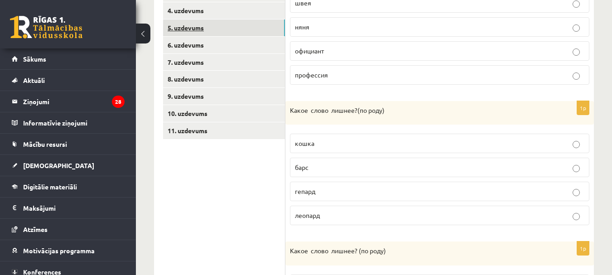
click at [179, 25] on link "5. uzdevums" at bounding box center [224, 27] width 122 height 17
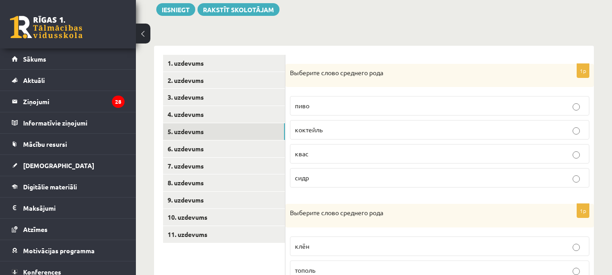
scroll to position [181, 0]
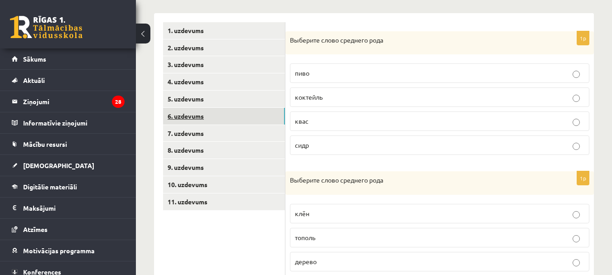
click at [193, 117] on link "6. uzdevums" at bounding box center [224, 116] width 122 height 17
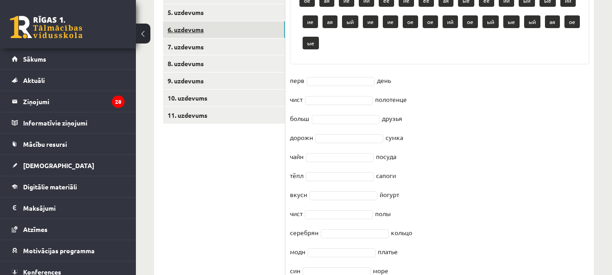
scroll to position [272, 0]
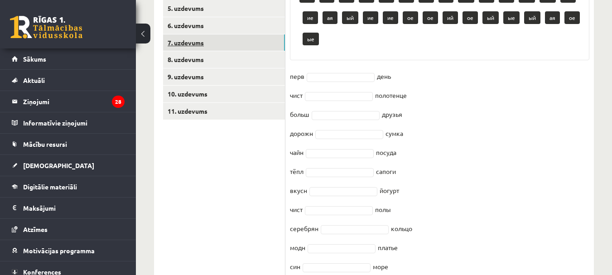
drag, startPoint x: 188, startPoint y: 40, endPoint x: 198, endPoint y: 49, distance: 14.2
click at [188, 40] on link "7. uzdevums" at bounding box center [224, 42] width 122 height 17
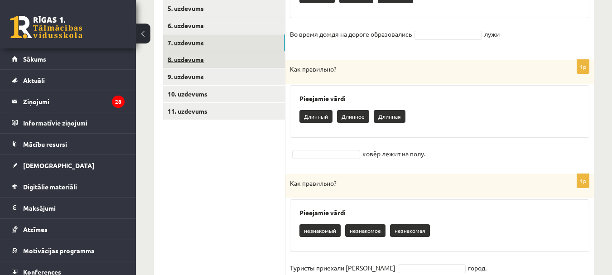
click at [196, 59] on link "8. uzdevums" at bounding box center [224, 59] width 122 height 17
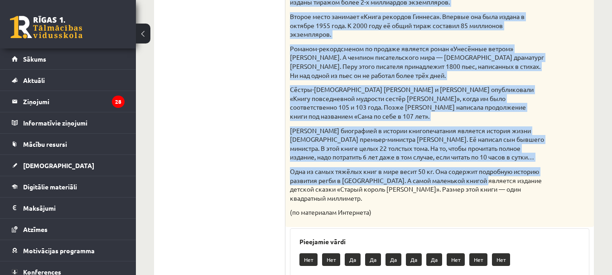
scroll to position [648, 0]
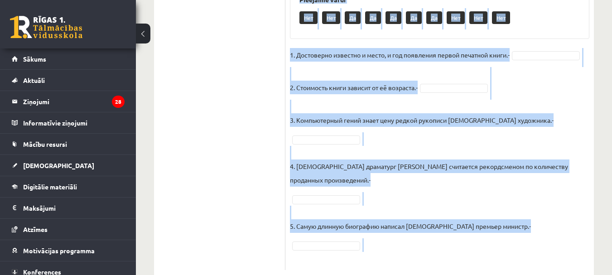
drag, startPoint x: 290, startPoint y: 116, endPoint x: 533, endPoint y: 246, distance: 274.8
copy div "Прочитай текст. Отметь верное утверждение в соответствии с текстом. Интересные …"
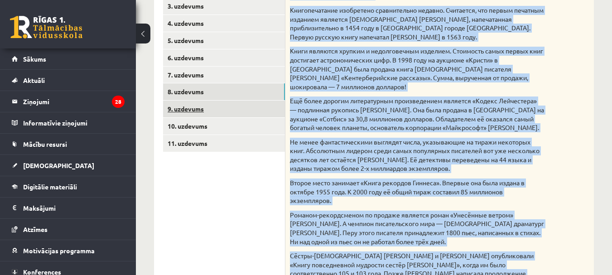
scroll to position [195, 0]
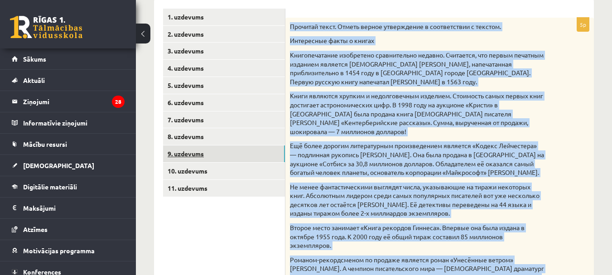
click at [192, 155] on link "9. uzdevums" at bounding box center [224, 153] width 122 height 17
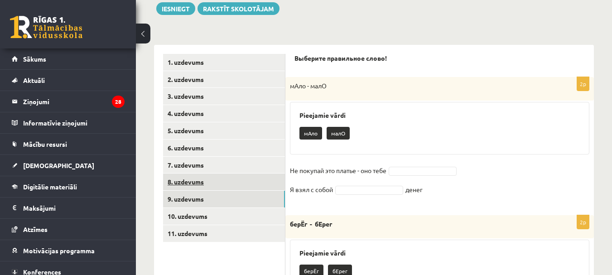
scroll to position [240, 0]
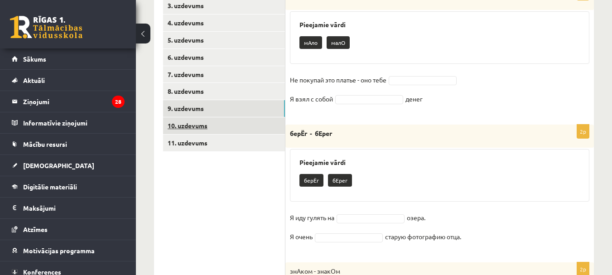
click at [195, 126] on link "10. uzdevums" at bounding box center [224, 125] width 122 height 17
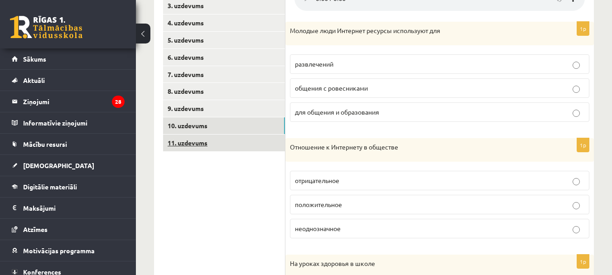
click at [188, 140] on link "11. uzdevums" at bounding box center [224, 143] width 122 height 17
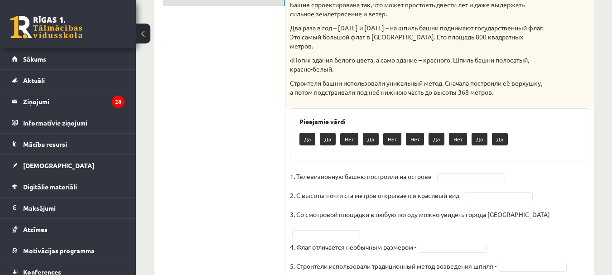
scroll to position [250, 0]
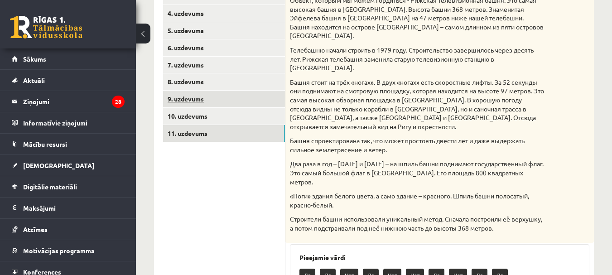
click at [198, 96] on link "9. uzdevums" at bounding box center [224, 99] width 122 height 17
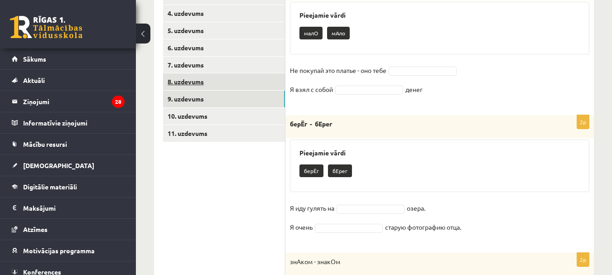
click at [187, 79] on link "8. uzdevums" at bounding box center [224, 81] width 122 height 17
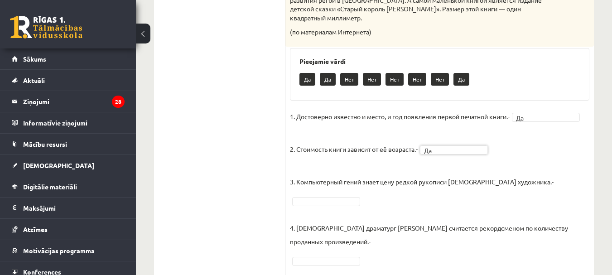
scroll to position [648, 0]
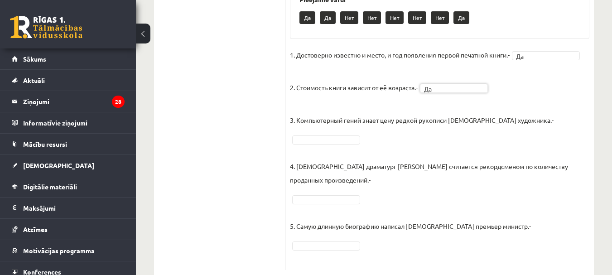
click at [316, 136] on fieldset "1. Достоверно известно и место, и год появления первой печатной книги.- Да ** 2…" at bounding box center [439, 156] width 299 height 217
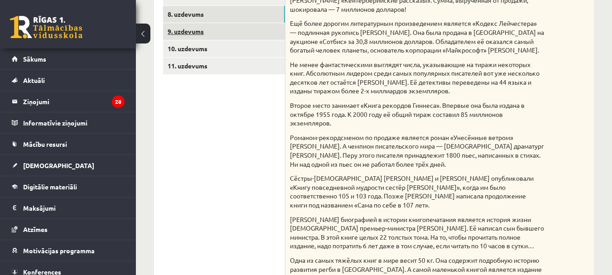
scroll to position [195, 0]
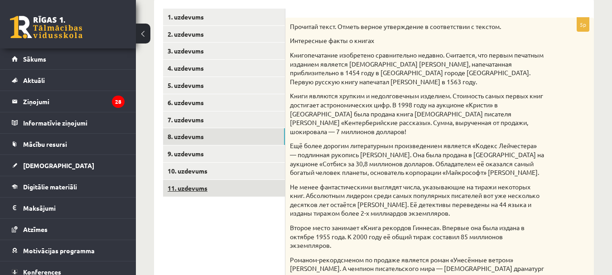
click at [192, 181] on link "11. uzdevums" at bounding box center [224, 188] width 122 height 17
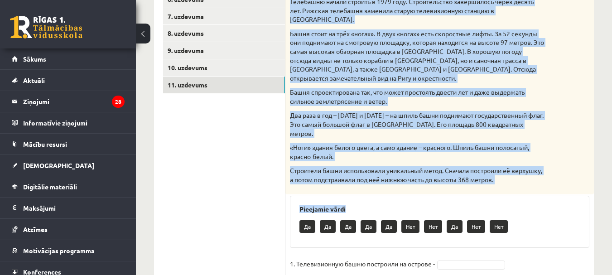
scroll to position [385, 0]
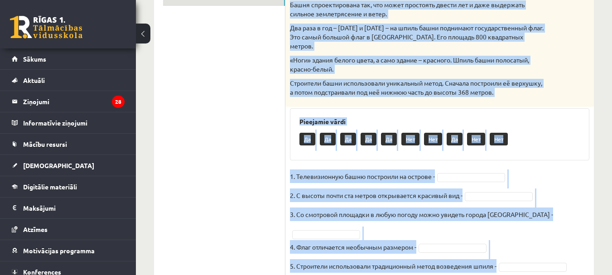
drag, startPoint x: 316, startPoint y: 36, endPoint x: 540, endPoint y: 257, distance: 314.6
click at [540, 257] on div "5p Прочитай текст. Отметь верное утверждение в соответствии с текстом. Телебашн…" at bounding box center [439, 50] width 308 height 483
copy div "Прочитай текст. Отметь верное утверждение в соответствии с текстом. Телебашня О…"
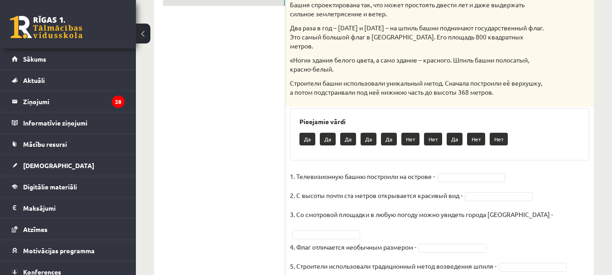
click at [277, 161] on ul "1. uzdevums 2. uzdevums 3. uzdevums 4. uzdevums 5. uzdevums 6. uzdevums 7. uzde…" at bounding box center [224, 50] width 122 height 465
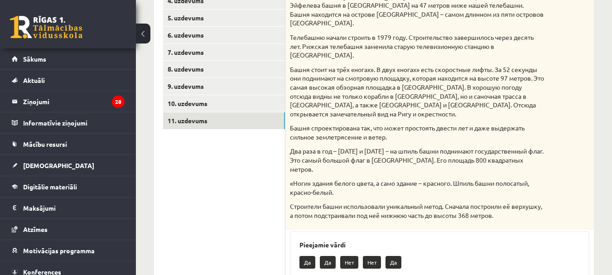
scroll to position [159, 0]
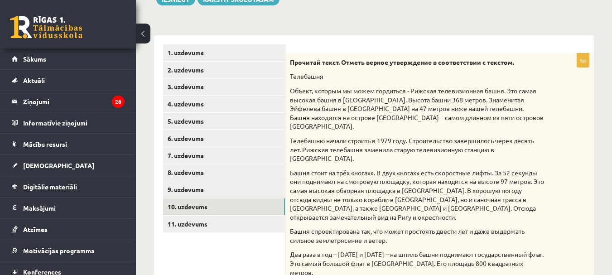
click at [193, 204] on link "10. uzdevums" at bounding box center [224, 206] width 122 height 17
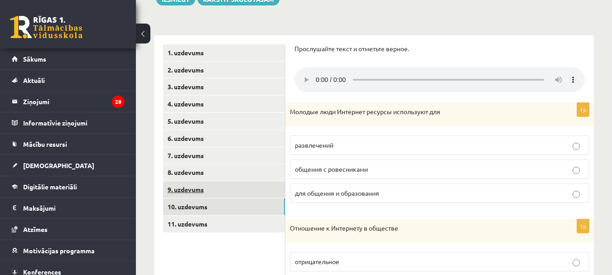
click at [180, 190] on link "9. uzdevums" at bounding box center [224, 189] width 122 height 17
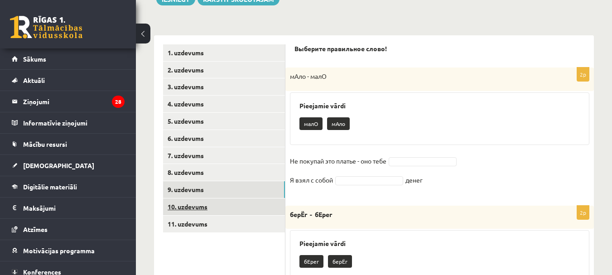
click at [179, 200] on link "10. uzdevums" at bounding box center [224, 206] width 122 height 17
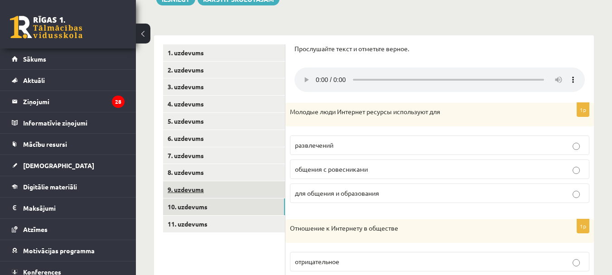
click at [189, 193] on link "9. uzdevums" at bounding box center [224, 189] width 122 height 17
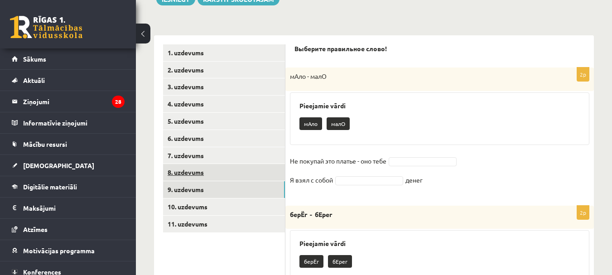
click at [193, 174] on link "8. uzdevums" at bounding box center [224, 172] width 122 height 17
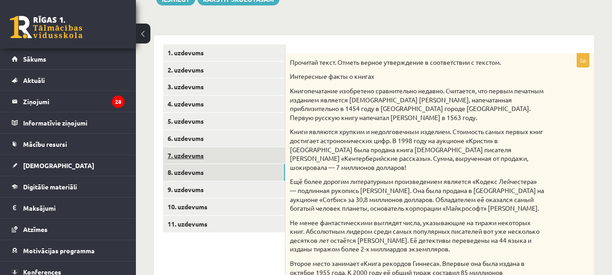
click at [192, 155] on link "7. uzdevums" at bounding box center [224, 155] width 122 height 17
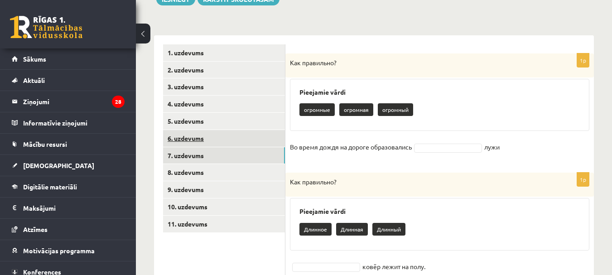
click at [187, 141] on link "6. uzdevums" at bounding box center [224, 138] width 122 height 17
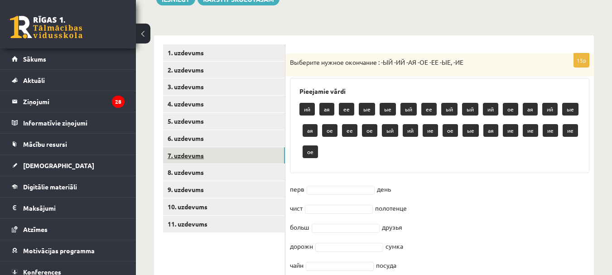
click at [190, 150] on link "7. uzdevums" at bounding box center [224, 155] width 122 height 17
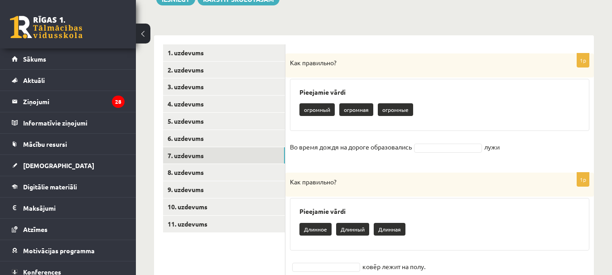
click at [365, 112] on p "огромная" at bounding box center [356, 109] width 34 height 13
drag, startPoint x: 371, startPoint y: 109, endPoint x: 344, endPoint y: 112, distance: 27.0
click at [339, 111] on div "огромный огромная огромные" at bounding box center [439, 110] width 280 height 21
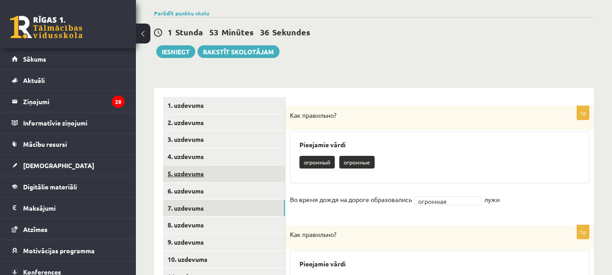
scroll to position [147, 0]
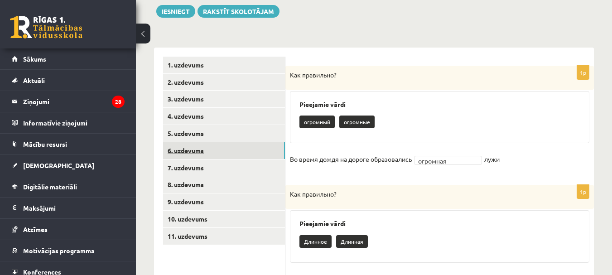
click at [191, 153] on link "6. uzdevums" at bounding box center [224, 150] width 122 height 17
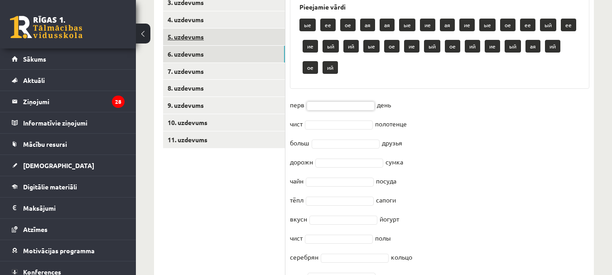
scroll to position [192, 0]
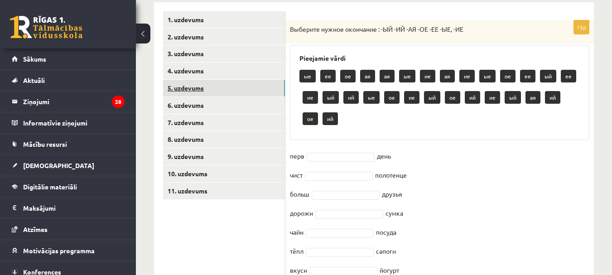
click at [189, 89] on link "5. uzdevums" at bounding box center [224, 88] width 122 height 17
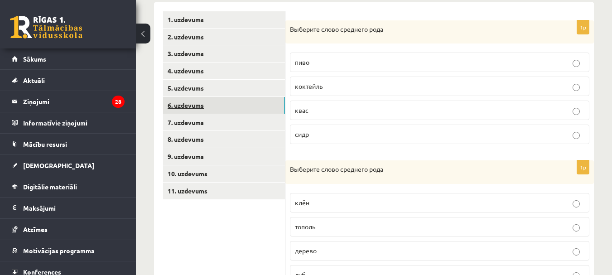
click at [196, 108] on link "6. uzdevums" at bounding box center [224, 105] width 122 height 17
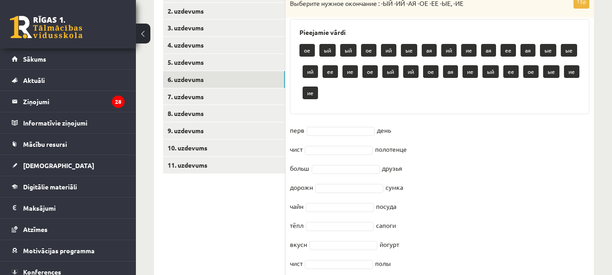
scroll to position [202, 0]
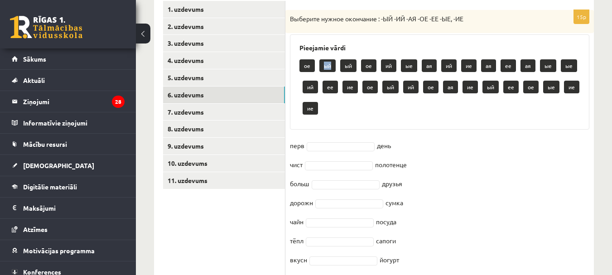
drag, startPoint x: 330, startPoint y: 67, endPoint x: 316, endPoint y: 67, distance: 14.0
click at [316, 67] on div "ое ый ый ое ий ые ая ий ие ая ее ая ые ые ий ее ие ое ый ий ое ая ие ый ее ое ы…" at bounding box center [439, 88] width 280 height 64
copy p "ый"
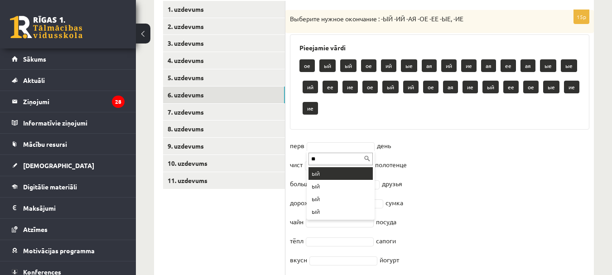
type input "**"
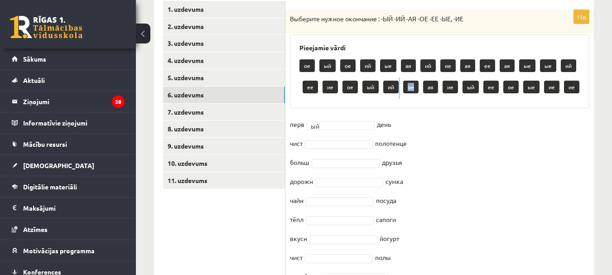
drag, startPoint x: 414, startPoint y: 87, endPoint x: 394, endPoint y: 86, distance: 20.4
click at [394, 86] on div "ое ый ое ий ые ая ий ие ая ее ая ые ые ий ее ие ое ый ий ое ая ие ый ее ое ые и…" at bounding box center [439, 77] width 280 height 43
copy div "ое"
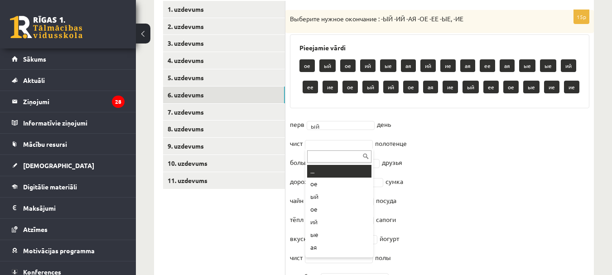
paste input "**"
type input "*"
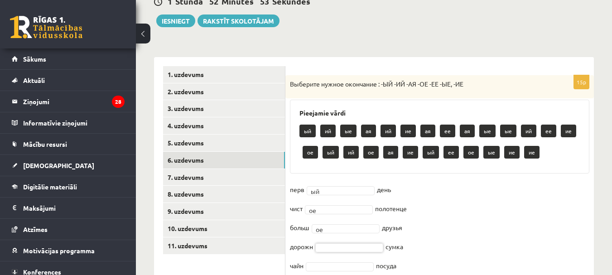
scroll to position [67, 0]
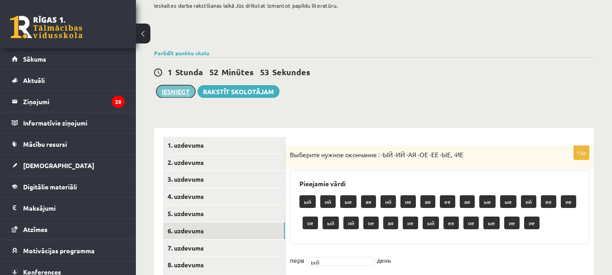
click at [182, 87] on button "Iesniegt" at bounding box center [175, 91] width 39 height 13
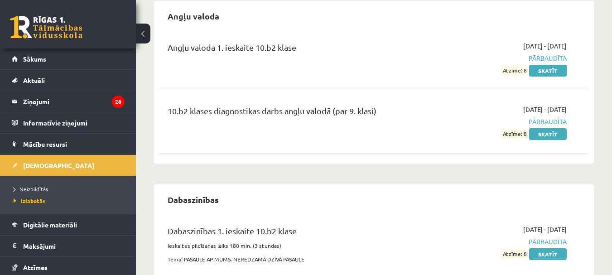
scroll to position [136, 0]
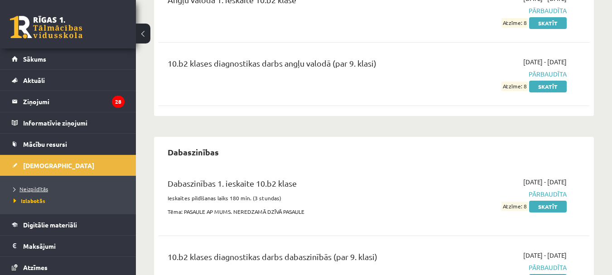
click at [32, 188] on span "Neizpildītās" at bounding box center [31, 188] width 34 height 7
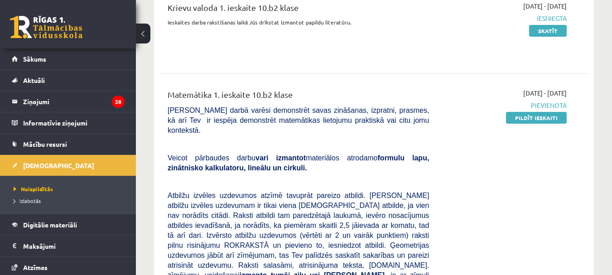
scroll to position [91, 0]
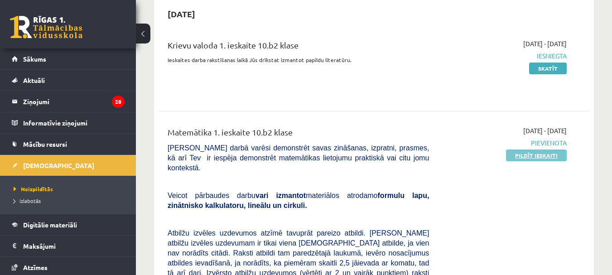
click at [528, 154] on link "Pildīt ieskaiti" at bounding box center [536, 155] width 61 height 12
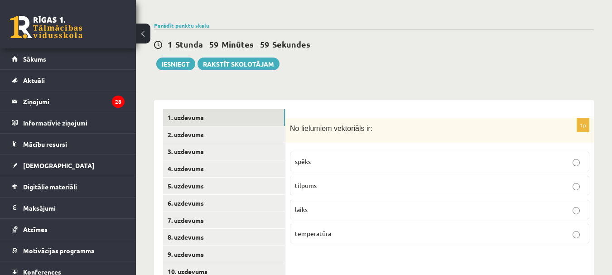
scroll to position [317, 0]
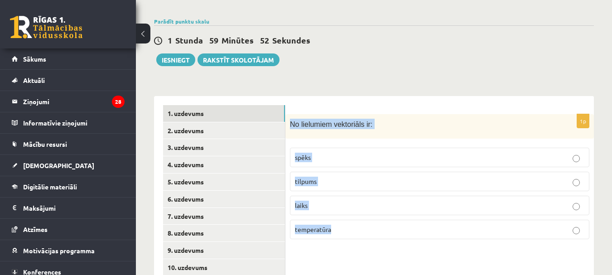
drag, startPoint x: 287, startPoint y: 112, endPoint x: 413, endPoint y: 224, distance: 168.1
click at [413, 224] on div "1p No lielumiem vektoriāls ir: spēks tilpums laiks temperatūra" at bounding box center [439, 180] width 308 height 133
copy div "No lielumiem vektoriāls ir: spēks tilpums laiks temperatūra"
click at [333, 153] on p "spēks" at bounding box center [439, 158] width 289 height 10
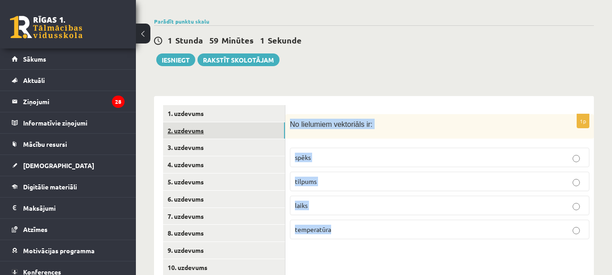
click at [237, 122] on link "2. uzdevums" at bounding box center [224, 130] width 122 height 17
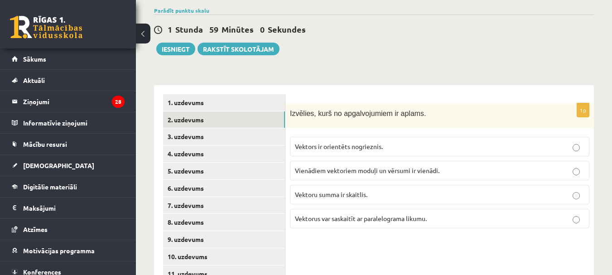
scroll to position [362, 0]
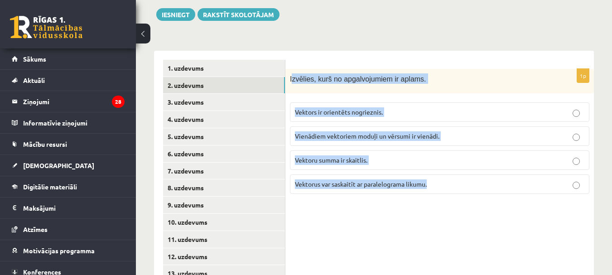
drag, startPoint x: 291, startPoint y: 69, endPoint x: 505, endPoint y: 189, distance: 245.4
click at [505, 189] on div "1p Izvēlies, kurš no apgalvojumiem ir aplams. Vektors ir orientēts nogrieznis. …" at bounding box center [439, 135] width 308 height 133
copy div "zvēlies, kurš no apgalvojumiem ir aplams. Vektors ir orientēts nogrieznis. Vien…"
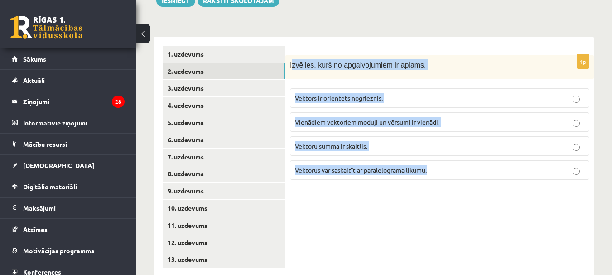
scroll to position [387, 0]
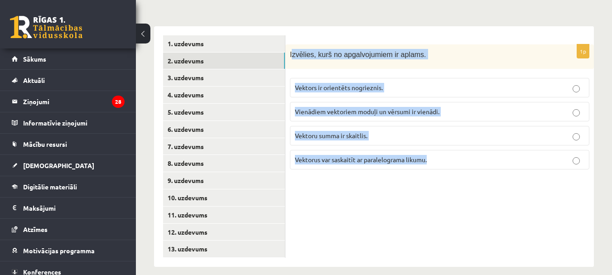
click at [383, 126] on label "Vektoru summa ir skaitlis." at bounding box center [439, 135] width 299 height 19
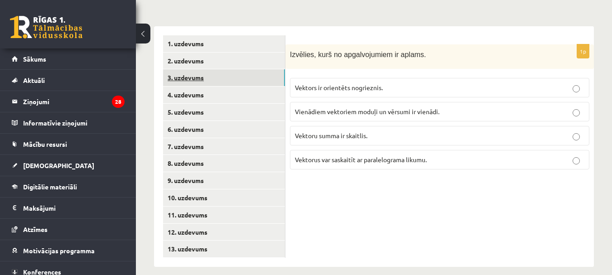
click at [237, 69] on link "3. uzdevums" at bounding box center [224, 77] width 122 height 17
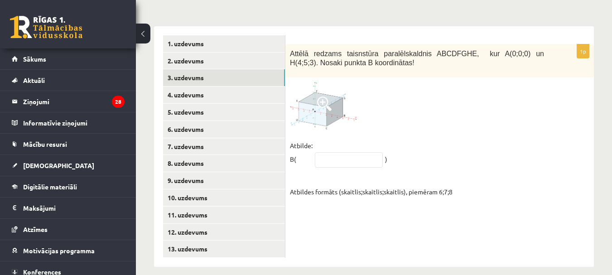
click at [319, 96] on span at bounding box center [324, 103] width 14 height 14
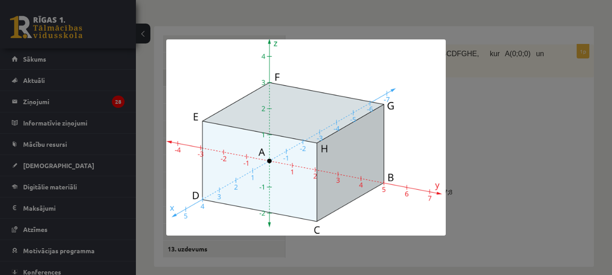
click at [523, 113] on div at bounding box center [306, 137] width 612 height 275
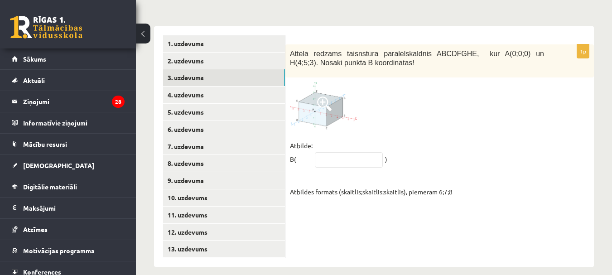
click at [323, 96] on span at bounding box center [324, 103] width 14 height 14
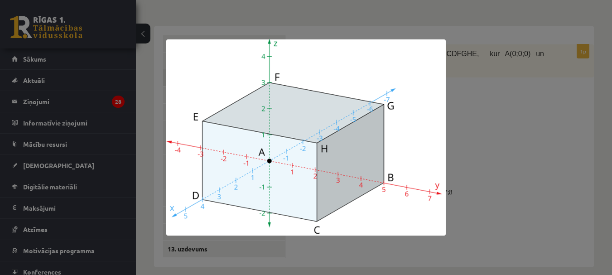
click at [508, 120] on div at bounding box center [306, 137] width 612 height 275
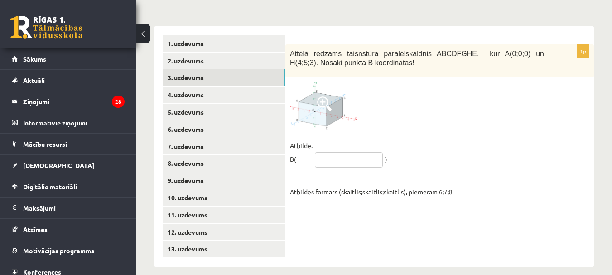
click at [343, 152] on input "text" at bounding box center [349, 159] width 68 height 15
type input "*****"
click at [191, 88] on link "4. uzdevums" at bounding box center [224, 95] width 122 height 17
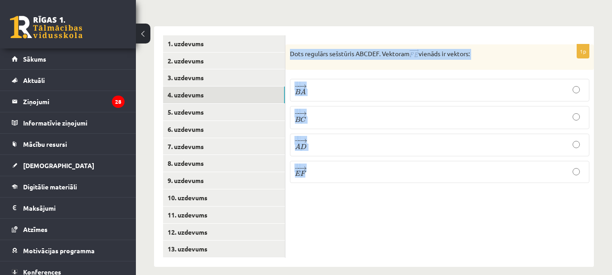
drag, startPoint x: 295, startPoint y: 41, endPoint x: 588, endPoint y: 168, distance: 319.1
click at [591, 169] on div "1p Dots regulārs sešstūris ABCDEF. Vektoram vienāds ir vektors: − − → B A B A →…" at bounding box center [439, 117] width 308 height 146
copy div "Dots regulārs sešstūris ABCDEF. Vektoram vienāds ir vektors: − − → B A B A → − …"
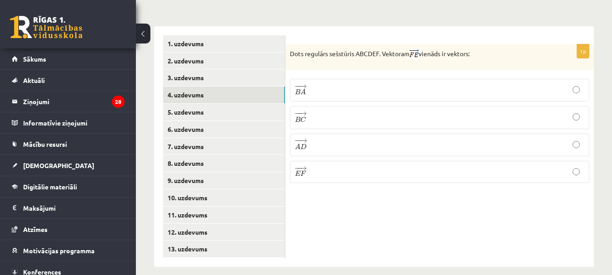
click at [379, 215] on div "1p Dots regulārs sešstūris ABCDEF. Vektoram vienāds ir vektors: − − → B A B A →…" at bounding box center [439, 146] width 308 height 241
click at [332, 139] on p "− − → A D A D →" at bounding box center [439, 145] width 289 height 13
click at [206, 104] on link "5. uzdevums" at bounding box center [224, 112] width 122 height 17
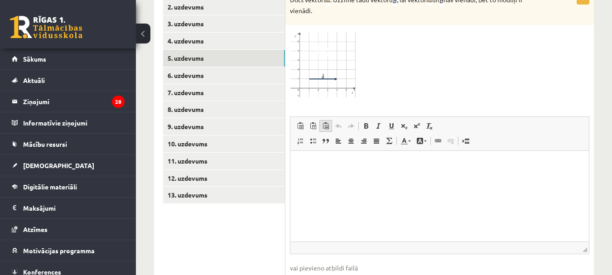
scroll to position [398, 0]
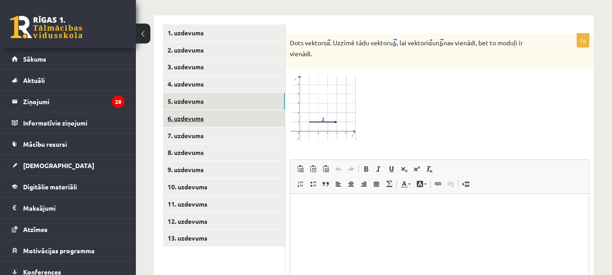
click at [241, 110] on link "6. uzdevums" at bounding box center [224, 118] width 122 height 17
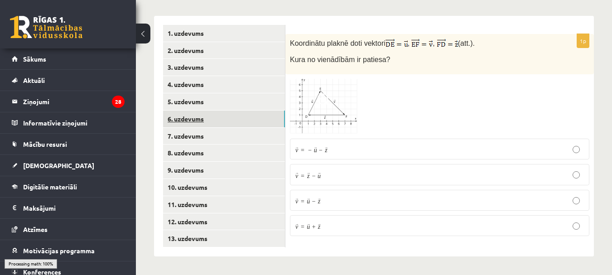
scroll to position [387, 0]
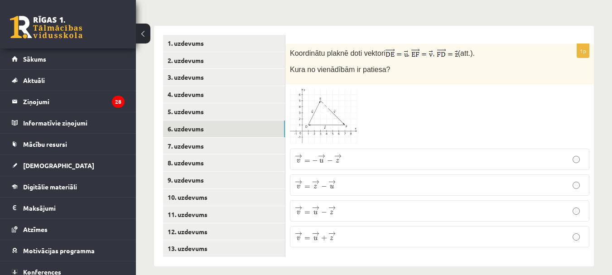
click at [345, 106] on img at bounding box center [324, 117] width 68 height 56
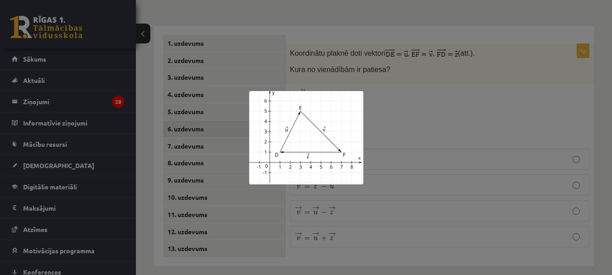
click at [419, 88] on div at bounding box center [306, 137] width 612 height 275
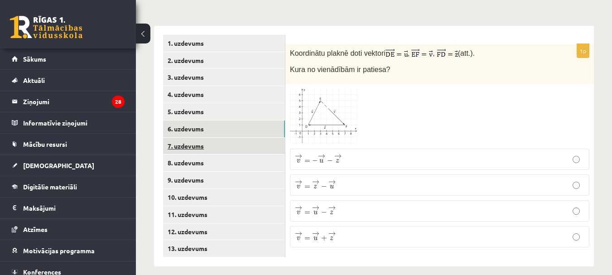
click at [203, 138] on link "7. uzdevums" at bounding box center [224, 146] width 122 height 17
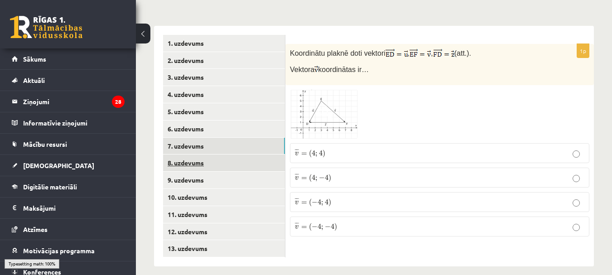
click at [193, 155] on link "8. uzdevums" at bounding box center [224, 162] width 122 height 17
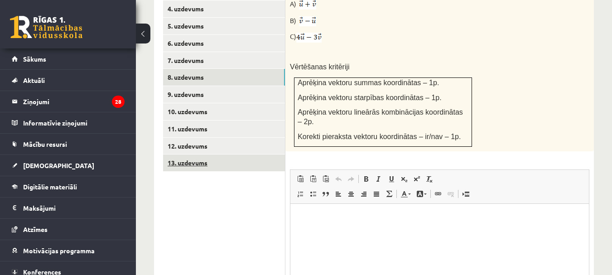
scroll to position [428, 0]
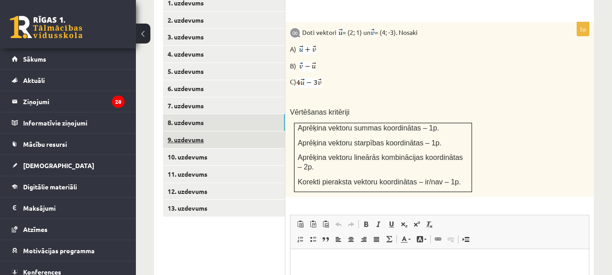
click at [191, 134] on link "9. uzdevums" at bounding box center [224, 139] width 122 height 17
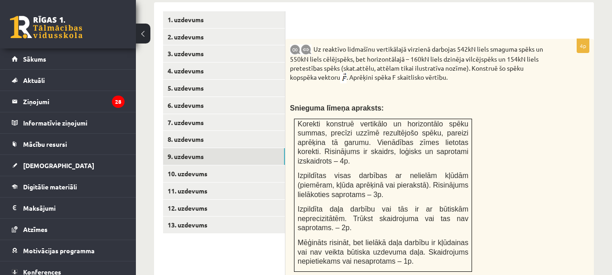
scroll to position [424, 0]
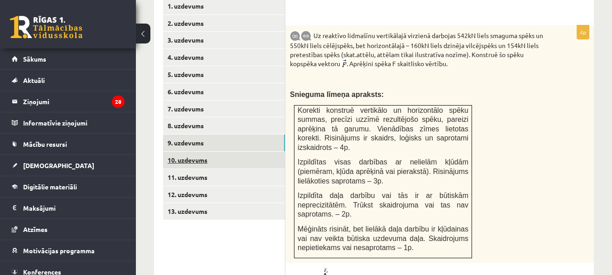
click at [207, 152] on link "10. uzdevums" at bounding box center [224, 160] width 122 height 17
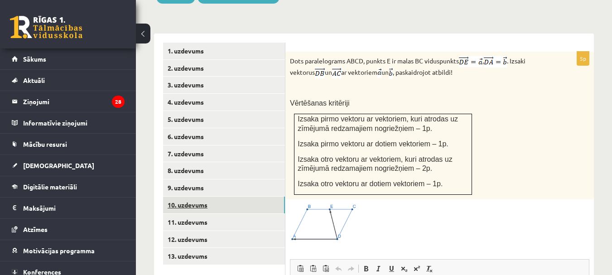
scroll to position [379, 0]
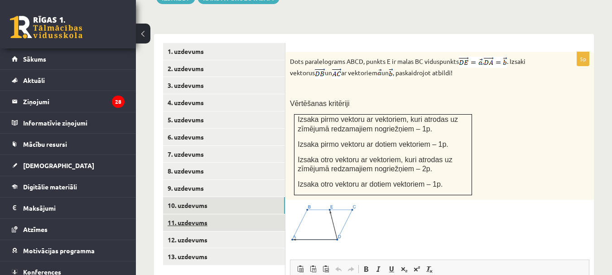
click at [194, 214] on link "11. uzdevums" at bounding box center [224, 222] width 122 height 17
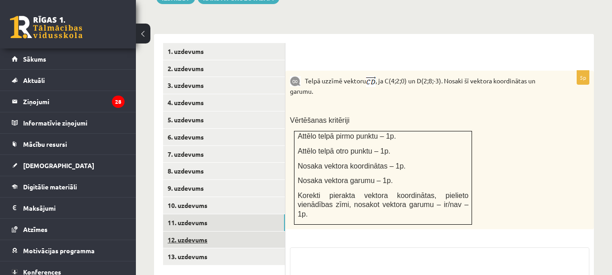
click at [189, 231] on link "12. uzdevums" at bounding box center [224, 239] width 122 height 17
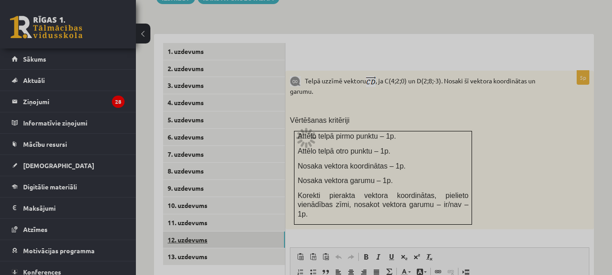
scroll to position [0, 0]
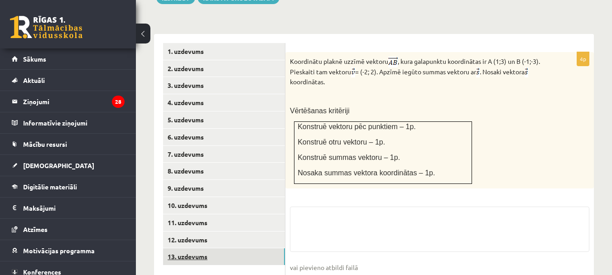
click at [192, 248] on link "13. uzdevums" at bounding box center [224, 256] width 122 height 17
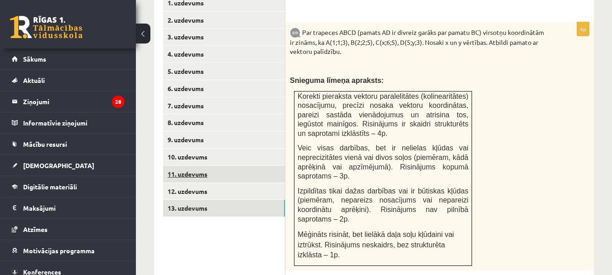
scroll to position [379, 0]
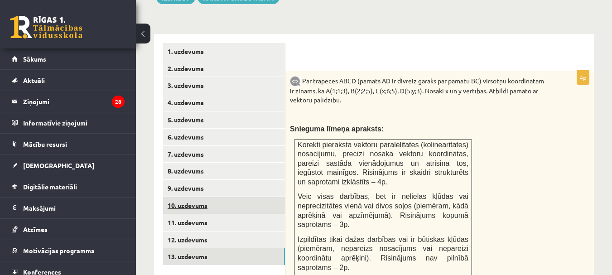
click at [201, 197] on link "10. uzdevums" at bounding box center [224, 205] width 122 height 17
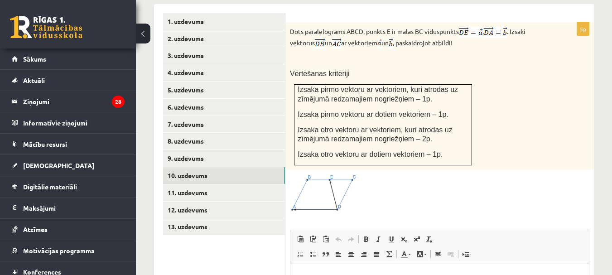
scroll to position [424, 0]
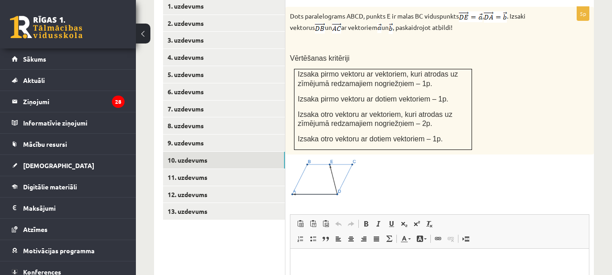
click at [332, 166] on img at bounding box center [324, 177] width 68 height 37
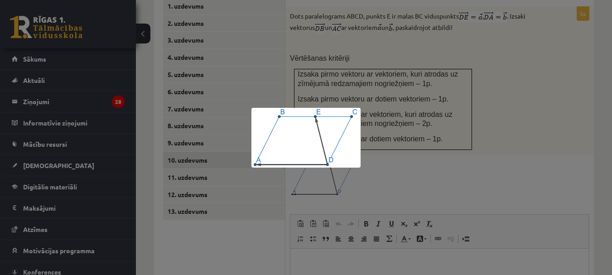
click at [415, 154] on div at bounding box center [306, 137] width 612 height 275
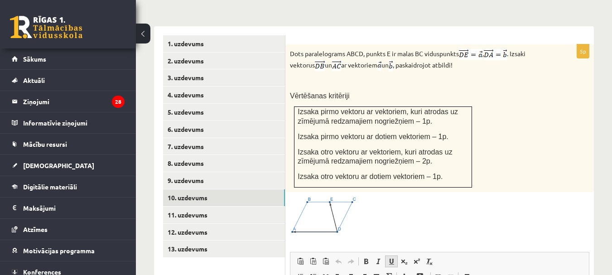
scroll to position [379, 0]
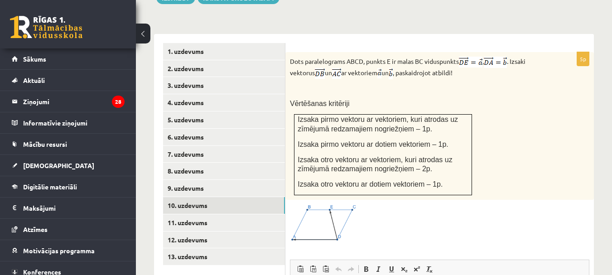
click at [338, 68] on img at bounding box center [336, 73] width 9 height 11
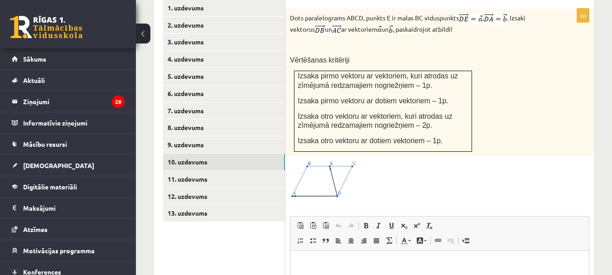
scroll to position [472, 0]
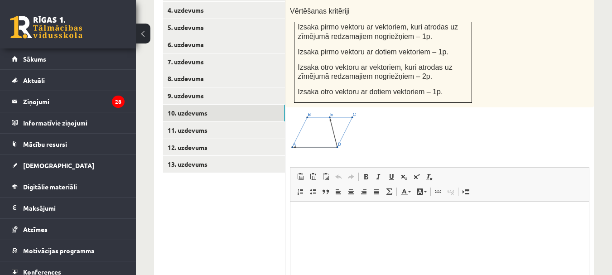
click at [385, 216] on p "Bagātinātā teksta redaktors, wiswyg-editor-user-answer-47433945918320" at bounding box center [439, 216] width 280 height 10
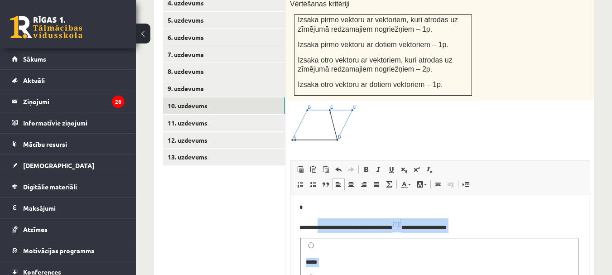
scroll to position [0, 0]
drag, startPoint x: 325, startPoint y: 262, endPoint x: 297, endPoint y: 221, distance: 49.9
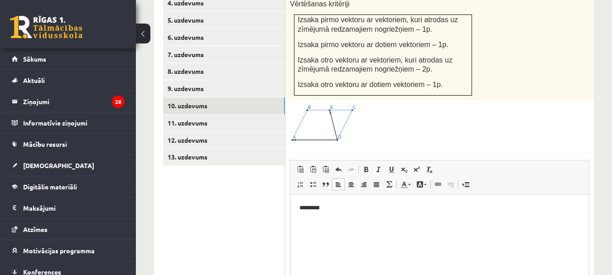
click at [312, 209] on p "* ******* *" at bounding box center [439, 208] width 280 height 10
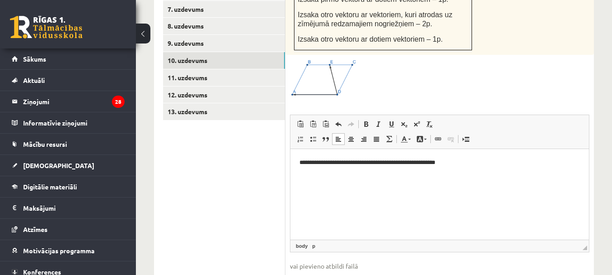
click at [410, 162] on p "**********" at bounding box center [439, 163] width 280 height 10
click at [466, 164] on p "**********" at bounding box center [439, 163] width 280 height 10
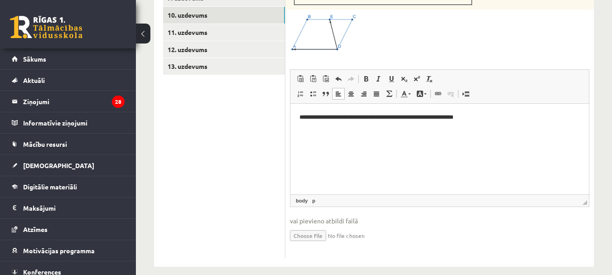
click at [485, 131] on html "**********" at bounding box center [439, 118] width 299 height 28
click at [496, 118] on p "**********" at bounding box center [439, 118] width 280 height 10
click at [373, 162] on html "**********" at bounding box center [439, 133] width 299 height 58
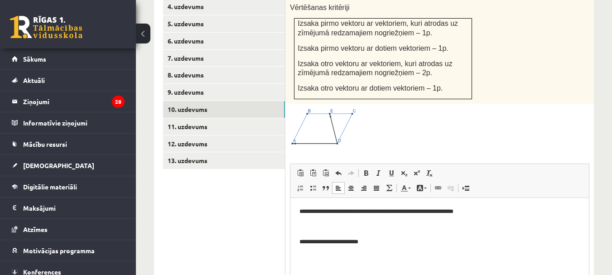
scroll to position [525, 0]
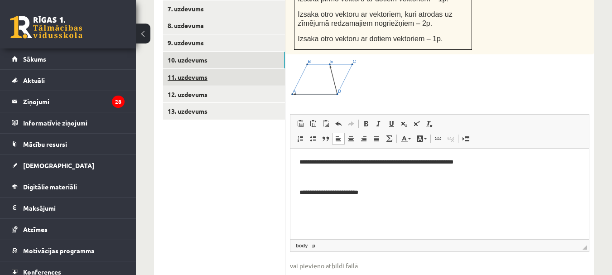
click at [177, 71] on link "11. uzdevums" at bounding box center [224, 77] width 122 height 17
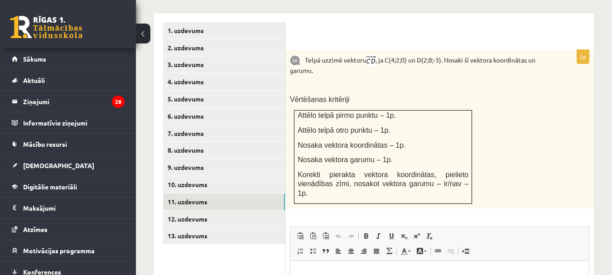
scroll to position [389, 0]
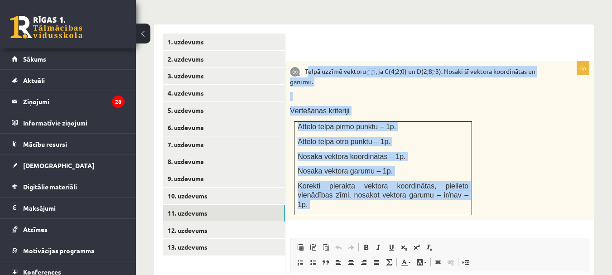
drag, startPoint x: 306, startPoint y: 61, endPoint x: 347, endPoint y: 125, distance: 75.5
click at [485, 217] on div "5p Telpā uzzīmē vektoru , ja C(4;2;0) un D(2;8;-3). Nosaki šī vektora koordināt…" at bounding box center [439, 243] width 308 height 365
click at [301, 70] on p "Telpā uzzīmē vektoru , ja C(4;2;0) un D(2;8;-3). Nosaki šī vektora koordinātas …" at bounding box center [417, 76] width 254 height 21
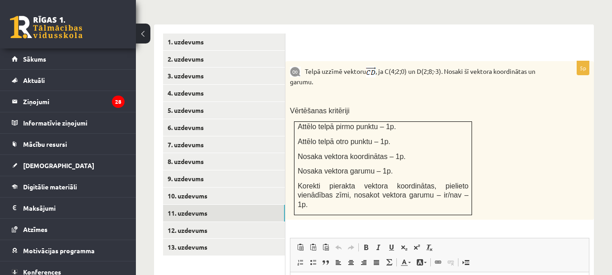
click at [302, 67] on span at bounding box center [297, 71] width 15 height 8
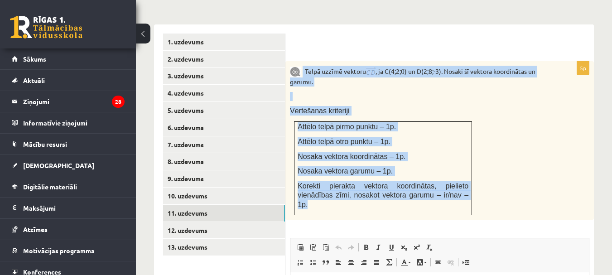
drag, startPoint x: 302, startPoint y: 61, endPoint x: 466, endPoint y: 192, distance: 209.2
click at [466, 192] on div "Telpā uzzīmē vektoru , ja C(4;2;0) un D(2;8;-3). Nosaki šī vektora koordinātas …" at bounding box center [439, 140] width 308 height 159
copy div "Telpā uzzīmē vektoru , ja C(4;2;0) un D(2;8;-3). Nosaki šī vektora koordinātas …"
click at [345, 45] on form "5p Telpā uzzīmē vektoru , ja C(4;2;0) un D(2;8;-3). Nosaki šī vektora koordināt…" at bounding box center [439, 230] width 290 height 393
click at [302, 138] on span "Attēlo telpā otro punktu – 1p." at bounding box center [344, 142] width 93 height 8
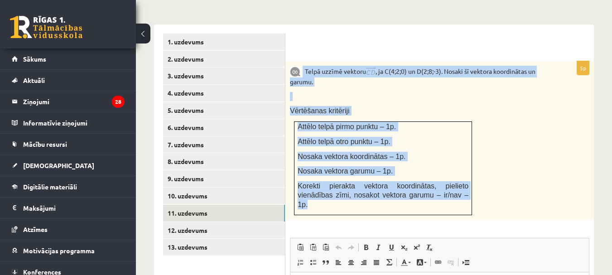
click at [369, 106] on p "Vērtēšanas kritēriji" at bounding box center [417, 111] width 254 height 10
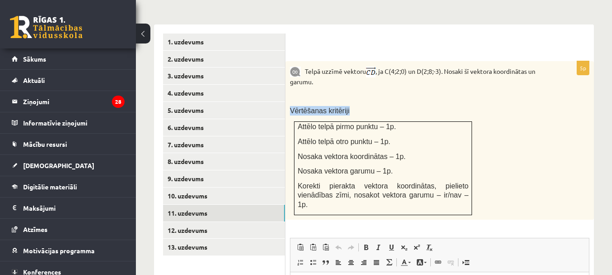
click at [369, 106] on p "Vērtēšanas kritēriji" at bounding box center [417, 111] width 254 height 10
click at [374, 92] on div "Telpā uzzīmē vektoru , ja C(4;2;0) un D(2;8;-3). Nosaki šī vektora koordinātas …" at bounding box center [439, 140] width 308 height 159
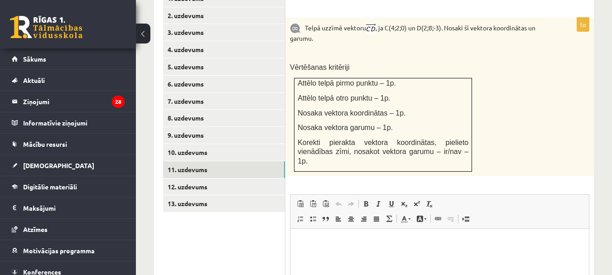
scroll to position [479, 0]
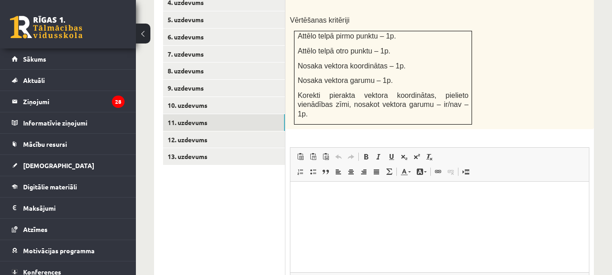
click at [355, 206] on html at bounding box center [439, 195] width 299 height 28
click at [355, 205] on html at bounding box center [439, 195] width 299 height 28
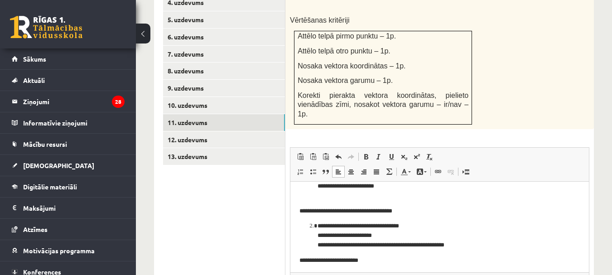
scroll to position [49, 0]
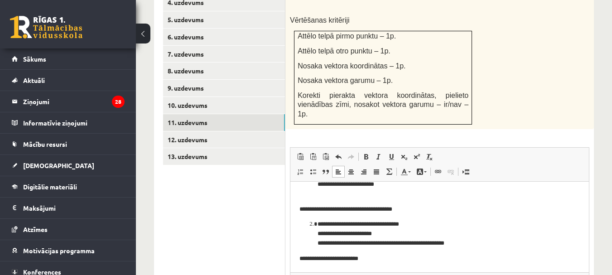
click at [318, 258] on p "**********" at bounding box center [436, 259] width 274 height 10
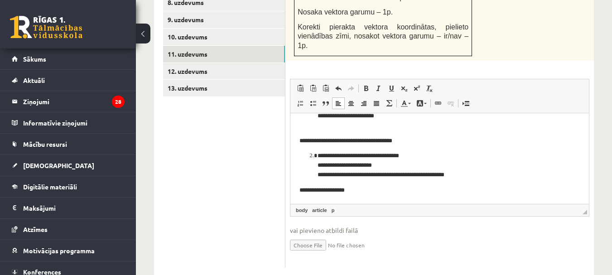
click at [353, 164] on p "**********" at bounding box center [436, 165] width 237 height 28
click at [352, 165] on p "**********" at bounding box center [436, 165] width 237 height 28
click at [354, 165] on p "**********" at bounding box center [436, 165] width 237 height 28
click at [429, 85] on span at bounding box center [429, 88] width 7 height 7
click at [416, 85] on span at bounding box center [416, 88] width 7 height 7
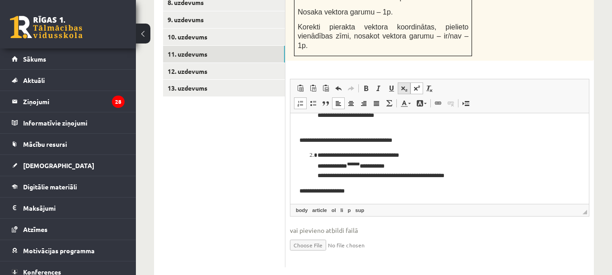
click at [406, 85] on span at bounding box center [403, 88] width 7 height 7
click at [405, 85] on span at bounding box center [403, 88] width 7 height 7
click at [414, 85] on span at bounding box center [416, 88] width 7 height 7
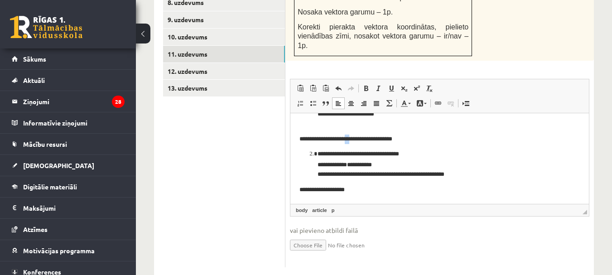
drag, startPoint x: 354, startPoint y: 139, endPoint x: 358, endPoint y: 138, distance: 4.6
click at [358, 138] on p "**********" at bounding box center [436, 139] width 274 height 10
click at [392, 85] on span at bounding box center [391, 88] width 7 height 7
click at [405, 85] on span at bounding box center [403, 88] width 7 height 7
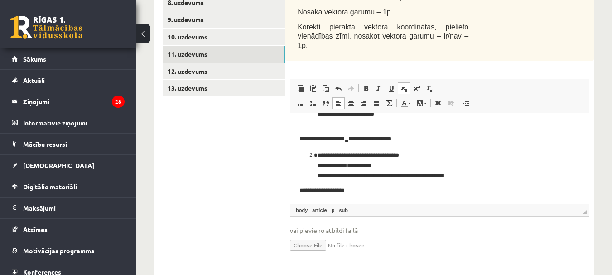
click at [405, 85] on span at bounding box center [403, 88] width 7 height 7
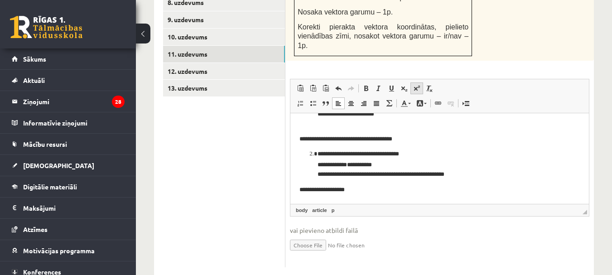
click at [419, 85] on span at bounding box center [416, 88] width 7 height 7
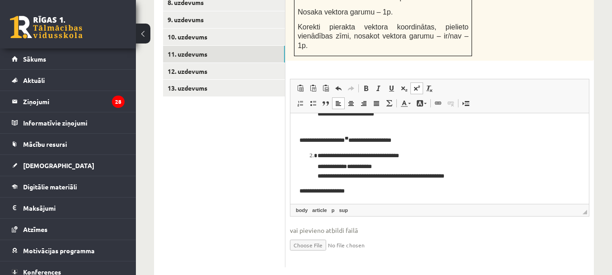
click at [419, 85] on span at bounding box center [416, 88] width 7 height 7
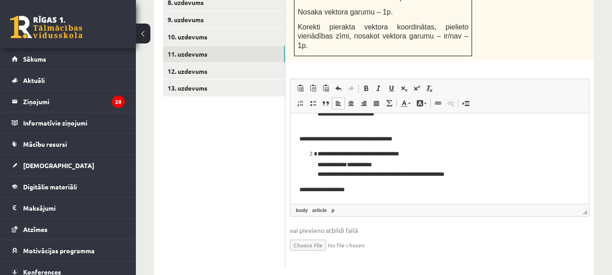
click at [433, 129] on article "**********" at bounding box center [439, 133] width 280 height 123
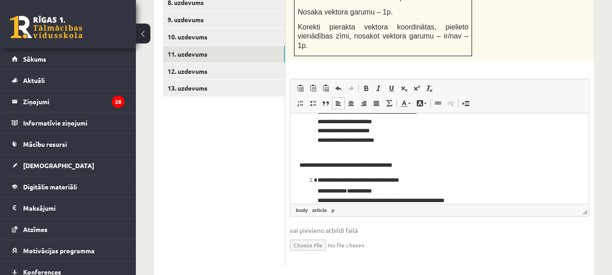
scroll to position [0, 0]
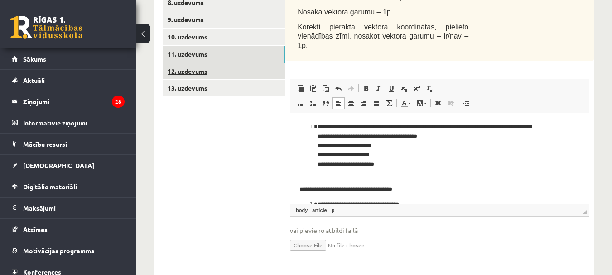
click at [205, 63] on link "12. uzdevums" at bounding box center [224, 71] width 122 height 17
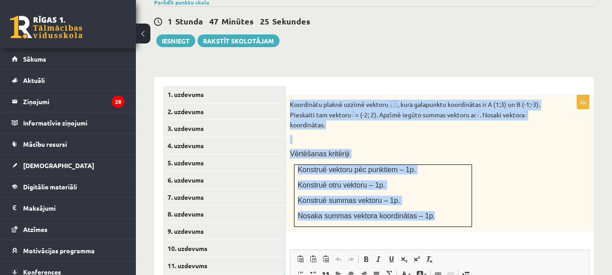
drag, startPoint x: 292, startPoint y: 94, endPoint x: 461, endPoint y: 213, distance: 206.7
click at [461, 213] on div "Koordinātu plaknē uzzīmē vektoru , kura galapunktu koordinātas ir A (1;3) un B …" at bounding box center [439, 163] width 308 height 136
copy div "Koordinātu plaknē uzzīmē vektoru , kura galapunktu koordinātas ir A (1;3) un B …"
click at [474, 148] on div "Koordinātu plaknē uzzīmē vektoru , kura galapunktu koordinātas ir A (1;3) un B …" at bounding box center [439, 163] width 308 height 136
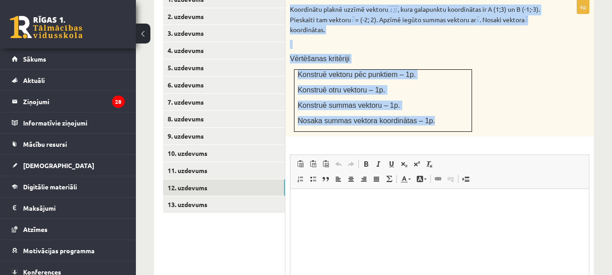
scroll to position [517, 0]
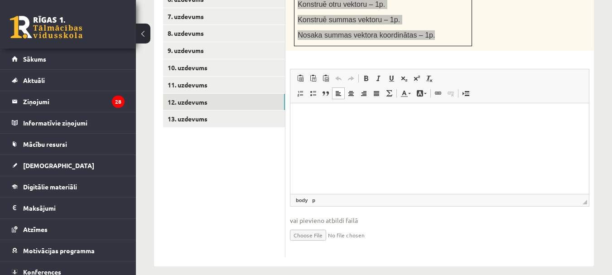
click at [425, 131] on html at bounding box center [439, 117] width 299 height 28
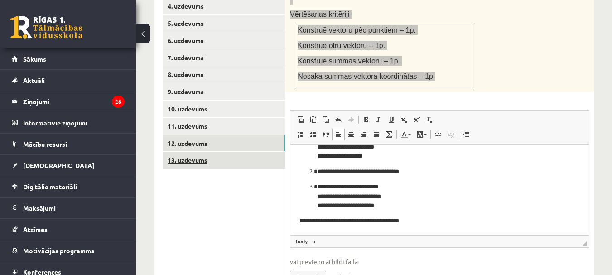
scroll to position [426, 0]
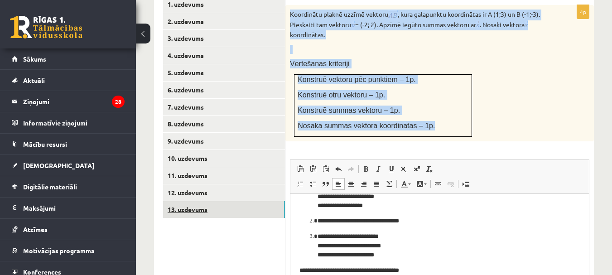
click at [199, 202] on link "13. uzdevums" at bounding box center [224, 209] width 122 height 17
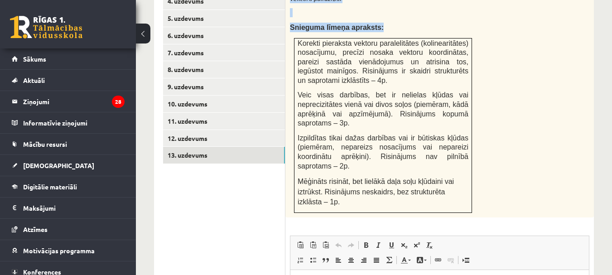
scroll to position [472, 0]
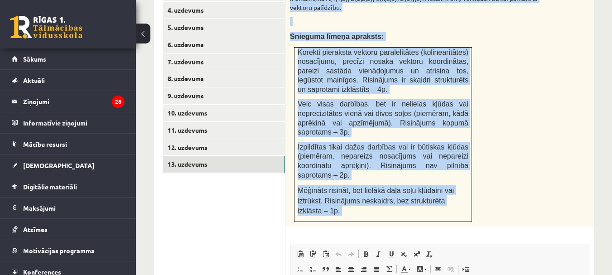
drag, startPoint x: 303, startPoint y: 115, endPoint x: 494, endPoint y: 215, distance: 215.6
click at [494, 215] on div "4p Par trapeces ABCD (pamats AD ir divreiz garāks par pamatu BC) virsotņu koord…" at bounding box center [439, 205] width 308 height 455
copy div "Lor ipsumdol SITA (consec AD el seddoei tempor inc utlabo ET) dolorema aliquaen…"
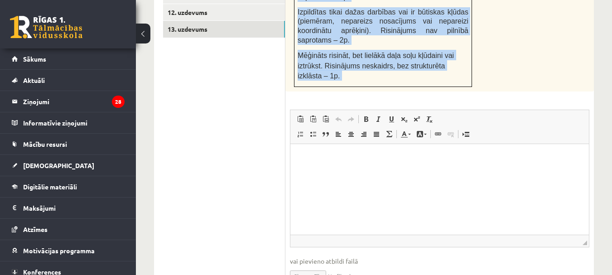
scroll to position [607, 0]
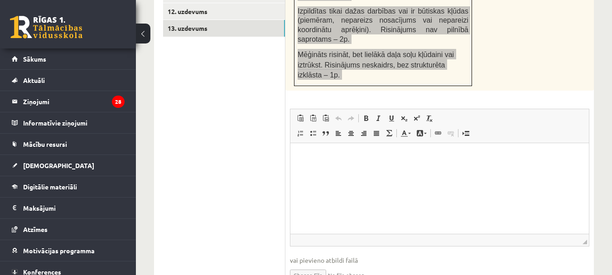
click at [366, 162] on html at bounding box center [439, 157] width 299 height 28
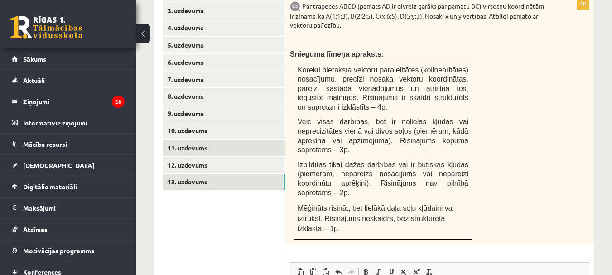
scroll to position [426, 0]
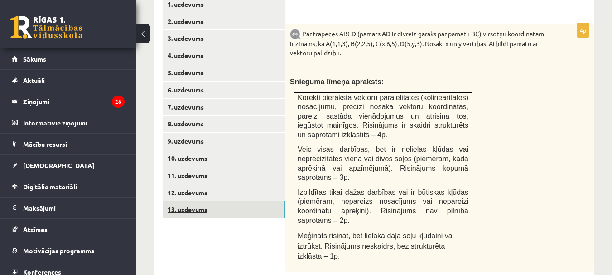
click at [198, 201] on link "13. uzdevums" at bounding box center [224, 209] width 122 height 17
click at [190, 185] on link "12. uzdevums" at bounding box center [224, 192] width 122 height 17
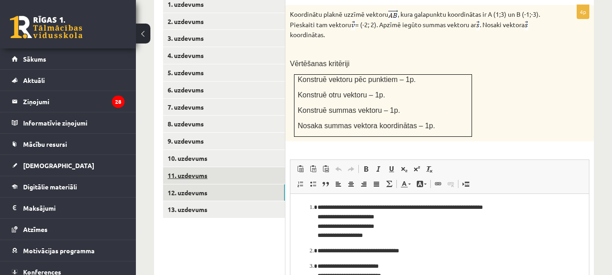
scroll to position [0, 0]
click at [193, 169] on link "11. uzdevums" at bounding box center [224, 175] width 122 height 17
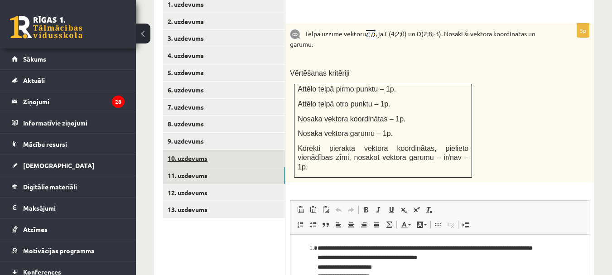
click at [188, 150] on link "10. uzdevums" at bounding box center [224, 158] width 122 height 17
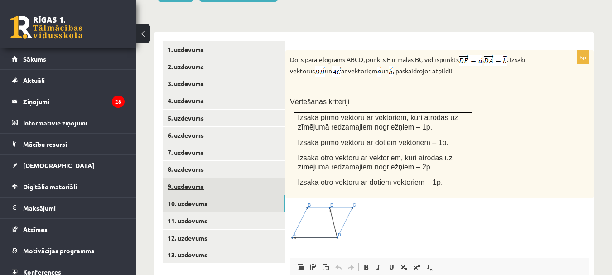
click at [188, 178] on link "9. uzdevums" at bounding box center [224, 186] width 122 height 17
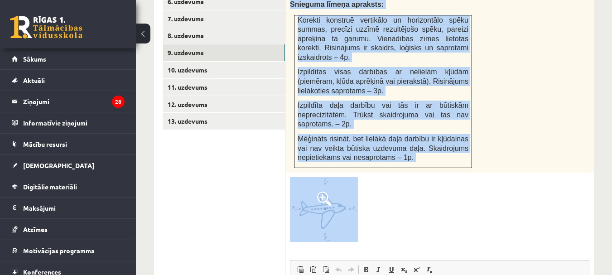
scroll to position [515, 0]
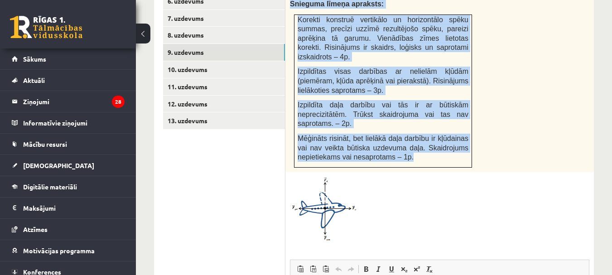
drag, startPoint x: 313, startPoint y: 69, endPoint x: 467, endPoint y: 145, distance: 171.4
click at [467, 145] on div "Uz reaktīvo lidmašīnu vertikālajā virzienā darbojas 542kN liels smaguma spēks u…" at bounding box center [439, 53] width 308 height 237
copy div "Lo ipsumdol sitametco adipiscinge seddoeiu temporin 767uT labor etdolor magna a…"
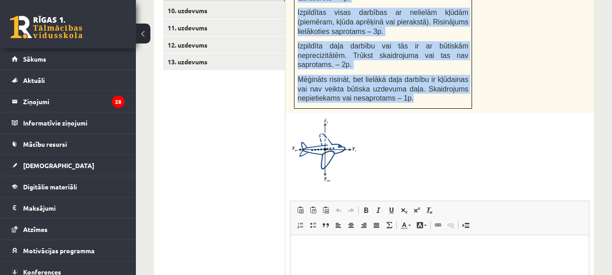
scroll to position [651, 0]
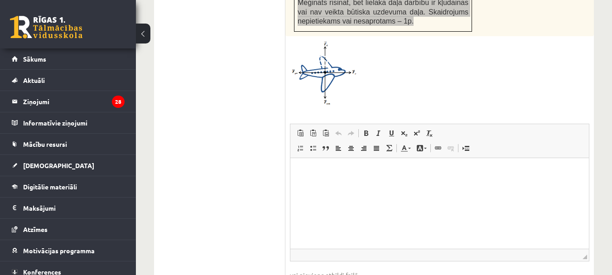
click at [376, 186] on html at bounding box center [439, 172] width 299 height 28
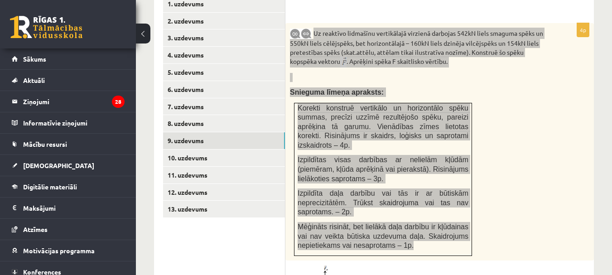
scroll to position [379, 0]
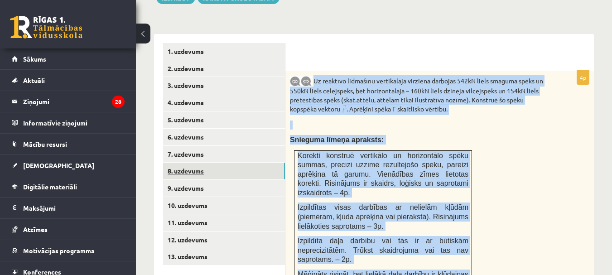
click at [198, 163] on link "8. uzdevums" at bounding box center [224, 171] width 122 height 17
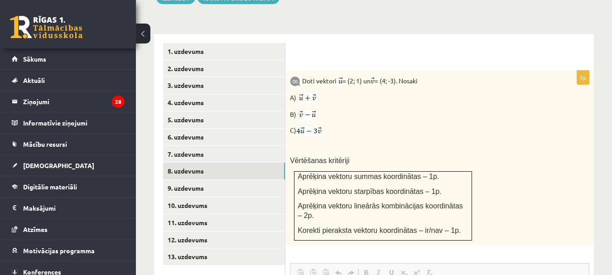
scroll to position [0, 0]
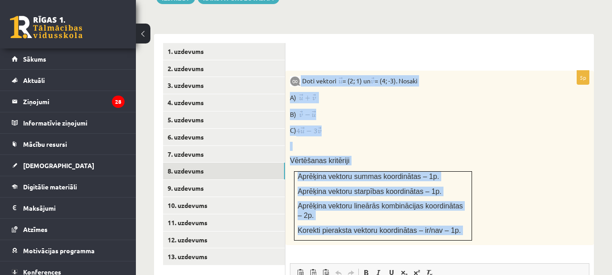
drag, startPoint x: 301, startPoint y: 71, endPoint x: 456, endPoint y: 230, distance: 222.0
click at [456, 228] on div "5p Doti vektori = (2; 1) un = (4; -3). Nosaki A) B) C) Vērtēšanas kritēriji Apr…" at bounding box center [439, 261] width 308 height 381
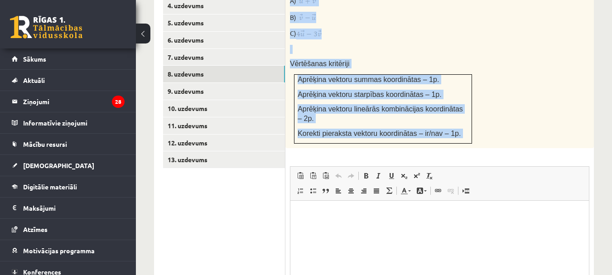
scroll to position [560, 0]
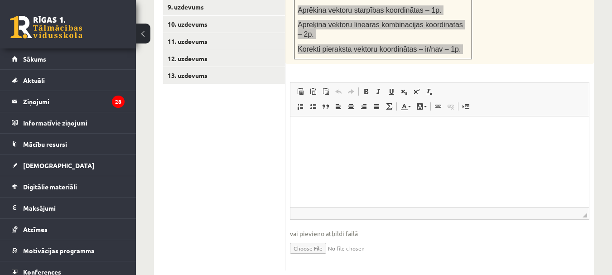
click at [347, 144] on html at bounding box center [439, 130] width 299 height 28
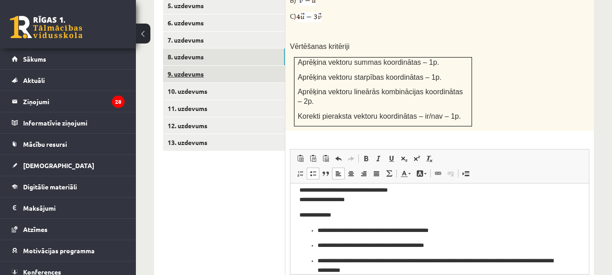
scroll to position [424, 0]
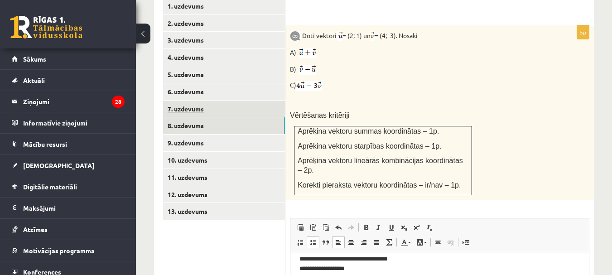
click at [196, 102] on link "7. uzdevums" at bounding box center [224, 109] width 122 height 17
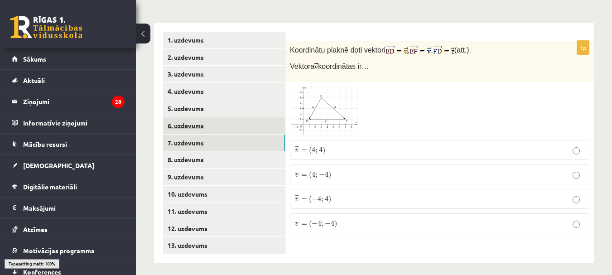
scroll to position [387, 0]
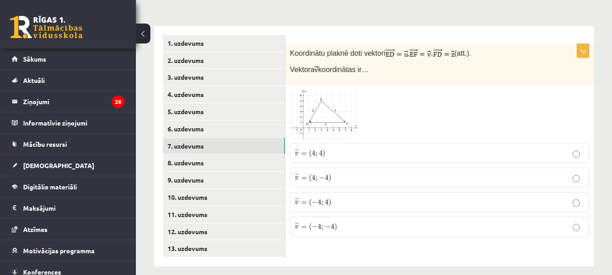
click at [333, 103] on img at bounding box center [324, 114] width 68 height 49
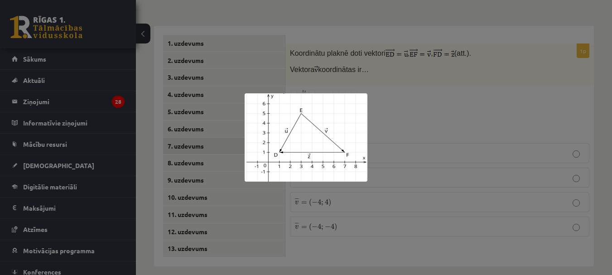
click at [401, 119] on div at bounding box center [306, 137] width 612 height 275
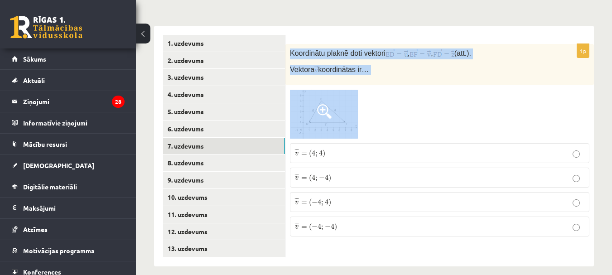
drag, startPoint x: 287, startPoint y: 42, endPoint x: 383, endPoint y: 92, distance: 108.0
click at [383, 92] on div "1p Koordinātu plaknē doti vektori , , (att.). Vektora koordinātas ir… ¯ ¯ ¯ v =…" at bounding box center [439, 144] width 308 height 200
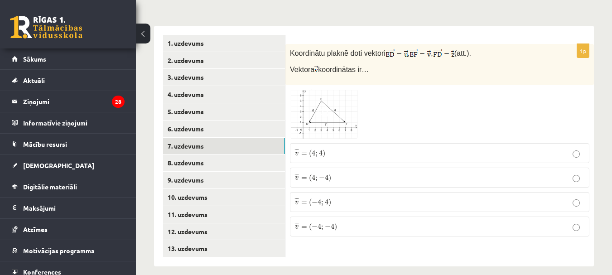
click at [403, 109] on div at bounding box center [439, 114] width 299 height 49
click at [328, 104] on span at bounding box center [324, 111] width 14 height 14
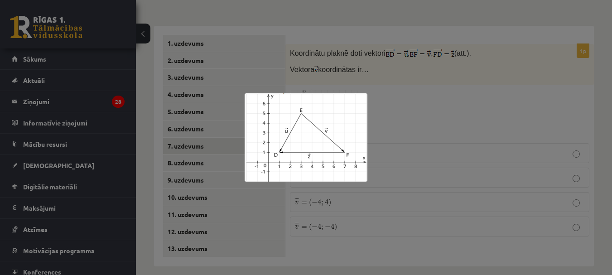
click at [340, 109] on img at bounding box center [306, 137] width 123 height 88
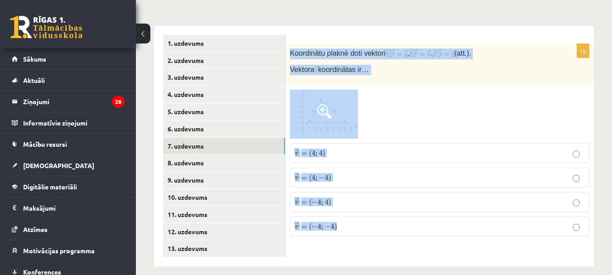
drag, startPoint x: 290, startPoint y: 45, endPoint x: 424, endPoint y: 223, distance: 223.2
click at [424, 223] on div "1p Koordinātu plaknē doti vektori , , (att.). Vektora koordinātas ir… ¯ ¯ ¯ v =…" at bounding box center [439, 144] width 308 height 200
copy div "Koordinātu plaknē doti vektori , , (att.). Vektora koordinātas ir… ¯ ¯ ¯ v = ( …"
click at [387, 90] on div at bounding box center [439, 114] width 299 height 49
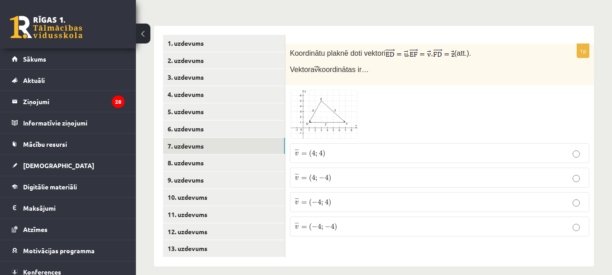
click at [337, 101] on img at bounding box center [324, 114] width 68 height 49
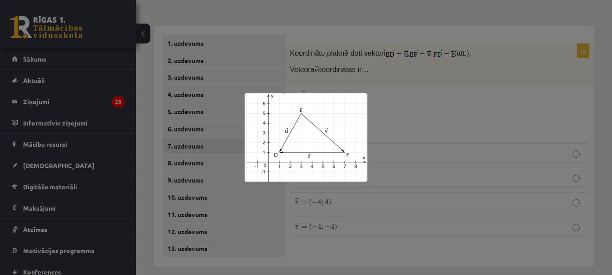
drag, startPoint x: 379, startPoint y: 100, endPoint x: 372, endPoint y: 99, distance: 6.9
click at [376, 100] on div at bounding box center [306, 137] width 612 height 275
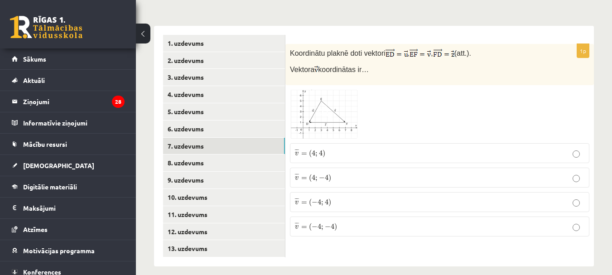
click at [320, 110] on img at bounding box center [324, 114] width 68 height 49
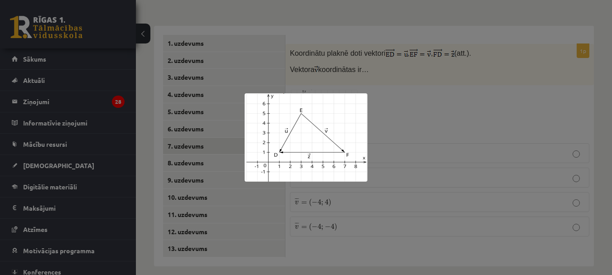
drag, startPoint x: 356, startPoint y: 101, endPoint x: 361, endPoint y: 102, distance: 4.7
click at [340, 145] on img at bounding box center [306, 137] width 123 height 88
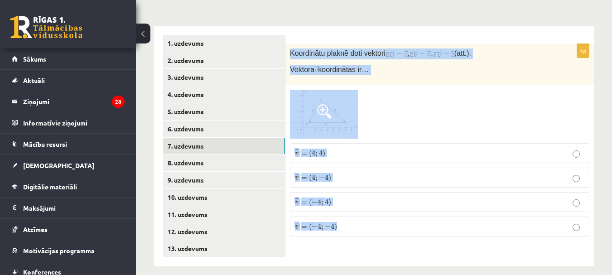
drag, startPoint x: 290, startPoint y: 44, endPoint x: 420, endPoint y: 223, distance: 221.1
click at [420, 223] on div "1p Koordinātu plaknē doti vektori , , (att.). Vektora koordinātas ir… ¯ ¯ ¯ v =…" at bounding box center [439, 144] width 308 height 200
copy div "Koordinātu plaknē doti vektori , , (att.). Vektora koordinātas ir… ¯ ¯ ¯ v = ( …"
click at [357, 168] on label "¯ ¯ ¯ v = ( 4 ; − 4 ) v ¯ = ( 4 ; − 4 )" at bounding box center [439, 178] width 299 height 20
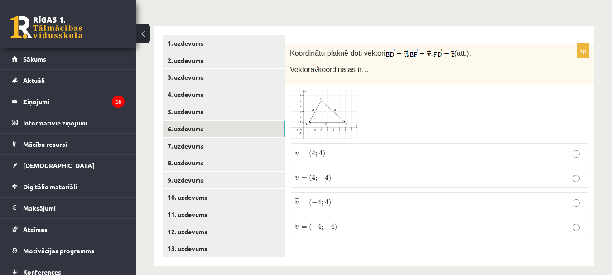
click at [197, 120] on link "6. uzdevums" at bounding box center [224, 128] width 122 height 17
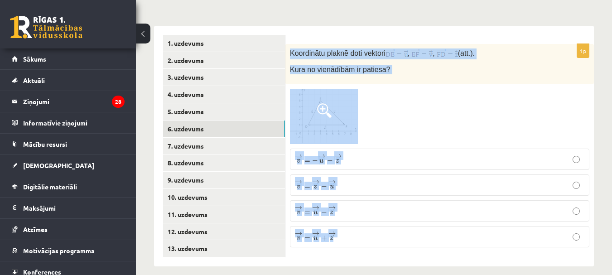
drag, startPoint x: 288, startPoint y: 46, endPoint x: 536, endPoint y: 241, distance: 315.8
click at [540, 243] on div "1p Koordinātu plaknē doti vektori , , (att.). Kura no vienādībām ir patiesa? → …" at bounding box center [439, 149] width 308 height 211
copy div "Koordinātu plaknē doti vektori , , (att.). Kura no vienādībām ir patiesa? → v =…"
click at [400, 77] on div "1p Koordinātu plaknē doti vektori , , (att.). Kura no vienādībām ir patiesa? → …" at bounding box center [439, 149] width 308 height 211
drag, startPoint x: 288, startPoint y: 43, endPoint x: 453, endPoint y: 227, distance: 246.7
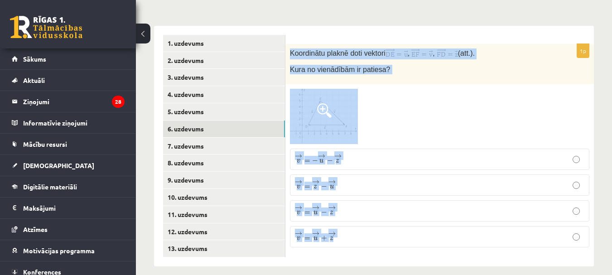
click at [461, 229] on div "1p Koordinātu plaknē doti vektori , , (att.). Kura no vienādībām ir patiesa? → …" at bounding box center [439, 149] width 308 height 211
click at [361, 89] on div at bounding box center [439, 117] width 299 height 56
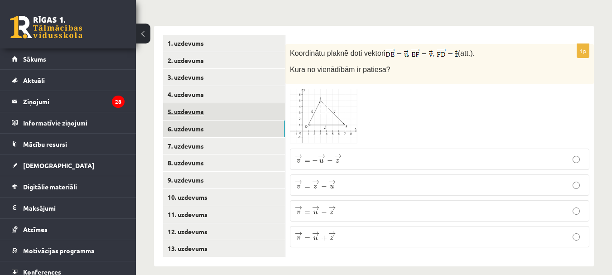
click at [238, 107] on link "5. uzdevums" at bounding box center [224, 111] width 122 height 17
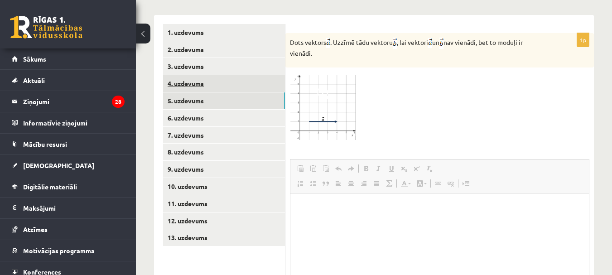
scroll to position [0, 0]
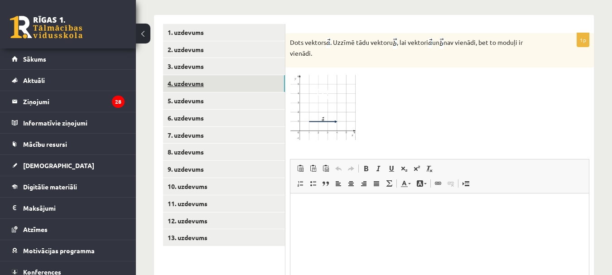
click at [239, 75] on link "4. uzdevums" at bounding box center [224, 83] width 122 height 17
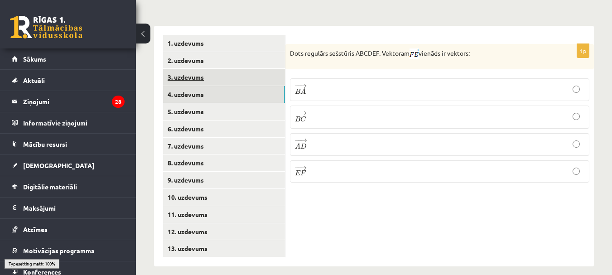
click at [243, 69] on link "3. uzdevums" at bounding box center [224, 77] width 122 height 17
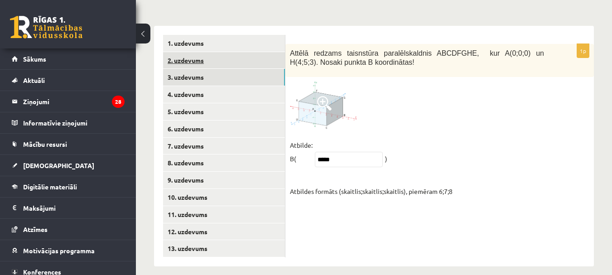
click at [233, 52] on link "2. uzdevums" at bounding box center [224, 60] width 122 height 17
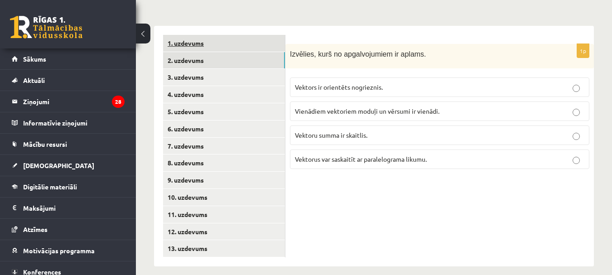
click at [227, 39] on link "1. uzdevums" at bounding box center [224, 43] width 122 height 17
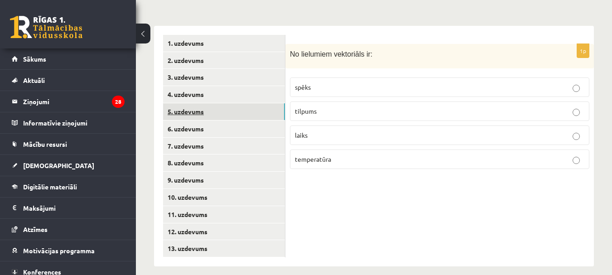
click at [223, 107] on link "5. uzdevums" at bounding box center [224, 111] width 122 height 17
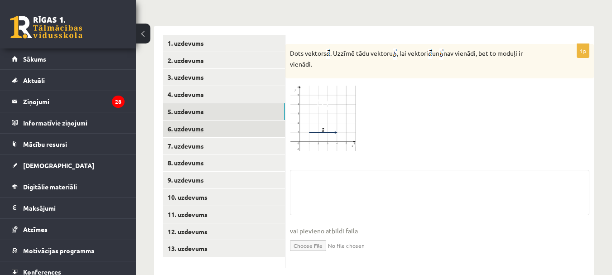
click at [222, 126] on link "6. uzdevums" at bounding box center [224, 128] width 122 height 17
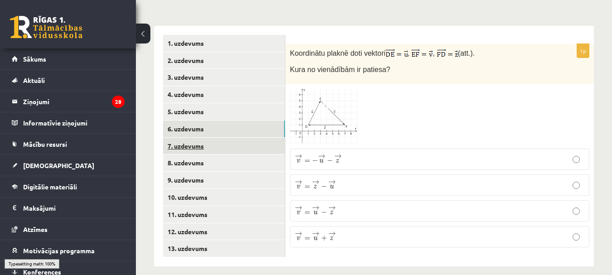
click at [217, 140] on link "7. uzdevums" at bounding box center [224, 146] width 122 height 17
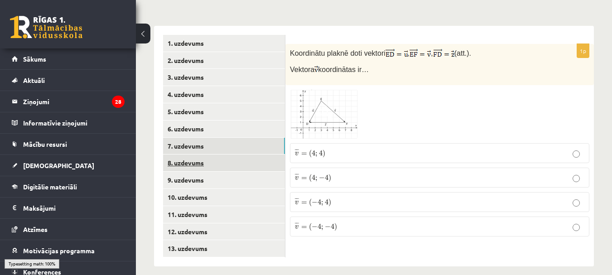
click at [221, 161] on link "8. uzdevums" at bounding box center [224, 162] width 122 height 17
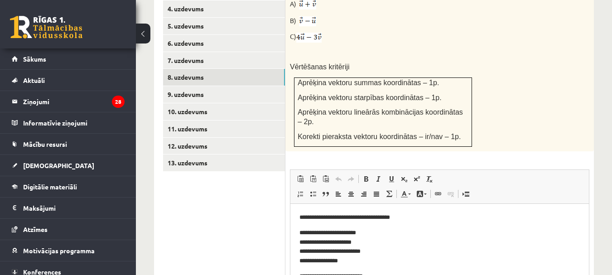
scroll to position [0, 0]
click at [223, 91] on link "9. uzdevums" at bounding box center [224, 94] width 122 height 17
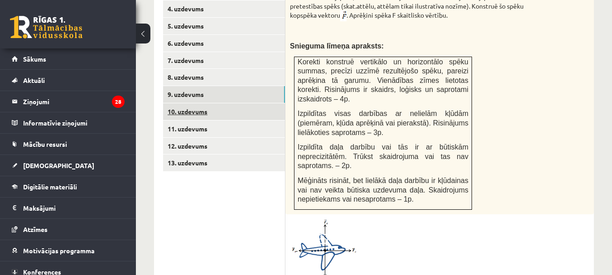
click at [221, 103] on link "10. uzdevums" at bounding box center [224, 111] width 122 height 17
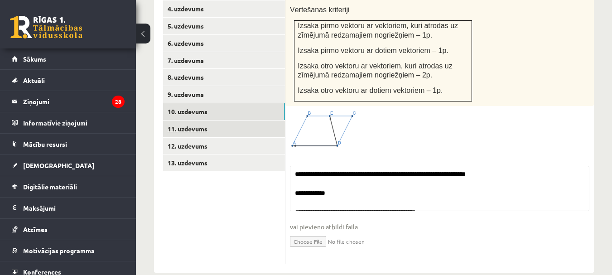
click at [224, 121] on link "11. uzdevums" at bounding box center [224, 128] width 122 height 17
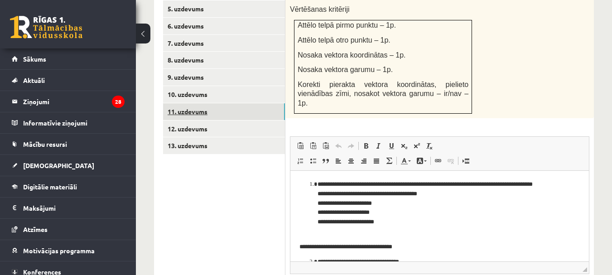
scroll to position [503, 0]
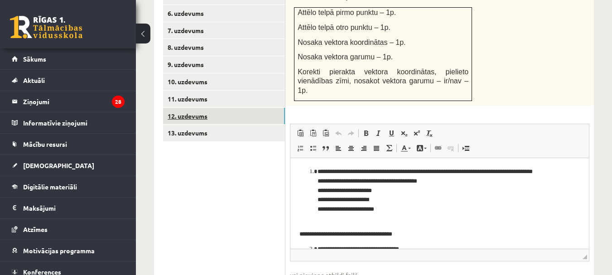
click at [218, 108] on link "12. uzdevums" at bounding box center [224, 116] width 122 height 17
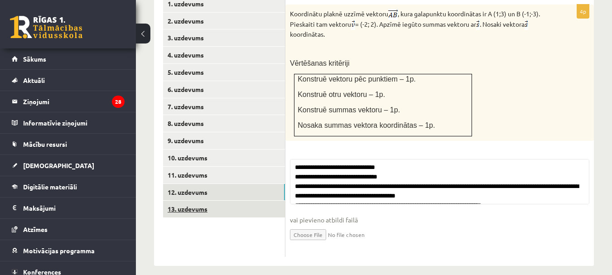
click at [207, 201] on link "13. uzdevums" at bounding box center [224, 209] width 122 height 17
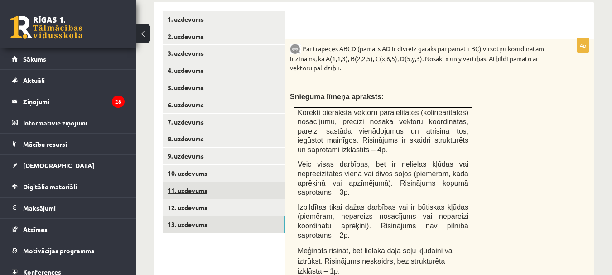
scroll to position [401, 0]
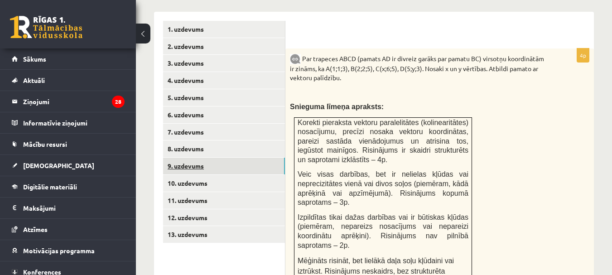
click at [198, 162] on link "9. uzdevums" at bounding box center [224, 166] width 122 height 17
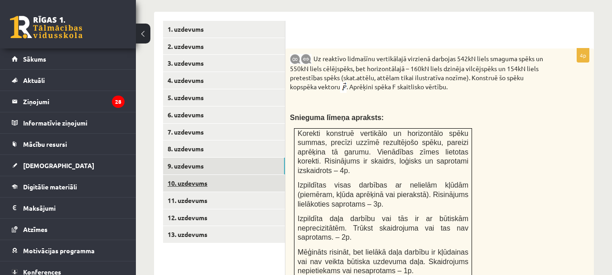
click at [197, 175] on link "10. uzdevums" at bounding box center [224, 183] width 122 height 17
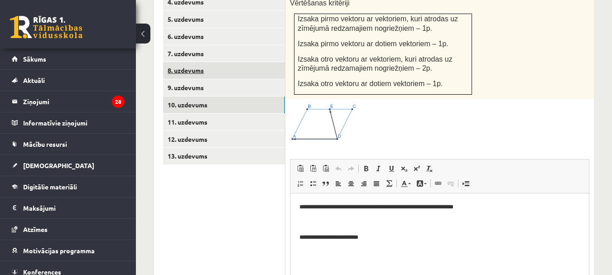
scroll to position [434, 0]
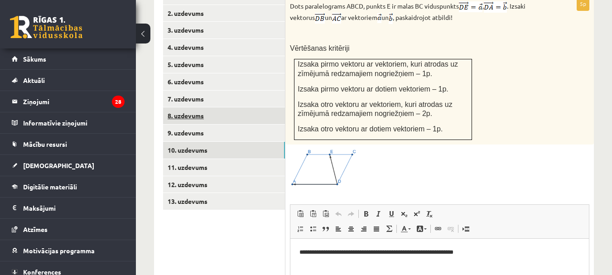
click at [198, 107] on link "8. uzdevums" at bounding box center [224, 115] width 122 height 17
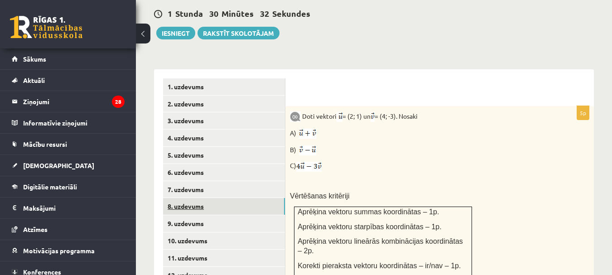
scroll to position [0, 0]
click at [194, 183] on link "7. uzdevums" at bounding box center [224, 189] width 122 height 17
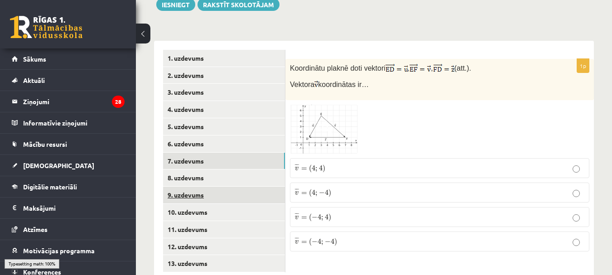
scroll to position [387, 0]
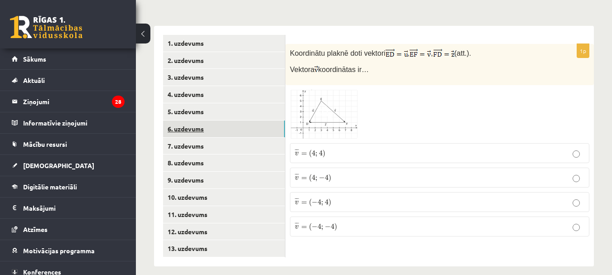
click at [191, 120] on link "6. uzdevums" at bounding box center [224, 128] width 122 height 17
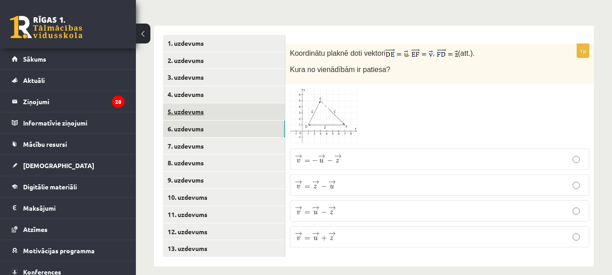
click at [192, 103] on link "5. uzdevums" at bounding box center [224, 111] width 122 height 17
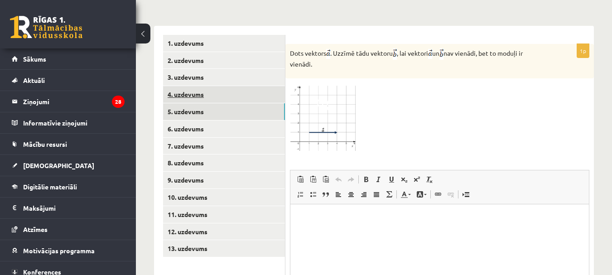
scroll to position [0, 0]
click at [184, 86] on link "4. uzdevums" at bounding box center [224, 94] width 122 height 17
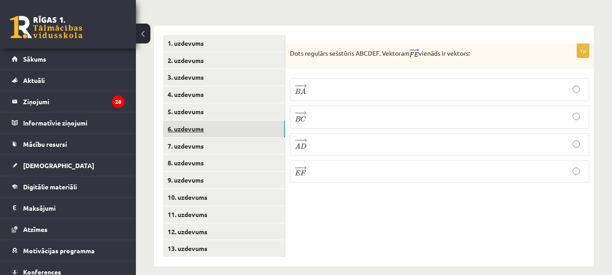
click at [190, 120] on link "6. uzdevums" at bounding box center [224, 128] width 122 height 17
